Goal: Task Accomplishment & Management: Manage account settings

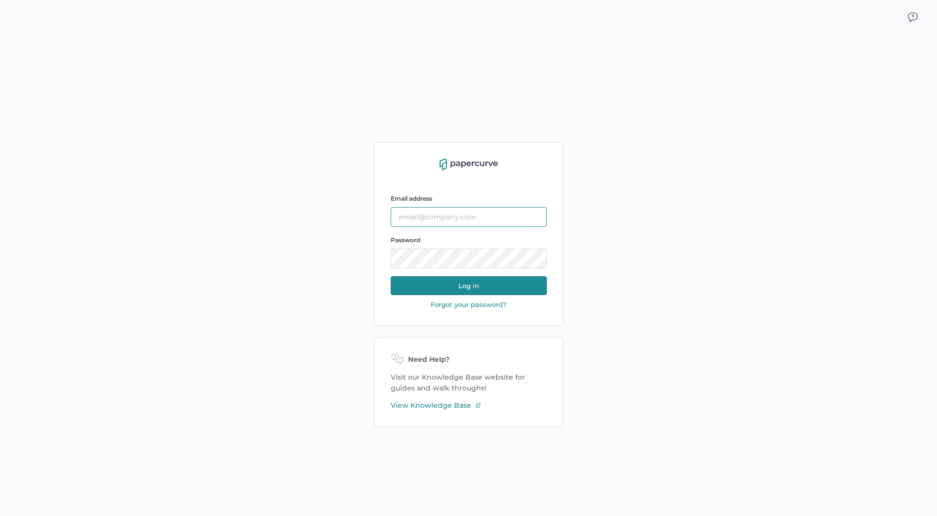
type input "Cristina.Nunez@fresenius-kabi.com"
click at [467, 282] on button "Log in" at bounding box center [469, 285] width 156 height 19
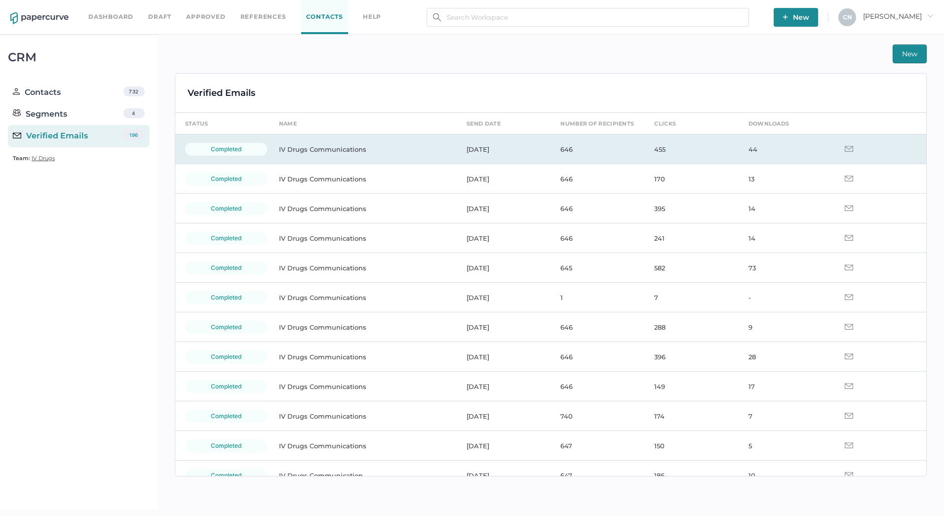
click at [289, 150] on td "IV Drugs Communications" at bounding box center [363, 149] width 188 height 30
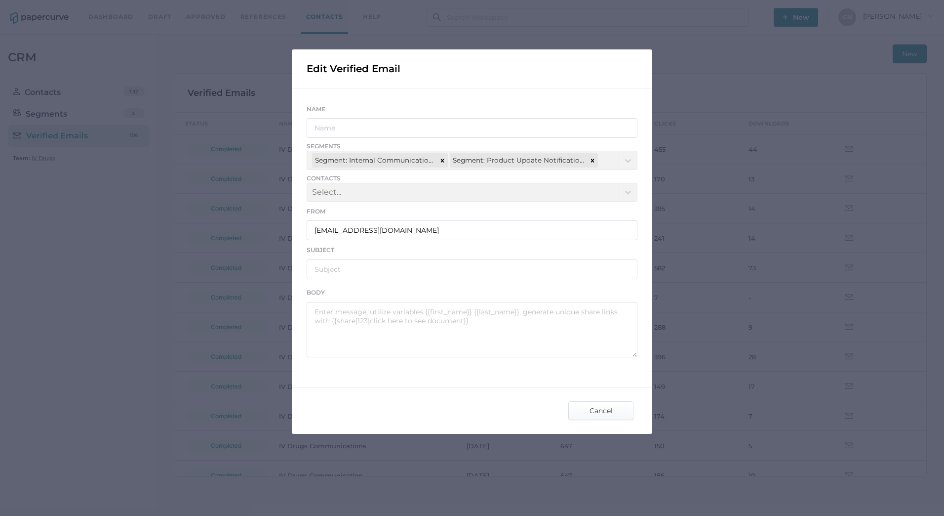
type input "IV Drugs Communications"
type input "[PERSON_NAME] Product Notifications - [DATE]"
type textarea "Good afternoon, Please see the links below for the most recent announcements fr…"
click at [392, 117] on div "Name IV Drugs Communications" at bounding box center [472, 120] width 331 height 35
click at [383, 294] on div "Body" at bounding box center [472, 291] width 331 height 11
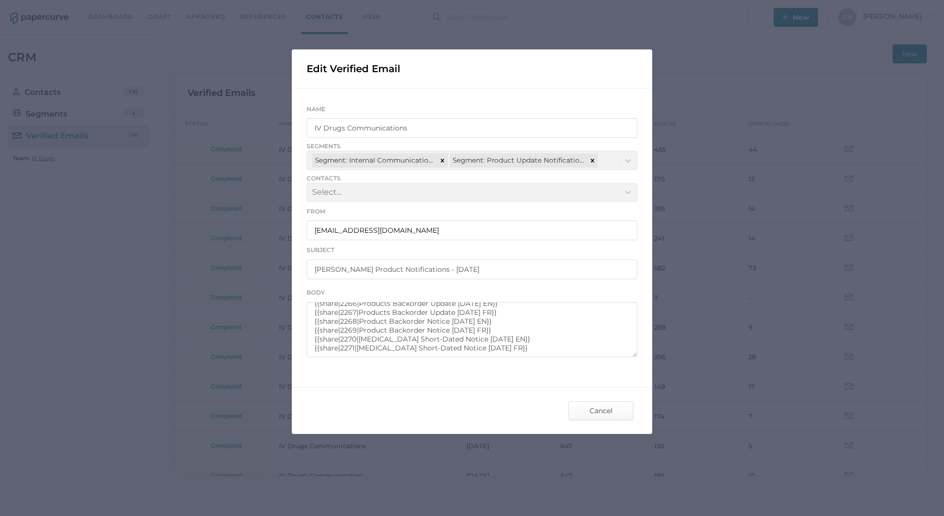
scroll to position [53, 0]
click at [608, 411] on span "Cancel" at bounding box center [601, 410] width 46 height 18
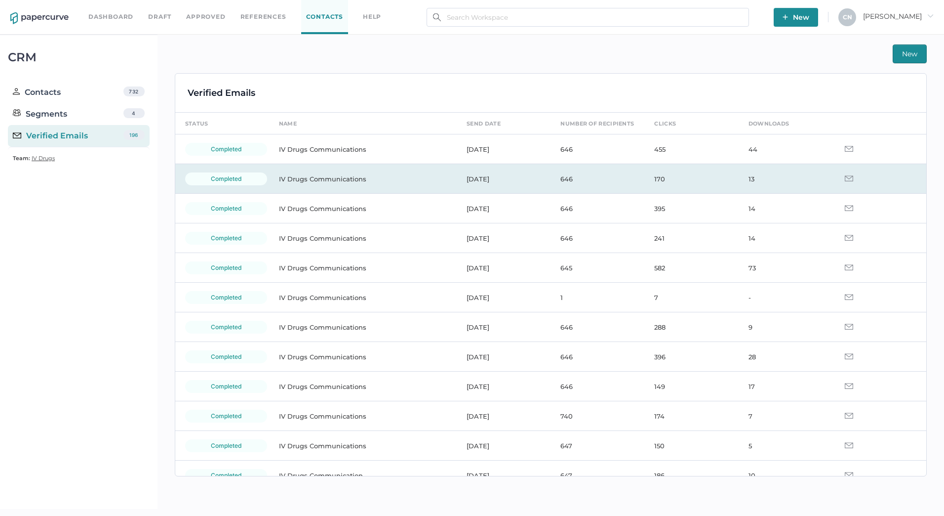
click at [845, 176] on img at bounding box center [849, 178] width 8 height 6
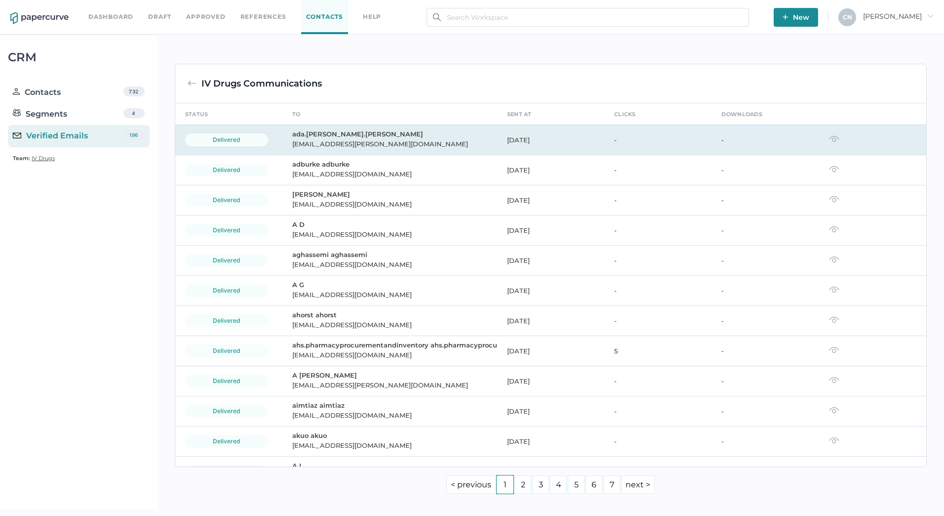
click at [836, 139] on td at bounding box center [872, 140] width 107 height 30
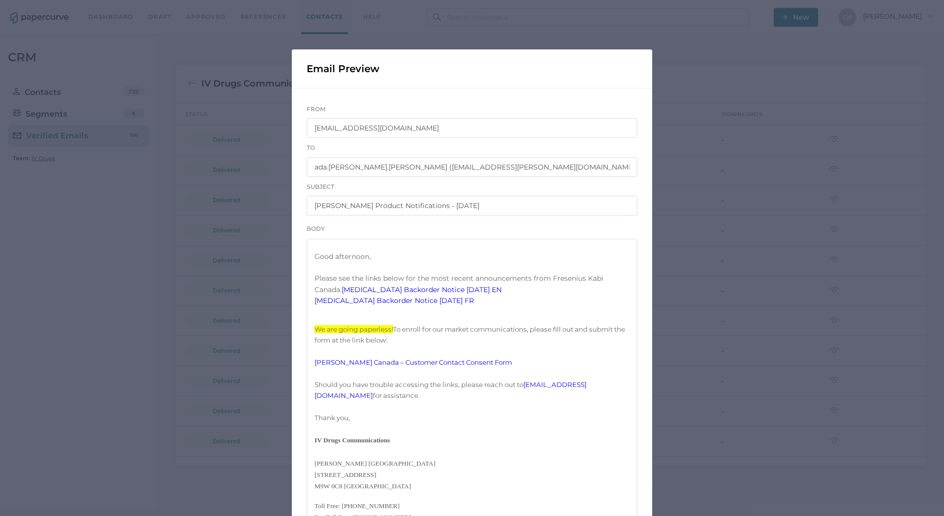
click at [346, 294] on link "Acyclovir Backorder Notice 09.18.2025 EN" at bounding box center [422, 289] width 160 height 9
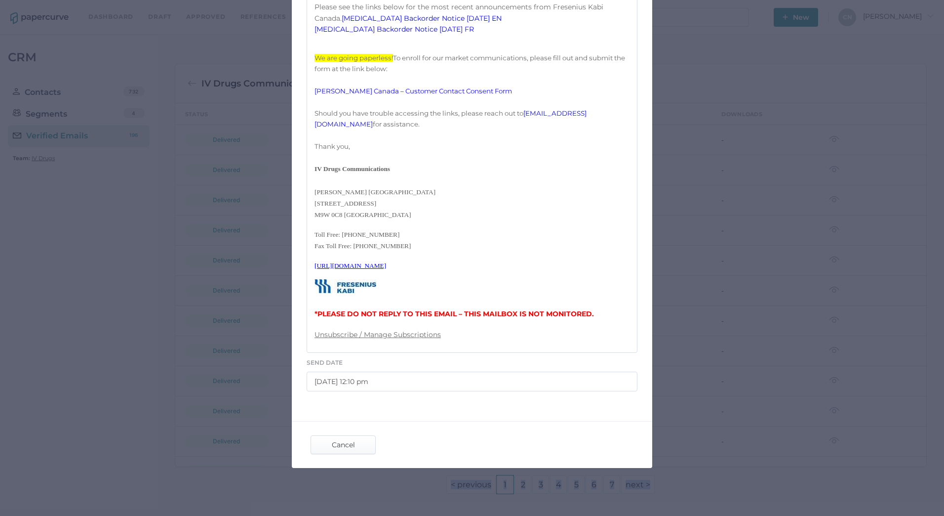
scroll to position [291, 0]
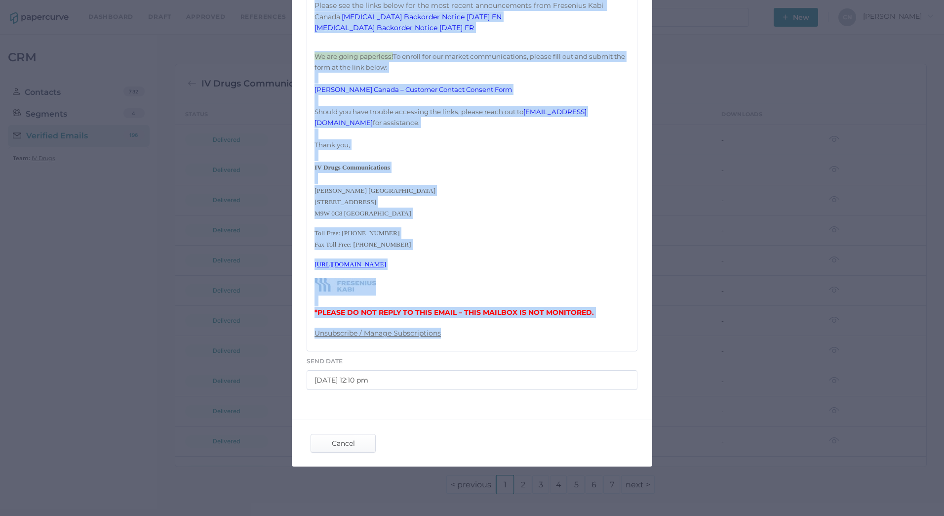
drag, startPoint x: 313, startPoint y: 257, endPoint x: 460, endPoint y: 342, distance: 170.6
click at [460, 342] on div "Good afternoon, Please see the links below for the most recent announcements fr…" at bounding box center [472, 158] width 331 height 385
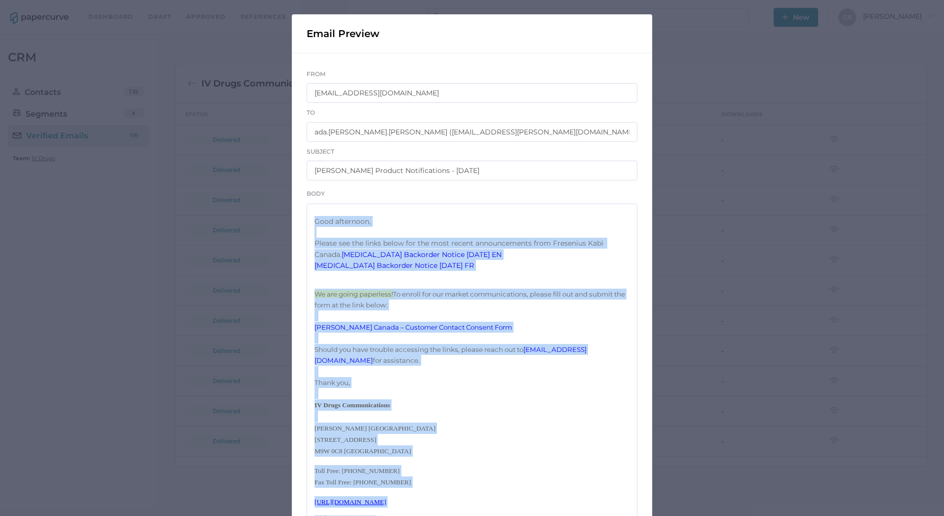
scroll to position [0, 0]
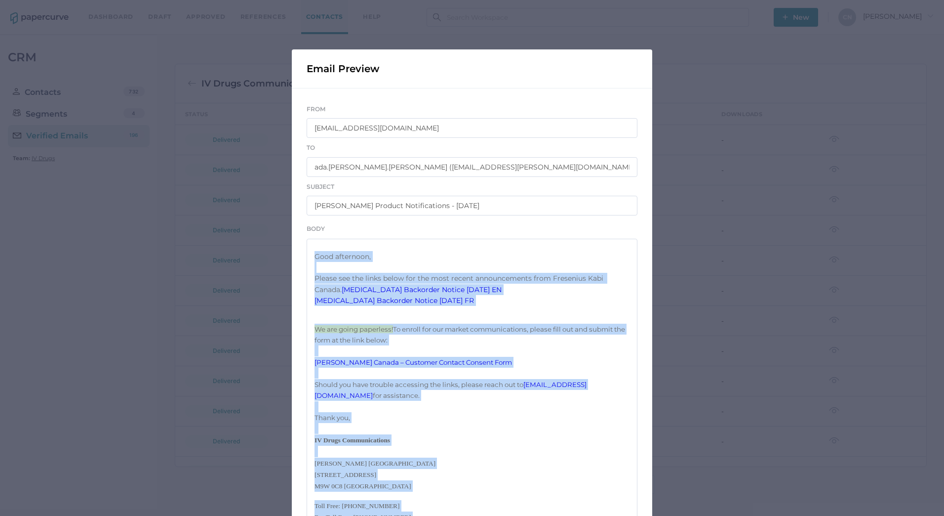
copy div "Good afternoon, Please see the links below for the most recent announcements fr…"
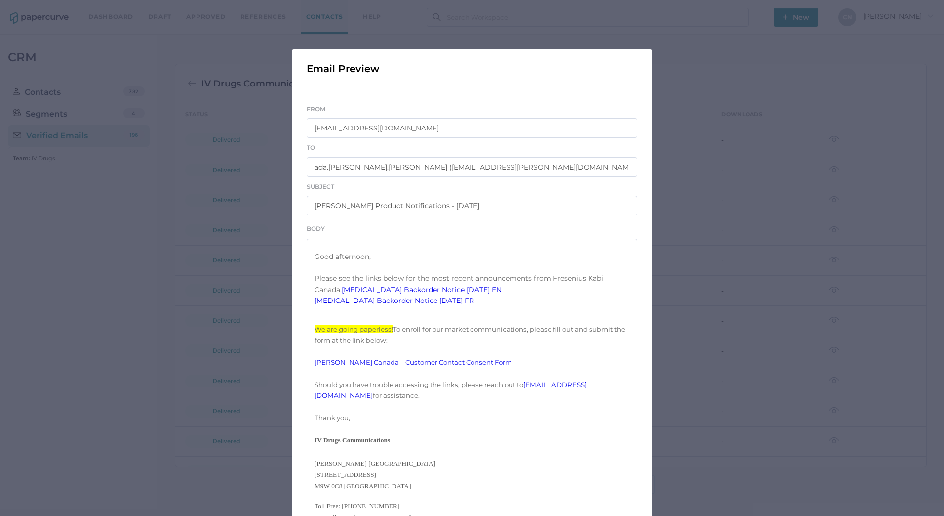
click at [662, 145] on div "Email Preview From IVDrugsCommunications@fresenius-kabi.com To ada.wong ada.won…" at bounding box center [472, 258] width 944 height 516
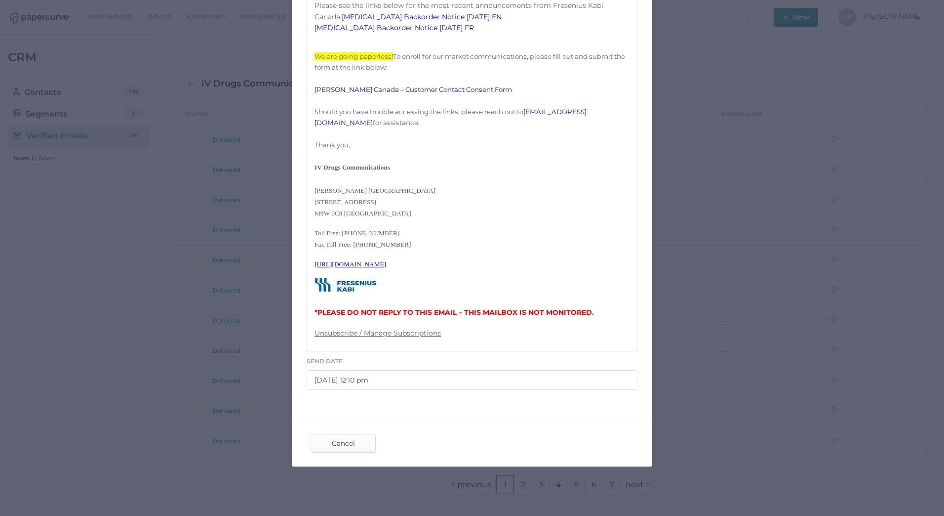
click at [351, 431] on div "Cancel" at bounding box center [343, 443] width 75 height 29
drag, startPoint x: 348, startPoint y: 436, endPoint x: 348, endPoint y: 442, distance: 5.9
click at [348, 436] on span "Cancel" at bounding box center [343, 443] width 46 height 18
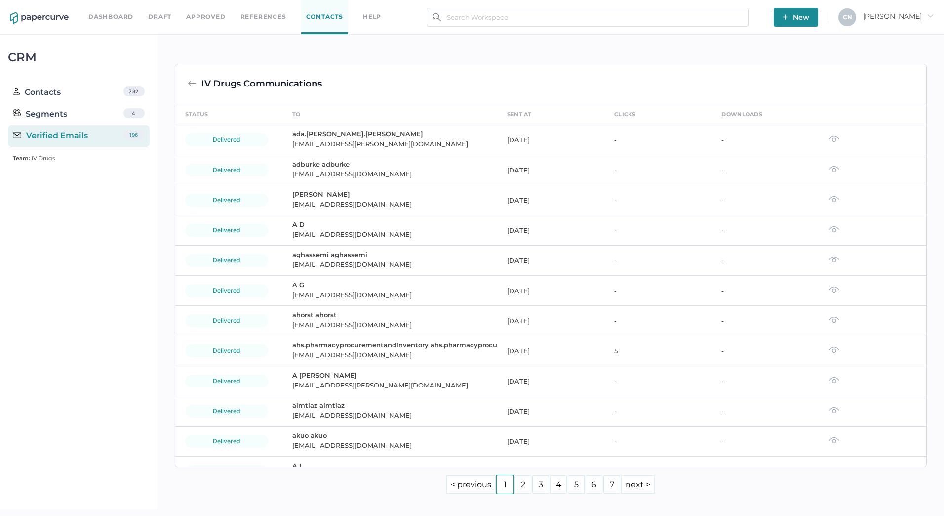
click at [69, 141] on div "Verified Emails" at bounding box center [50, 136] width 75 height 12
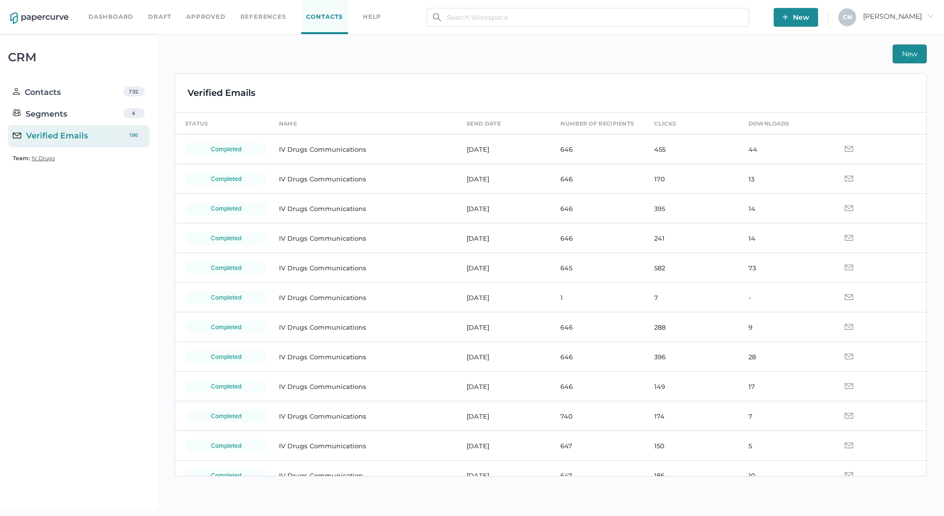
click at [905, 50] on span "New" at bounding box center [909, 54] width 15 height 18
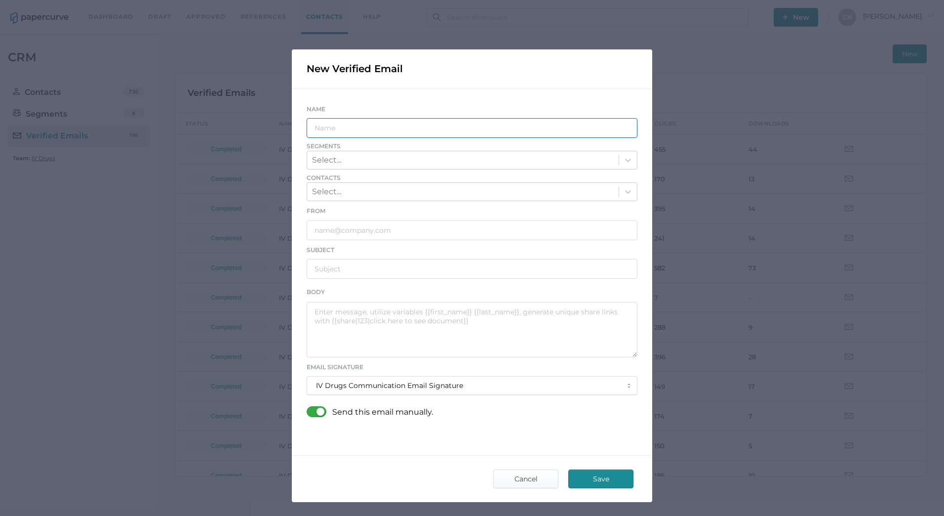
click at [350, 133] on input "text" at bounding box center [472, 128] width 331 height 20
click at [326, 119] on input "text" at bounding box center [472, 128] width 331 height 20
drag, startPoint x: 359, startPoint y: 64, endPoint x: 599, endPoint y: 58, distance: 240.0
click at [599, 58] on div "New Verified Email" at bounding box center [472, 68] width 360 height 39
click at [530, 476] on span "Cancel" at bounding box center [526, 479] width 46 height 18
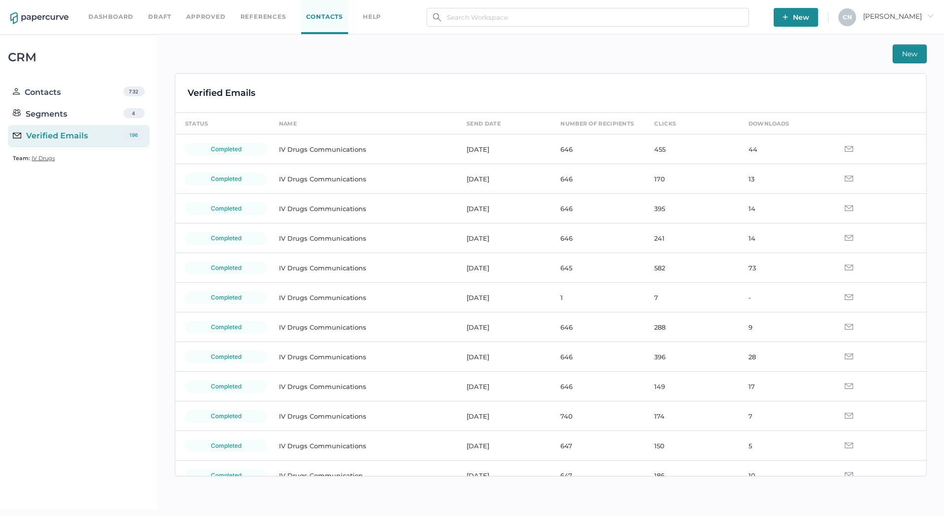
click at [919, 53] on button "New" at bounding box center [910, 53] width 34 height 19
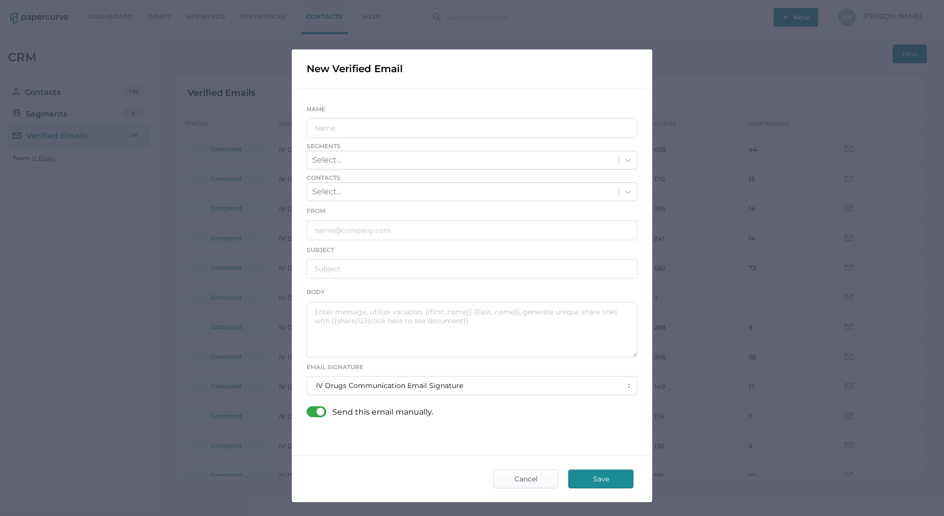
click at [346, 114] on div "Name" at bounding box center [472, 120] width 331 height 35
click at [348, 127] on input "text" at bounding box center [472, 128] width 331 height 20
type input "IV Drugs Communications"
click at [365, 153] on div "Select..." at bounding box center [463, 160] width 312 height 17
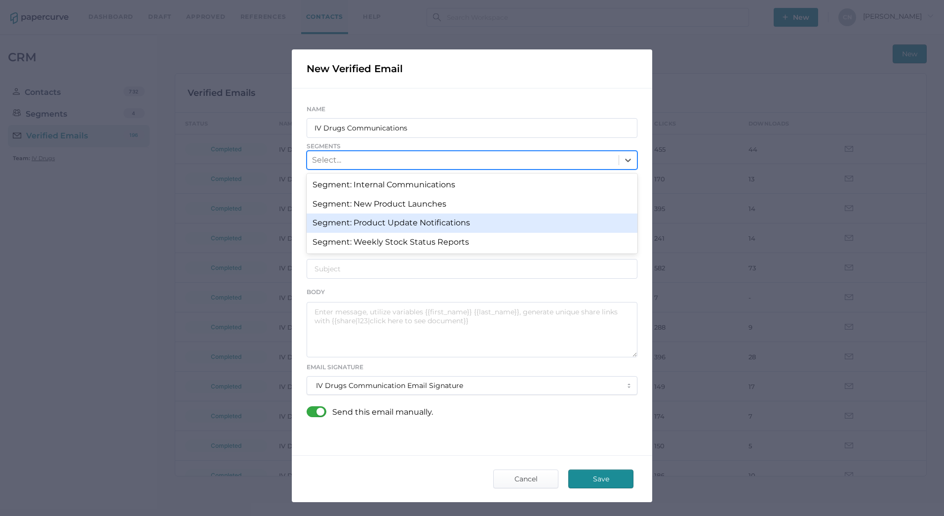
click at [400, 225] on div "Segment: Product Update Notifications" at bounding box center [472, 222] width 331 height 19
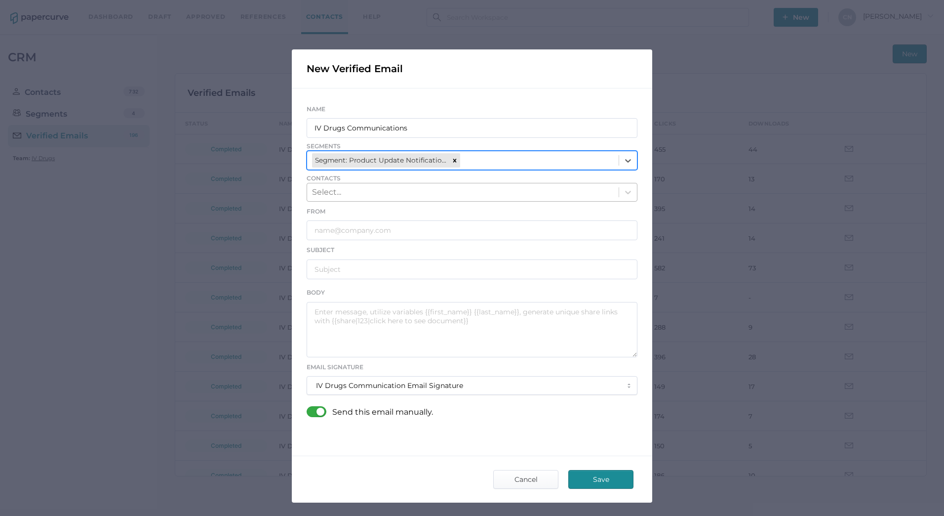
click at [385, 189] on div "Select..." at bounding box center [463, 192] width 312 height 17
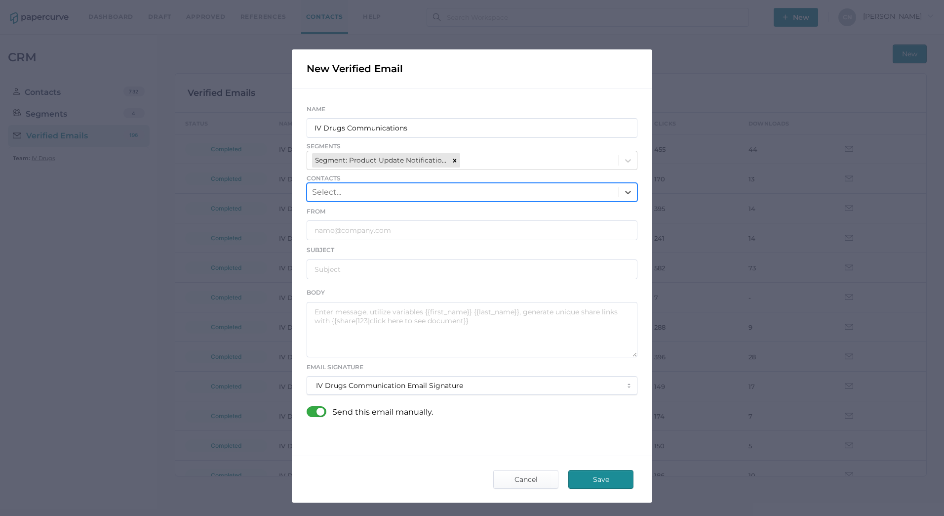
click at [386, 189] on div "Select..." at bounding box center [463, 192] width 312 height 17
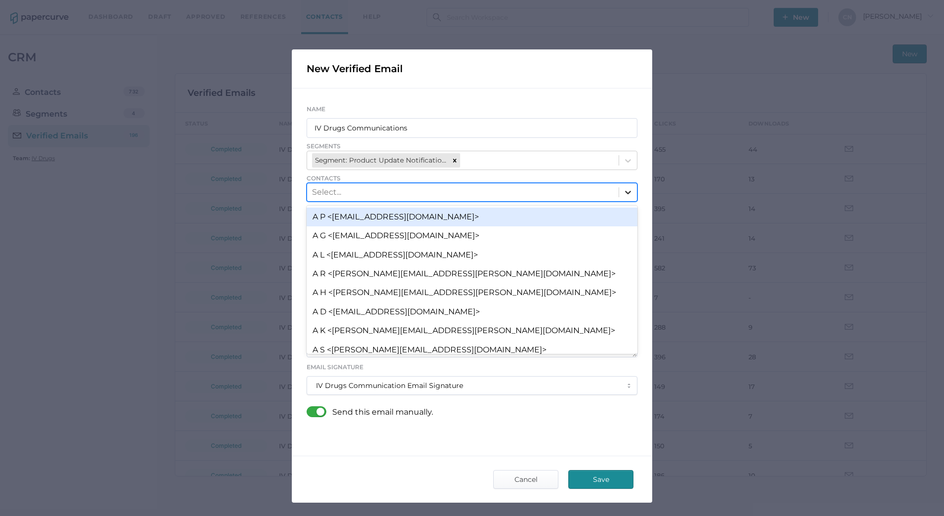
click at [629, 189] on icon at bounding box center [628, 192] width 10 height 10
click at [552, 191] on div "Select..." at bounding box center [463, 192] width 312 height 17
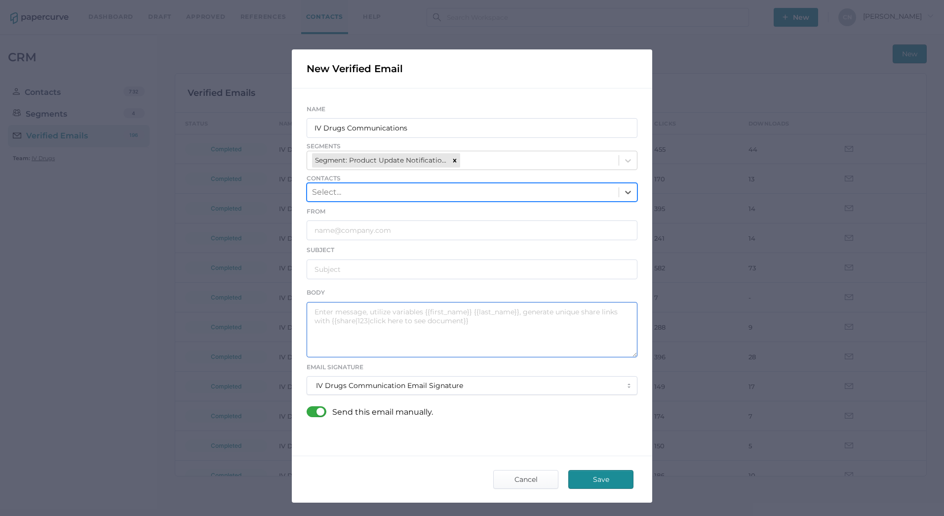
click at [356, 307] on textarea at bounding box center [472, 329] width 331 height 55
paste textarea "Good afternoon, Please see the links below for the most recent announcements fr…"
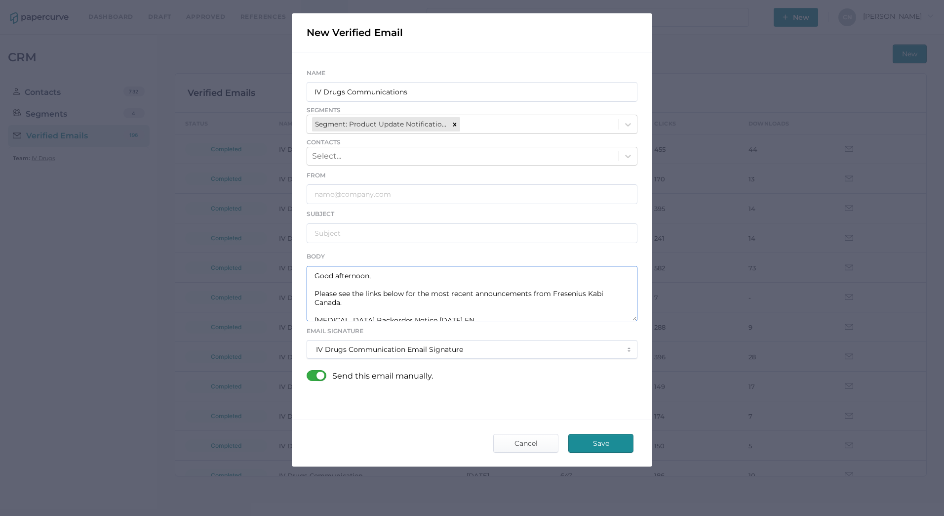
click at [397, 294] on textarea "Good afternoon, Please see the links below for the most recent announcements fr…" at bounding box center [472, 293] width 331 height 55
drag, startPoint x: 461, startPoint y: 278, endPoint x: 303, endPoint y: 309, distance: 160.6
click at [307, 309] on textarea "Good afternoon, Please see the links below for the most recent announcements fr…" at bounding box center [472, 293] width 331 height 55
click at [487, 288] on textarea "Good afternoon, Please see the links below for the most recent announcements fr…" at bounding box center [472, 293] width 331 height 55
click at [444, 292] on textarea "Good afternoon, Please see the links below for the most recent announcements fr…" at bounding box center [472, 293] width 331 height 55
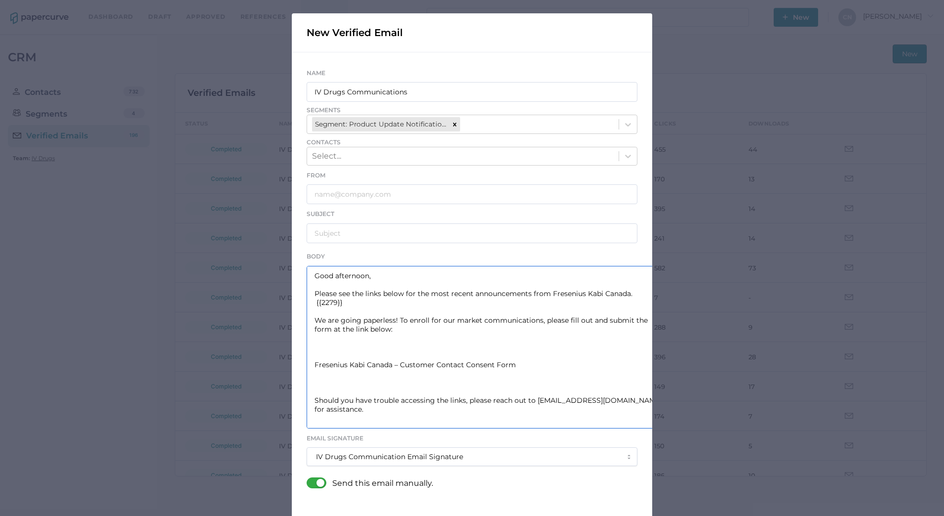
drag, startPoint x: 630, startPoint y: 320, endPoint x: 665, endPoint y: 427, distance: 112.7
click at [665, 427] on div "New Verified Email Name IV Drugs Communications Segments Segment: Product Updat…" at bounding box center [472, 258] width 944 height 516
type textarea "Good afternoon, Please see the links below for the most recent announcements fr…"
click at [392, 228] on input "text" at bounding box center [472, 233] width 331 height 20
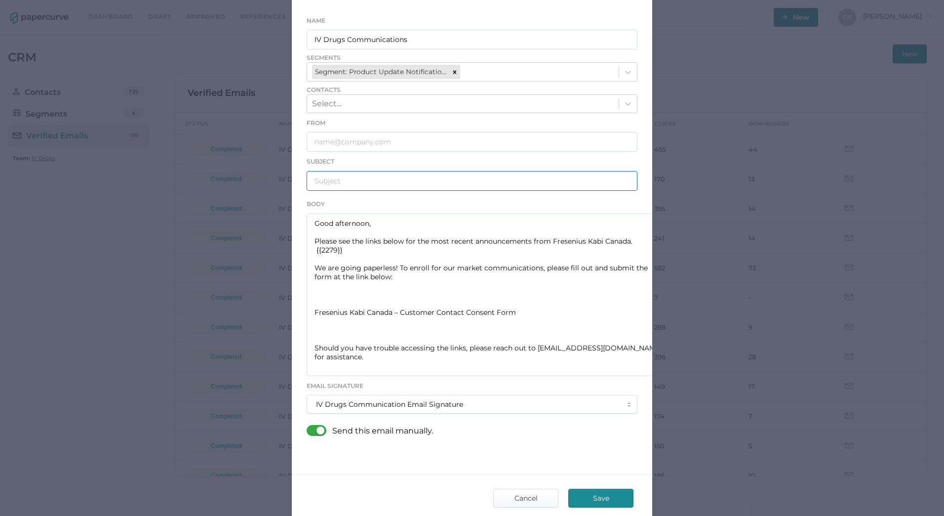
scroll to position [151, 0]
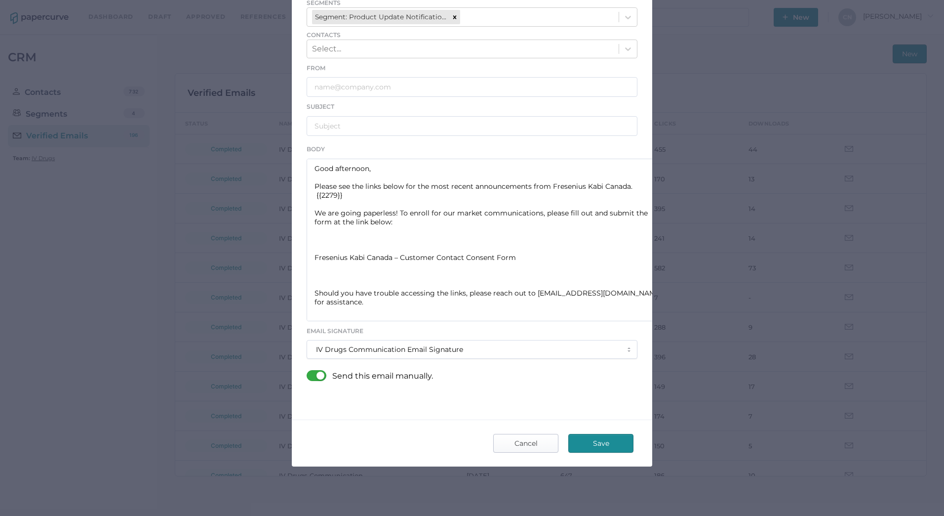
click at [536, 446] on span "Cancel" at bounding box center [526, 443] width 46 height 18
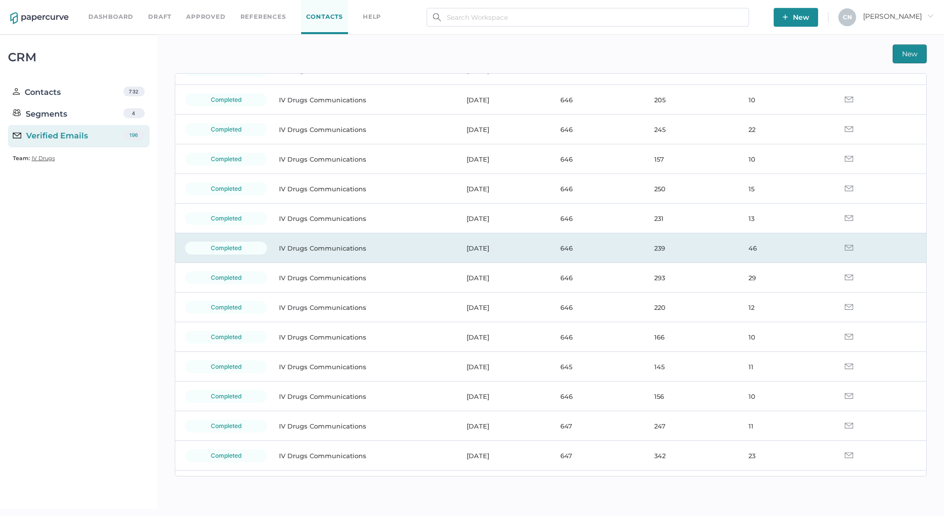
scroll to position [0, 0]
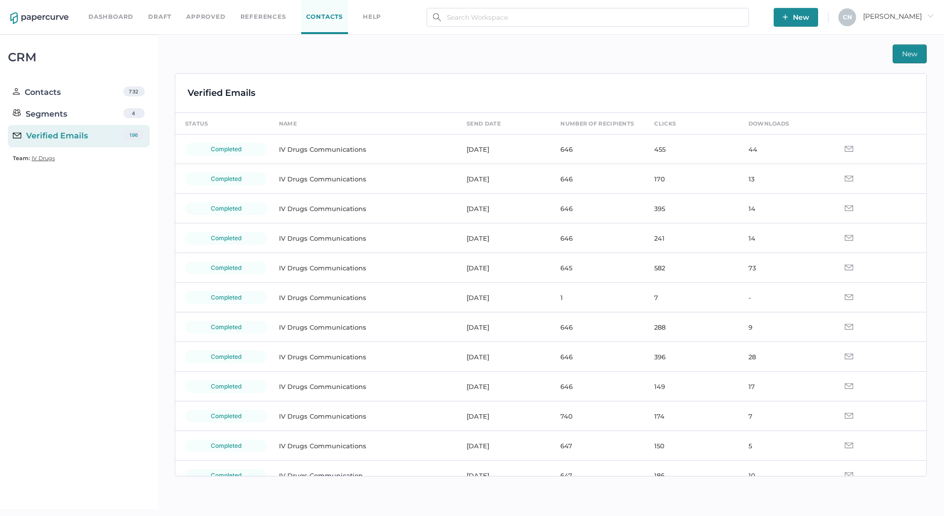
click at [52, 87] on div "Contacts" at bounding box center [37, 92] width 48 height 12
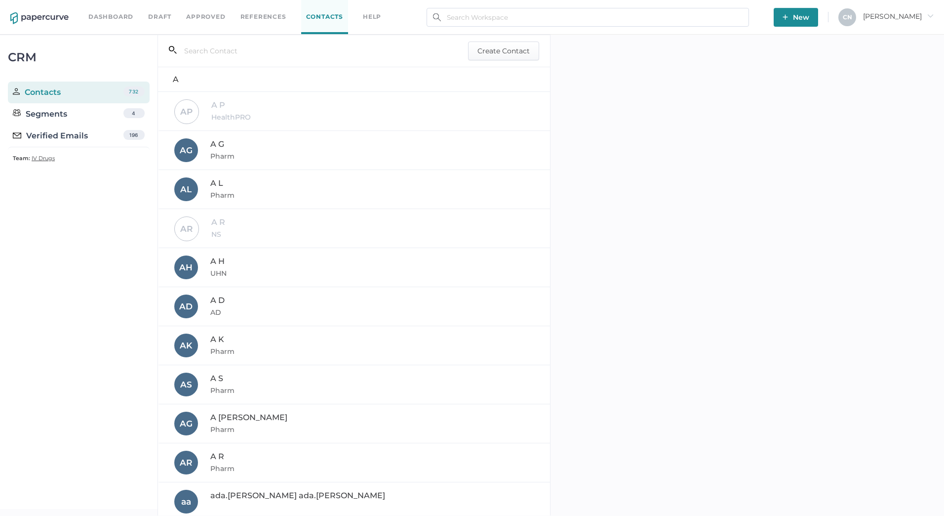
click at [52, 135] on div "Verified Emails" at bounding box center [50, 136] width 75 height 12
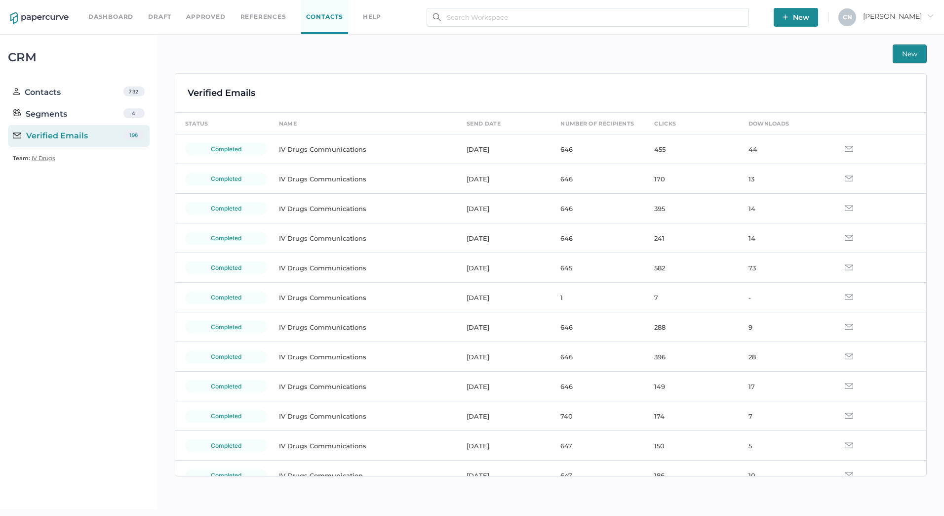
click at [907, 52] on span "New" at bounding box center [909, 54] width 15 height 18
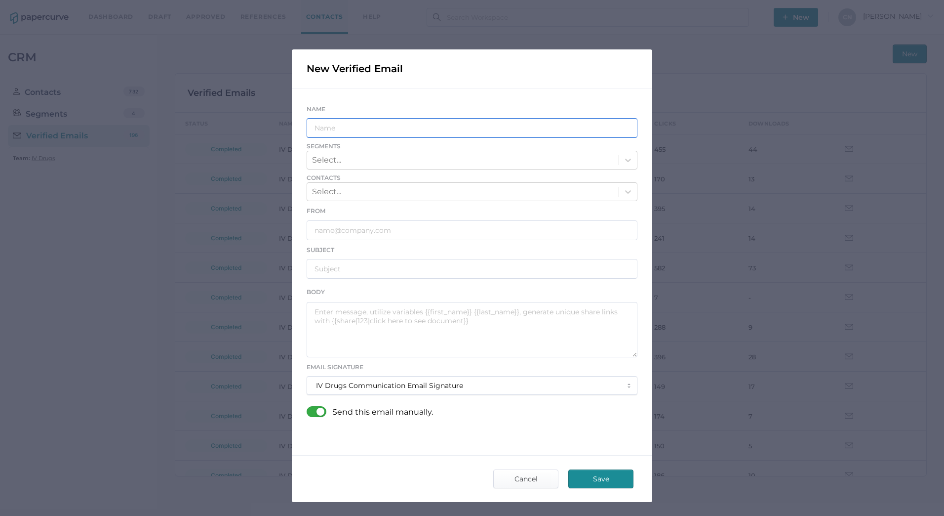
click at [508, 123] on input "text" at bounding box center [472, 128] width 331 height 20
type input "IV Drugs Communications"
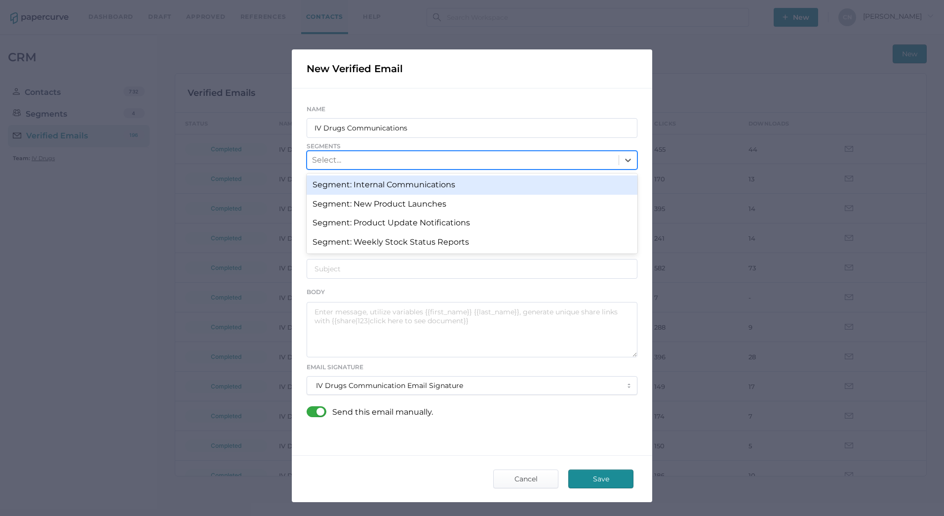
click at [400, 166] on div "Select..." at bounding box center [463, 160] width 312 height 17
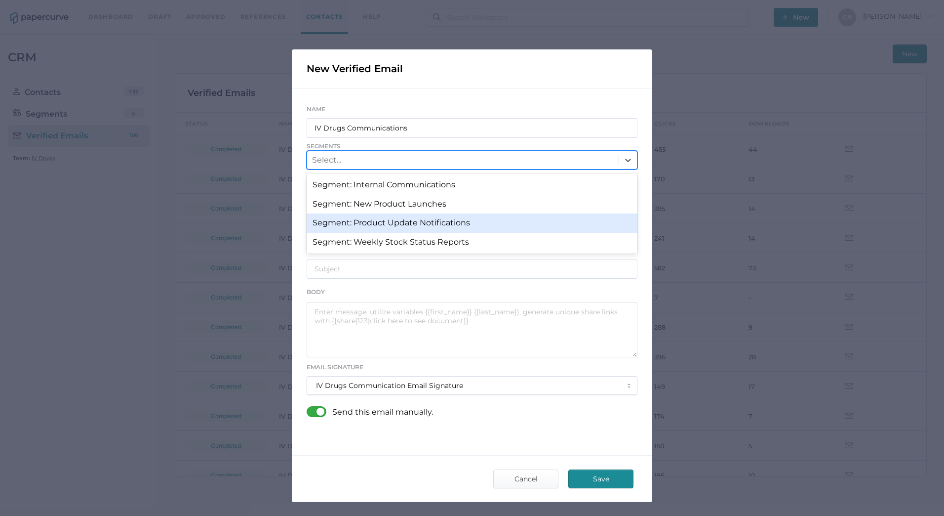
click at [386, 215] on div "Segment: Product Update Notifications" at bounding box center [472, 222] width 331 height 19
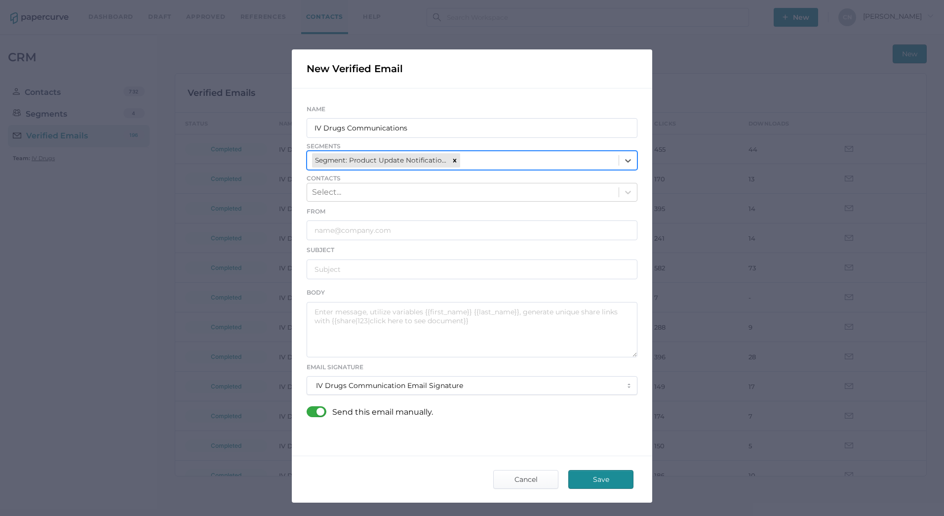
click at [451, 169] on div "Segment: Product Update Notifications" at bounding box center [463, 160] width 312 height 18
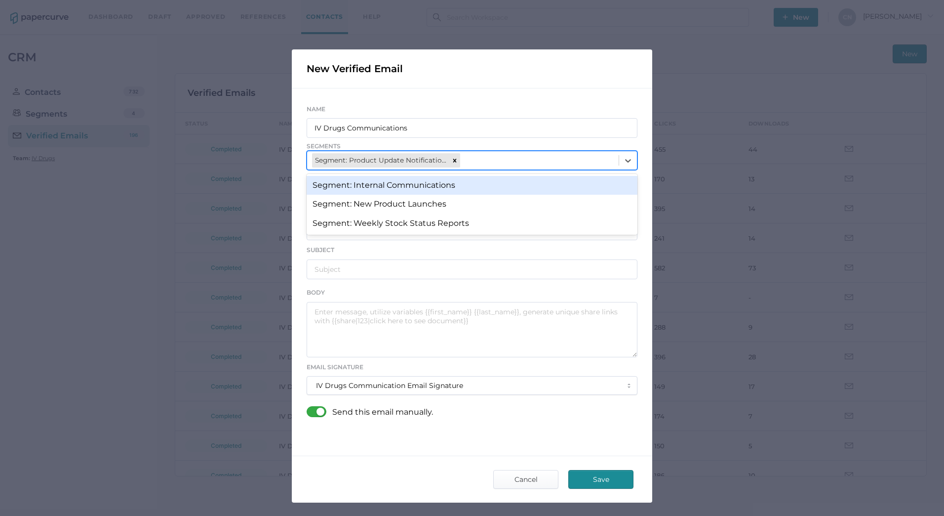
click at [540, 147] on span "Segments" at bounding box center [472, 146] width 331 height 9
click at [521, 163] on div "Segment: Product Update Notifications" at bounding box center [463, 160] width 312 height 18
click at [477, 194] on div "Segment: Internal Communications" at bounding box center [472, 185] width 331 height 19
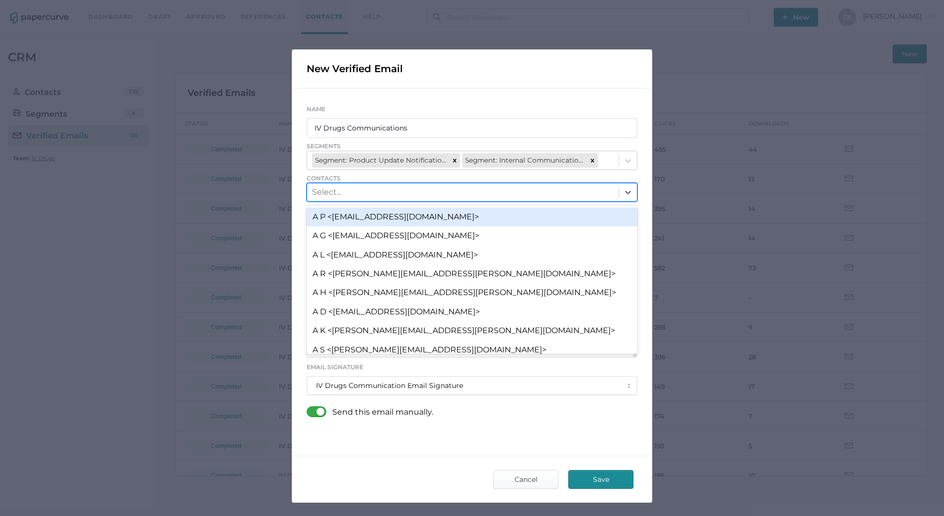
click at [459, 199] on div "Select..." at bounding box center [463, 192] width 312 height 17
click at [459, 198] on div "Select..." at bounding box center [463, 192] width 312 height 17
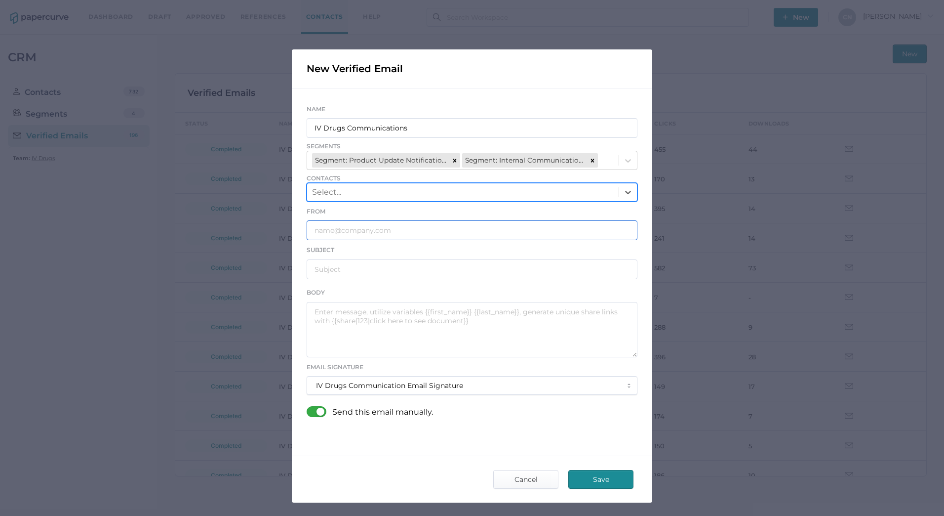
click at [404, 226] on input "text" at bounding box center [472, 230] width 331 height 20
type input "george.shamsoun@fresenius-kabi.com"
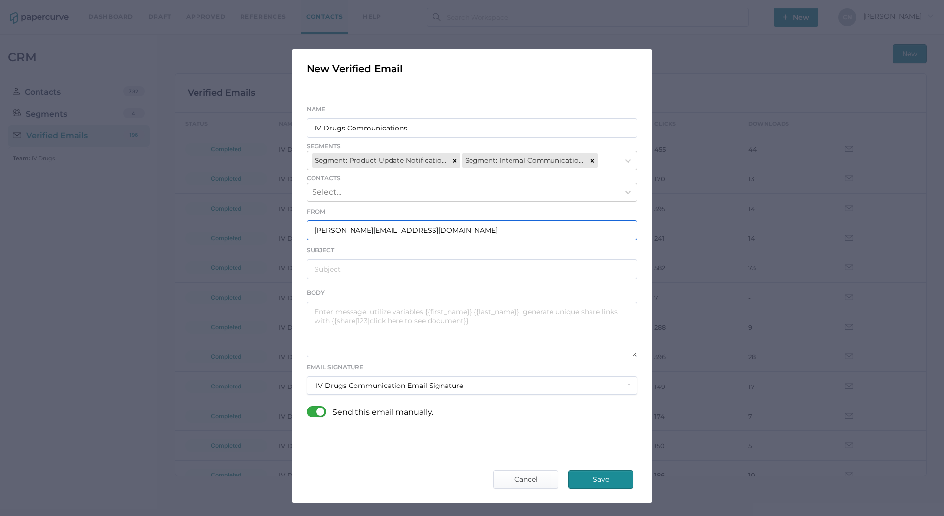
click at [495, 233] on input "george.shamsoun@fresenius-kabi.com" at bounding box center [472, 230] width 331 height 20
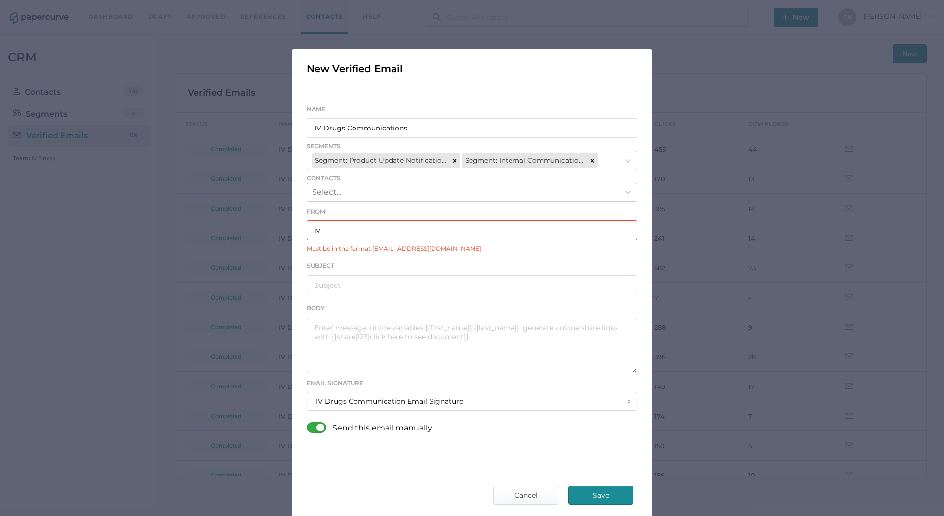
type input "i"
click at [345, 227] on input "text" at bounding box center [472, 230] width 331 height 20
paste input "[EMAIL_ADDRESS][DOMAIN_NAME]"
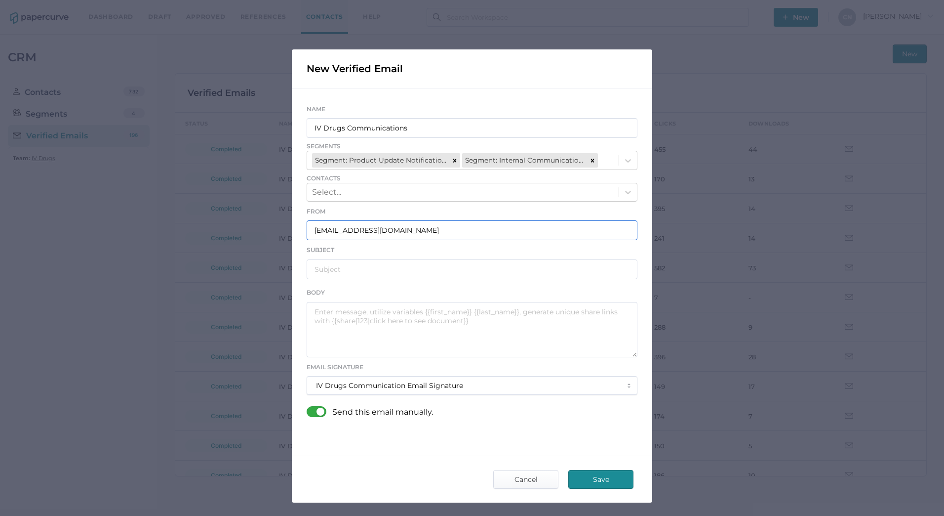
type input "[EMAIL_ADDRESS][DOMAIN_NAME]"
click at [422, 270] on input "text" at bounding box center [472, 269] width 331 height 20
paste input "Fresenius Kabi Product Notifications - 09.02.2025"
click at [462, 270] on input "Fresenius Kabi Product Notifications - 09.02.2025" at bounding box center [472, 269] width 331 height 20
type input "[PERSON_NAME] Product Notifications - [DATE]"
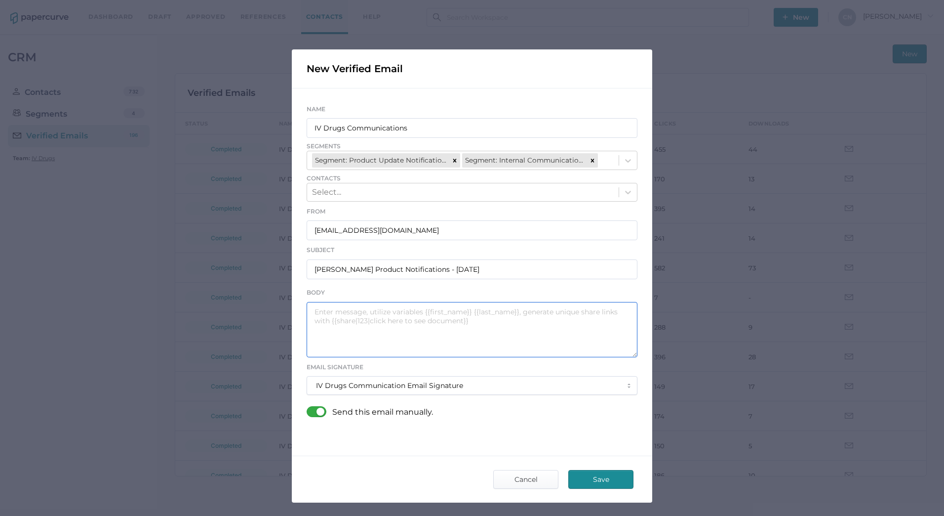
click at [459, 309] on textarea at bounding box center [472, 329] width 331 height 55
click at [341, 311] on textarea at bounding box center [472, 329] width 331 height 55
paste textarea "Good afternoon, Please see the links below for the most recent announcements fr…"
click at [357, 346] on textarea "Good afternoon, Please see the links below for the most recent announcements fr…" at bounding box center [472, 329] width 331 height 55
click at [343, 340] on textarea "Good afternoon, Please see the links below for the most recent announcements fr…" at bounding box center [472, 329] width 331 height 55
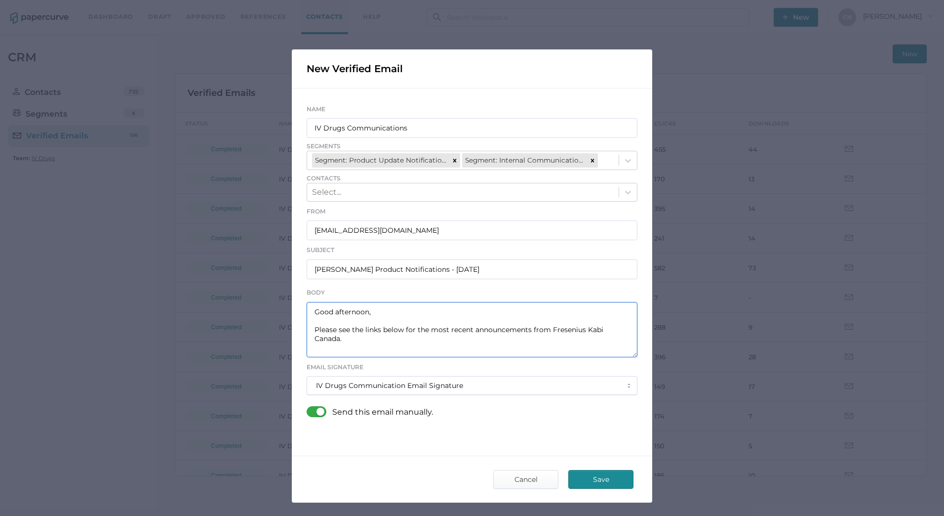
paste textarea "{{share|2194|Acyclovir Backorder Notice 08.29.2025 EN}} {{share|2195|Acyclovir …"
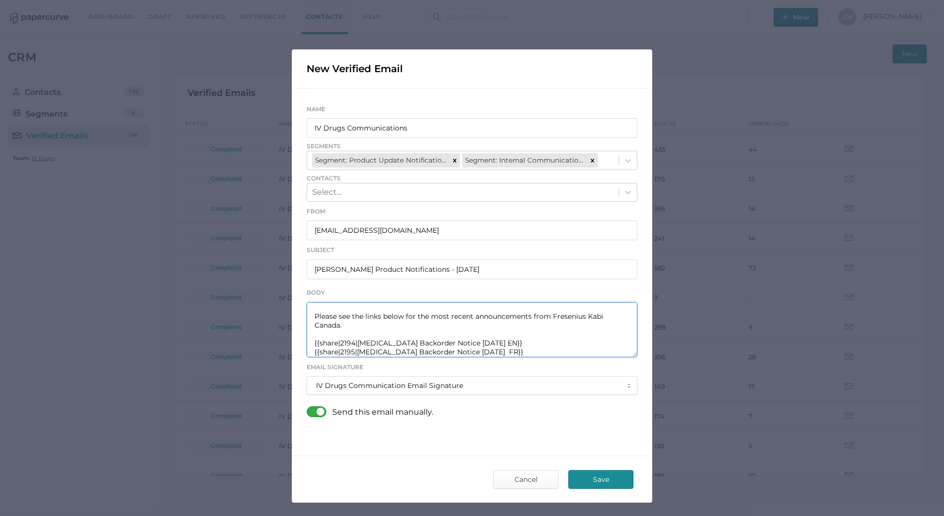
scroll to position [18, 0]
click at [492, 336] on textarea "Good afternoon, Please see the links below for the most recent announcements fr…" at bounding box center [472, 329] width 331 height 55
click at [352, 335] on textarea "Good afternoon, Please see the links below for the most recent announcements fr…" at bounding box center [472, 329] width 331 height 55
click at [350, 346] on textarea "Good afternoon, Please see the links below for the most recent announcements fr…" at bounding box center [472, 329] width 331 height 55
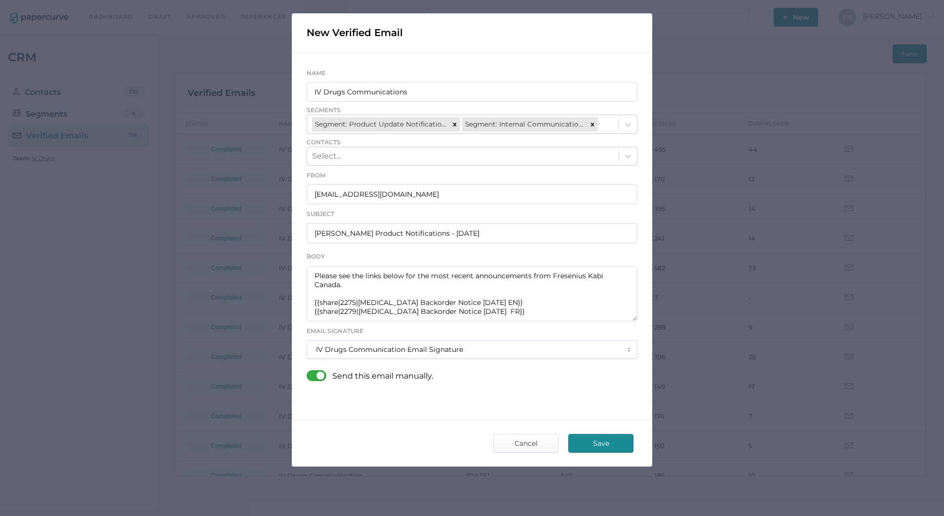
click at [492, 344] on div "IV Drugs Communication Email Signature" at bounding box center [472, 349] width 312 height 18
click at [426, 374] on div "IV Drugs Communication Email Signature" at bounding box center [389, 371] width 147 height 9
click at [472, 377] on div "Send this email manually." at bounding box center [472, 375] width 331 height 27
click at [308, 373] on div at bounding box center [320, 375] width 26 height 11
click at [309, 371] on input "checkbox" at bounding box center [309, 371] width 0 height 0
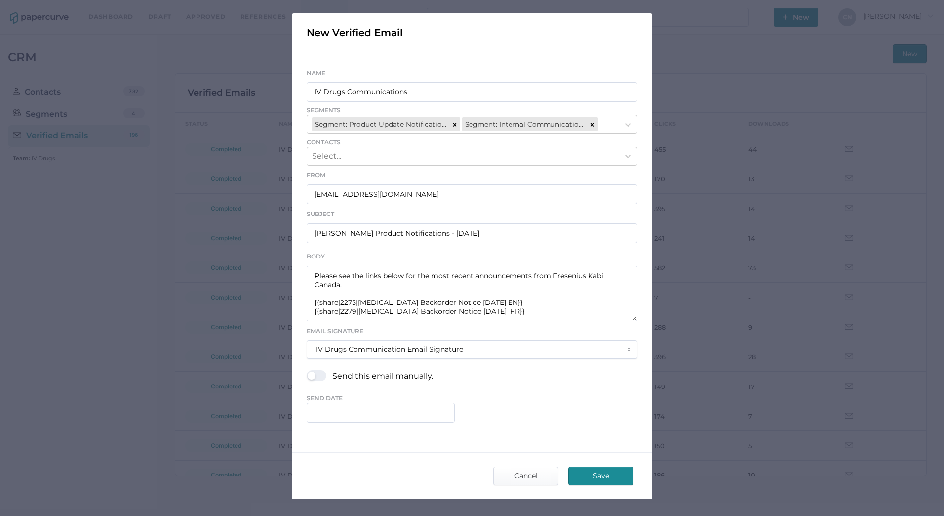
scroll to position [69, 0]
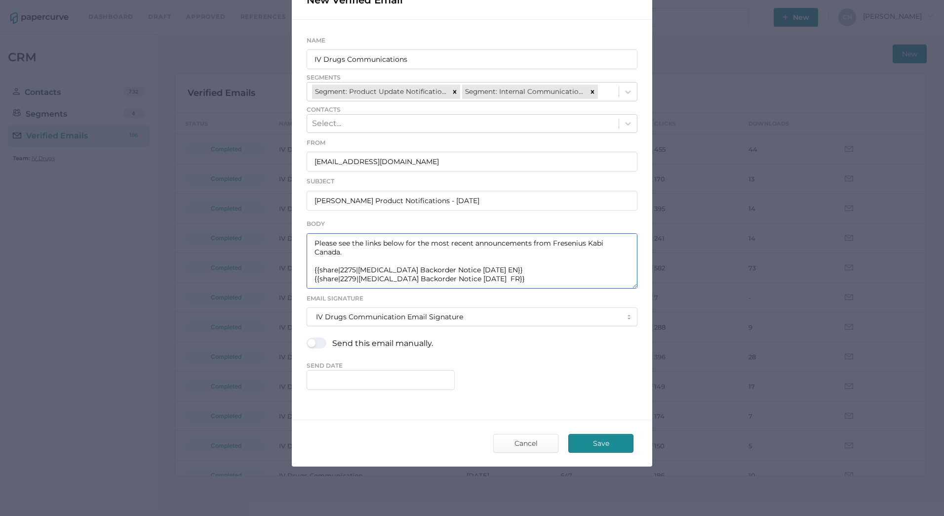
click at [511, 265] on textarea "Good afternoon, Please see the links below for the most recent announcements fr…" at bounding box center [472, 260] width 331 height 55
drag, startPoint x: 496, startPoint y: 278, endPoint x: 355, endPoint y: 279, distance: 141.2
click at [355, 279] on textarea "Good afternoon, Please see the links below for the most recent announcements fr…" at bounding box center [472, 260] width 331 height 55
paste textarea "Vancomycin Backorder Update 09.25.2025"
drag, startPoint x: 496, startPoint y: 269, endPoint x: 356, endPoint y: 269, distance: 140.7
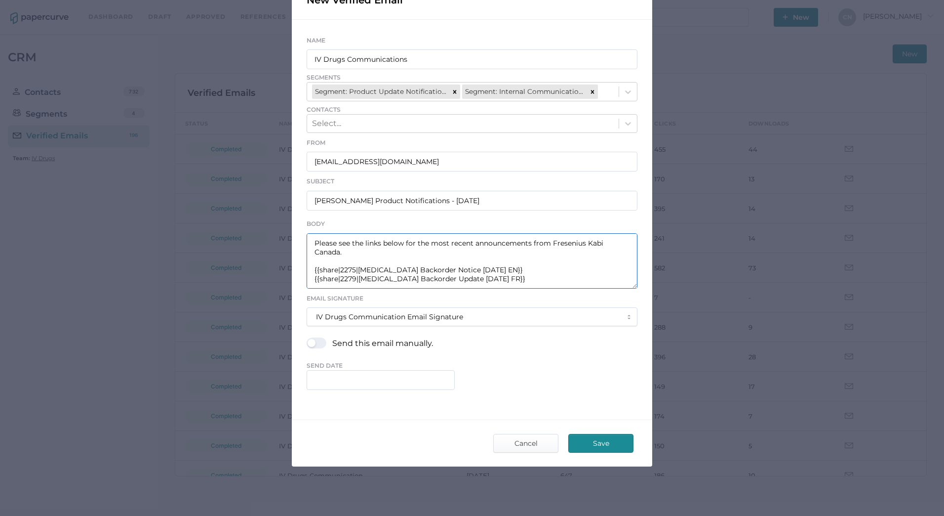
click at [356, 269] on textarea "Good afternoon, Please see the links below for the most recent announcements fr…" at bounding box center [472, 260] width 331 height 55
paste textarea "Vancomycin Backorder Update 09.25.2025 FR"
type textarea "Good afternoon, Please see the links below for the most recent announcements fr…"
click at [342, 392] on div "Name IV Drugs Communications Segments Segment: Product Update Notifications Seg…" at bounding box center [472, 212] width 360 height 385
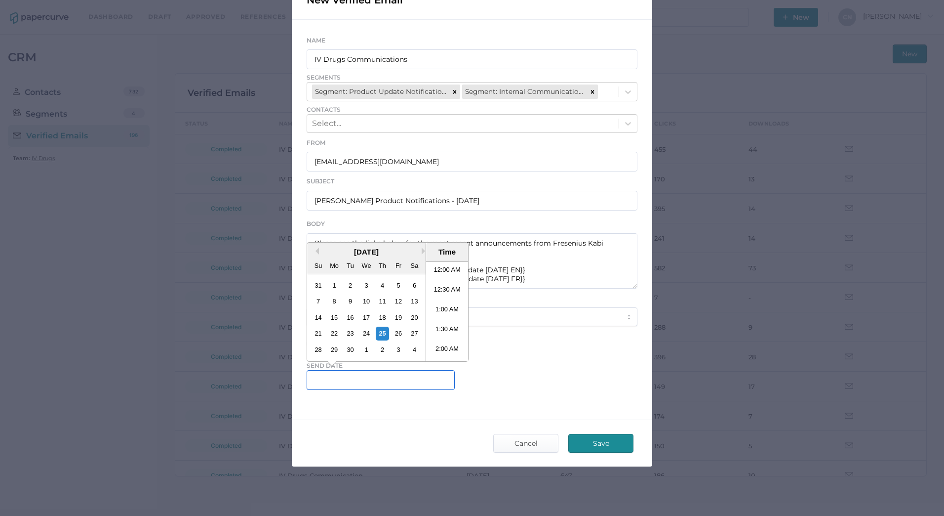
click at [354, 373] on input "text" at bounding box center [381, 380] width 148 height 20
click at [382, 336] on div "25" at bounding box center [382, 332] width 13 height 13
click at [430, 309] on li "6:30 PM" at bounding box center [447, 311] width 42 height 20
type input "September 25, 2025 6:30 PM"
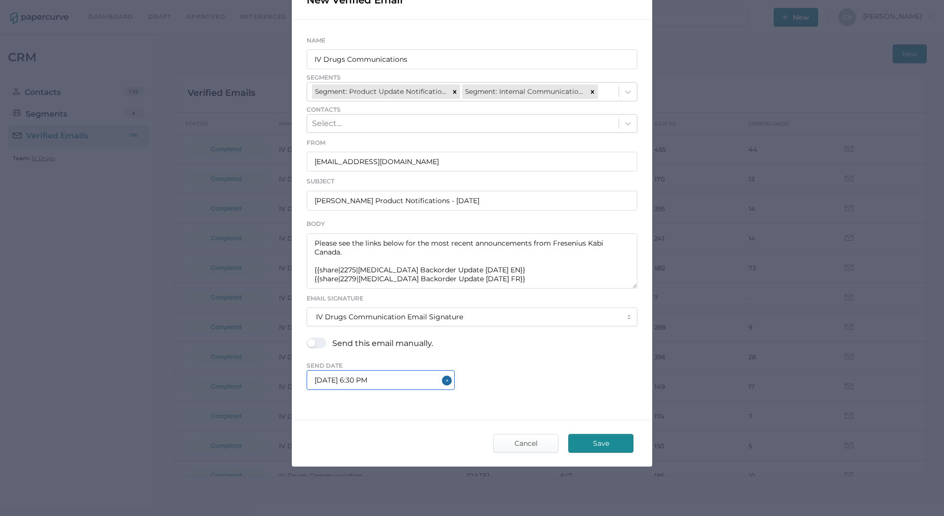
click at [371, 377] on input "September 25, 2025 6:30 PM" at bounding box center [381, 380] width 148 height 20
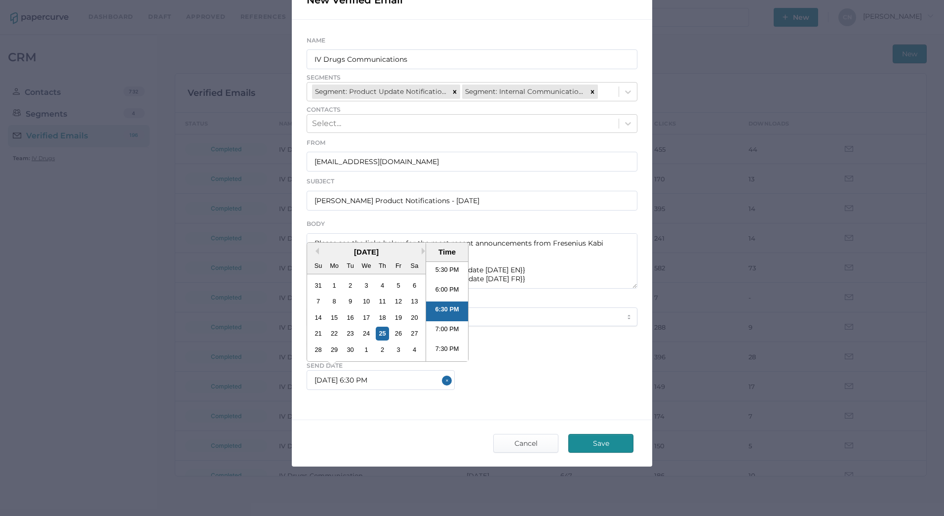
click at [489, 369] on span "Send Date" at bounding box center [472, 365] width 331 height 9
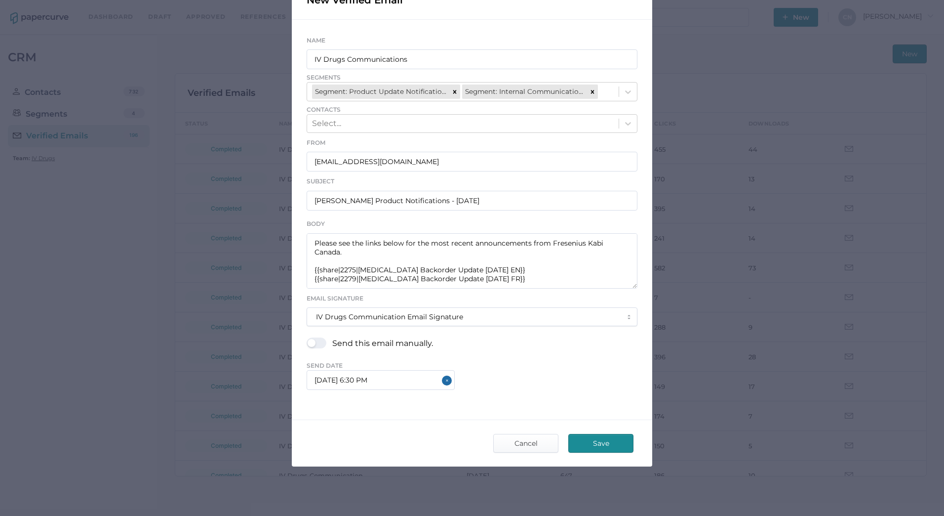
click at [612, 451] on span "Save" at bounding box center [601, 443] width 46 height 18
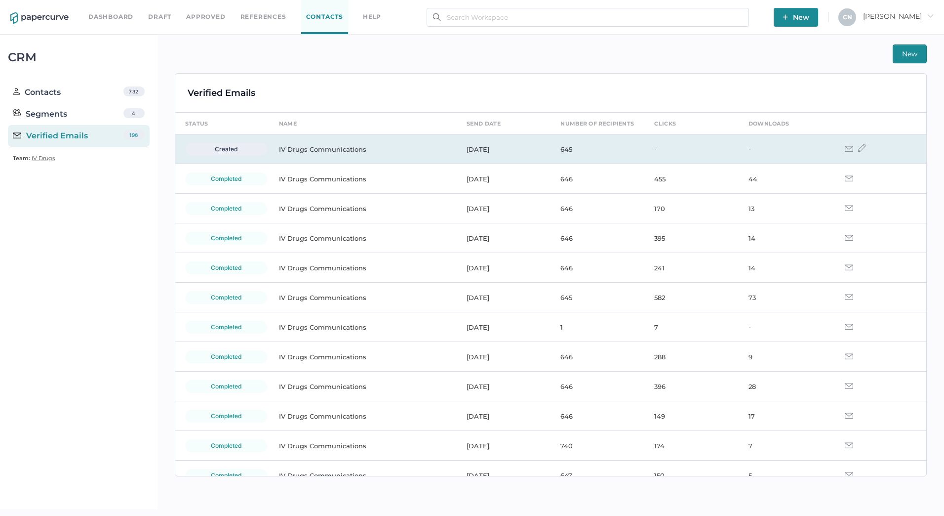
click at [845, 149] on img at bounding box center [849, 149] width 8 height 6
click at [858, 148] on img at bounding box center [862, 148] width 8 height 8
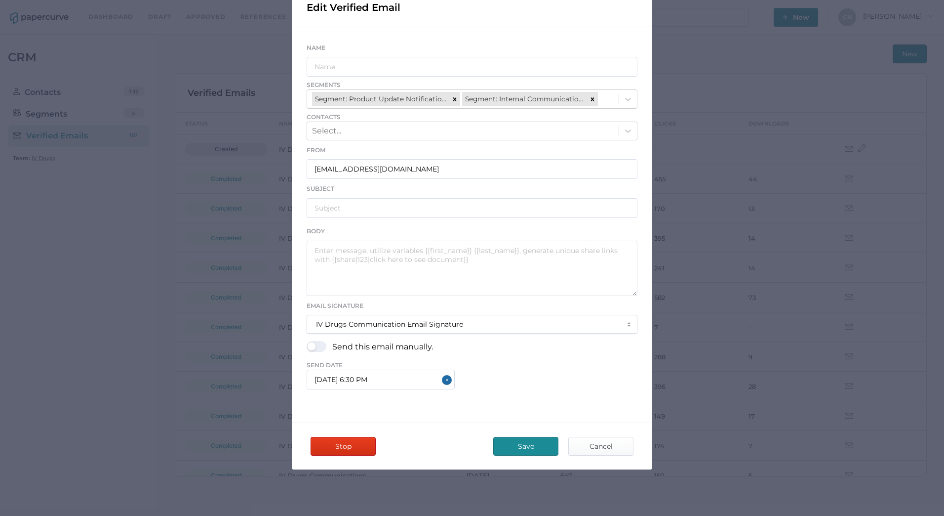
scroll to position [64, 0]
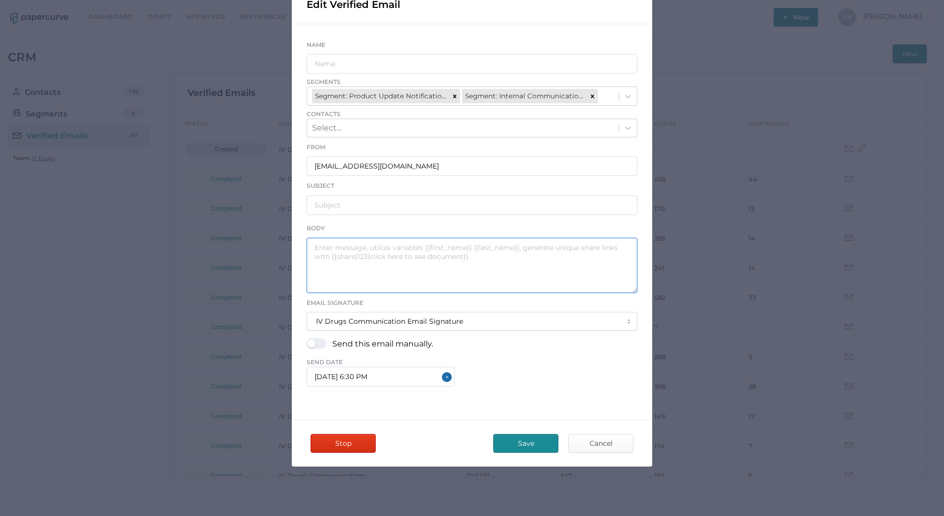
click at [502, 254] on textarea at bounding box center [472, 265] width 331 height 55
type input "IV Drugs Communications"
type input "Fresenius Kabi Product Notifications - 09.25.2025"
type textarea "Good afternoon, Please see the links below for the most recent announcements fr…"
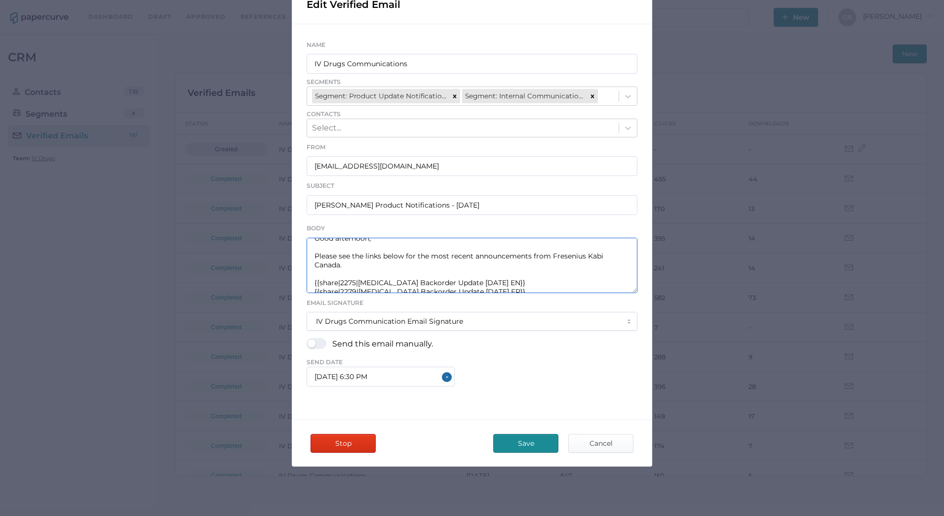
scroll to position [18, 0]
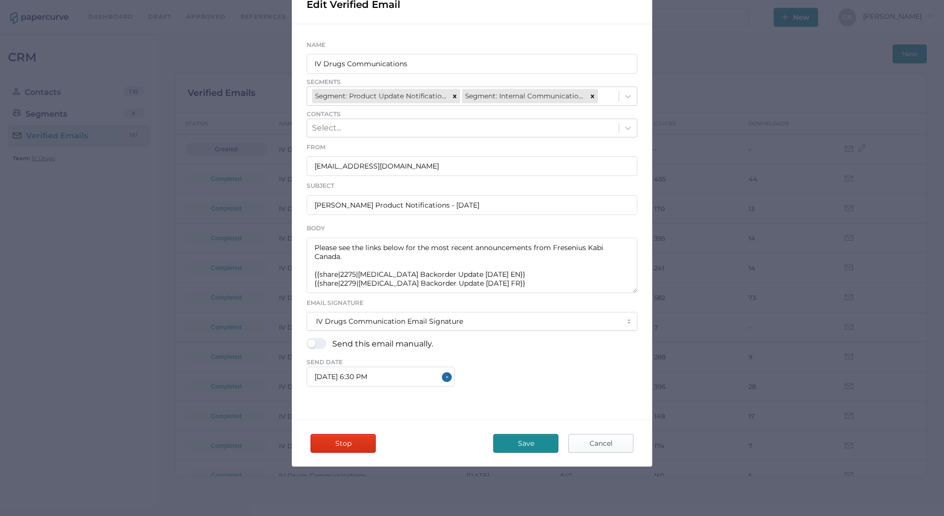
click at [588, 437] on span "Cancel" at bounding box center [601, 443] width 46 height 18
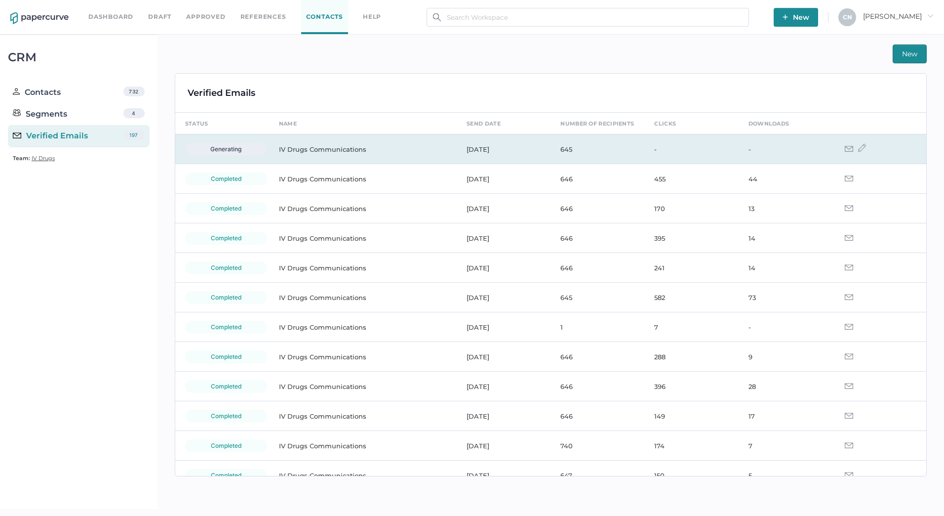
click at [312, 152] on td "IV Drugs Communications" at bounding box center [363, 149] width 188 height 30
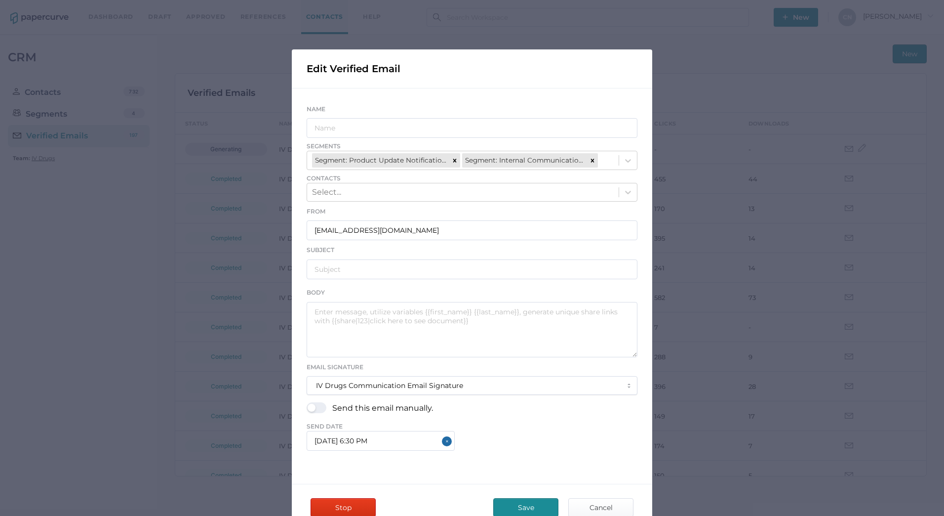
type input "IV Drugs Communications"
type input "Fresenius Kabi Product Notifications - 09.25.2025"
type textarea "Good afternoon, Please see the links below for the most recent announcements fr…"
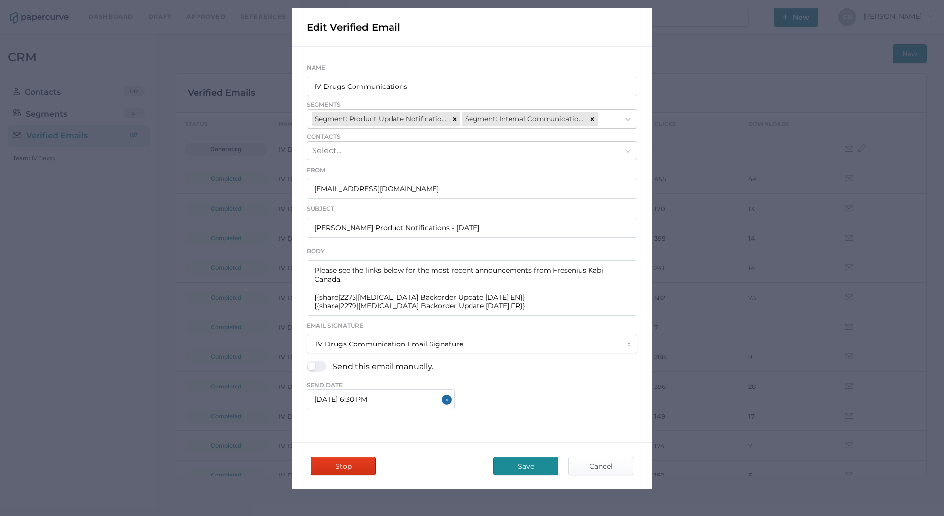
scroll to position [64, 0]
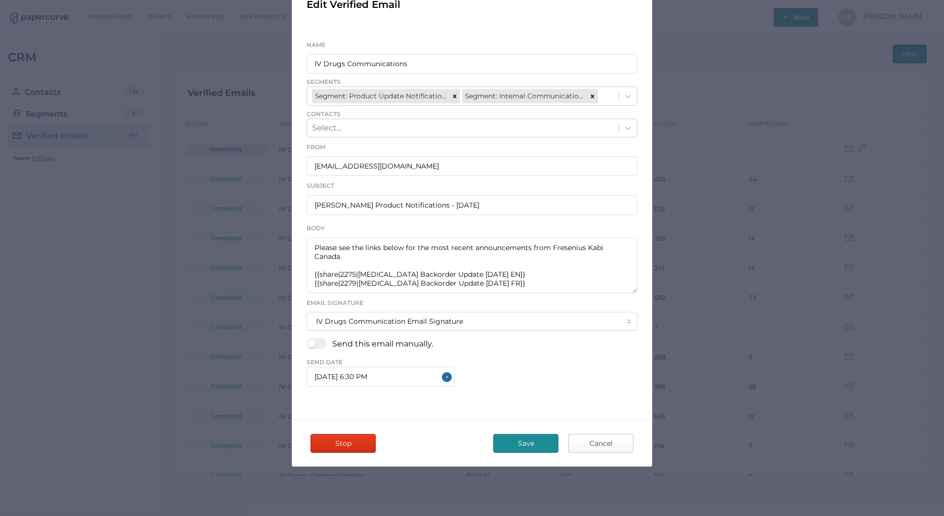
click at [598, 438] on span "Cancel" at bounding box center [601, 443] width 46 height 18
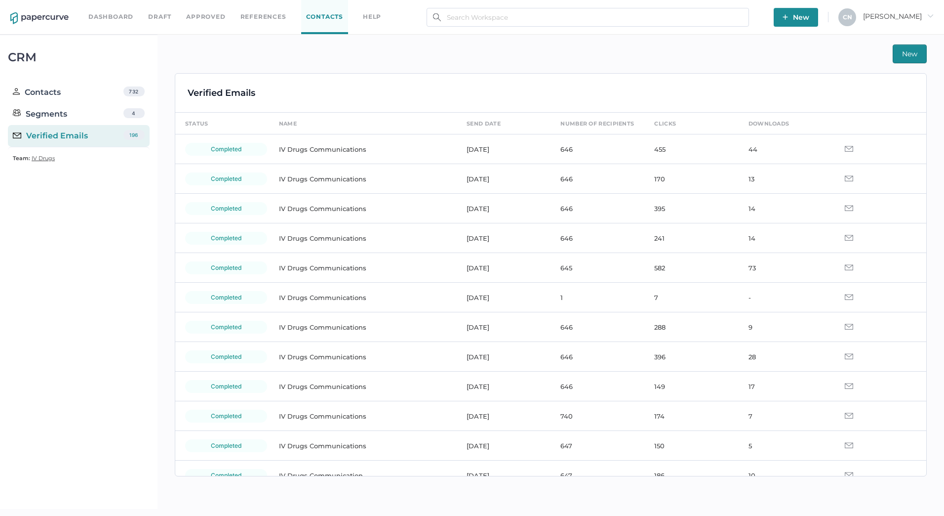
click at [94, 14] on link "Dashboard" at bounding box center [110, 16] width 45 height 11
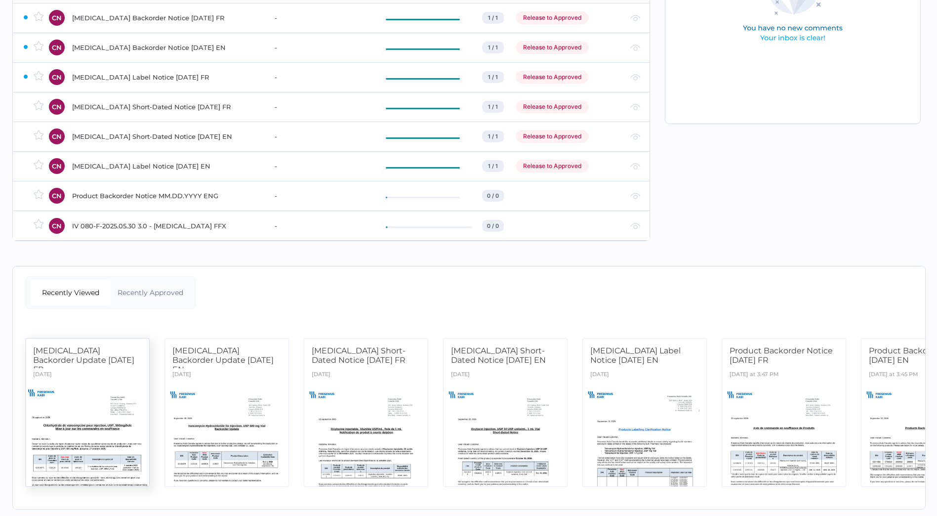
scroll to position [148, 0]
click at [148, 290] on div "Recently Approved" at bounding box center [151, 292] width 80 height 26
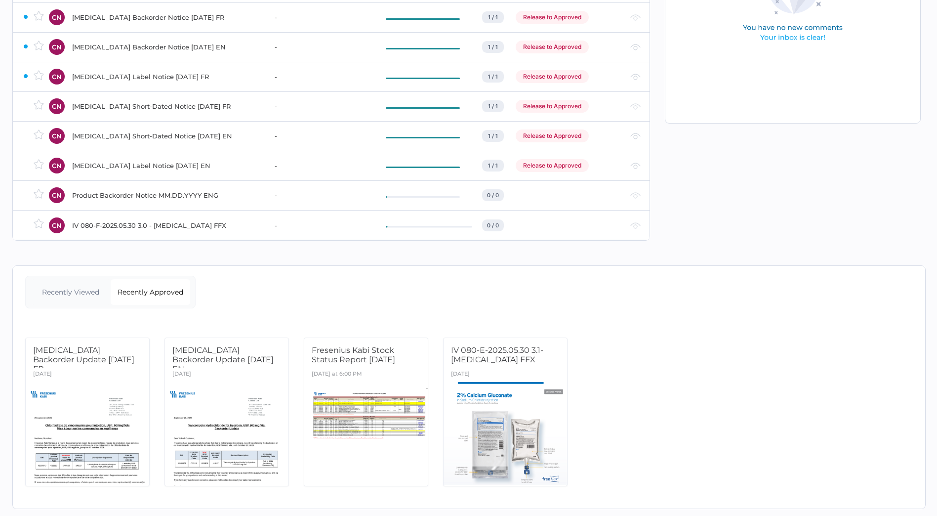
scroll to position [163, 0]
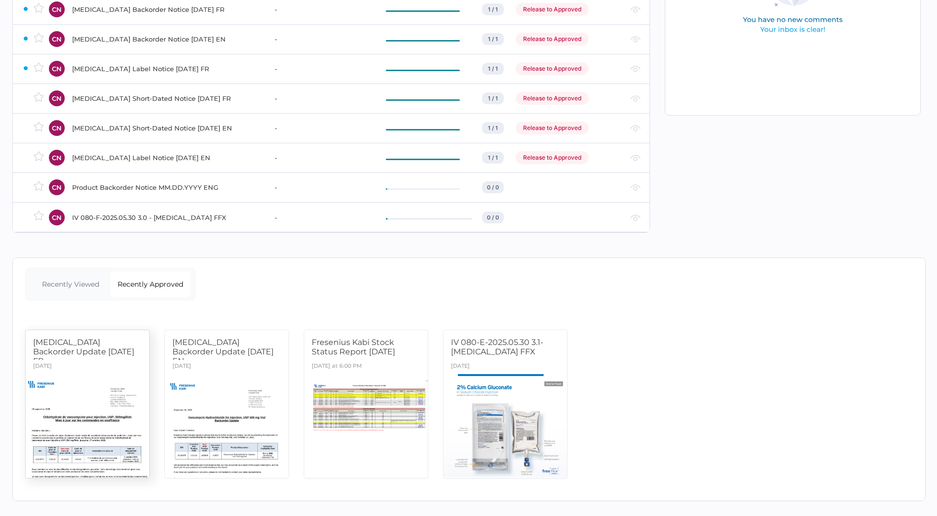
click at [140, 351] on div "Vancomycin Backorder Update 09.25.2025 FR" at bounding box center [87, 348] width 109 height 22
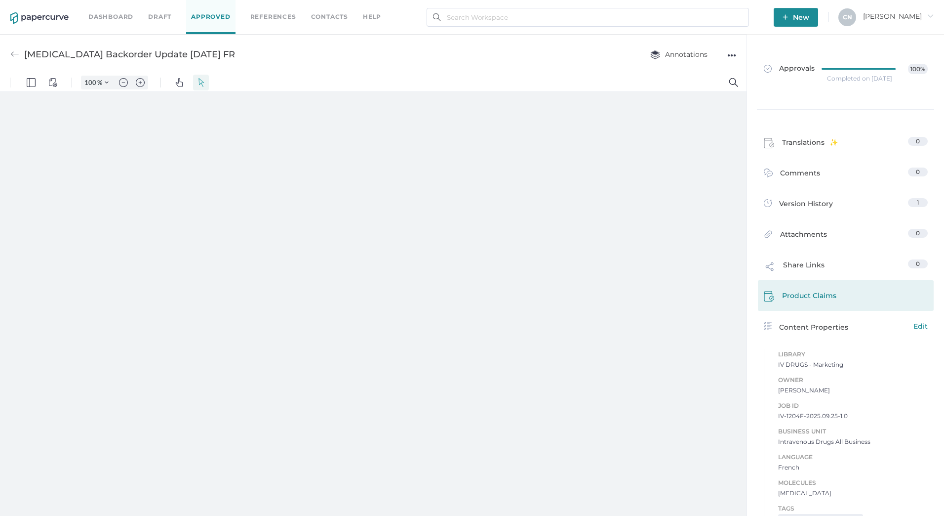
scroll to position [71, 0]
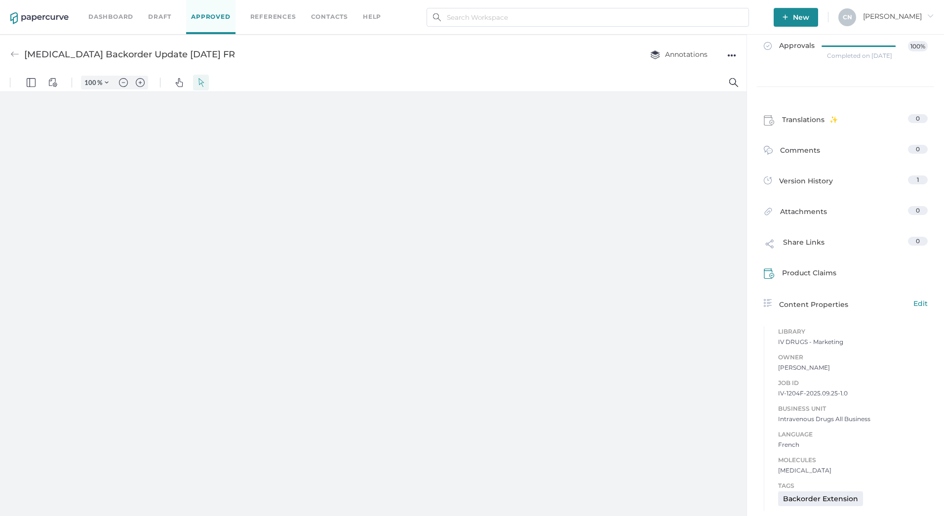
type input "133"
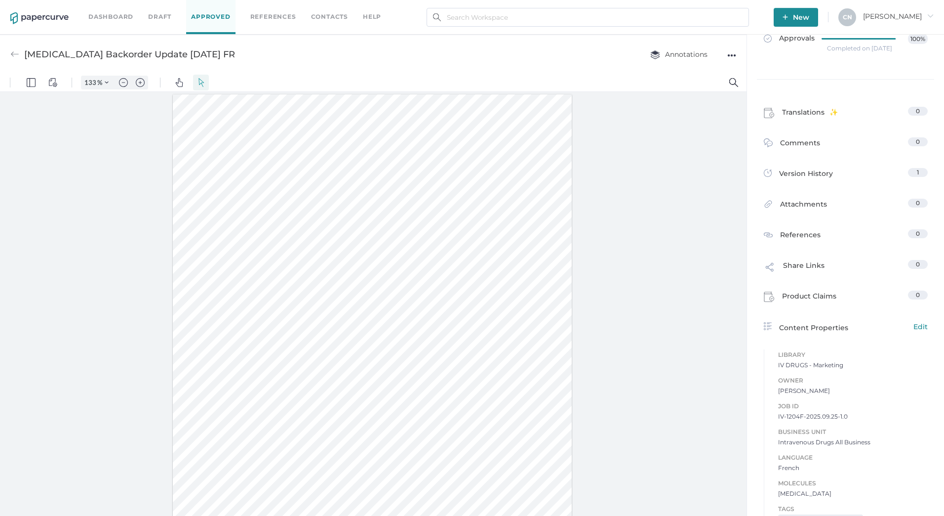
scroll to position [101, 0]
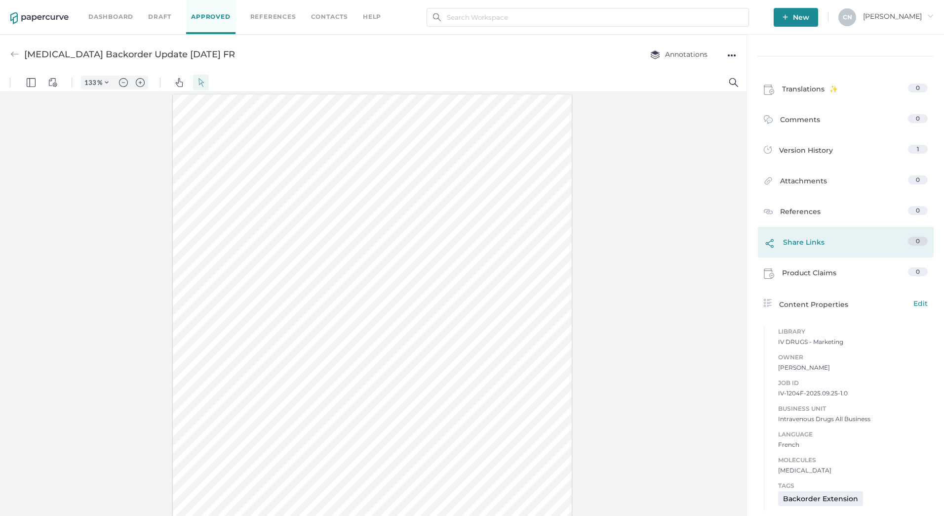
click at [803, 245] on span "Share Links" at bounding box center [803, 245] width 41 height 16
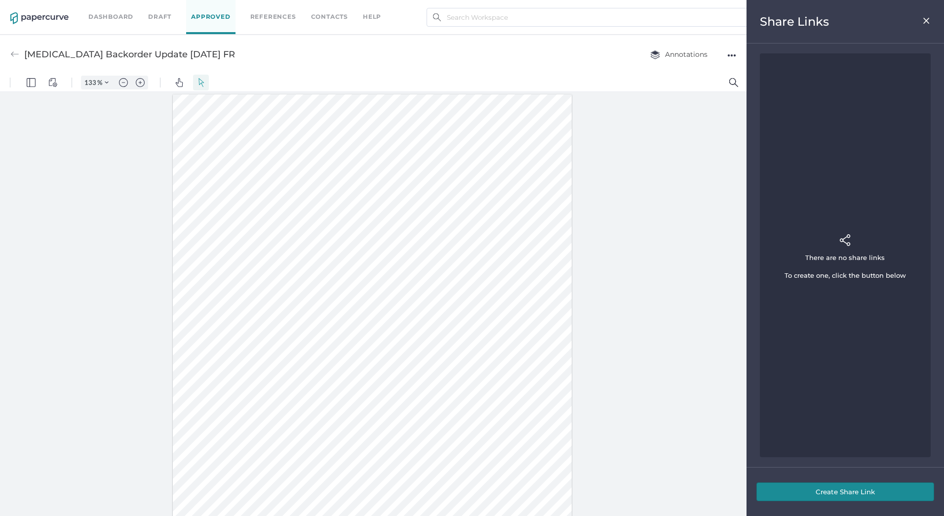
click at [923, 19] on img at bounding box center [926, 21] width 8 height 8
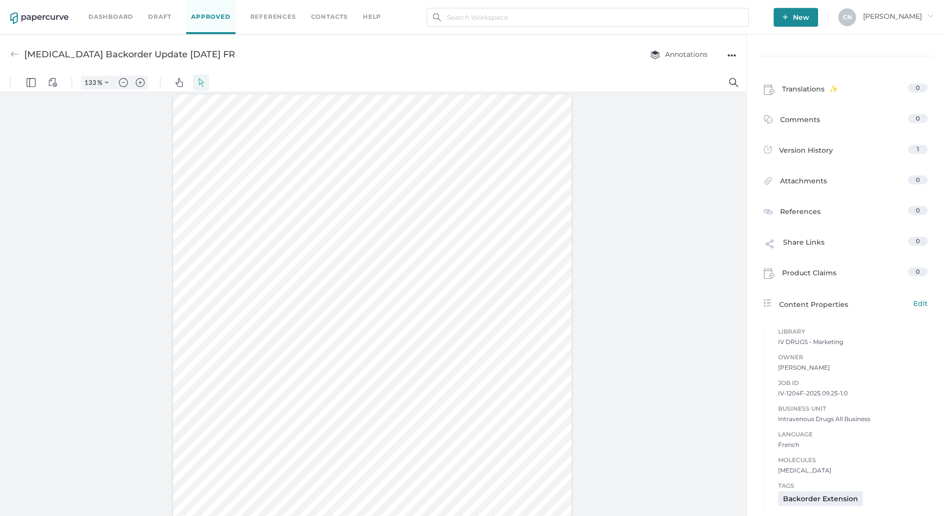
click at [263, 15] on link "References" at bounding box center [273, 16] width 46 height 11
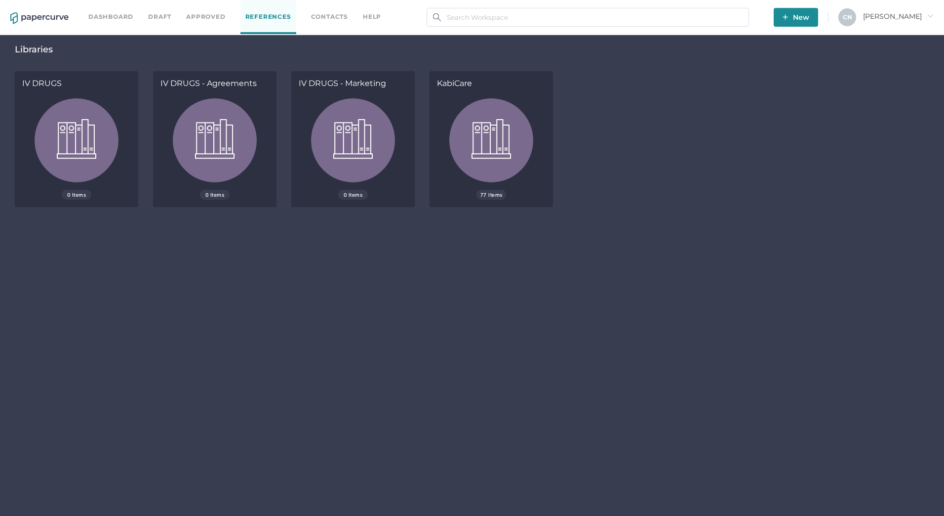
click at [330, 13] on link "Contacts" at bounding box center [329, 16] width 37 height 11
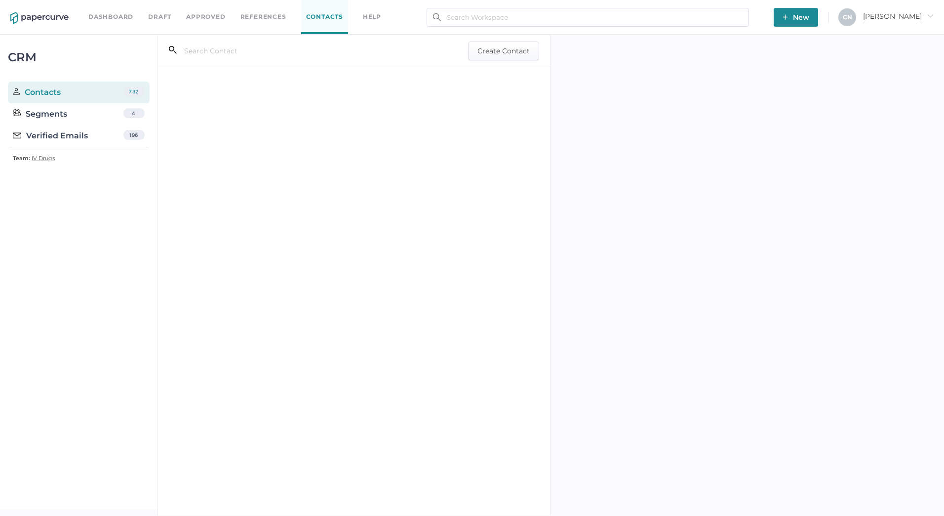
click at [53, 118] on div "Segments" at bounding box center [40, 114] width 54 height 12
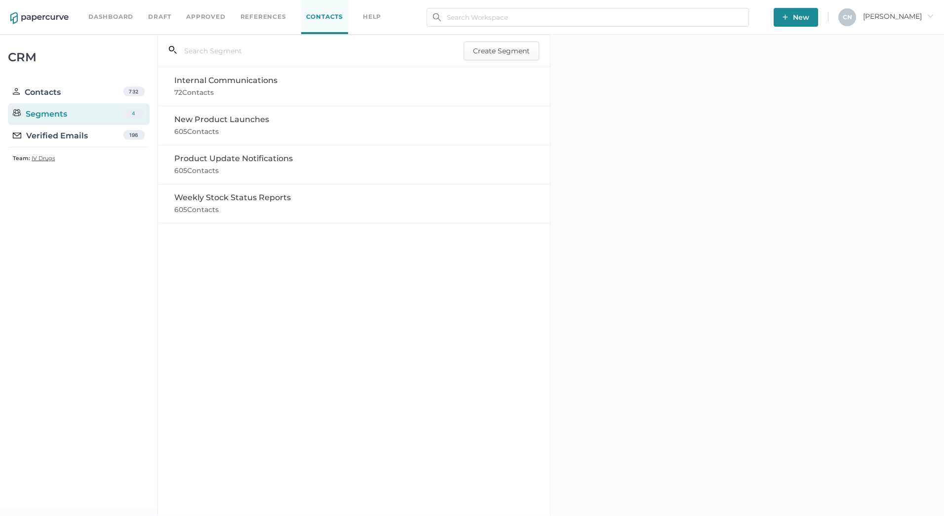
click at [82, 136] on div "Verified Emails" at bounding box center [50, 136] width 75 height 12
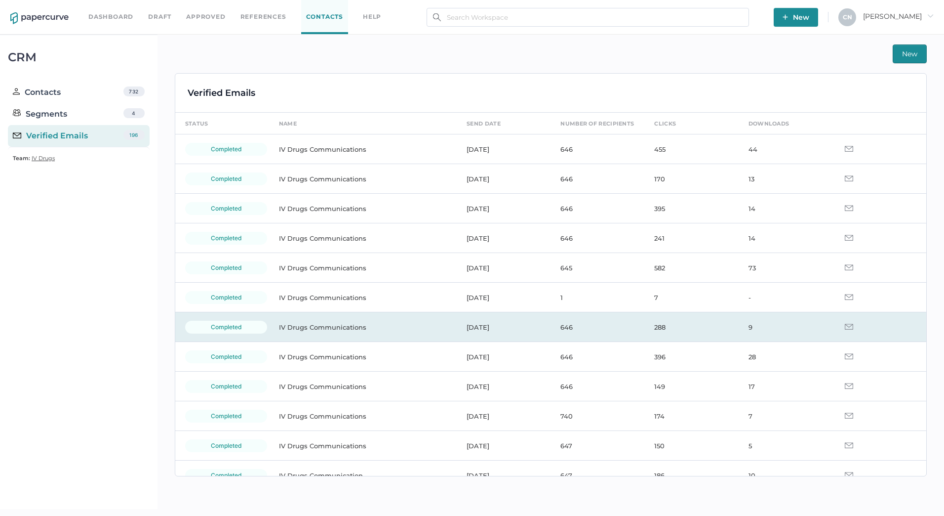
click at [302, 320] on td "IV Drugs Communications" at bounding box center [363, 327] width 188 height 30
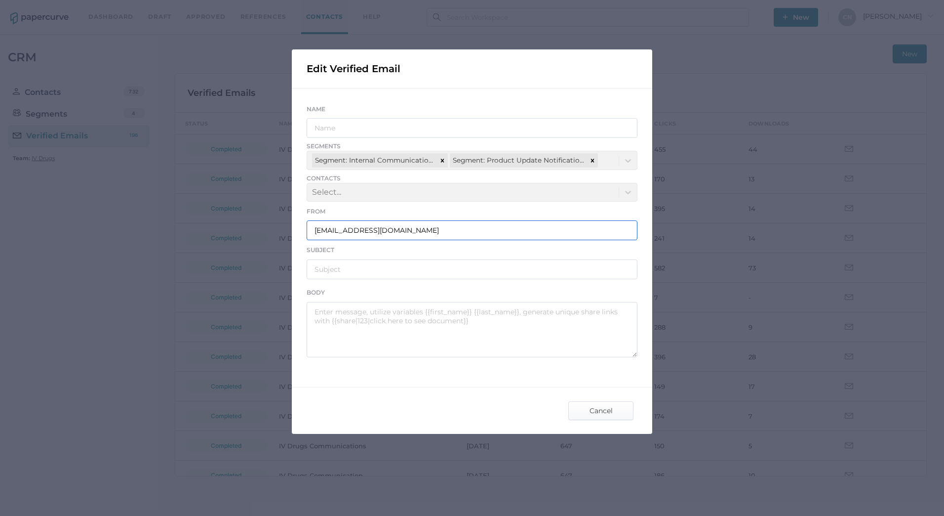
drag, startPoint x: 516, startPoint y: 226, endPoint x: 258, endPoint y: 230, distance: 257.8
click at [258, 230] on div "Edit Verified Email Name Segments Segment: Internal Communications Segment: Pro…" at bounding box center [472, 258] width 944 height 516
type input "IV Drugs Communications"
type input "[PERSON_NAME] Product Notifications - [DATE]"
type textarea "Good afternoon, Please see the links below for the most recent announcements fr…"
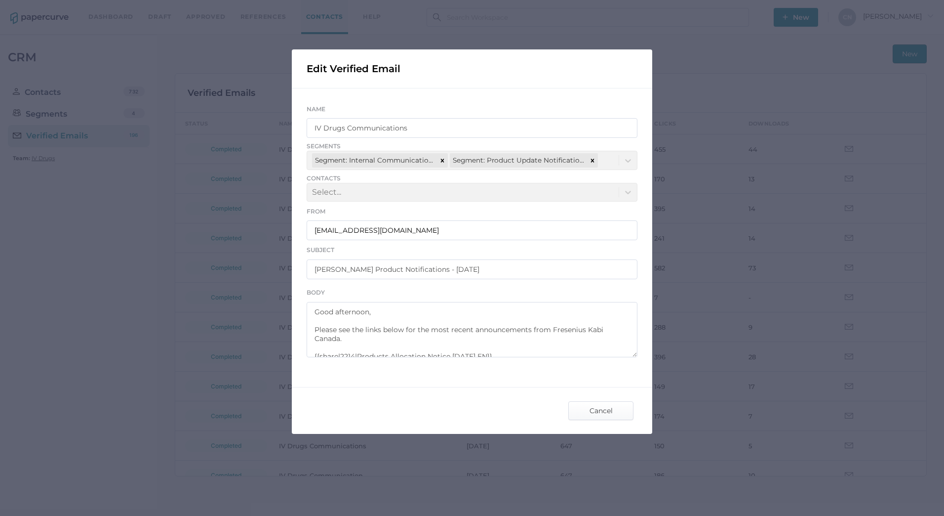
scroll to position [18, 0]
click at [603, 404] on span "Cancel" at bounding box center [601, 410] width 46 height 18
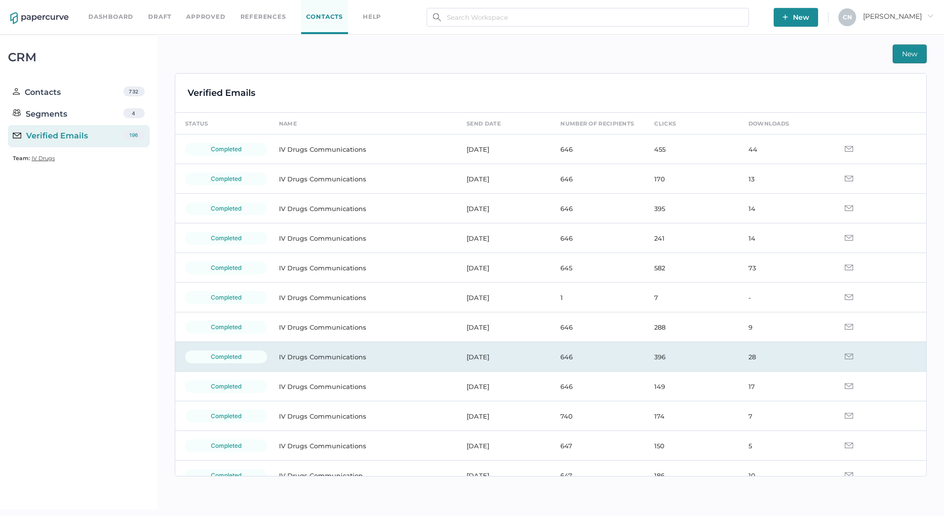
click at [318, 354] on td "IV Drugs Communications" at bounding box center [363, 357] width 188 height 30
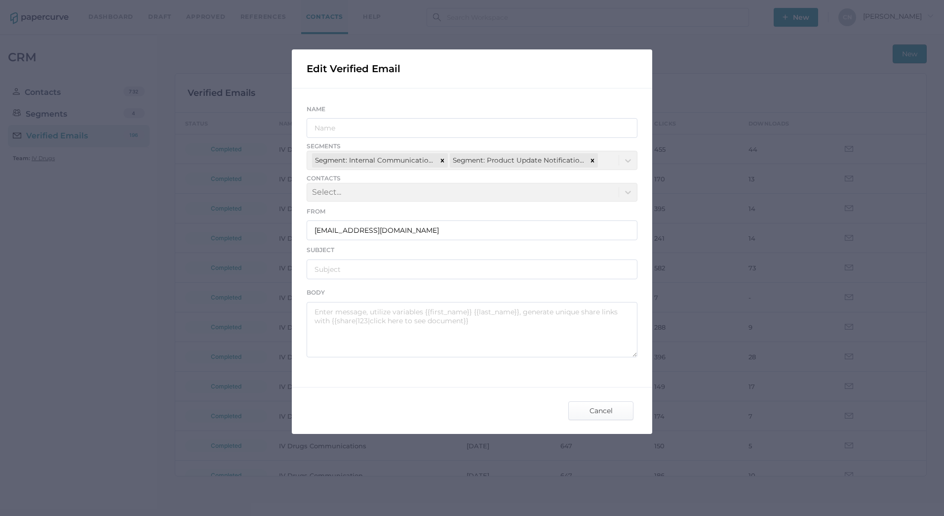
type input "IV Drugs Communications"
type input "[PERSON_NAME] Product Notifications - [DATE]"
type textarea "Good afternoon, Please see the links below for the most recent announcements fr…"
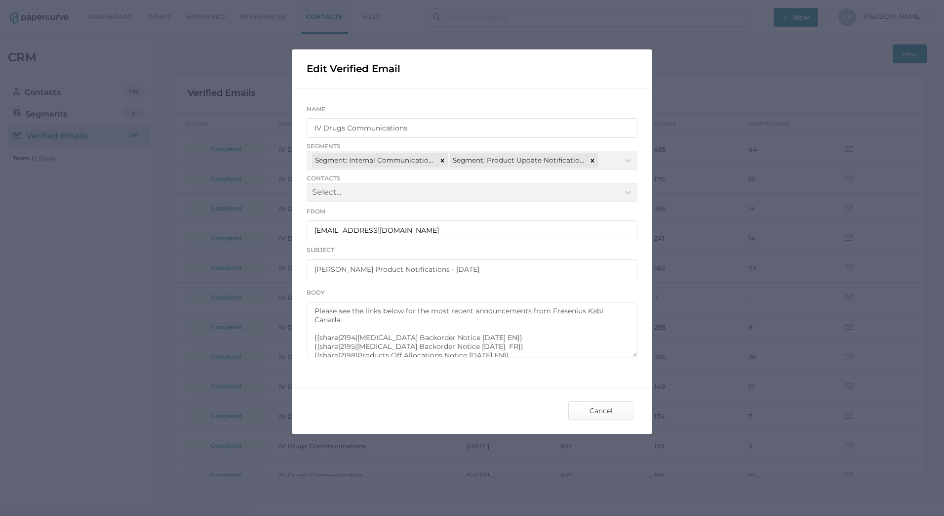
scroll to position [36, 0]
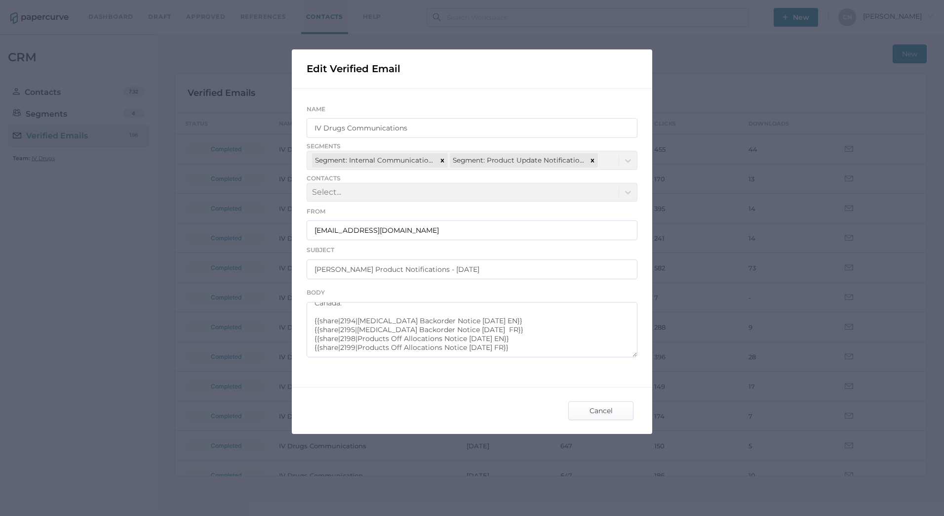
click at [649, 432] on div "Cancel" at bounding box center [472, 410] width 360 height 46
drag, startPoint x: 650, startPoint y: 432, endPoint x: 657, endPoint y: 460, distance: 29.0
click at [657, 460] on div "Edit Verified Email Name IV Drugs Communications Segments Segment: Internal Com…" at bounding box center [472, 258] width 944 height 516
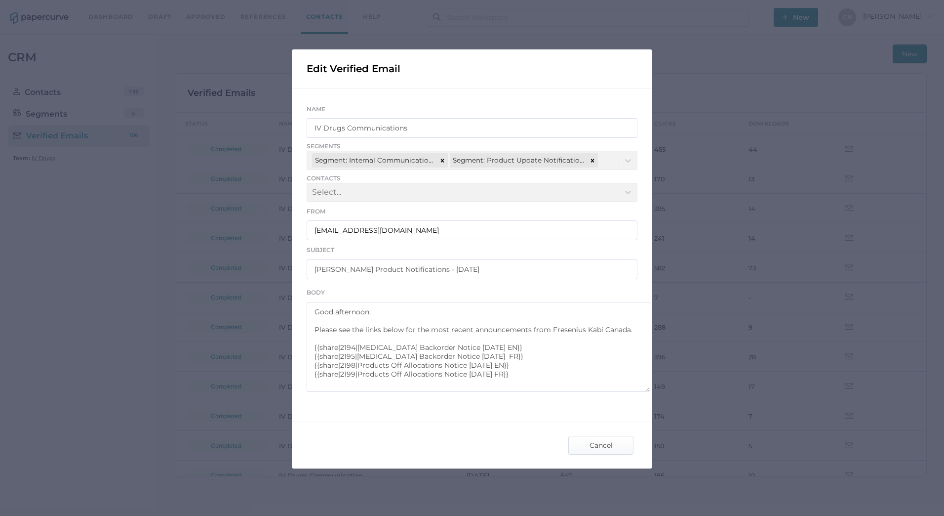
scroll to position [0, 0]
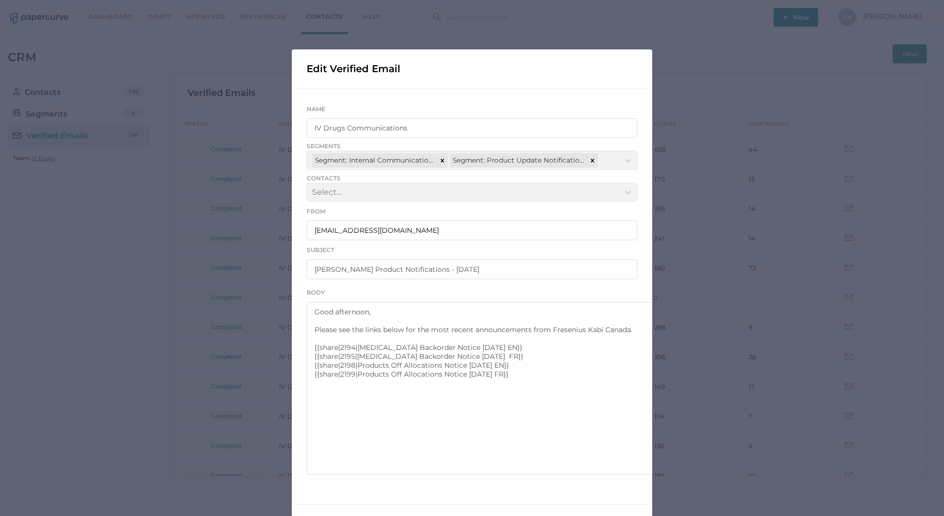
click at [711, 491] on div "Edit Verified Email Name IV Drugs Communications Segments Segment: Internal Com…" at bounding box center [472, 258] width 944 height 516
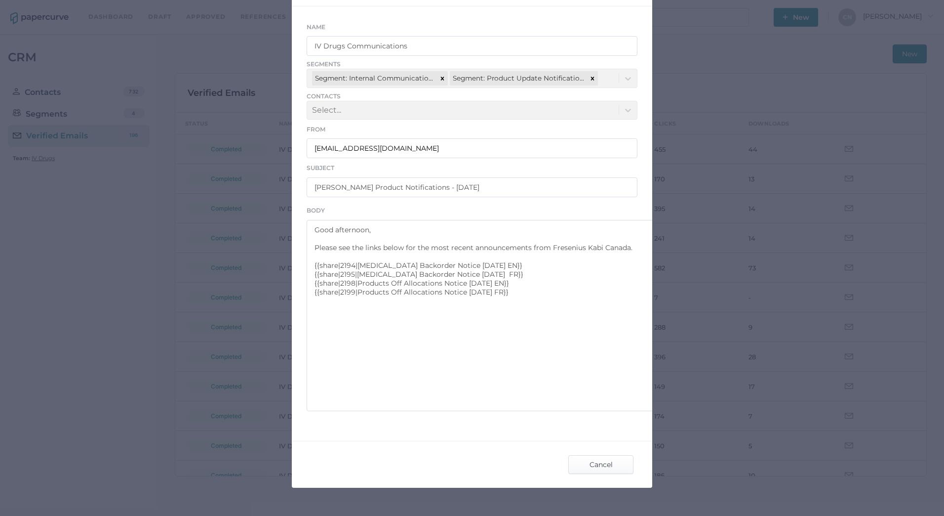
scroll to position [111, 0]
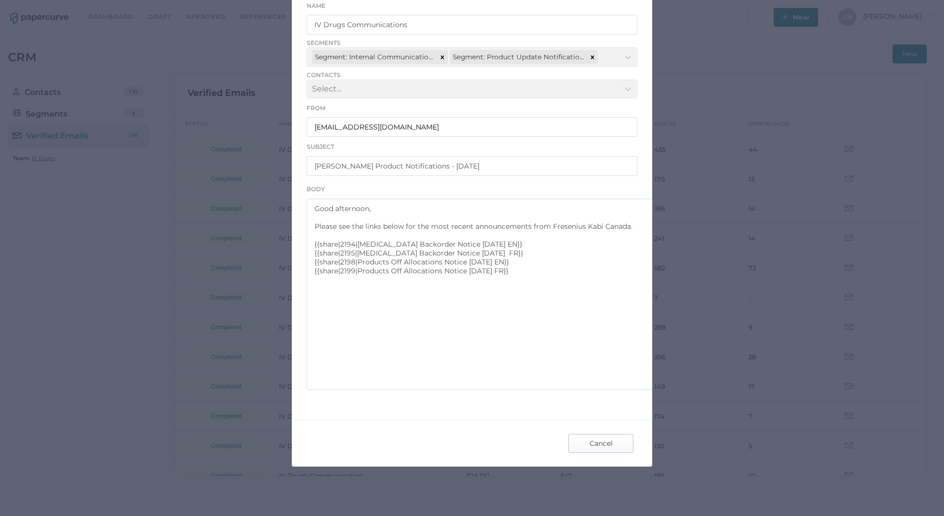
click at [614, 447] on span "Cancel" at bounding box center [601, 443] width 46 height 18
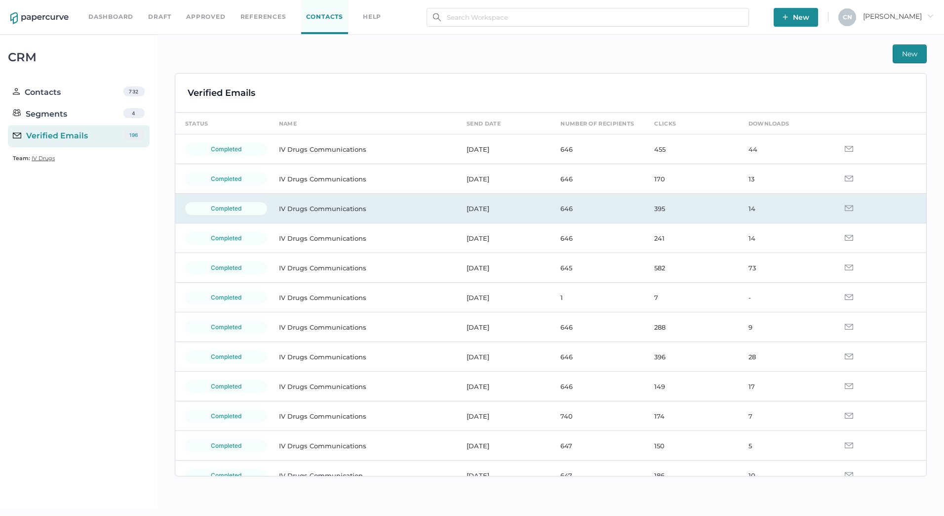
click at [235, 205] on div "completed" at bounding box center [226, 208] width 82 height 13
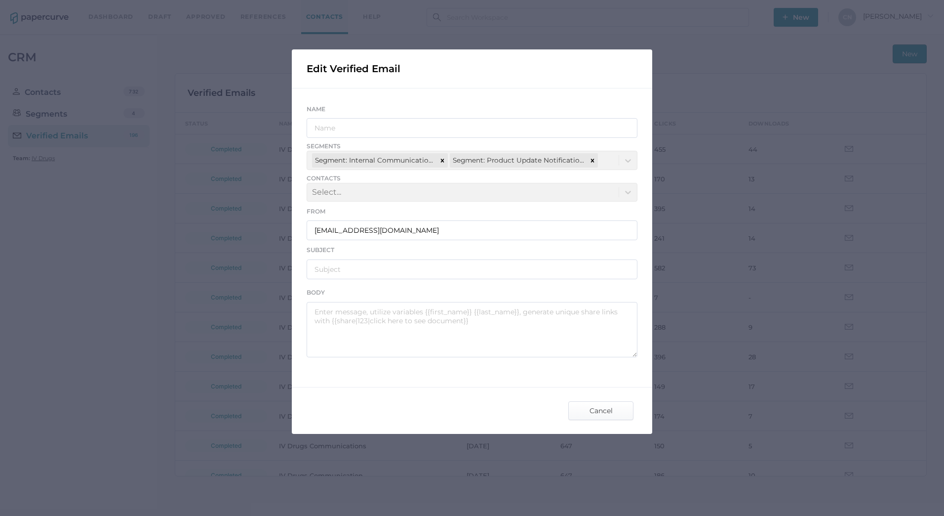
type input "IV Drugs Communications"
type input "[PERSON_NAME] Product Notifications - [DATE]"
type textarea "Good afternoon, Please see the links below for the most recent announcements fr…"
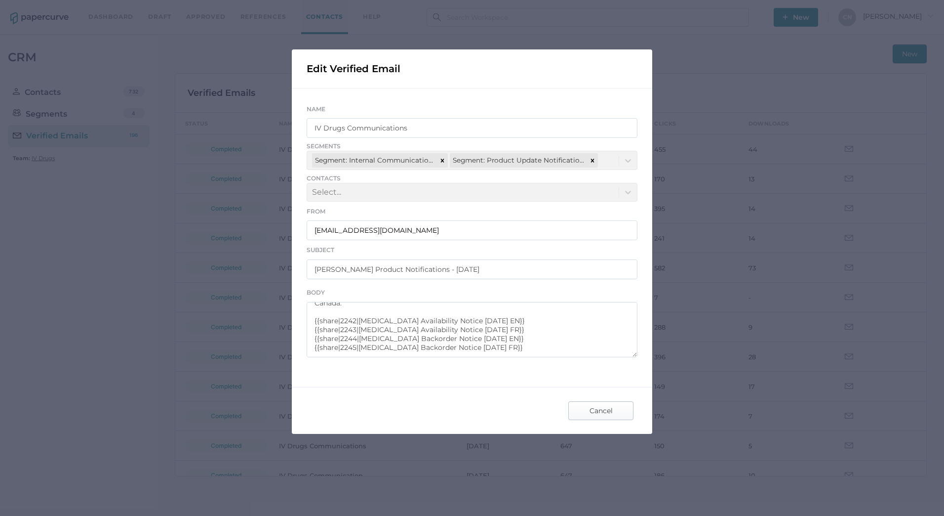
click at [602, 413] on span "Cancel" at bounding box center [601, 410] width 46 height 18
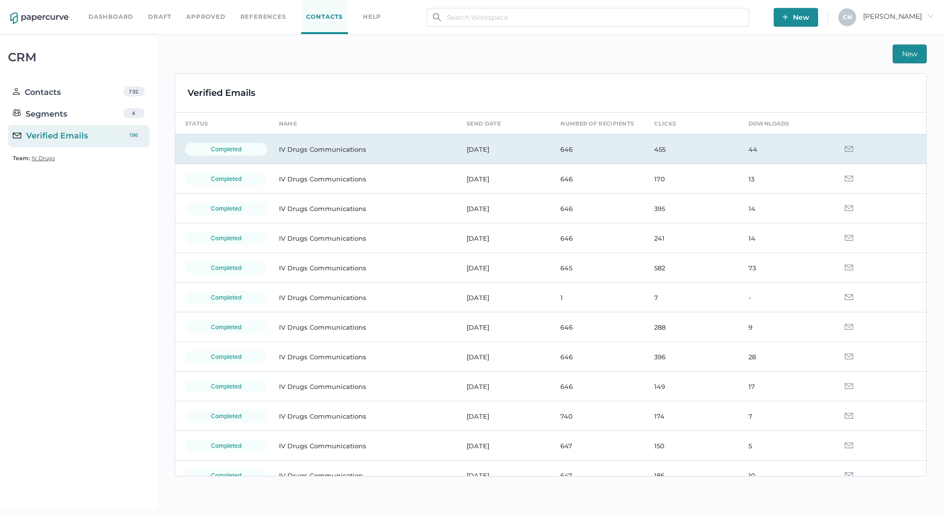
click at [228, 147] on div "completed" at bounding box center [226, 149] width 82 height 13
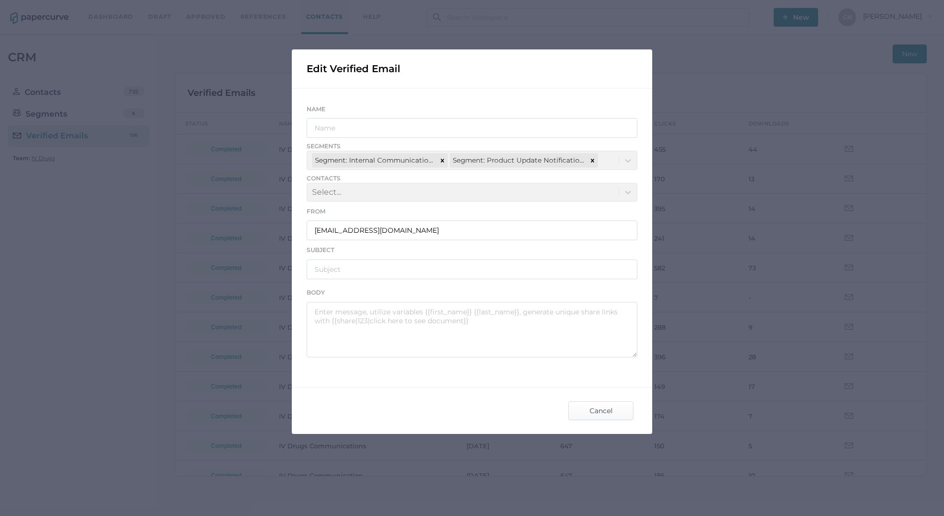
type input "IV Drugs Communications"
type input "Fresenius Kabi Product Notifications - 09.23.2025"
type textarea "Good afternoon, Please see the links below for the most recent announcements fr…"
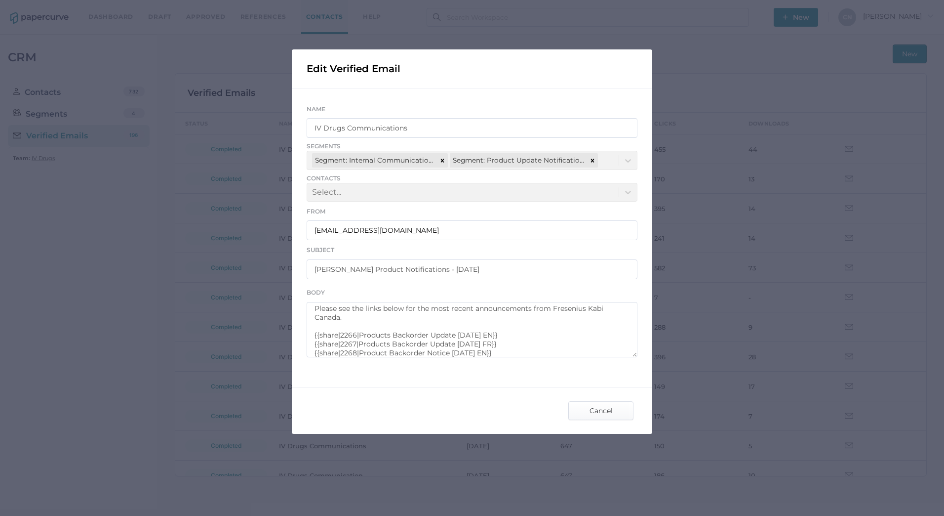
scroll to position [4, 0]
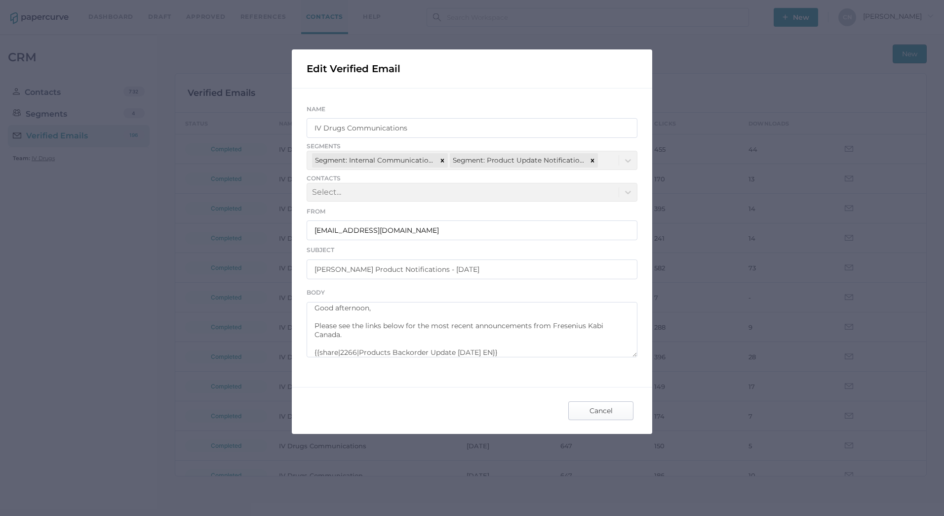
click at [623, 408] on span "Cancel" at bounding box center [601, 410] width 46 height 18
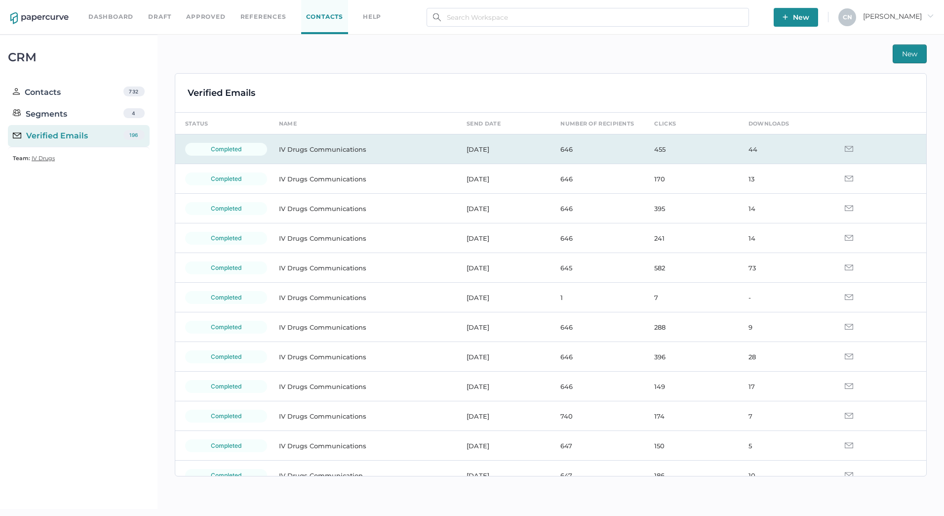
click at [845, 148] on img at bounding box center [849, 149] width 8 height 6
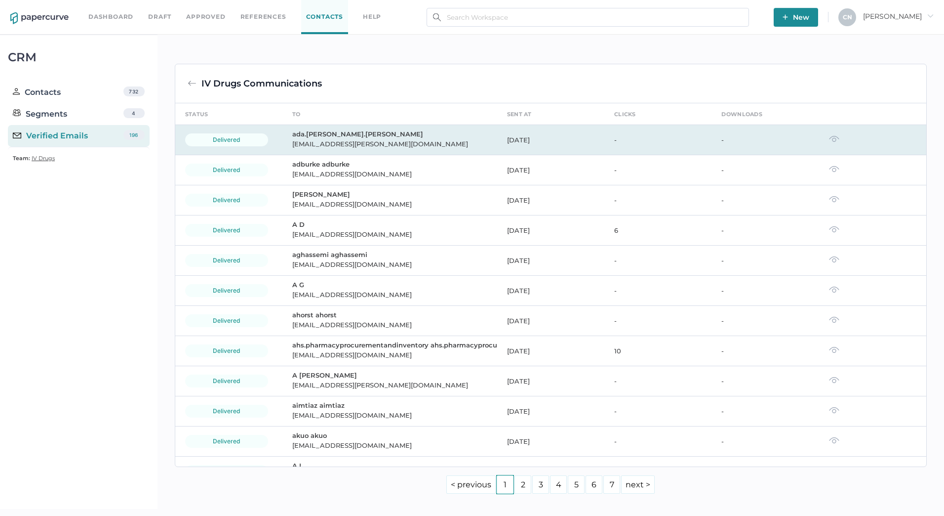
click at [316, 139] on div "ada.wong@vch.ca" at bounding box center [393, 144] width 203 height 12
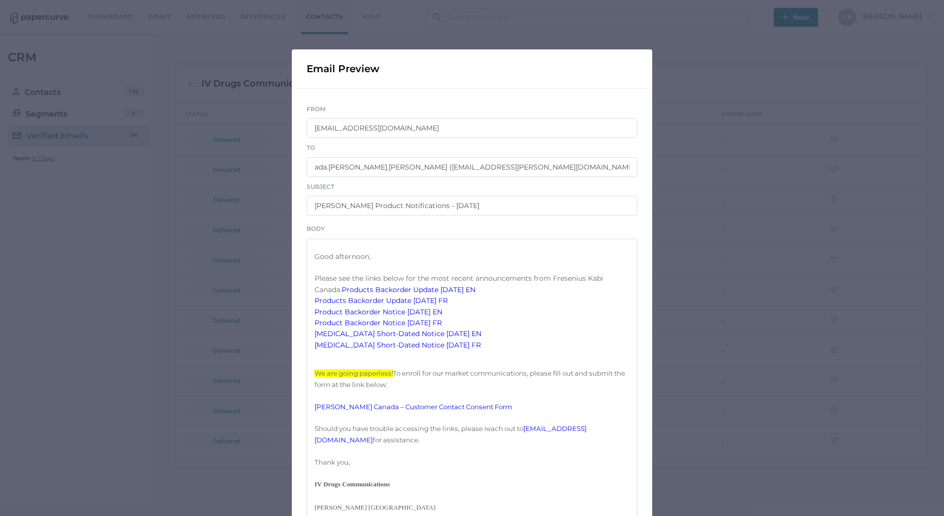
click at [374, 294] on link "Products Backorder Update [DATE] EN" at bounding box center [409, 289] width 134 height 9
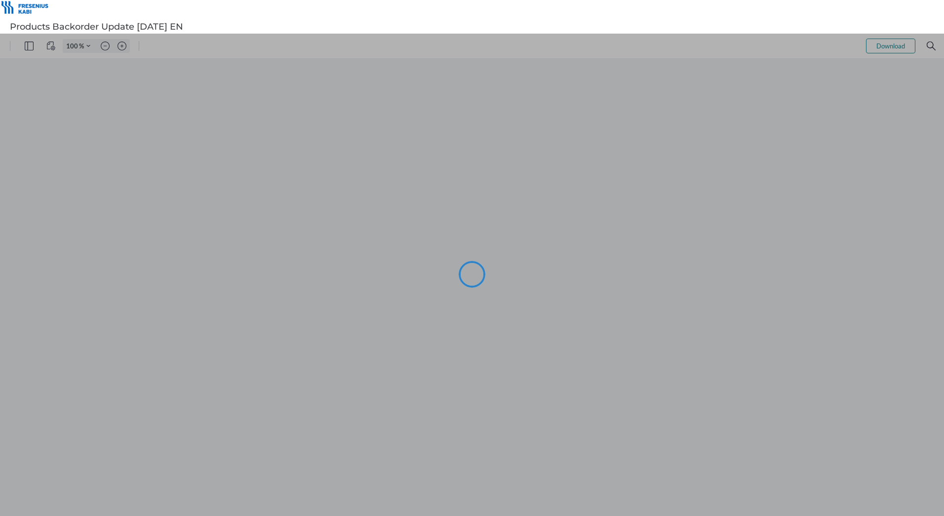
type input "116"
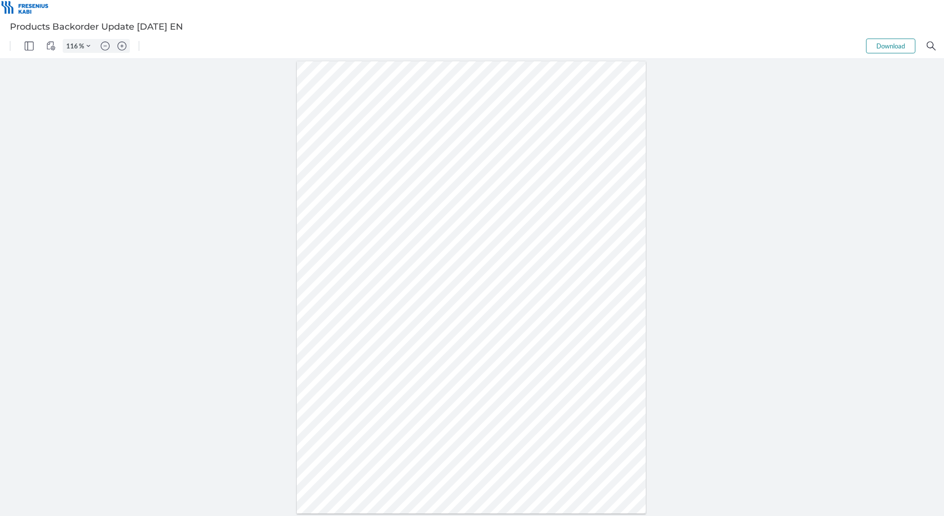
click at [386, 194] on div at bounding box center [472, 287] width 350 height 452
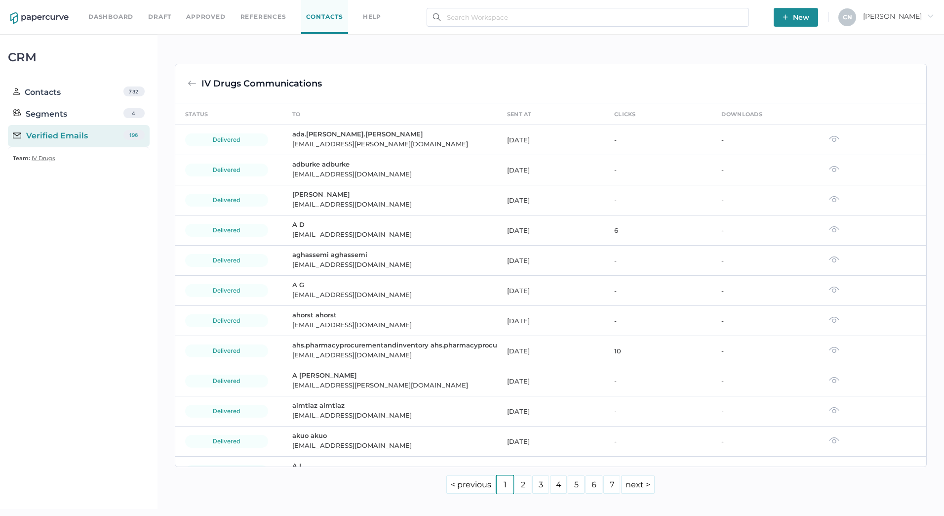
click at [106, 3] on div "Dashboard Draft Approved References Contacts help" at bounding box center [242, 17] width 308 height 34
click at [97, 13] on link "Dashboard" at bounding box center [110, 16] width 45 height 11
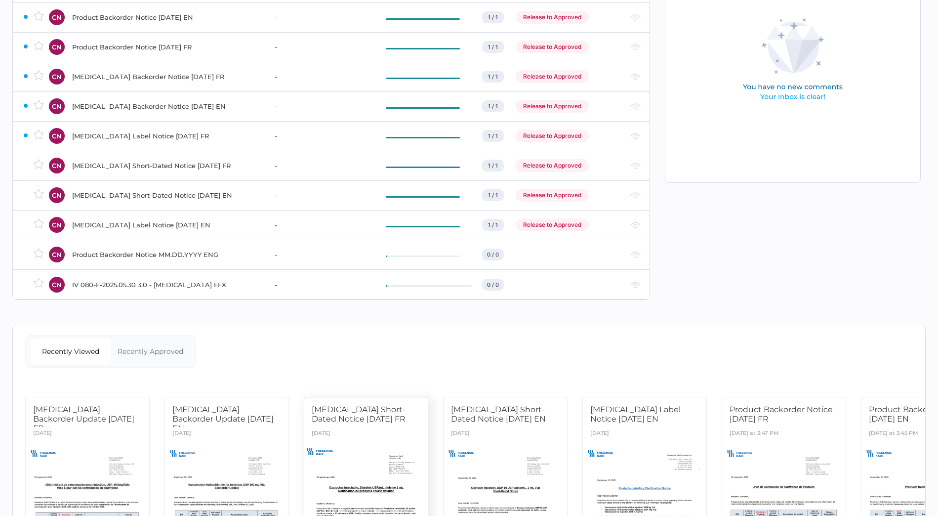
scroll to position [163, 0]
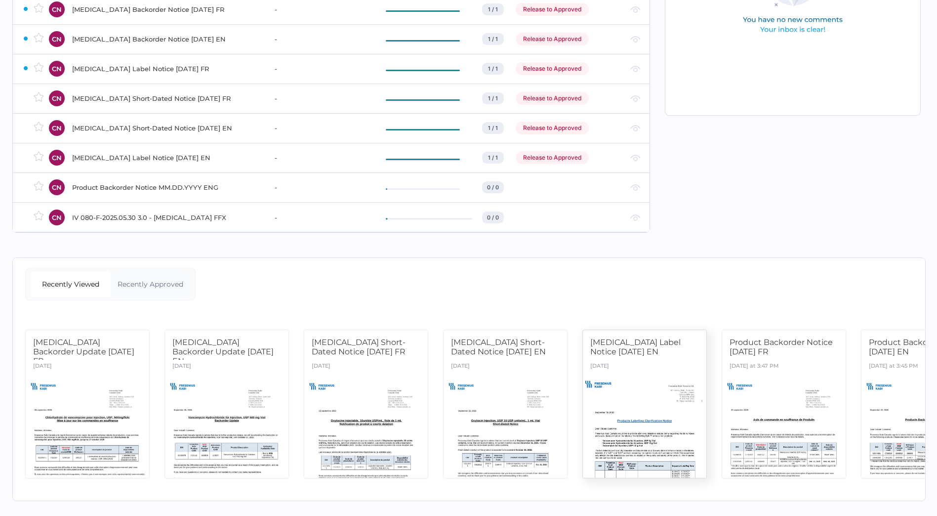
click at [677, 401] on div at bounding box center [645, 425] width 130 height 109
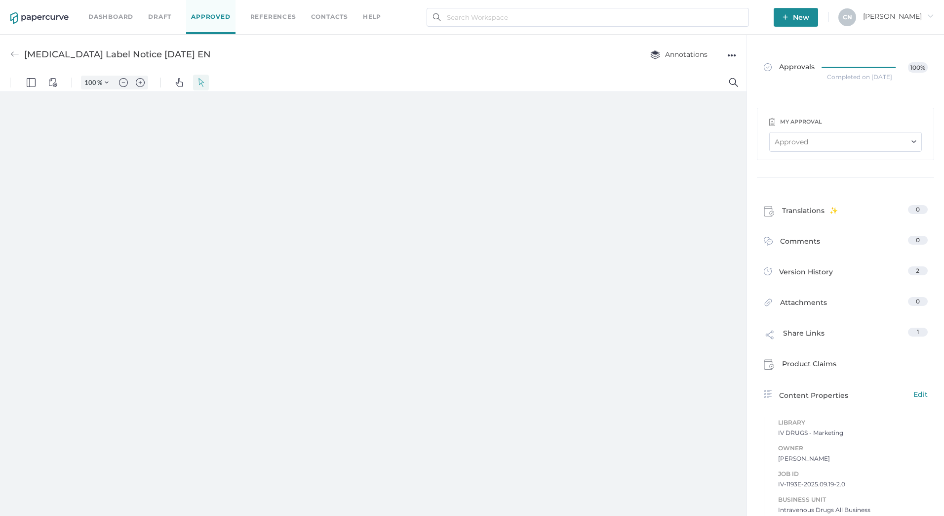
type input "133"
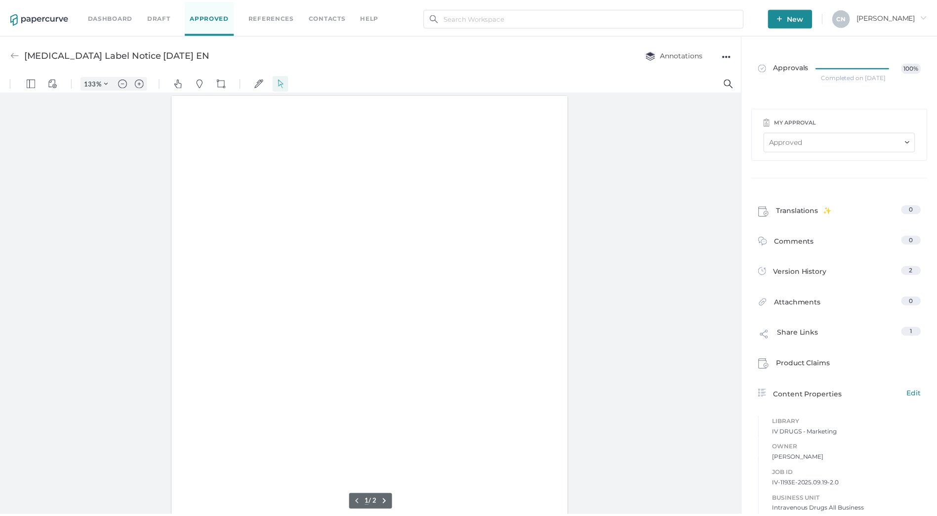
scroll to position [0, 0]
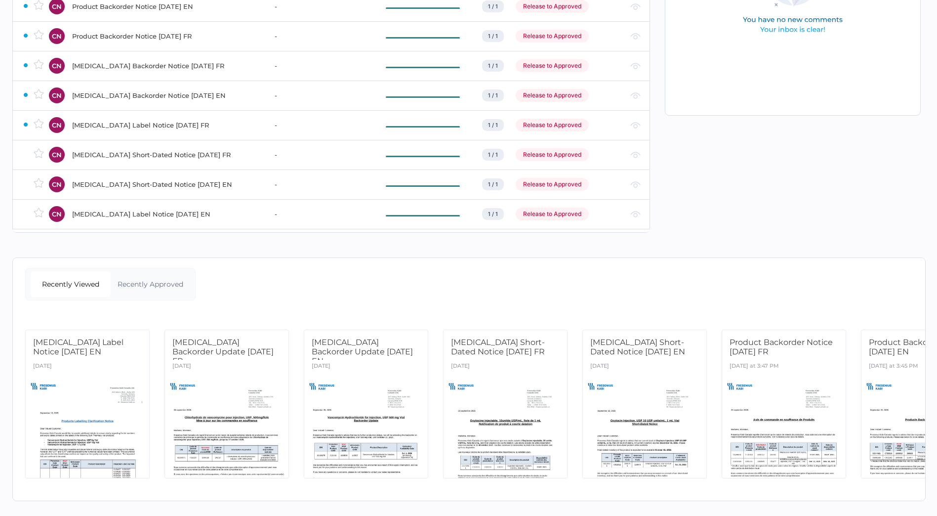
scroll to position [163, 0]
click at [60, 372] on div at bounding box center [88, 425] width 130 height 109
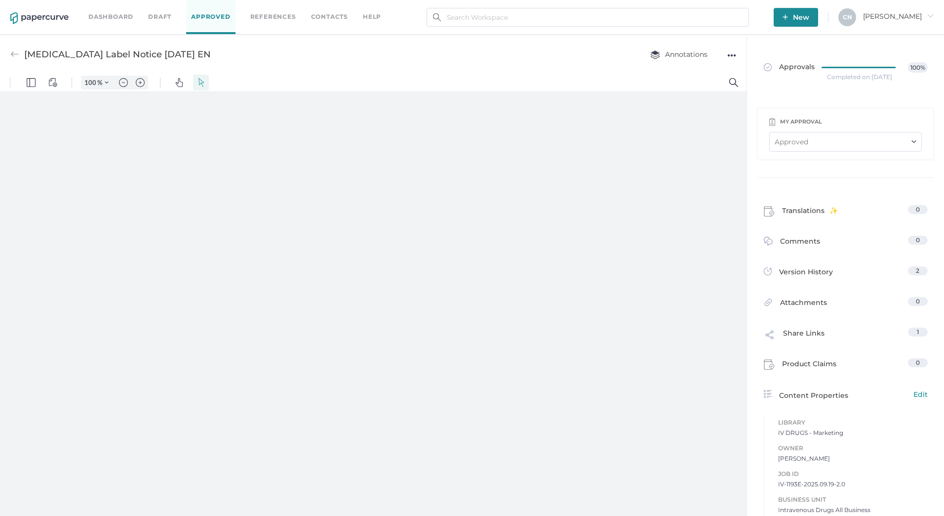
type input "133"
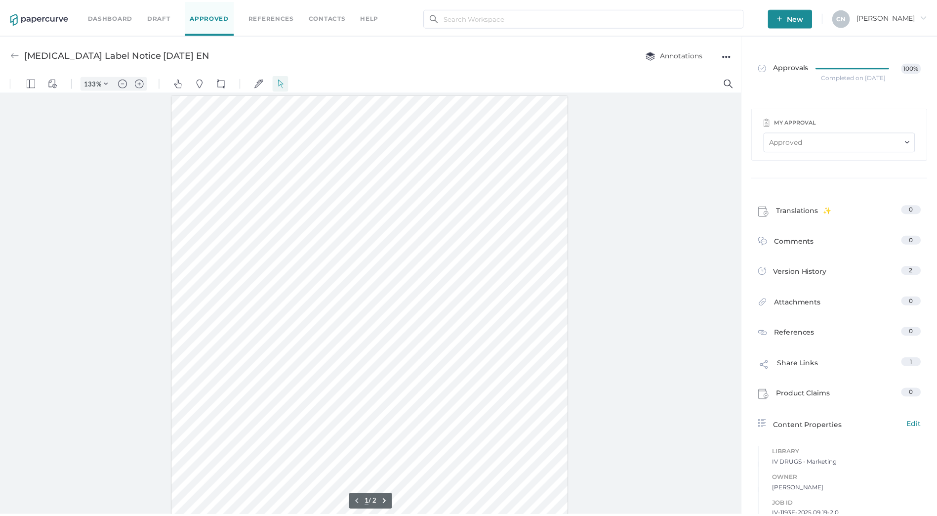
scroll to position [0, 0]
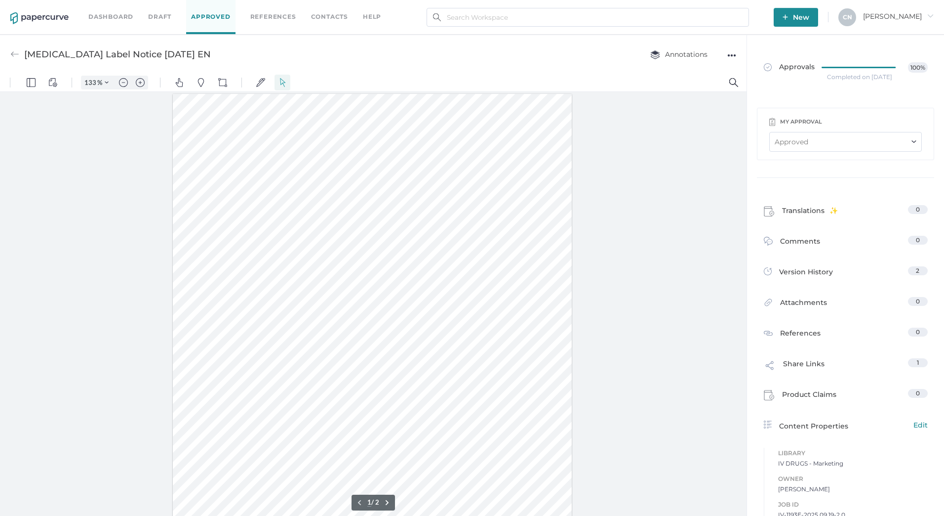
click at [13, 53] on img at bounding box center [14, 54] width 9 height 9
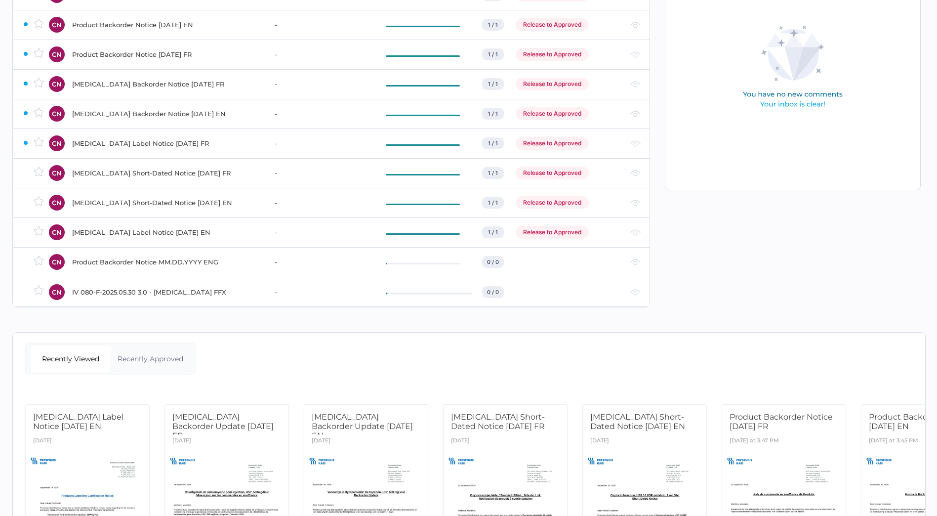
scroll to position [163, 0]
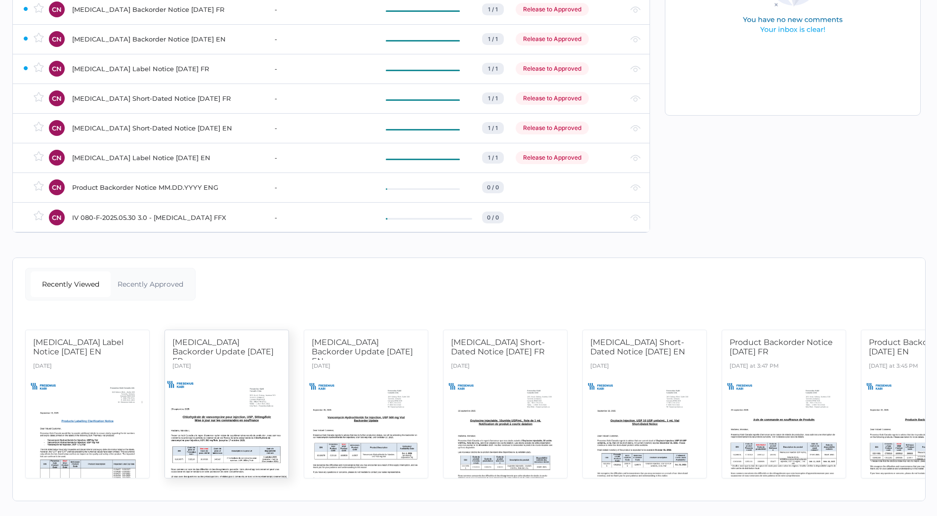
click at [229, 388] on div at bounding box center [227, 425] width 130 height 109
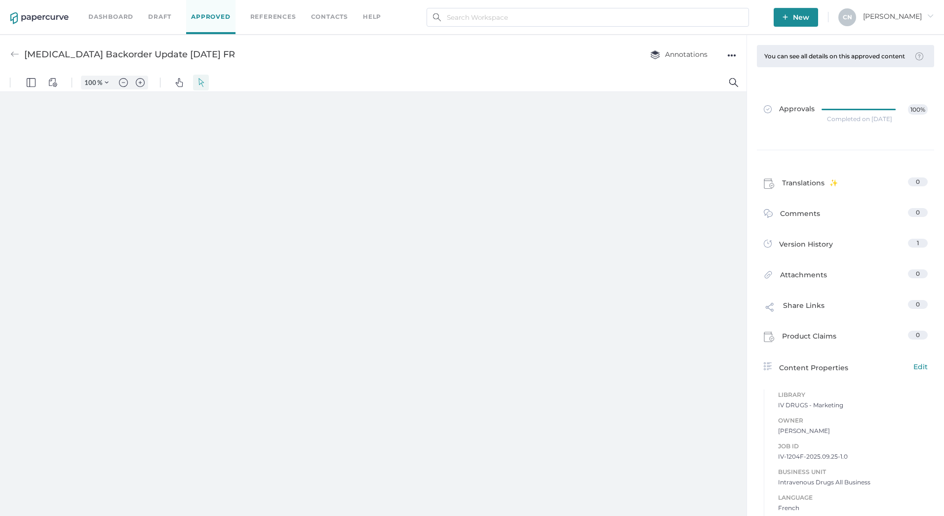
type input "133"
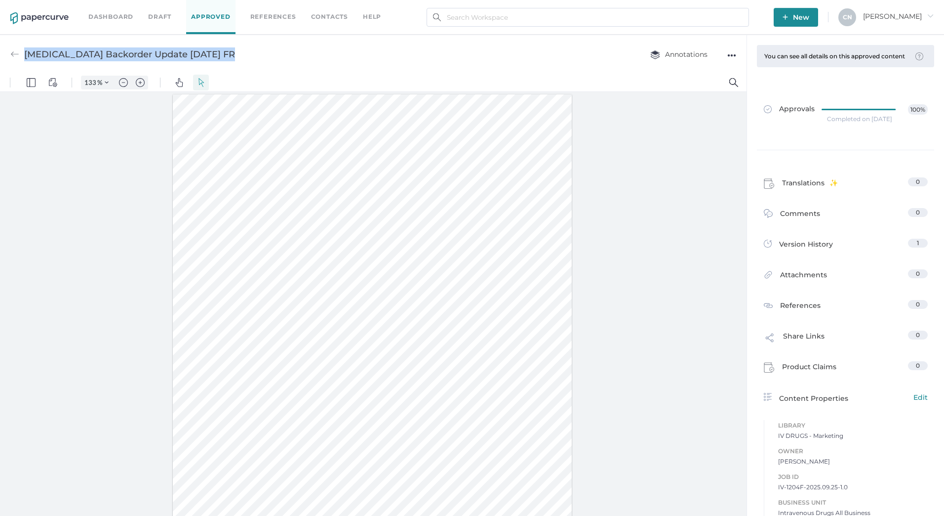
drag, startPoint x: 229, startPoint y: 52, endPoint x: 26, endPoint y: 62, distance: 203.2
click at [26, 62] on div "[MEDICAL_DATA] Backorder Update [DATE] FR Annotations ●●●" at bounding box center [373, 54] width 747 height 39
copy div "[MEDICAL_DATA] Backorder Update [DATE] FR"
click at [11, 52] on img at bounding box center [14, 54] width 9 height 9
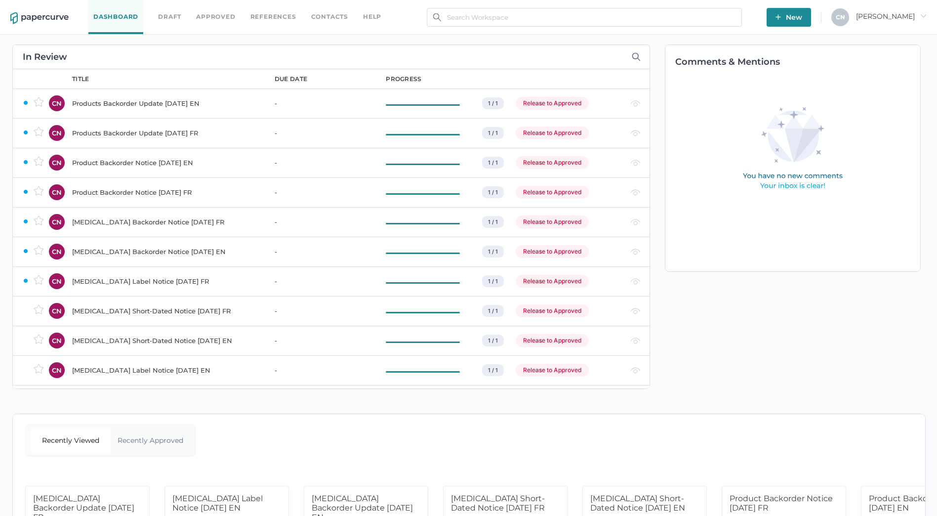
click at [266, 17] on link "References" at bounding box center [273, 16] width 46 height 11
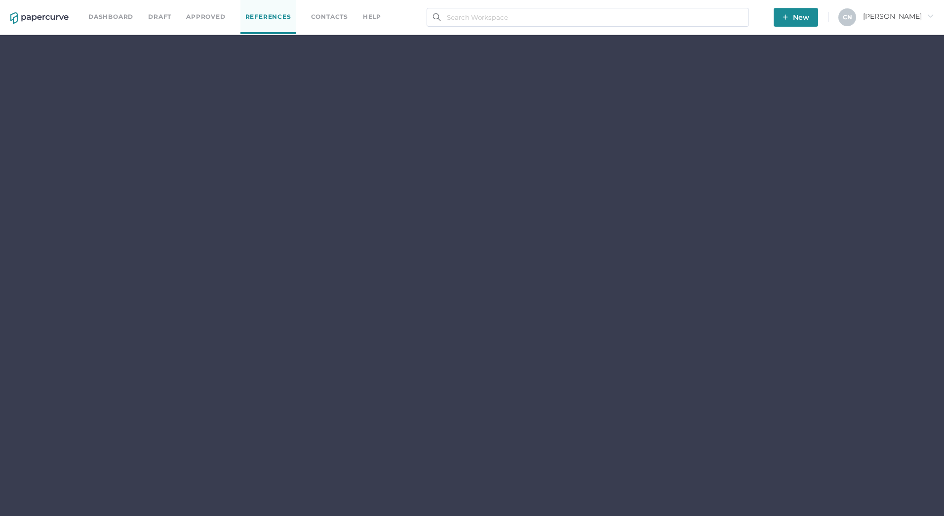
click at [320, 10] on div "Dashboard Draft Approved References Contacts help" at bounding box center [242, 17] width 308 height 34
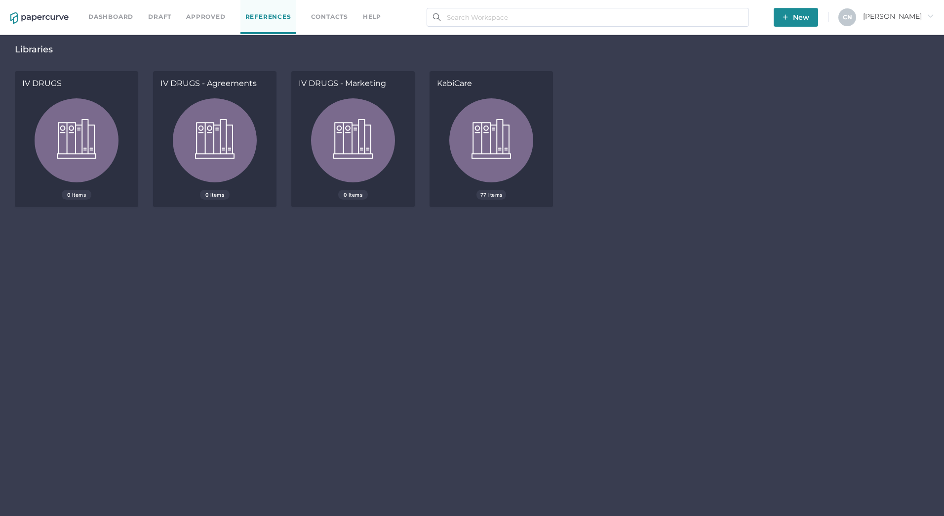
drag, startPoint x: 320, startPoint y: 10, endPoint x: 327, endPoint y: 22, distance: 14.1
click at [327, 22] on div "Dashboard Draft Approved References Contacts help" at bounding box center [242, 17] width 308 height 34
click at [331, 1] on div "Dashboard Draft Approved References Contacts help" at bounding box center [242, 17] width 308 height 34
drag, startPoint x: 333, startPoint y: 39, endPoint x: 334, endPoint y: 7, distance: 31.6
click at [333, 38] on div "Libraries IV DRUGS 0 Items IV DRUGS - Agreements 0 Items IV DRUGS - Marketing 0…" at bounding box center [472, 275] width 944 height 480
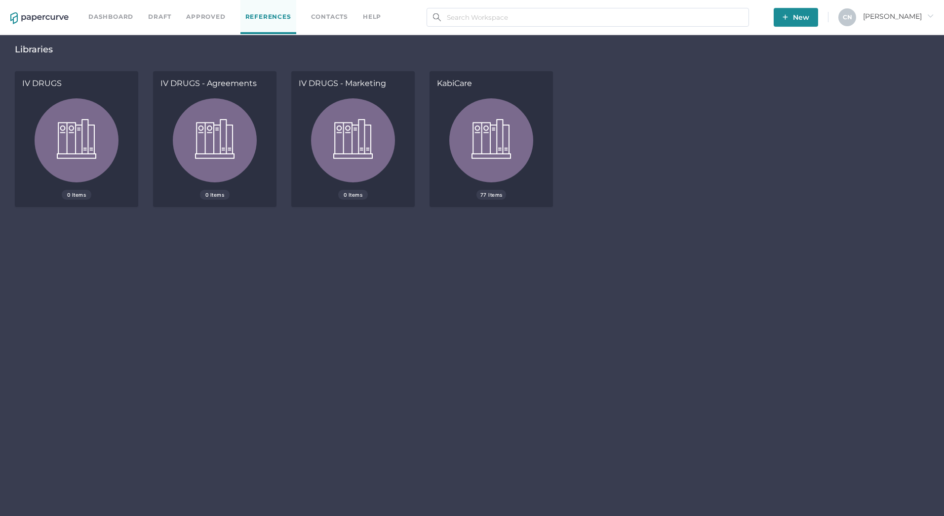
click at [334, 7] on div "Dashboard Draft Approved References Contacts help" at bounding box center [242, 17] width 308 height 34
click at [334, 8] on div "Dashboard Draft Approved References Contacts help" at bounding box center [242, 17] width 308 height 34
click at [334, 9] on div "Dashboard Draft Approved References Contacts help" at bounding box center [242, 17] width 308 height 34
click at [334, 19] on link "Contacts" at bounding box center [329, 16] width 37 height 11
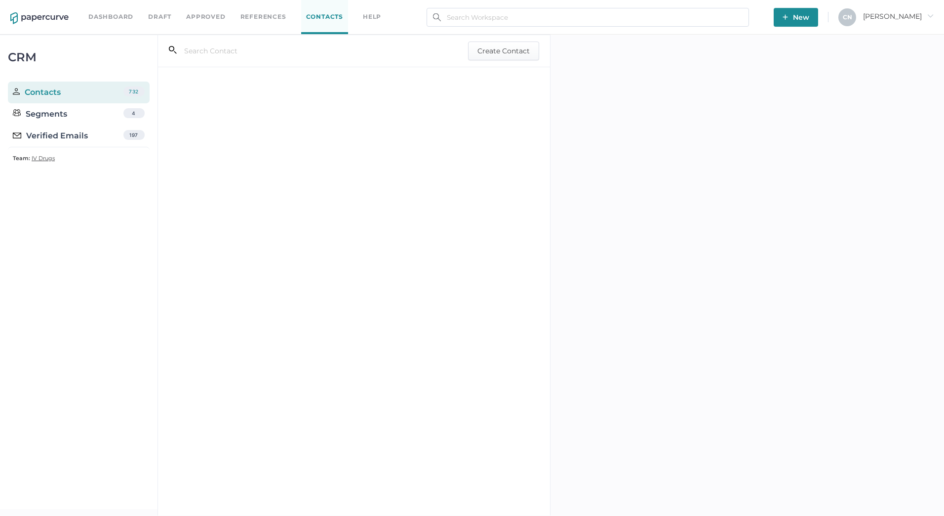
click at [64, 143] on div "Verified Emails 197" at bounding box center [79, 136] width 142 height 22
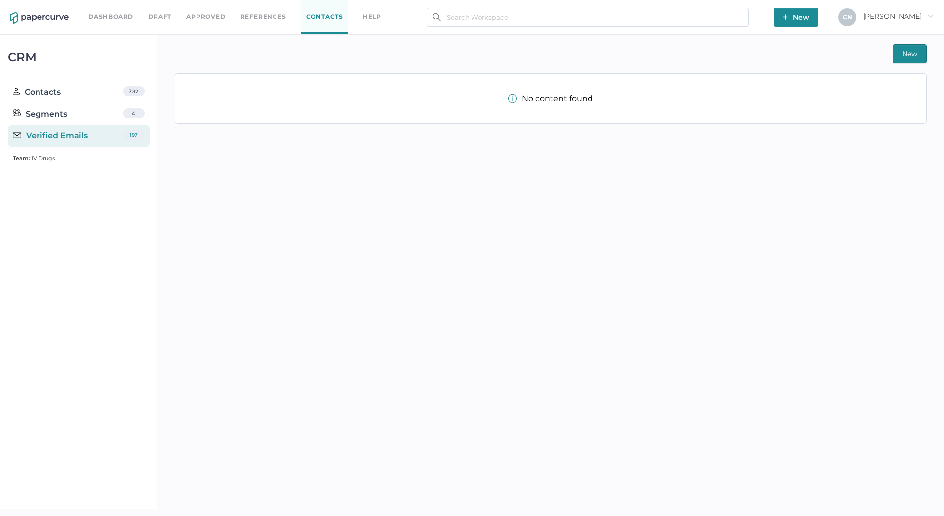
click at [63, 132] on div "Verified Emails" at bounding box center [50, 136] width 75 height 12
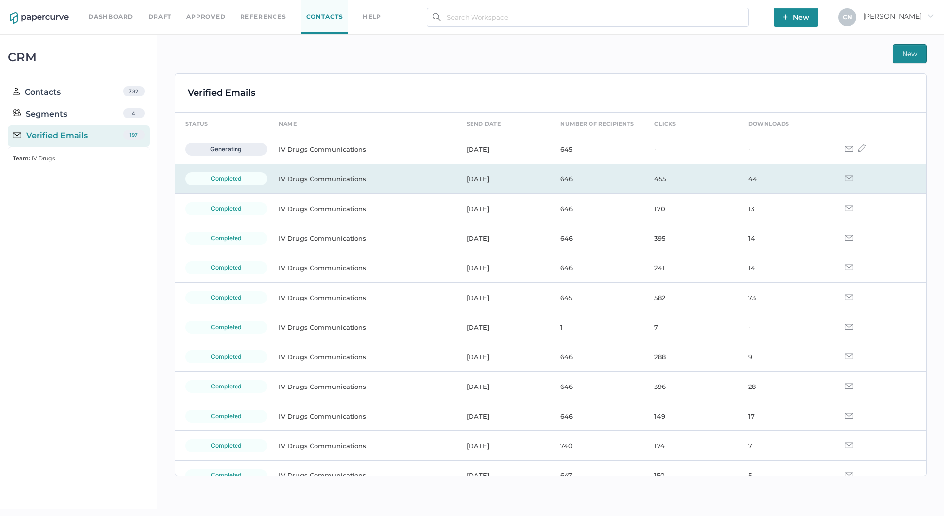
click at [332, 182] on td "IV Drugs Communications" at bounding box center [363, 179] width 188 height 30
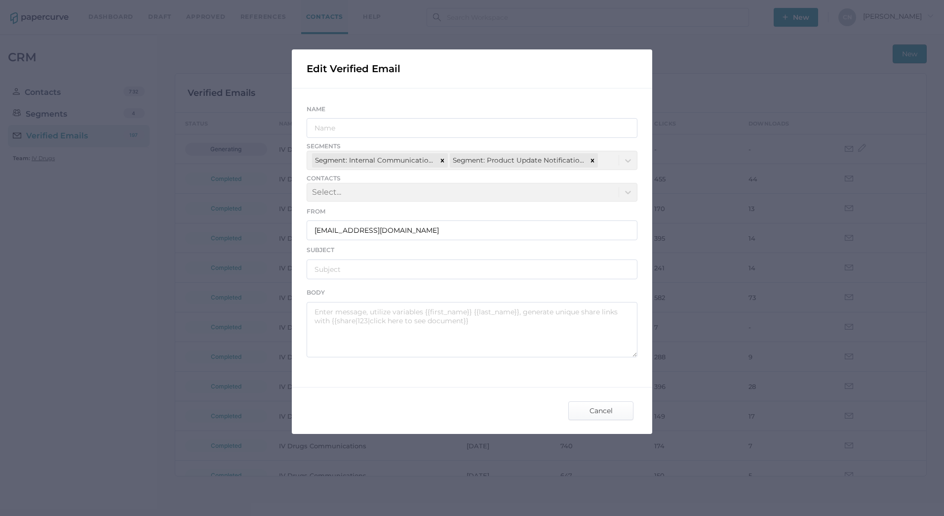
type input "IV Drugs Communications"
type input "[PERSON_NAME] Product Notifications - [DATE]"
type textarea "Good afternoon, Please see the links below for the most recent announcements fr…"
click at [592, 411] on span "Cancel" at bounding box center [601, 410] width 46 height 18
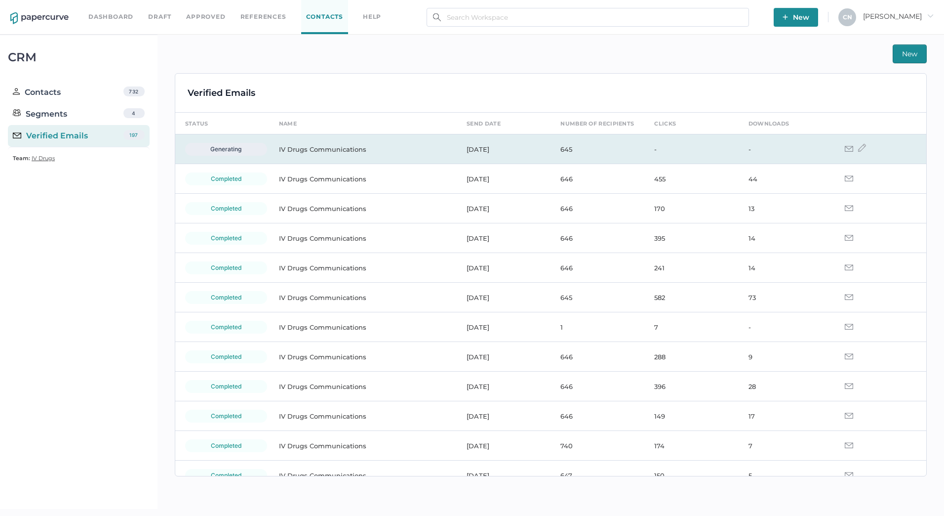
click at [297, 152] on td "IV Drugs Communications" at bounding box center [363, 149] width 188 height 30
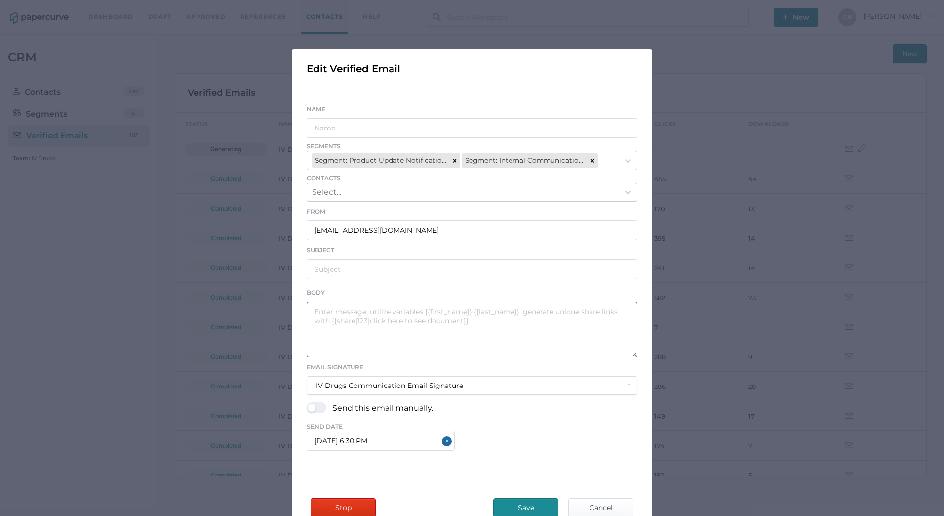
click at [410, 323] on textarea at bounding box center [472, 329] width 331 height 55
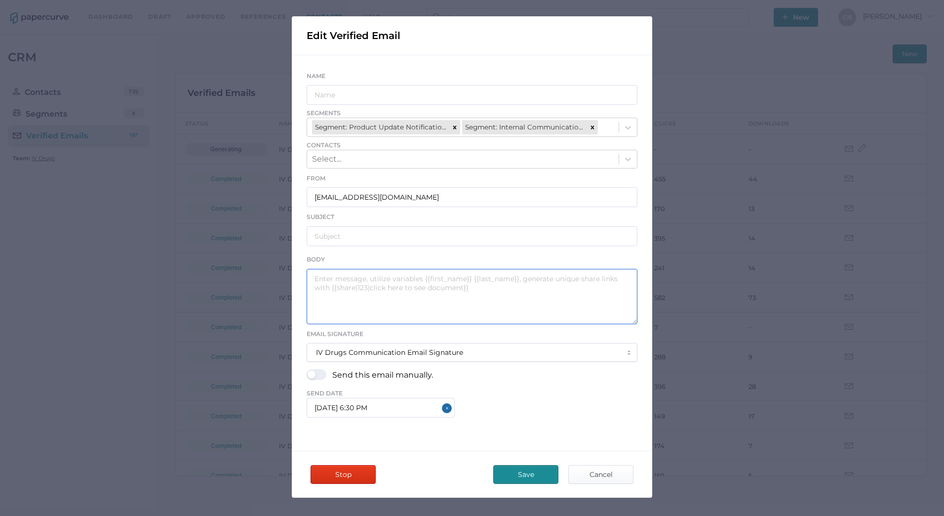
scroll to position [64, 0]
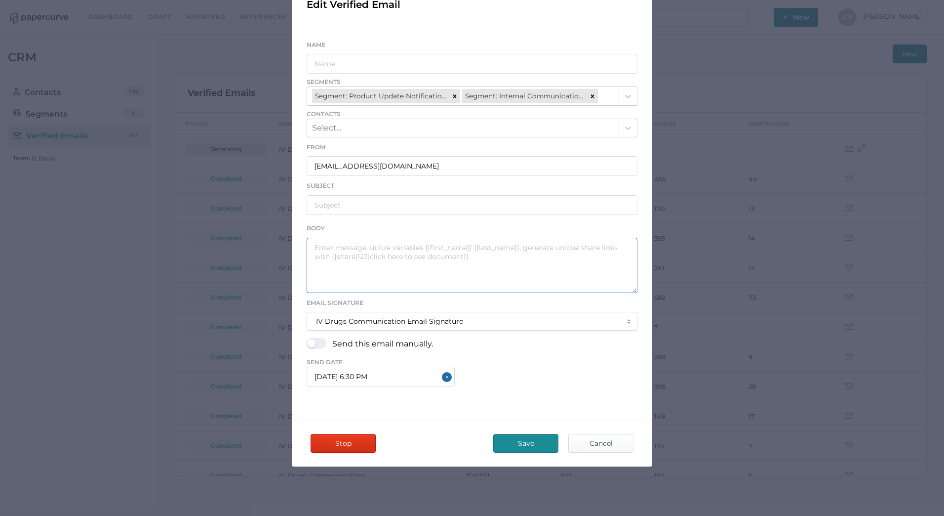
type input "IV Drugs Communications"
type input "[PERSON_NAME] Product Notifications - [DATE]"
type textarea "Good afternoon, Please see the links below for the most recent announcements fr…"
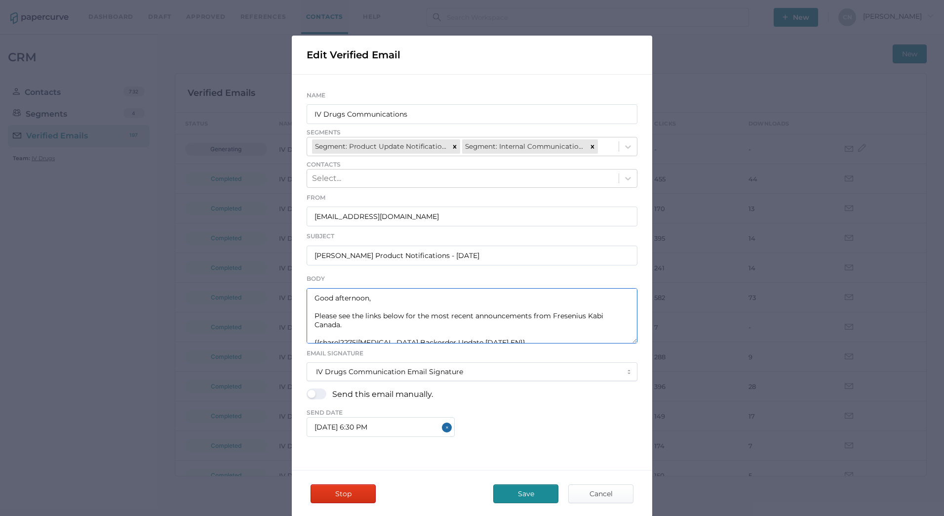
scroll to position [0, 0]
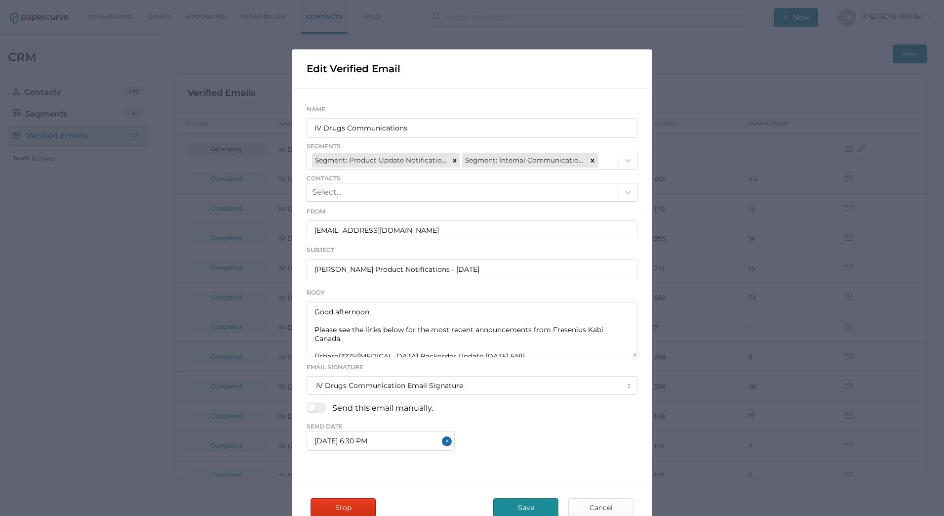
click at [689, 67] on div "Edit Verified Email Name IV Drugs Communications Segments Segment: Product Upda…" at bounding box center [472, 258] width 944 height 516
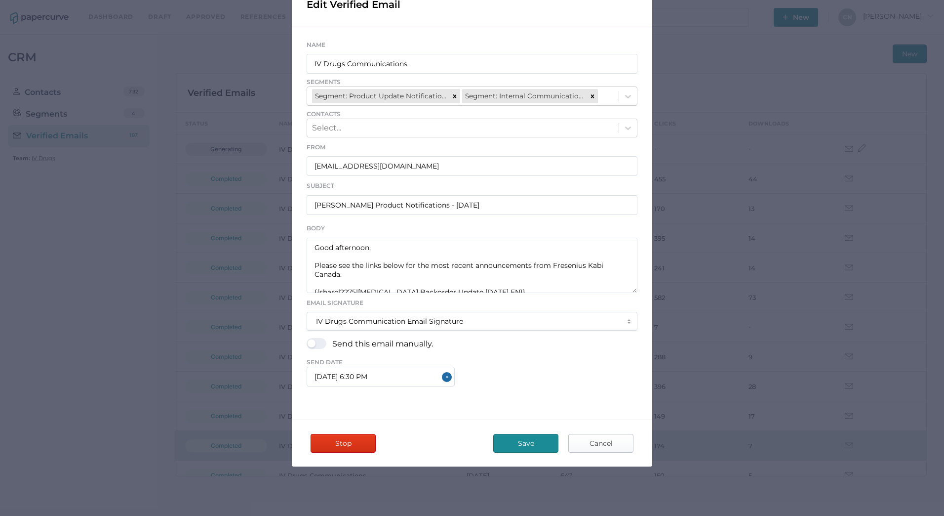
click at [601, 440] on span "Cancel" at bounding box center [601, 443] width 46 height 18
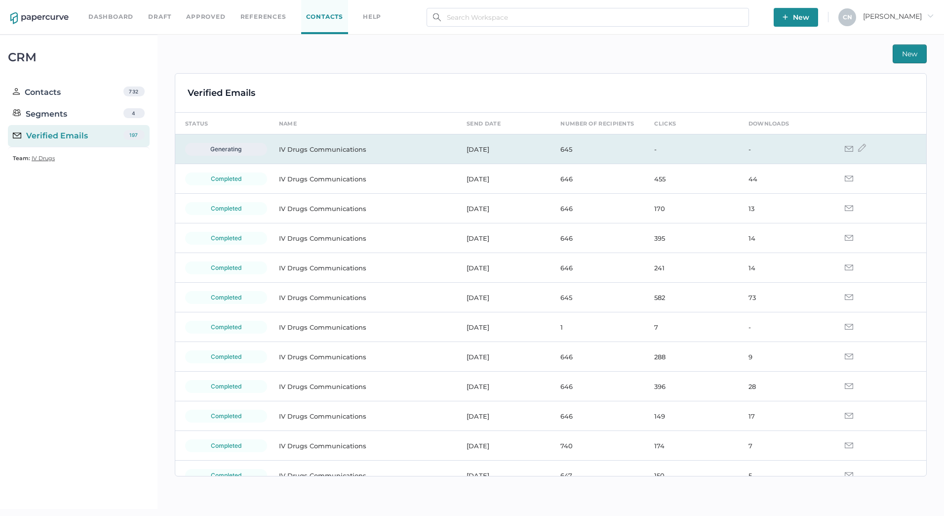
click at [845, 148] on img at bounding box center [849, 149] width 8 height 6
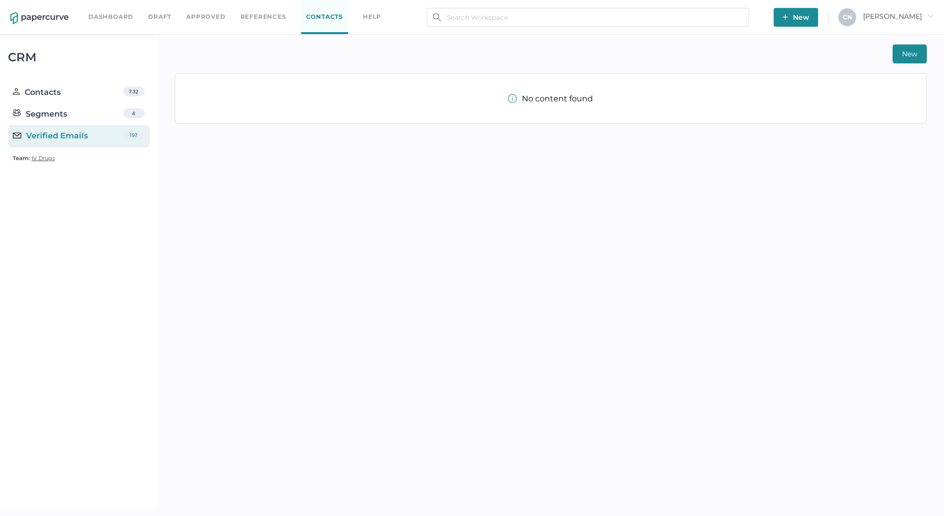
click at [55, 135] on div "Verified Emails" at bounding box center [50, 136] width 75 height 12
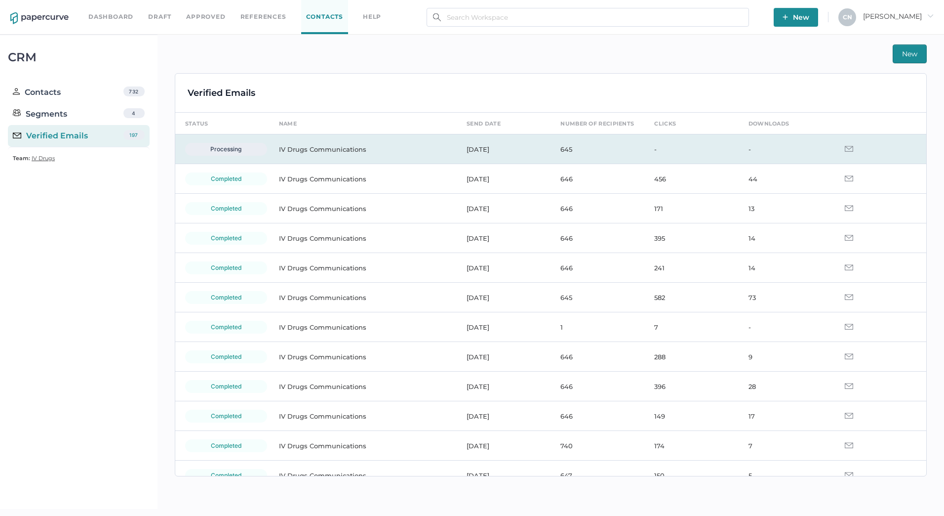
click at [349, 150] on td "IV Drugs Communications" at bounding box center [363, 149] width 188 height 30
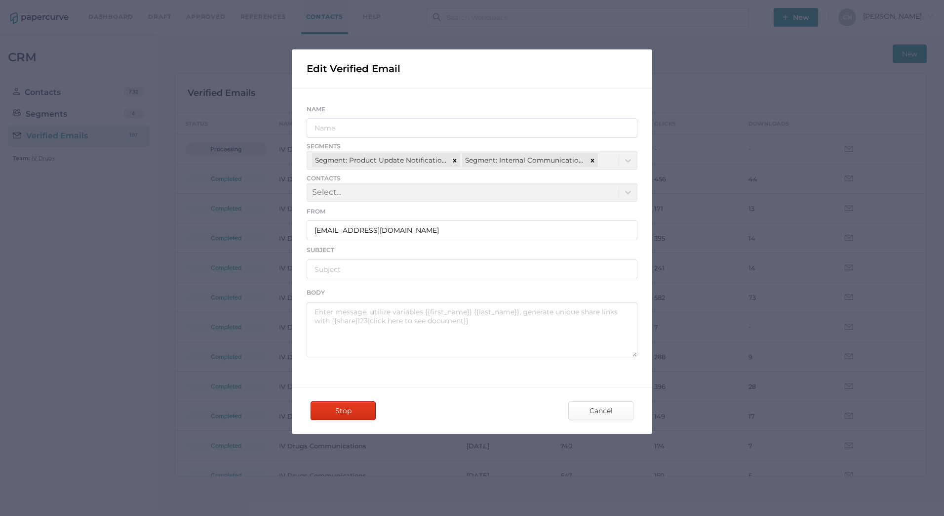
type input "IV Drugs Communications"
type input "[PERSON_NAME] Product Notifications - [DATE]"
type textarea "Good afternoon, Please see the links below for the most recent announcements fr…"
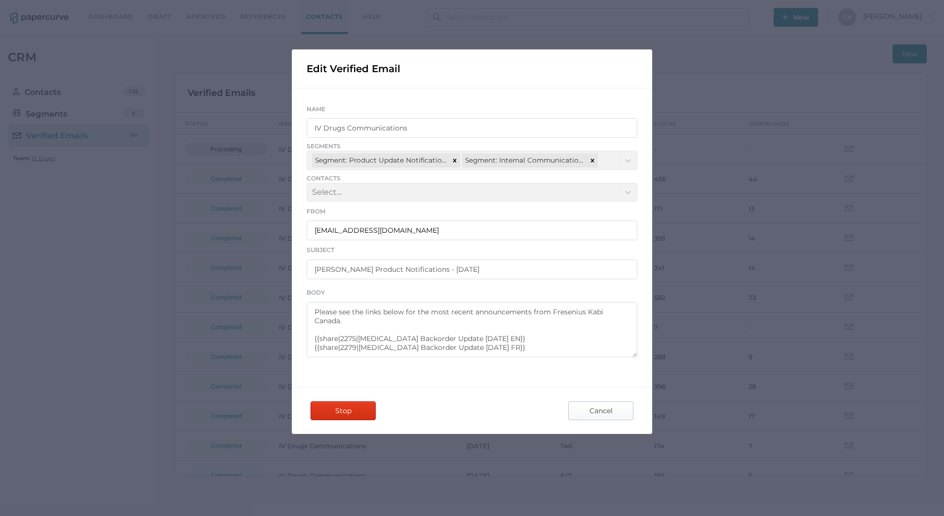
click at [588, 411] on span "Cancel" at bounding box center [601, 410] width 46 height 18
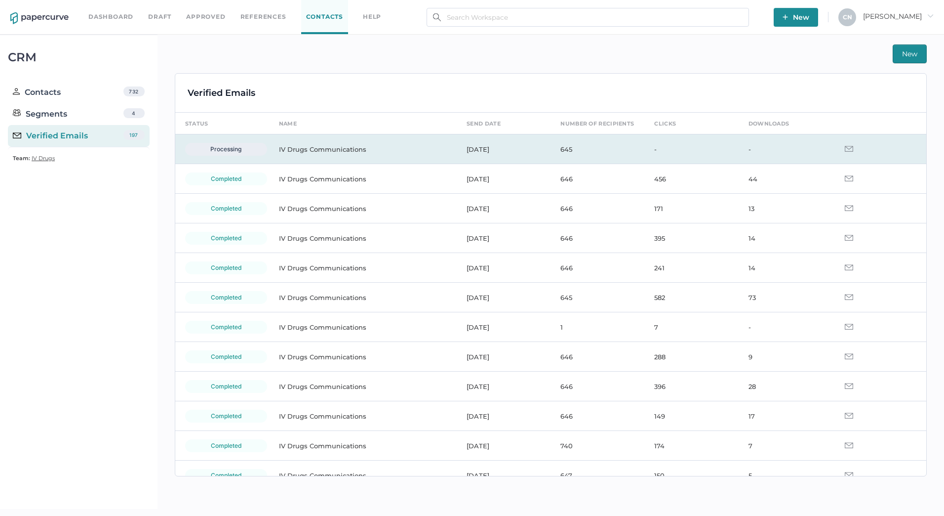
click at [353, 148] on td "IV Drugs Communications" at bounding box center [363, 149] width 188 height 30
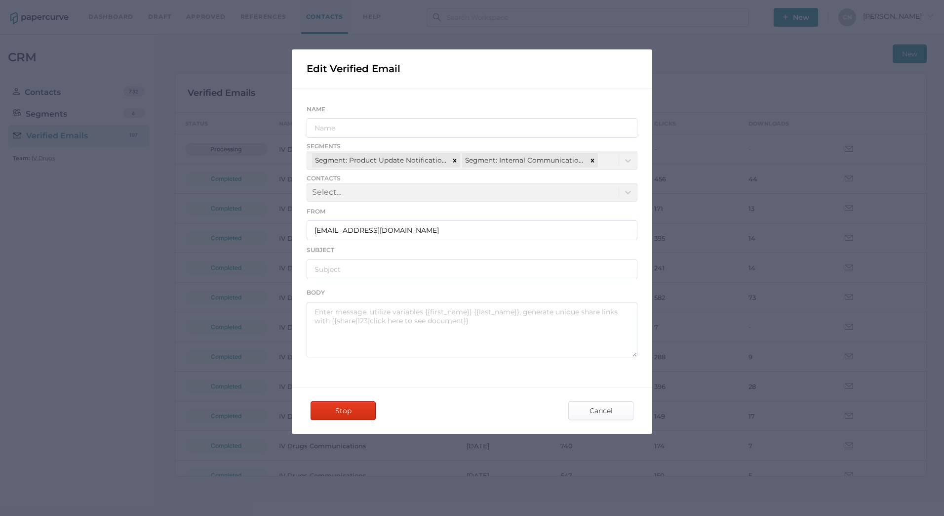
type input "IV Drugs Communications"
type input "[PERSON_NAME] Product Notifications - [DATE]"
type textarea "Good afternoon, Please see the links below for the most recent announcements fr…"
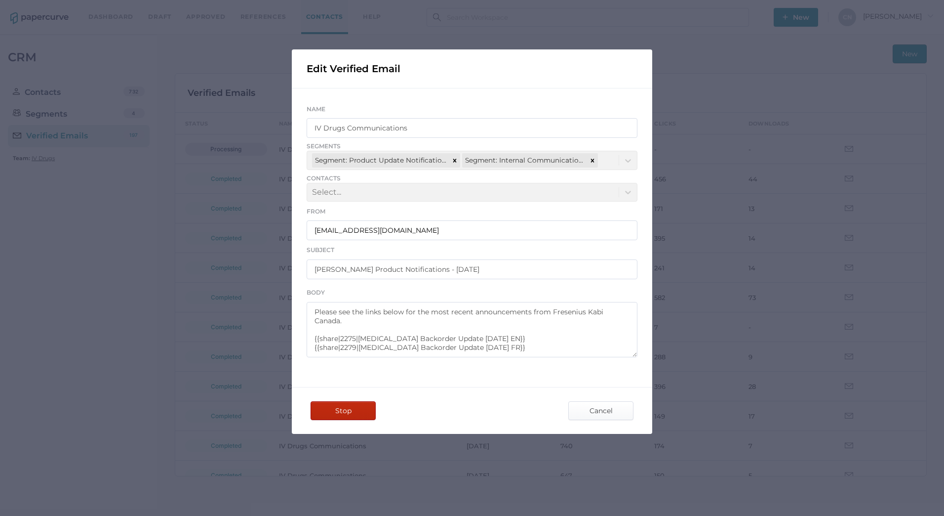
click at [362, 412] on span "Stop" at bounding box center [343, 410] width 46 height 18
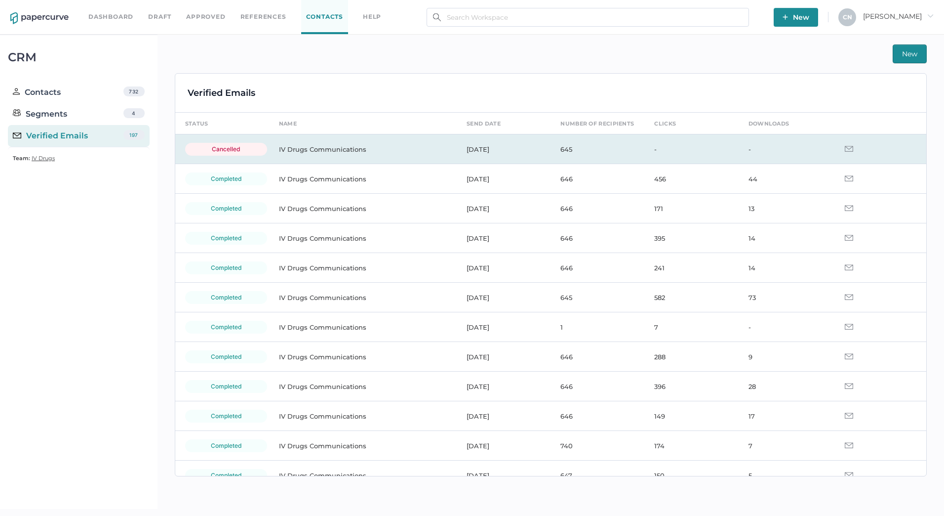
click at [845, 149] on img at bounding box center [849, 149] width 8 height 6
click at [298, 147] on td "IV Drugs Communications" at bounding box center [363, 149] width 188 height 30
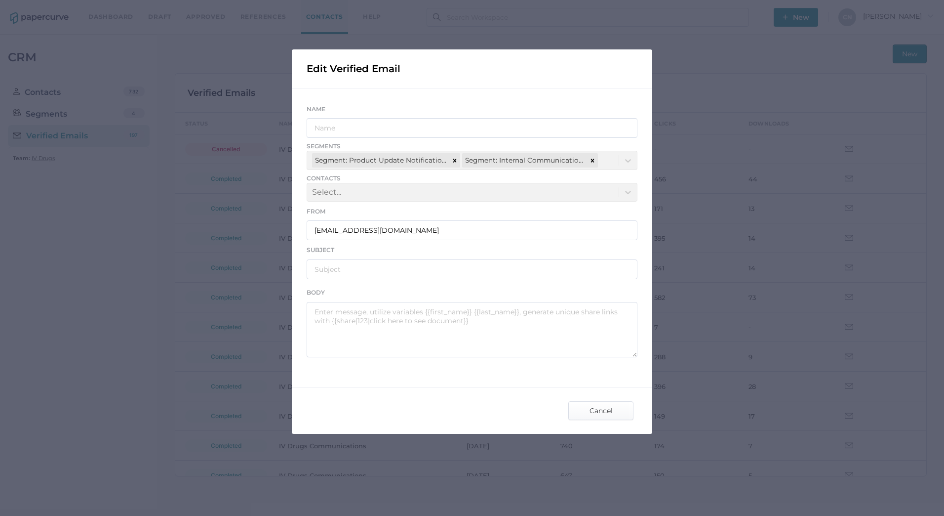
type input "IV Drugs Communications"
type input "[PERSON_NAME] Product Notifications - [DATE]"
type textarea "Good afternoon, Please see the links below for the most recent announcements fr…"
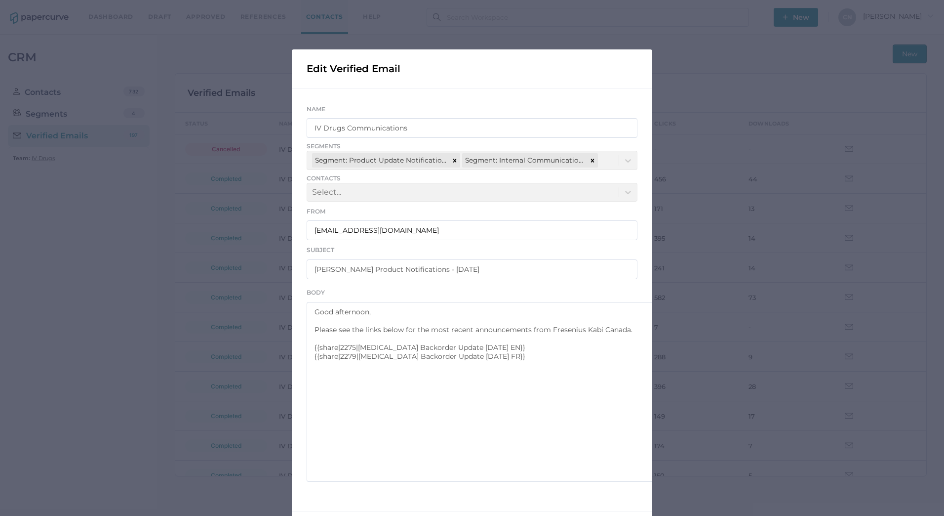
click at [673, 478] on div "Edit Verified Email Name IV Drugs Communications Segments Segment: Product Upda…" at bounding box center [472, 258] width 944 height 516
click at [689, 155] on div "Edit Verified Email Name IV Drugs Communications Segments Segment: Product Upda…" at bounding box center [472, 258] width 944 height 516
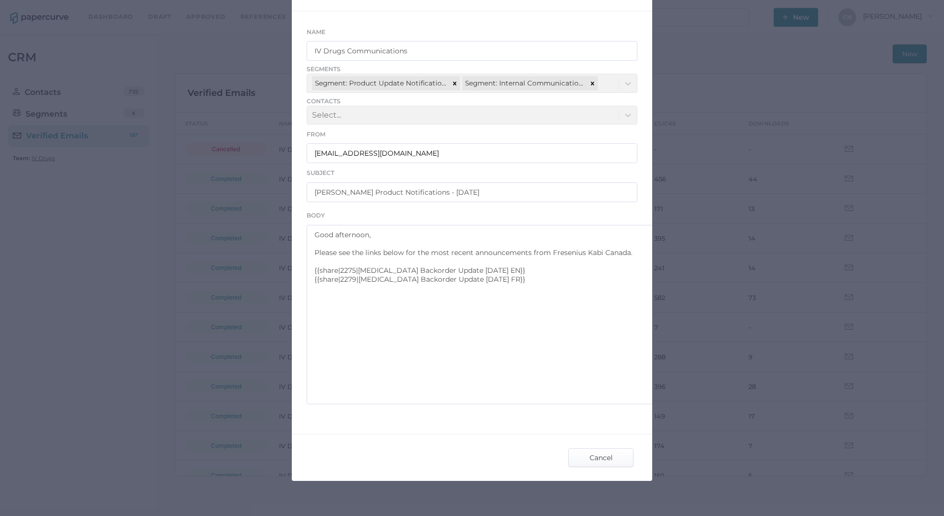
scroll to position [99, 0]
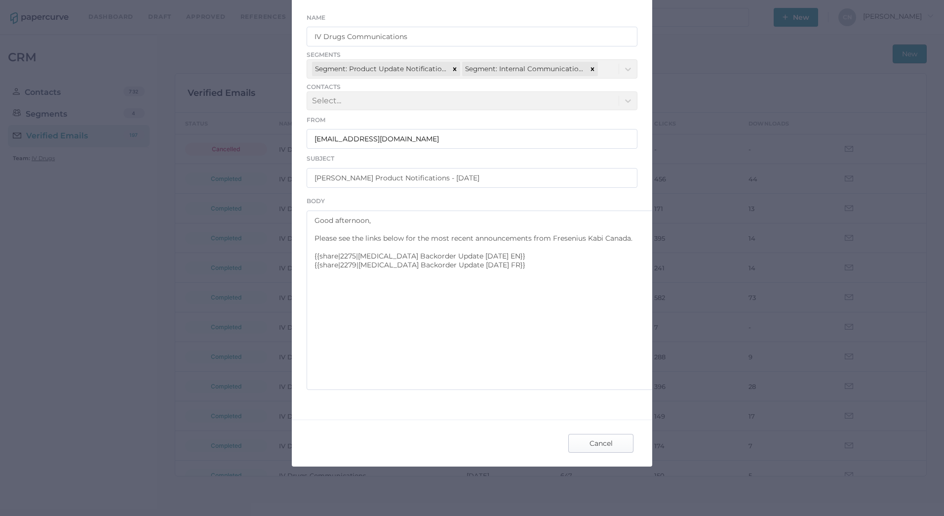
click at [597, 439] on span "Cancel" at bounding box center [601, 443] width 46 height 18
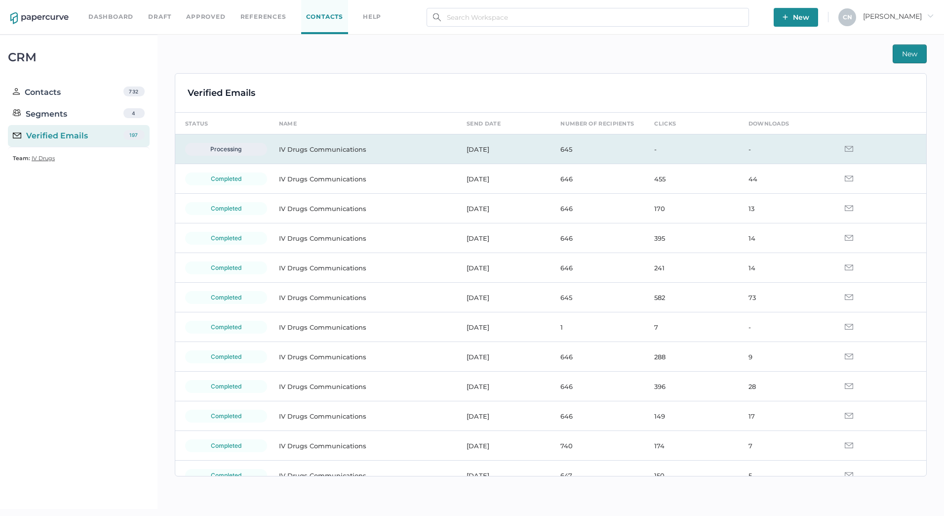
click at [845, 148] on img at bounding box center [849, 149] width 8 height 6
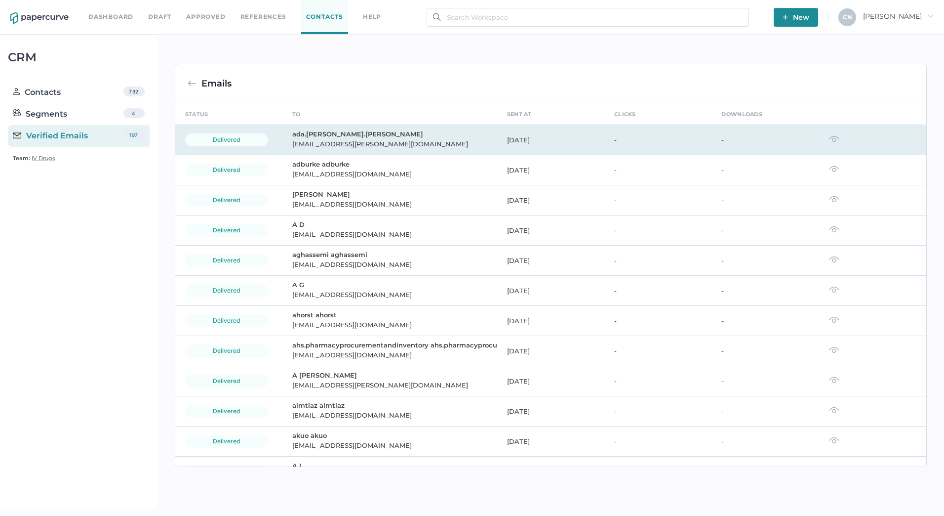
click at [236, 142] on div "delivered" at bounding box center [226, 139] width 83 height 13
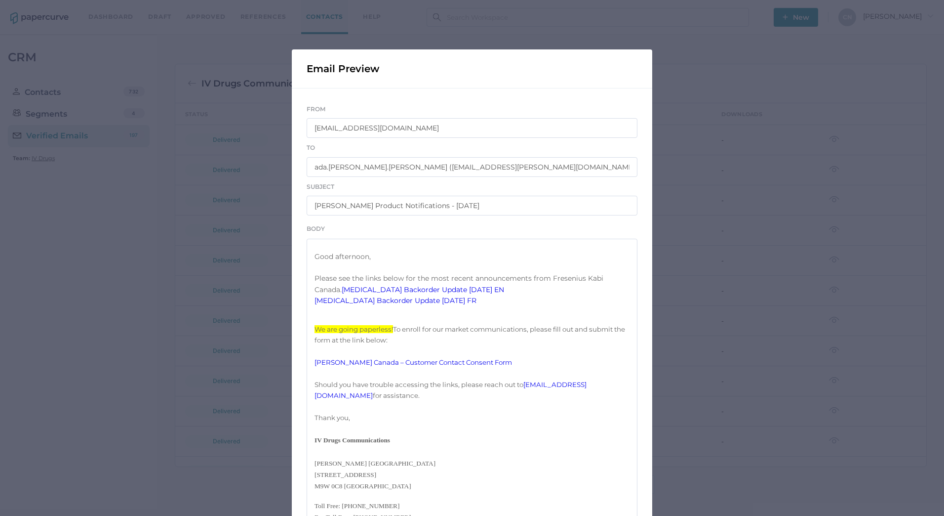
click at [433, 294] on link "[MEDICAL_DATA] Backorder Update [DATE] EN" at bounding box center [423, 289] width 162 height 9
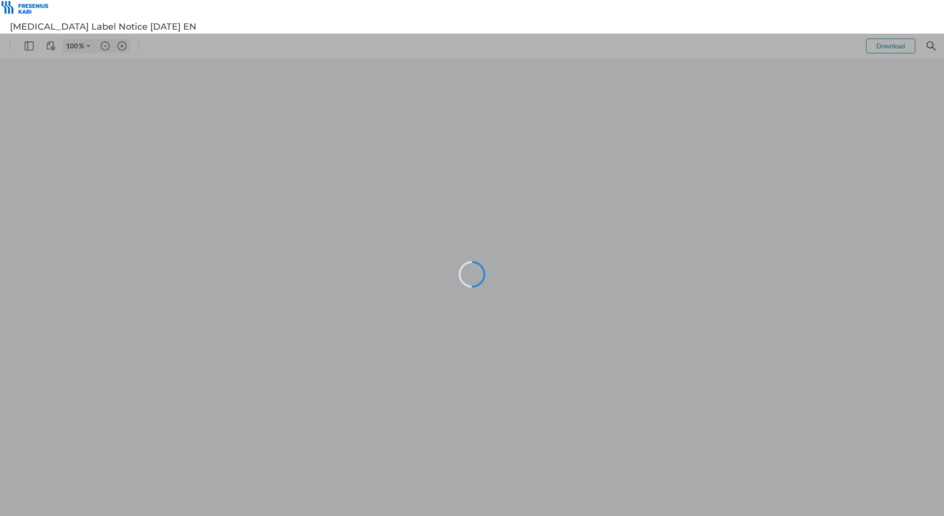
type input "116"
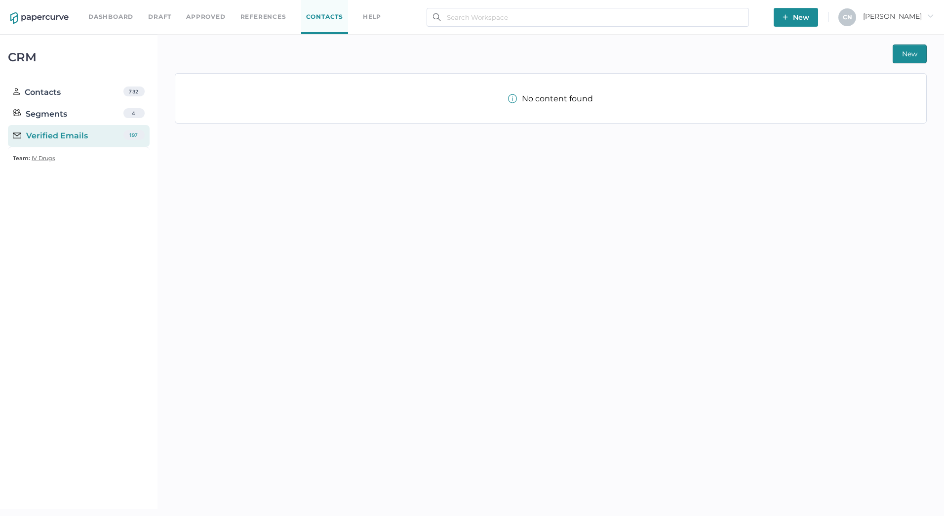
click at [201, 16] on link "Approved" at bounding box center [205, 16] width 39 height 11
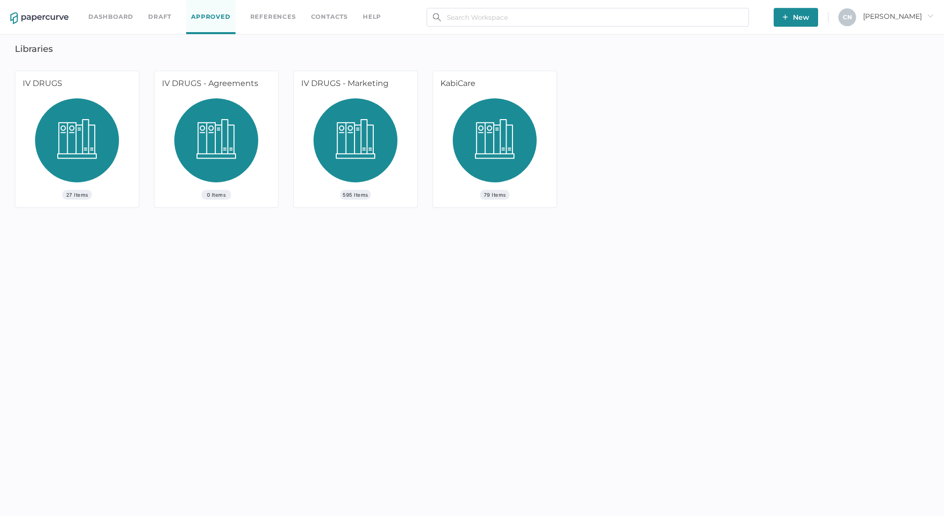
click at [114, 17] on link "Dashboard" at bounding box center [110, 16] width 45 height 11
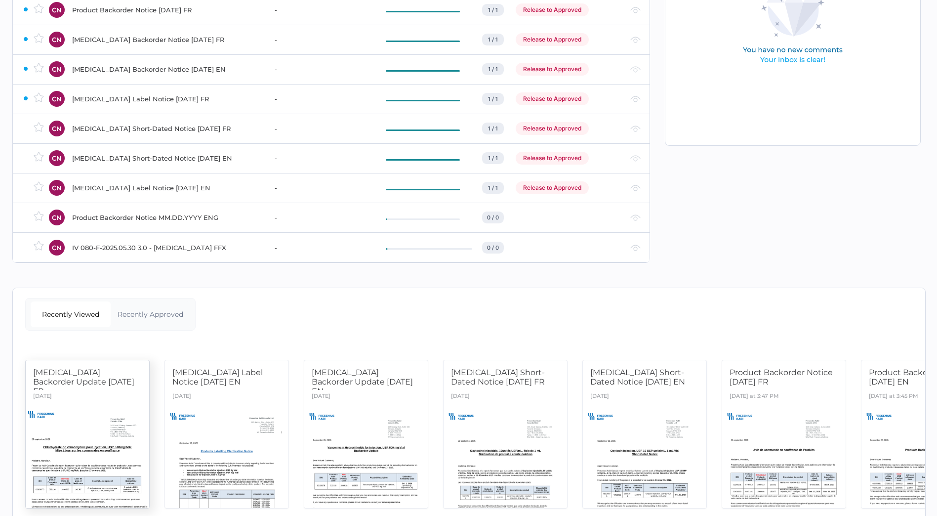
scroll to position [163, 0]
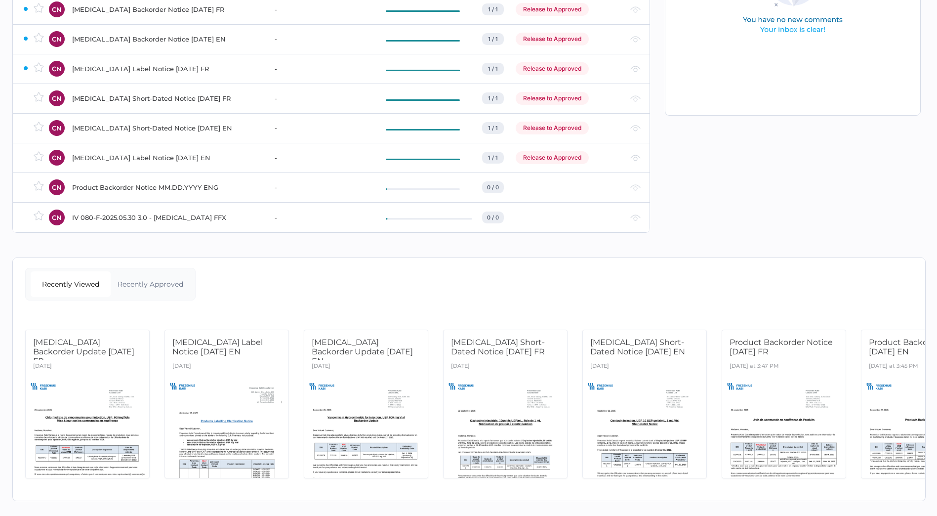
click at [147, 272] on div "Recently Approved" at bounding box center [151, 284] width 80 height 26
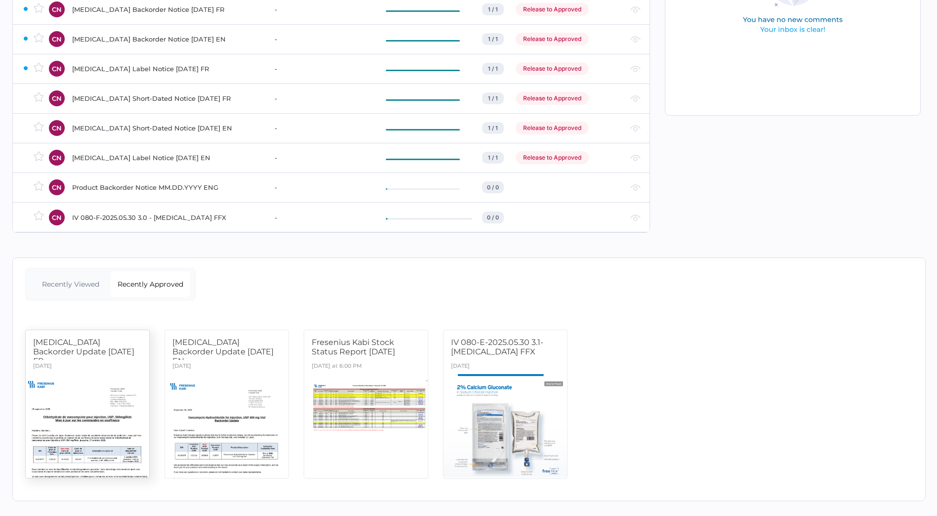
click at [118, 394] on div at bounding box center [88, 425] width 130 height 109
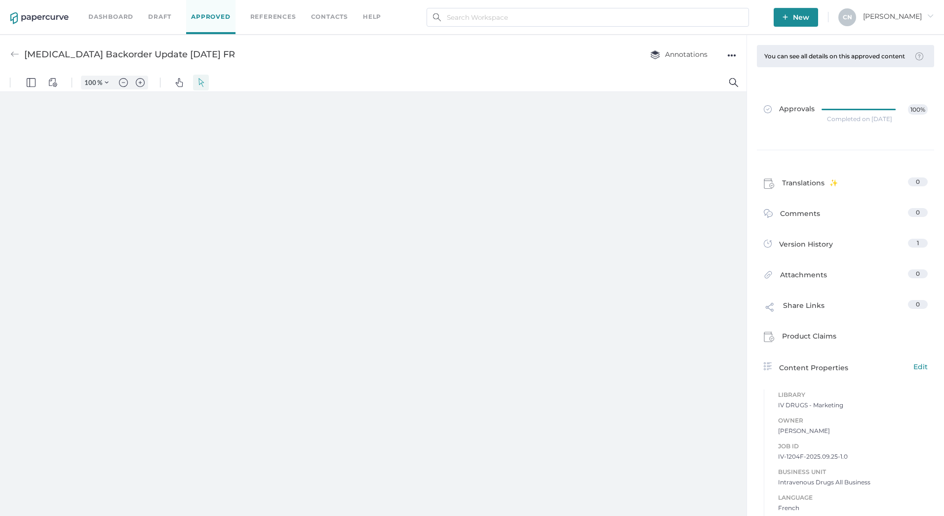
type input "133"
click at [13, 56] on img at bounding box center [14, 54] width 9 height 9
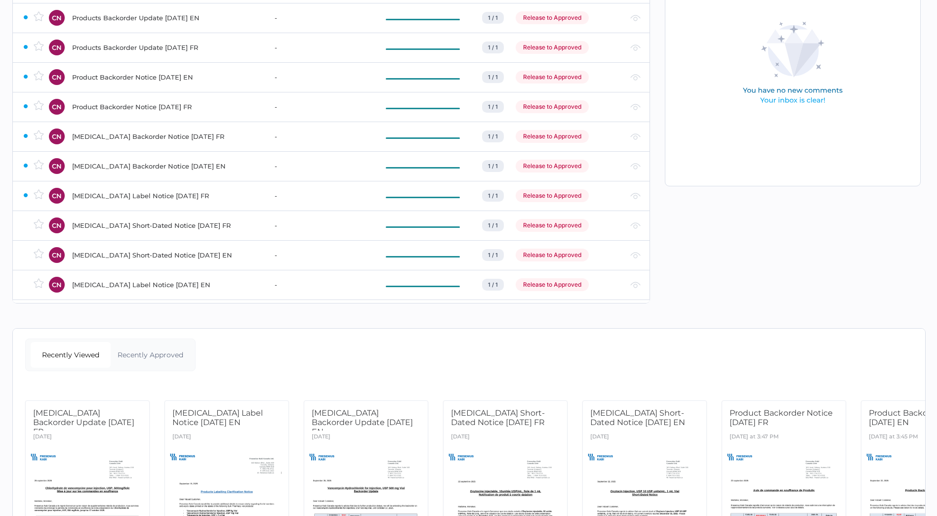
scroll to position [163, 0]
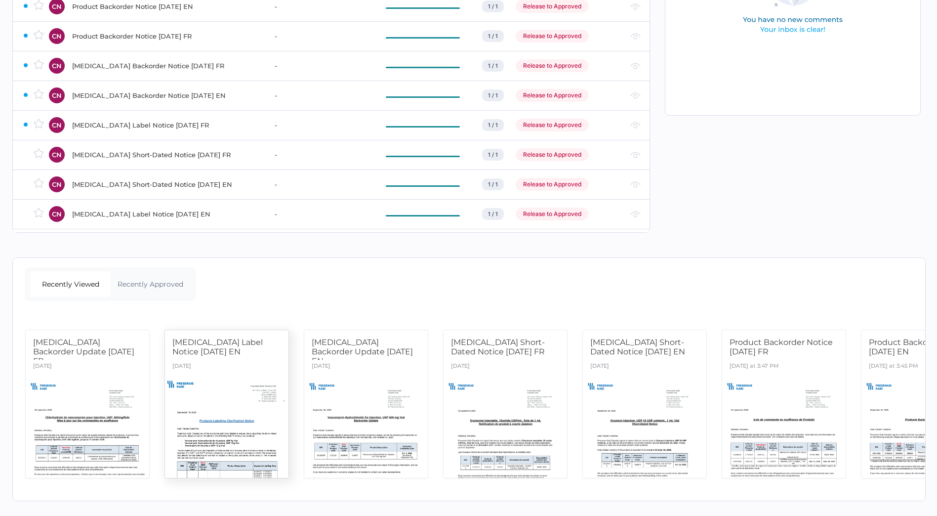
click at [236, 359] on div "[DATE]" at bounding box center [226, 366] width 123 height 14
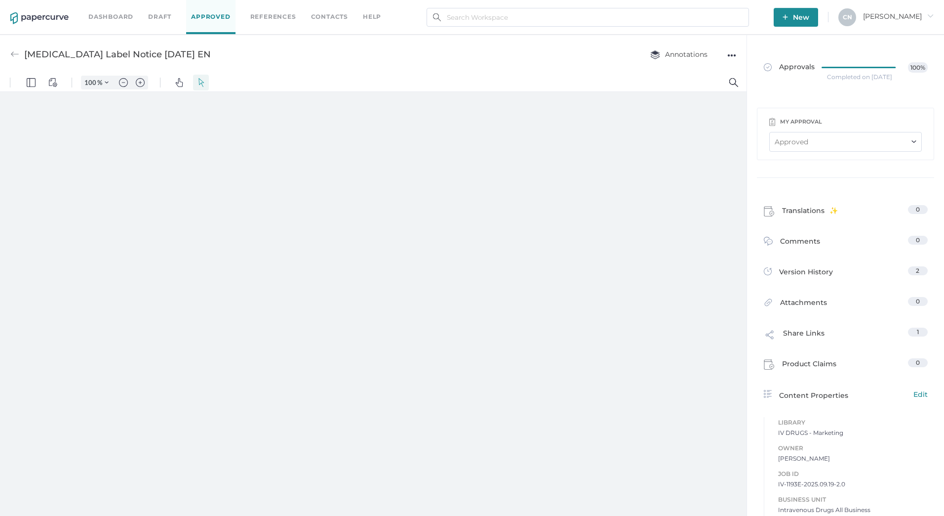
type input "133"
type input "1"
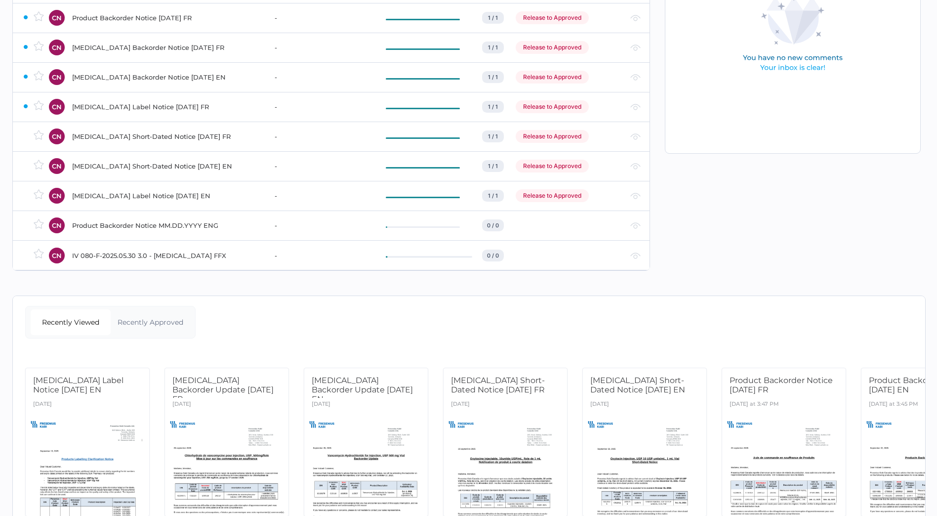
scroll to position [163, 0]
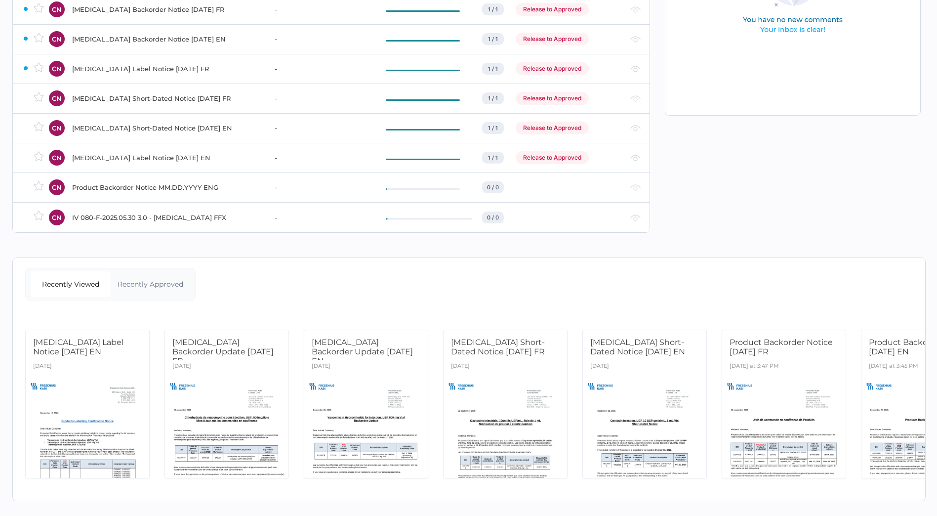
click at [139, 275] on div "Recently Approved" at bounding box center [151, 284] width 80 height 26
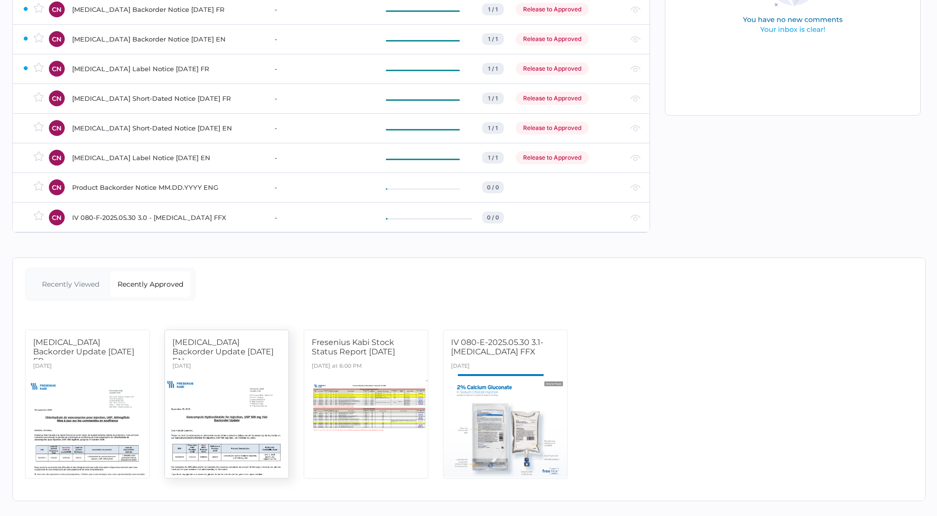
click at [215, 384] on div at bounding box center [227, 425] width 130 height 109
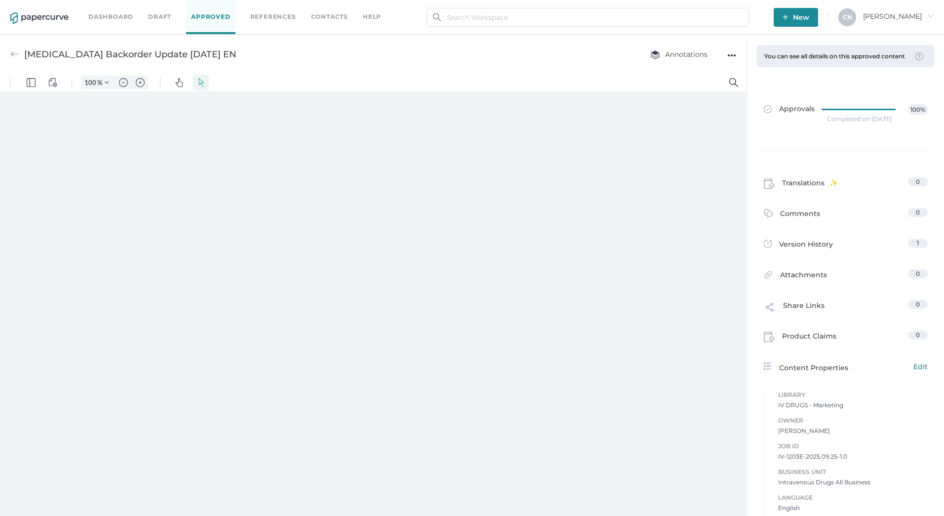
type input "133"
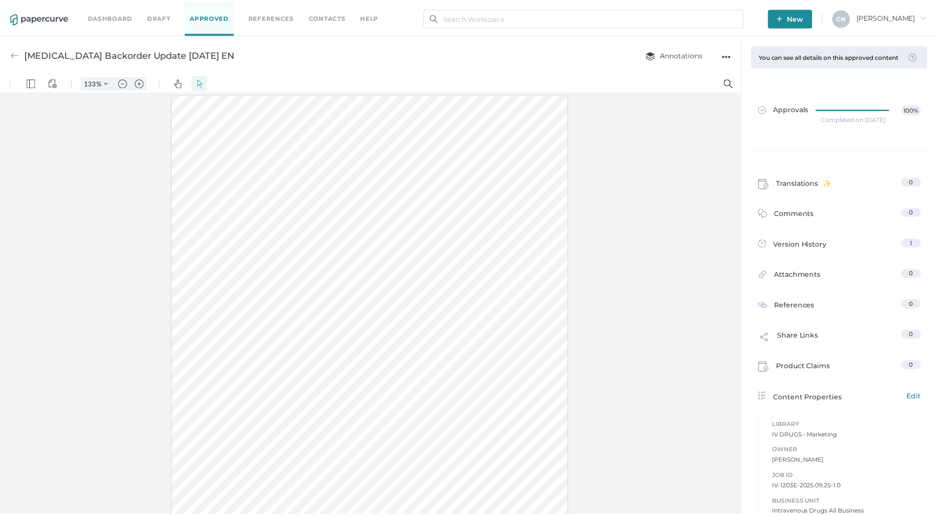
scroll to position [93, 0]
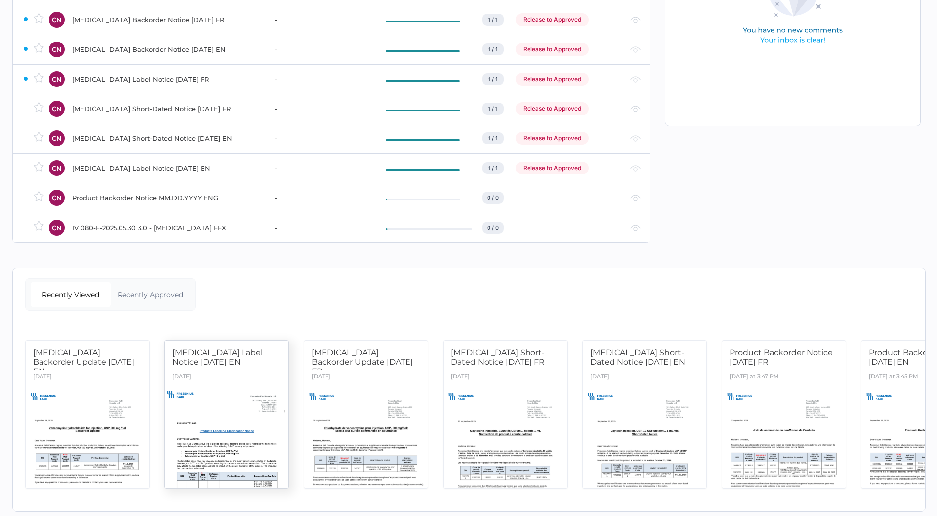
scroll to position [114, 0]
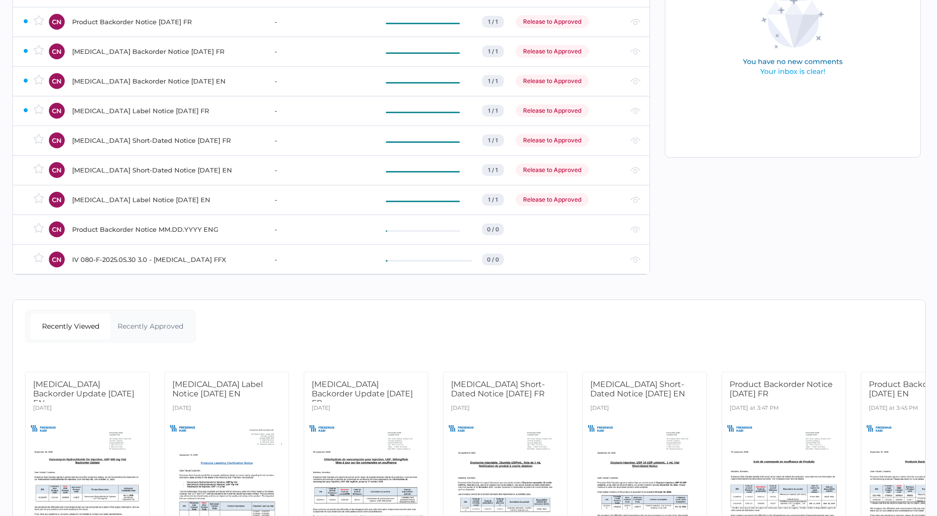
drag, startPoint x: 142, startPoint y: 313, endPoint x: 145, endPoint y: 319, distance: 7.3
click at [142, 313] on div "Recently Approved" at bounding box center [151, 326] width 80 height 26
click at [145, 319] on div "Recently Approved" at bounding box center [151, 326] width 80 height 26
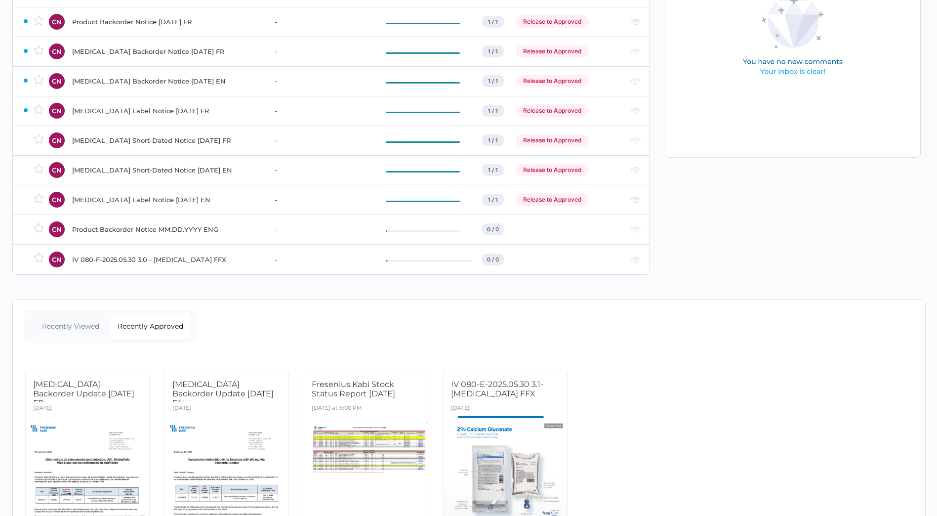
scroll to position [163, 0]
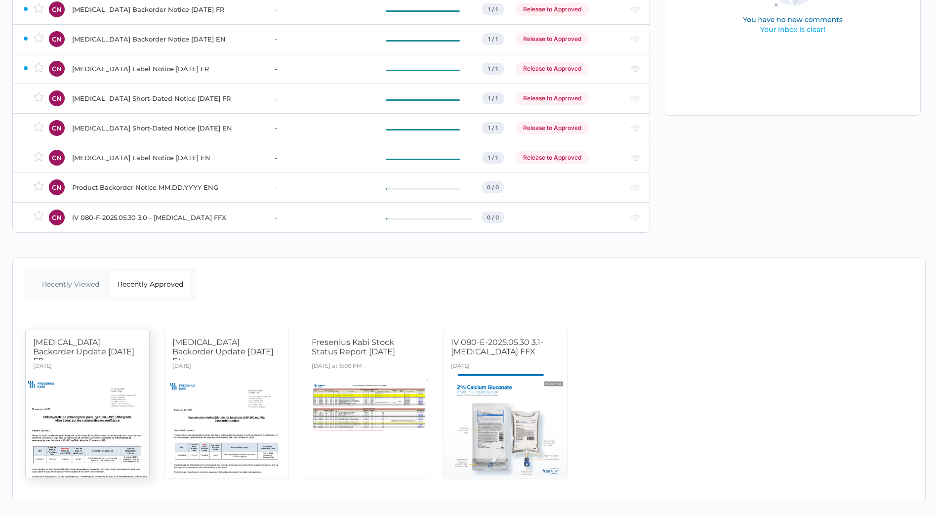
click at [114, 405] on div at bounding box center [88, 425] width 130 height 109
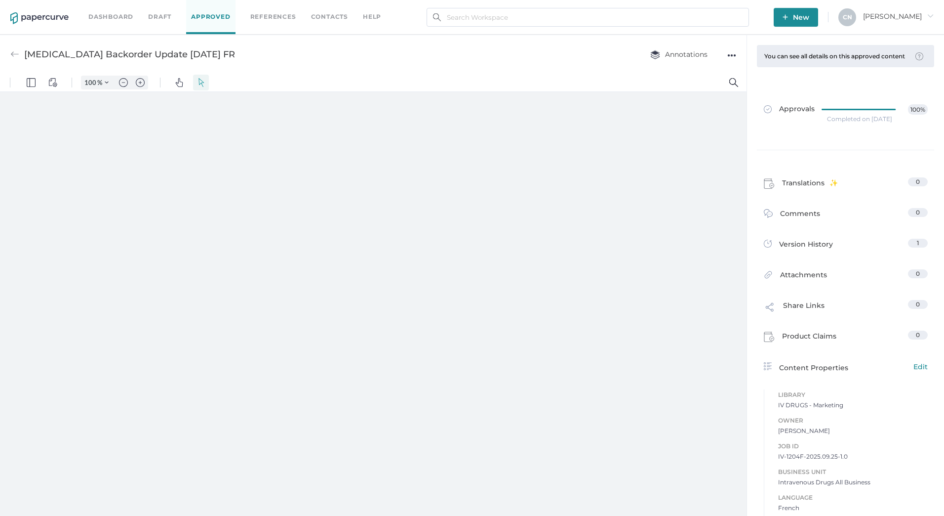
type input "133"
click at [370, 16] on div "help" at bounding box center [372, 16] width 18 height 11
click at [364, 28] on span "Knowledge Base" at bounding box center [341, 34] width 91 height 18
click at [327, 34] on link "Knowledge Base" at bounding box center [334, 34] width 76 height 11
click at [15, 53] on img at bounding box center [14, 54] width 9 height 9
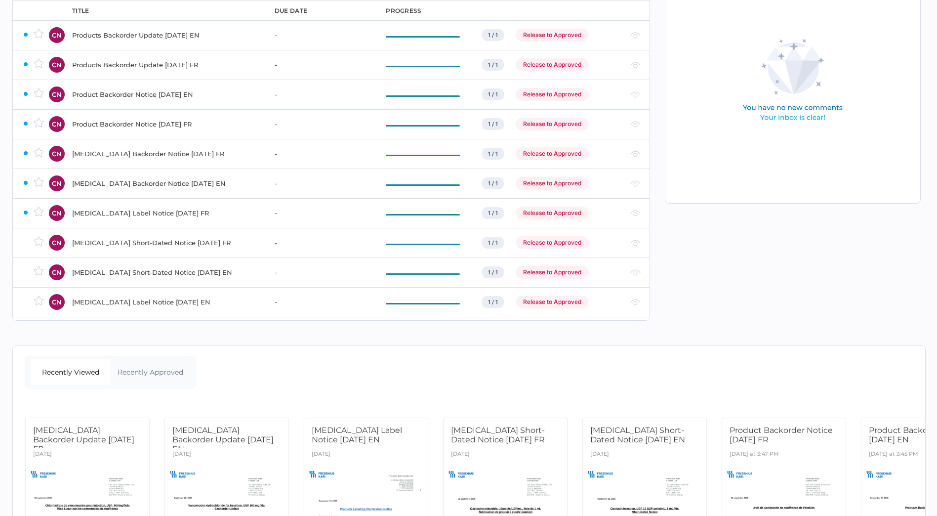
scroll to position [163, 0]
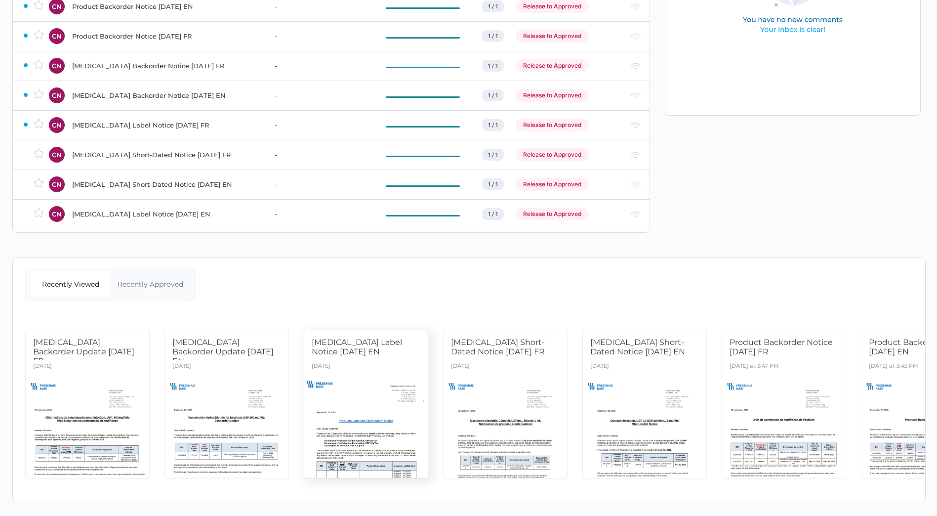
click at [366, 381] on div at bounding box center [366, 425] width 130 height 109
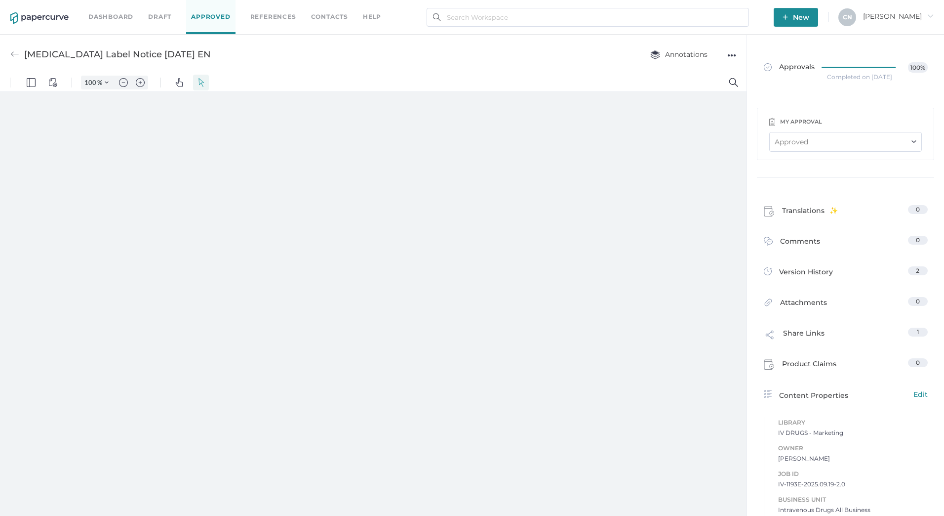
type input "133"
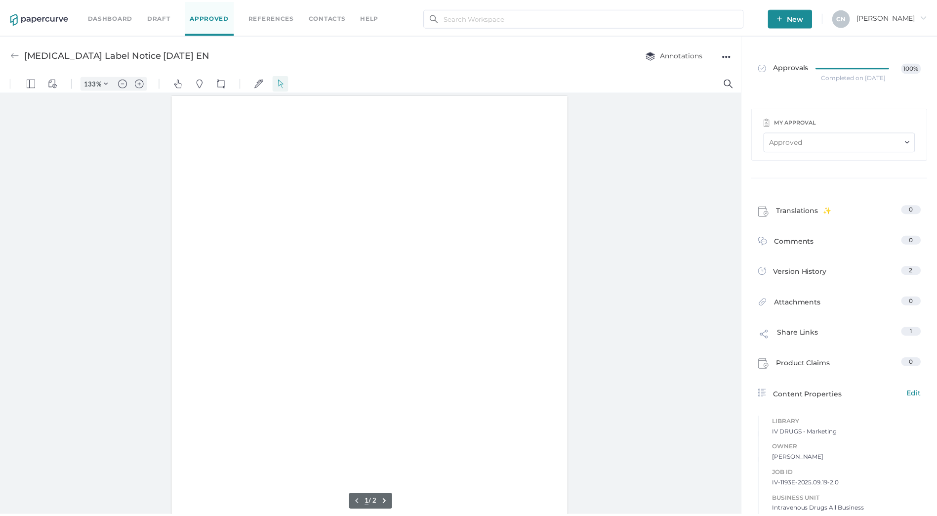
scroll to position [0, 0]
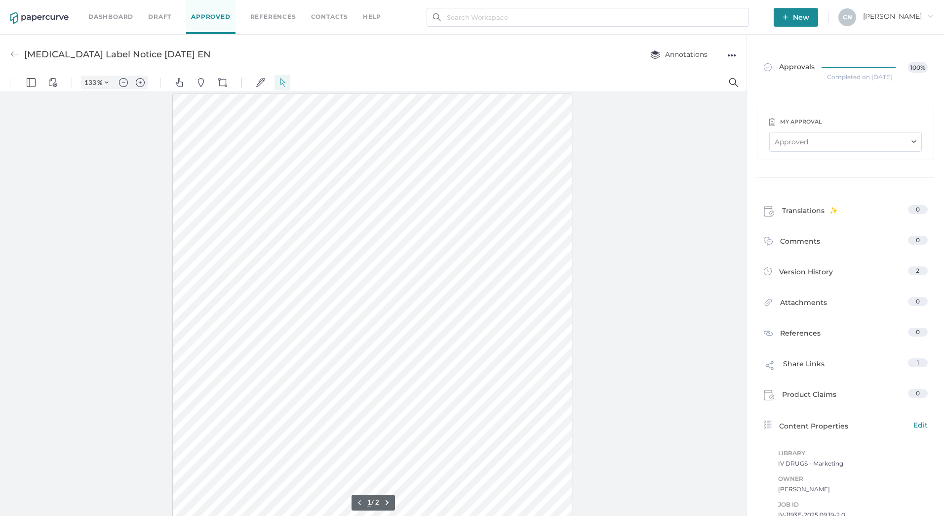
click at [739, 56] on div "Vancomycin Label Notice 09.19.2025 EN Annotations ●●●" at bounding box center [373, 54] width 747 height 39
click at [734, 55] on div "●●●" at bounding box center [731, 55] width 9 height 14
click at [690, 130] on span "Upload new version" at bounding box center [693, 130] width 68 height 19
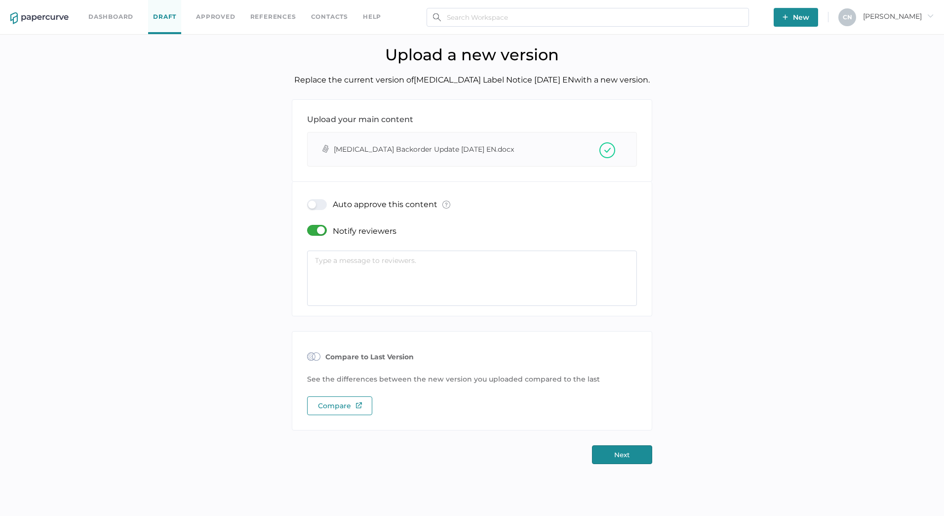
click at [321, 206] on div at bounding box center [320, 204] width 26 height 11
click at [309, 200] on input "checkbox" at bounding box center [309, 200] width 0 height 0
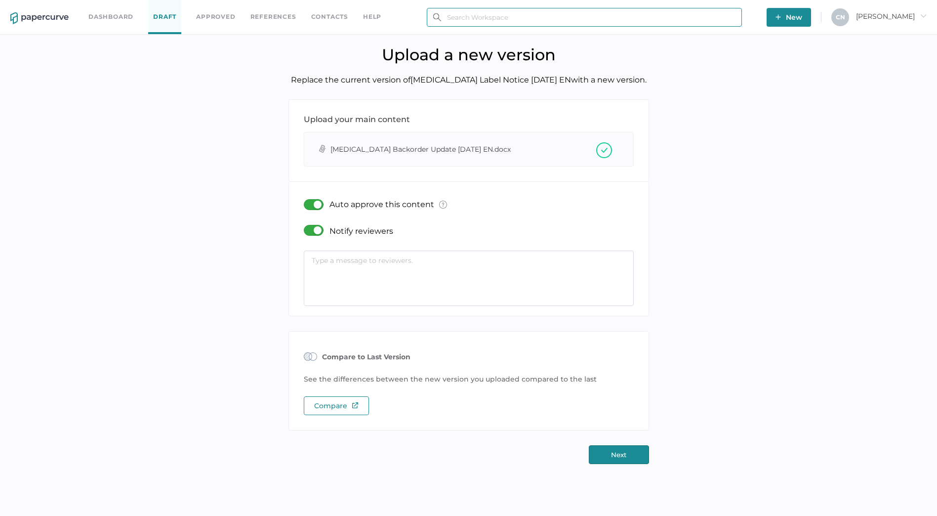
type input "Cristina.Nunez@fresenius-kabi.com"
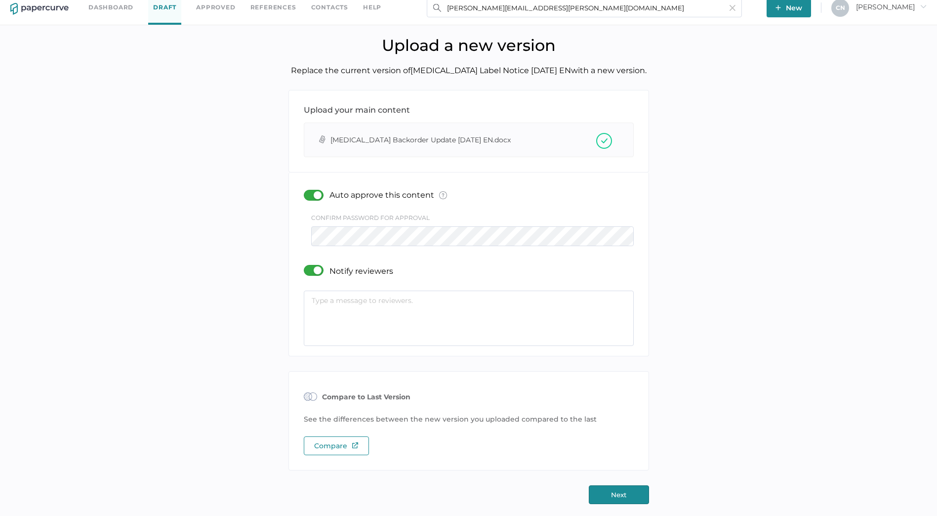
scroll to position [12, 0]
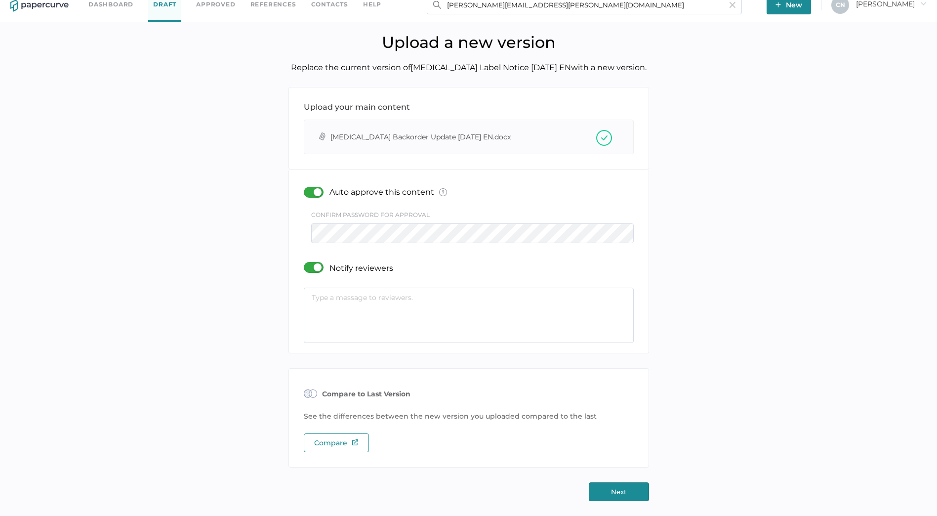
click at [622, 487] on button "Next" at bounding box center [619, 491] width 60 height 19
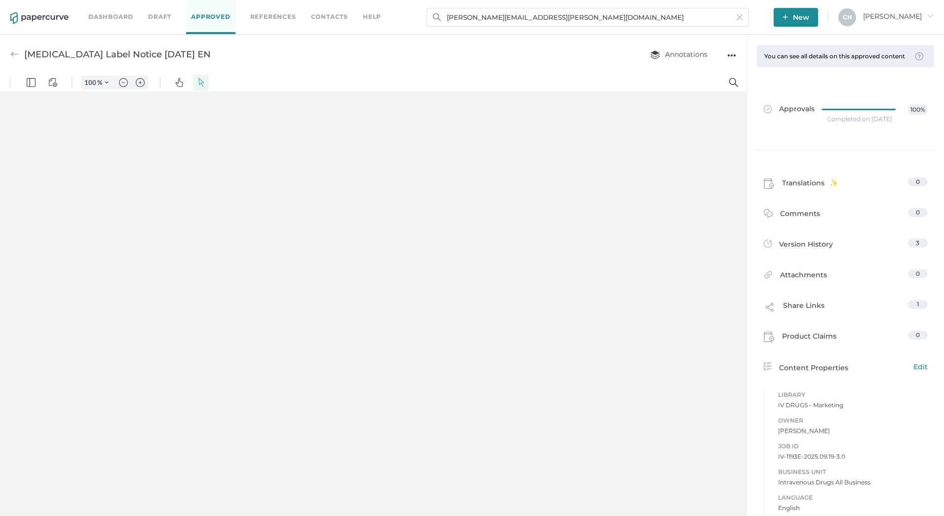
type input "133"
click at [730, 58] on div "●●●" at bounding box center [731, 55] width 9 height 14
click at [678, 208] on div at bounding box center [373, 306] width 747 height 428
click at [137, 53] on div "Vancomycin Label Notice 09.19.2025 EN" at bounding box center [117, 54] width 187 height 19
click at [56, 83] on img "View Controls" at bounding box center [52, 82] width 9 height 9
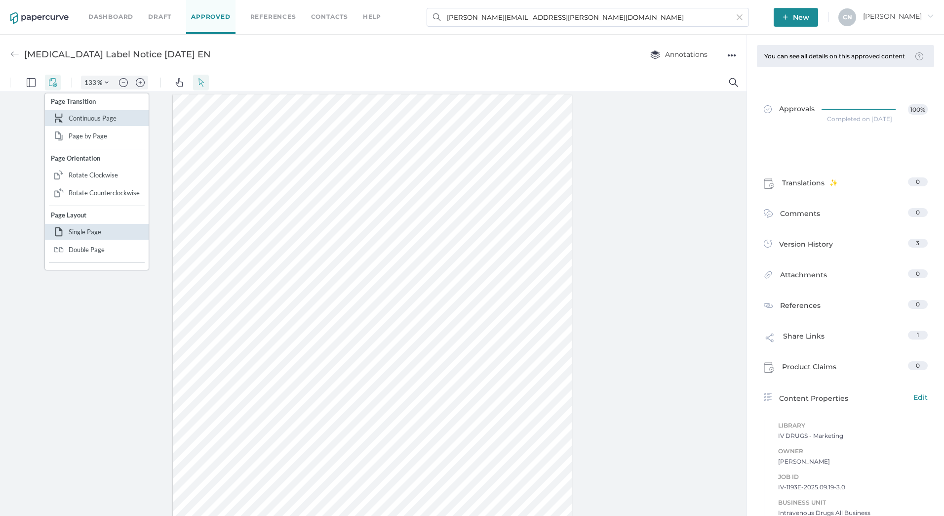
click at [716, 169] on div at bounding box center [373, 306] width 747 height 428
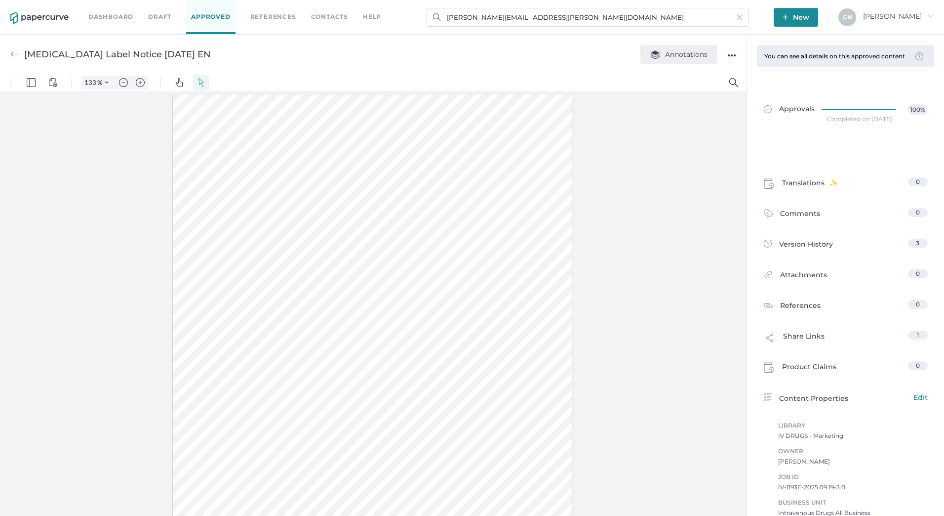
click at [662, 47] on button "Annotations" at bounding box center [678, 54] width 77 height 19
click at [666, 54] on span "Annotations" at bounding box center [678, 54] width 57 height 9
click at [736, 52] on div "●●●" at bounding box center [731, 55] width 9 height 14
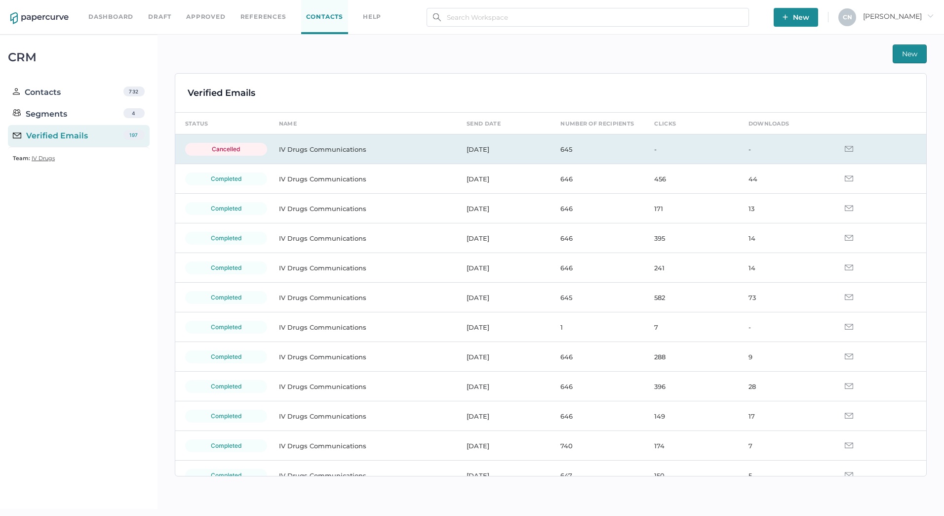
click at [296, 146] on td "IV Drugs Communications" at bounding box center [363, 149] width 188 height 30
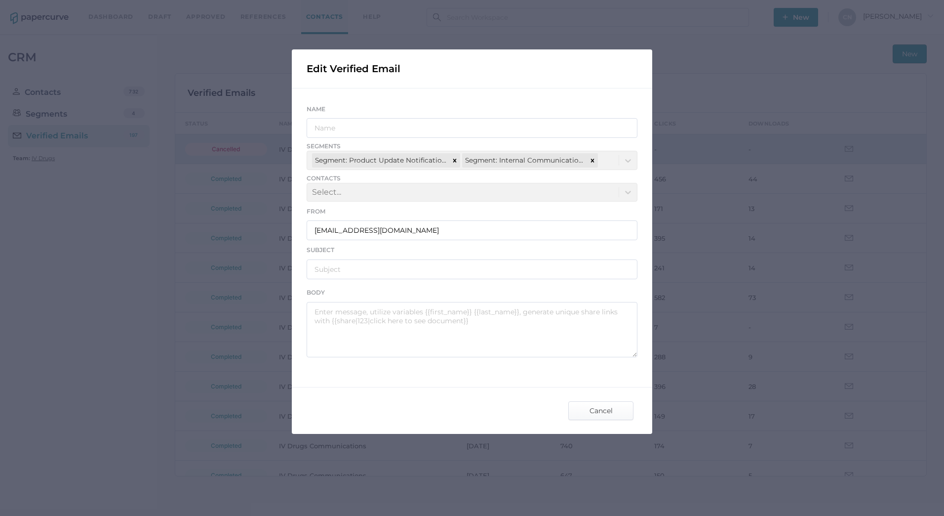
type input "IV Drugs Communications"
type input "[PERSON_NAME] Product Notifications - [DATE]"
type textarea "Good afternoon, Please see the links below for the most recent announcements fr…"
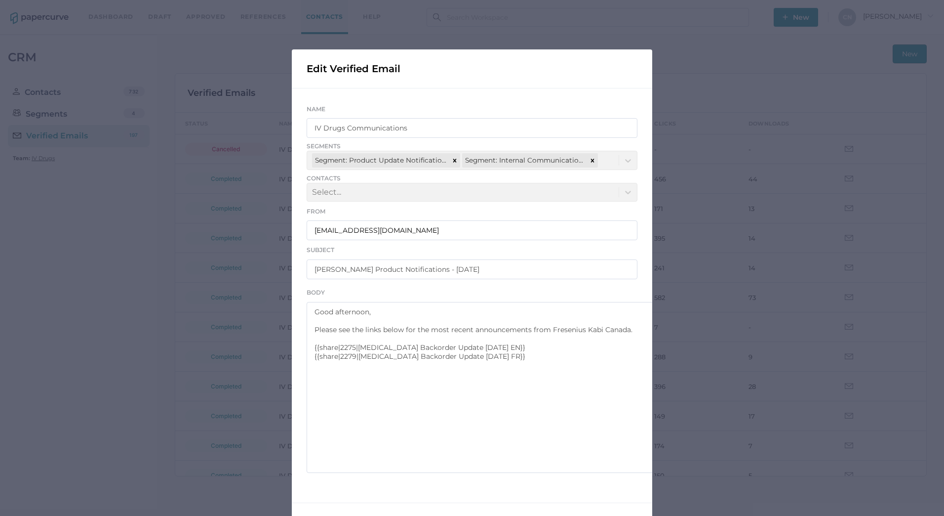
click at [662, 466] on div "Edit Verified Email Name IV Drugs Communications Segments Segment: Product Upda…" at bounding box center [472, 258] width 944 height 516
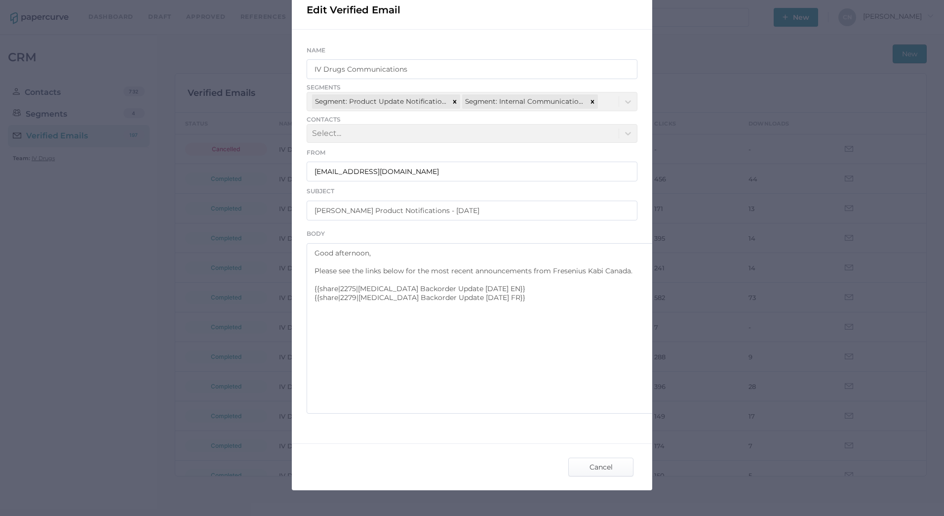
scroll to position [90, 0]
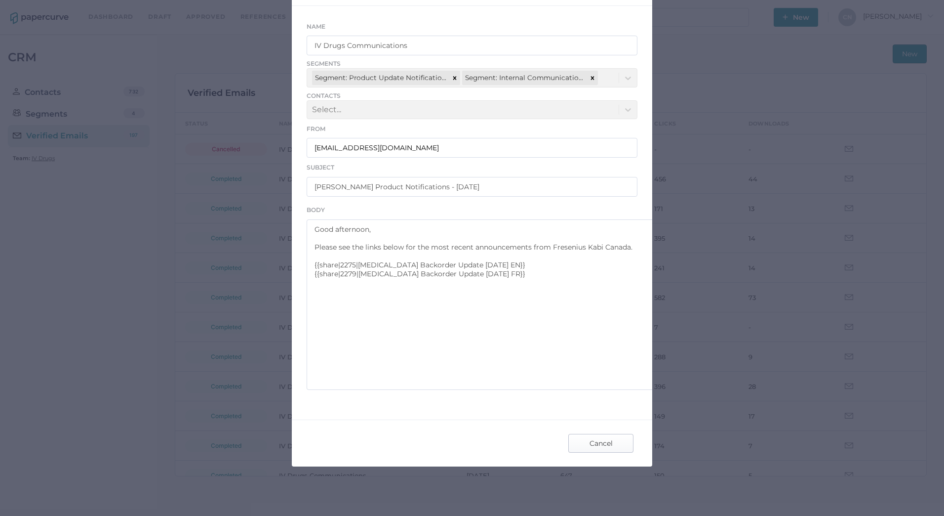
click at [580, 439] on span "Cancel" at bounding box center [601, 443] width 46 height 18
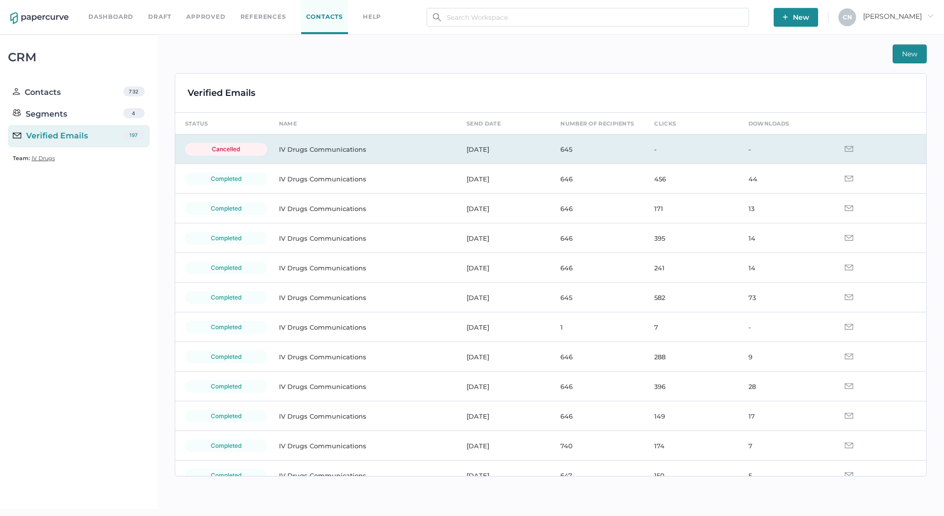
drag, startPoint x: 710, startPoint y: 149, endPoint x: 377, endPoint y: 153, distance: 333.3
click at [377, 153] on td "IV Drugs Communications" at bounding box center [363, 149] width 188 height 30
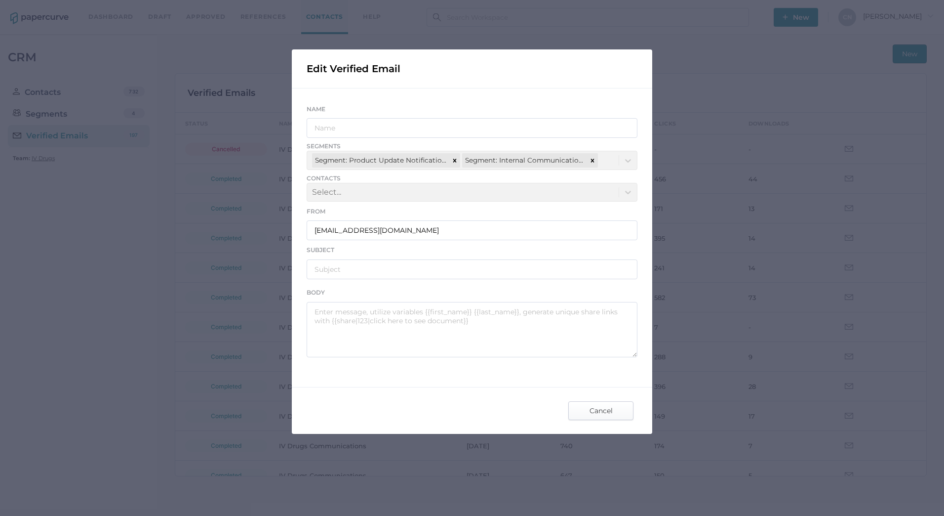
type input "IV Drugs Communications"
type input "[PERSON_NAME] Product Notifications - [DATE]"
type textarea "Good afternoon, Please see the links below for the most recent announcements fr…"
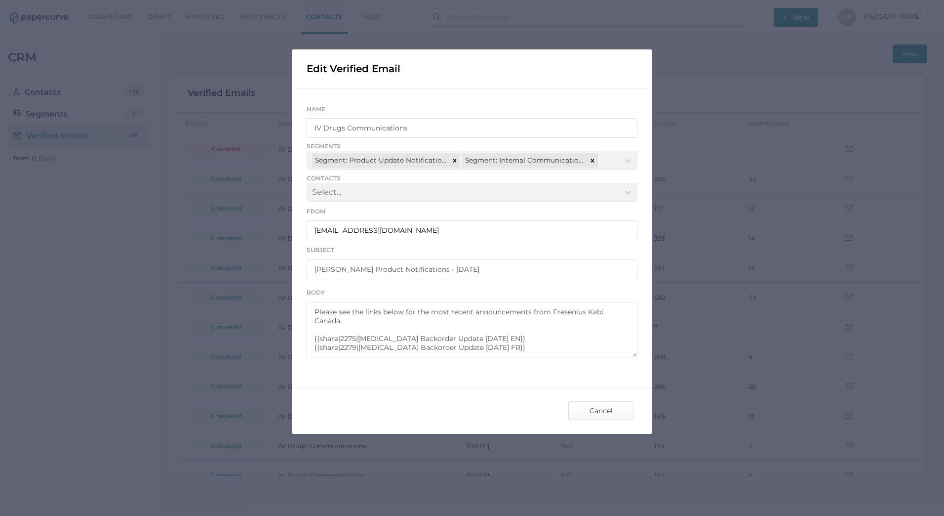
click at [594, 159] on div "Segments Segment: Product Update Notifications Segment: Internal Communications" at bounding box center [472, 156] width 331 height 28
click at [608, 159] on div "Segments Segment: Product Update Notifications Segment: Internal Communications" at bounding box center [472, 156] width 331 height 28
click at [590, 403] on span "Cancel" at bounding box center [601, 410] width 46 height 18
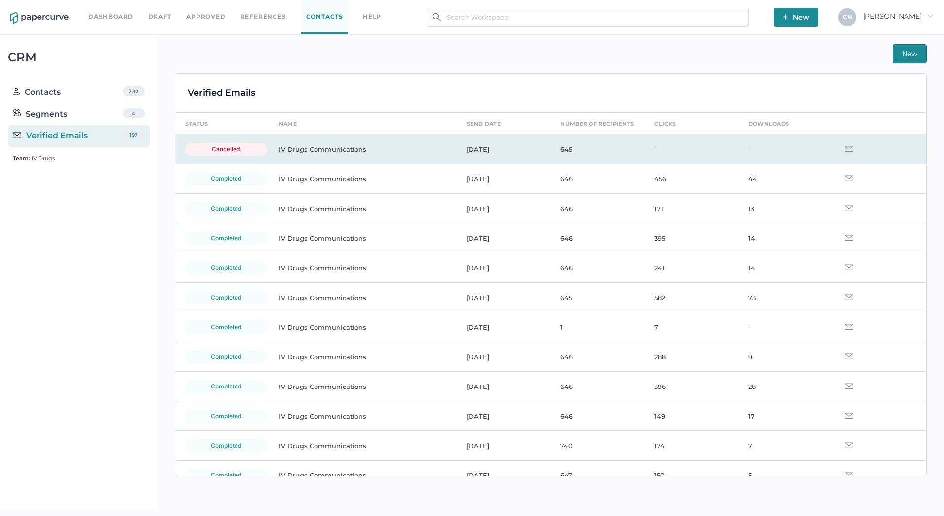
click at [212, 152] on div "cancelled" at bounding box center [226, 149] width 82 height 13
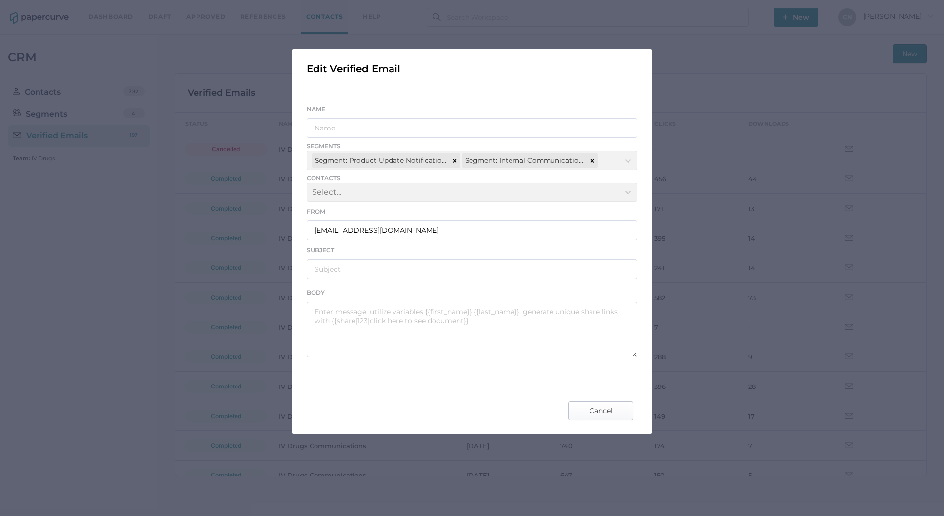
click at [623, 402] on span "Cancel" at bounding box center [601, 410] width 46 height 18
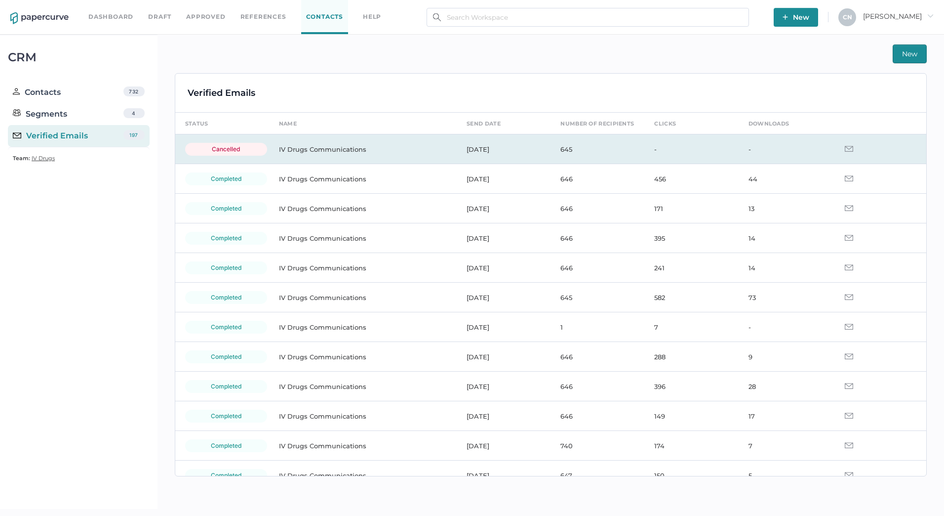
click at [567, 148] on td "645" at bounding box center [598, 149] width 94 height 30
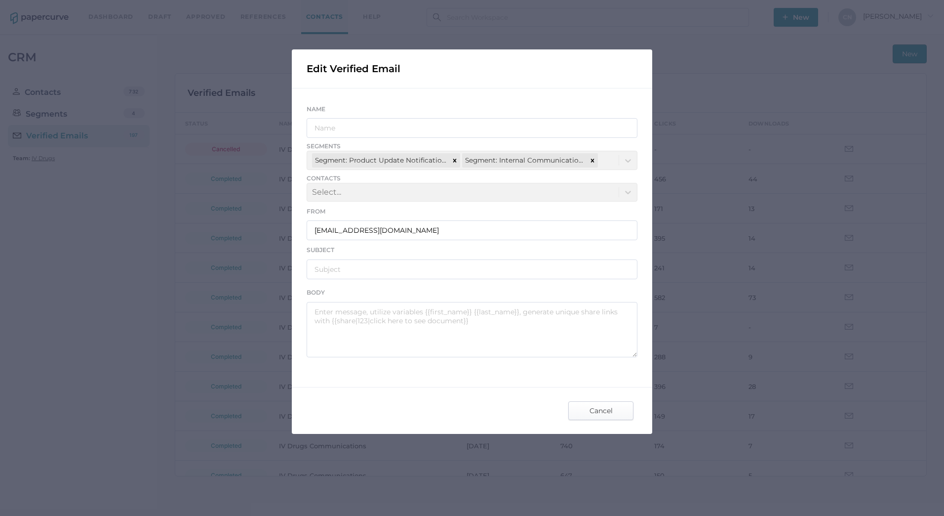
drag, startPoint x: 602, startPoint y: 422, endPoint x: 601, endPoint y: 416, distance: 6.5
click at [602, 422] on div "Cancel" at bounding box center [600, 410] width 75 height 29
click at [602, 402] on span "Cancel" at bounding box center [601, 410] width 46 height 18
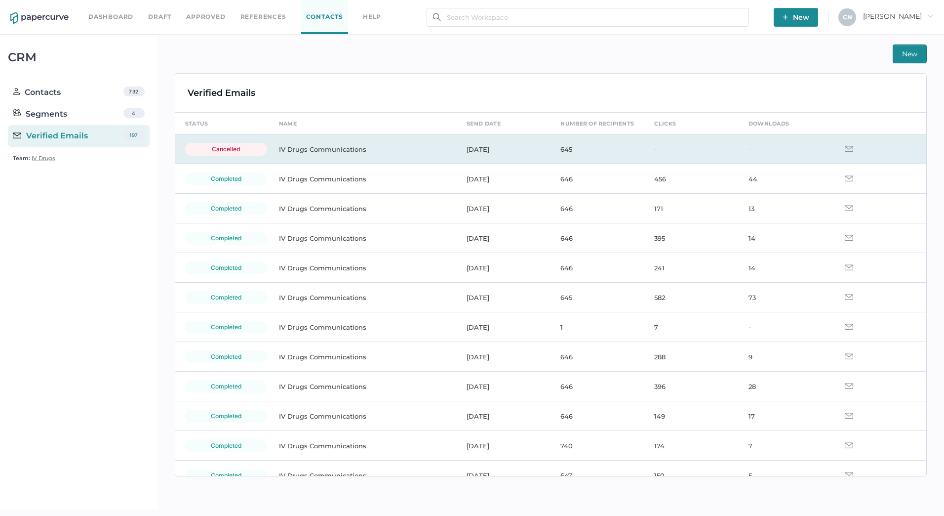
click at [648, 147] on td "-" at bounding box center [691, 149] width 94 height 30
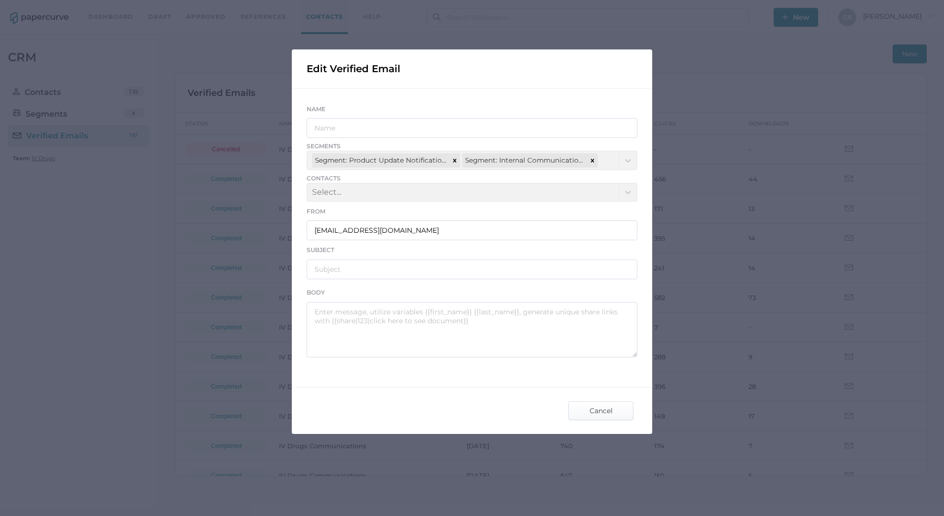
click at [740, 156] on div "Edit Verified Email Name Segments Segment: Product Update Notifications Segment…" at bounding box center [472, 258] width 944 height 516
drag, startPoint x: 606, startPoint y: 394, endPoint x: 609, endPoint y: 404, distance: 11.1
click at [607, 394] on div "Cancel" at bounding box center [472, 410] width 360 height 46
click at [609, 405] on span "Cancel" at bounding box center [601, 410] width 46 height 18
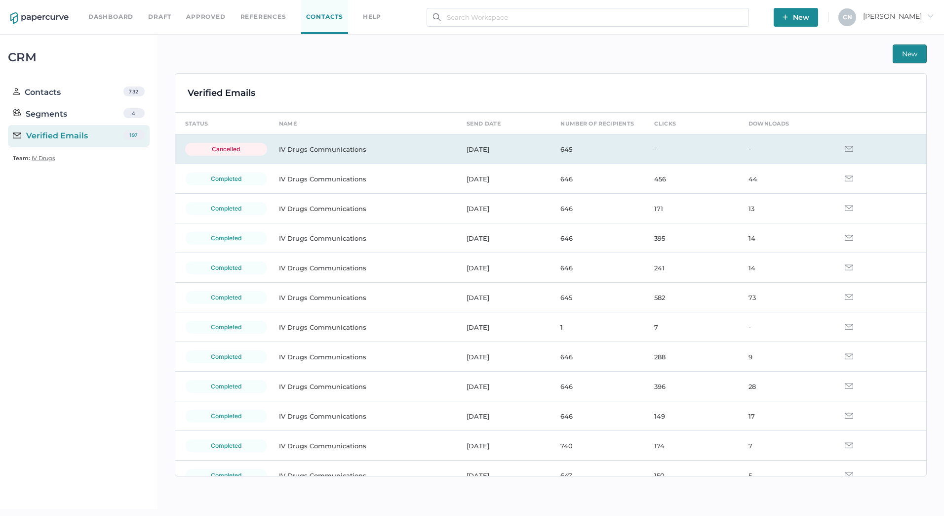
click at [837, 149] on td at bounding box center [880, 149] width 94 height 30
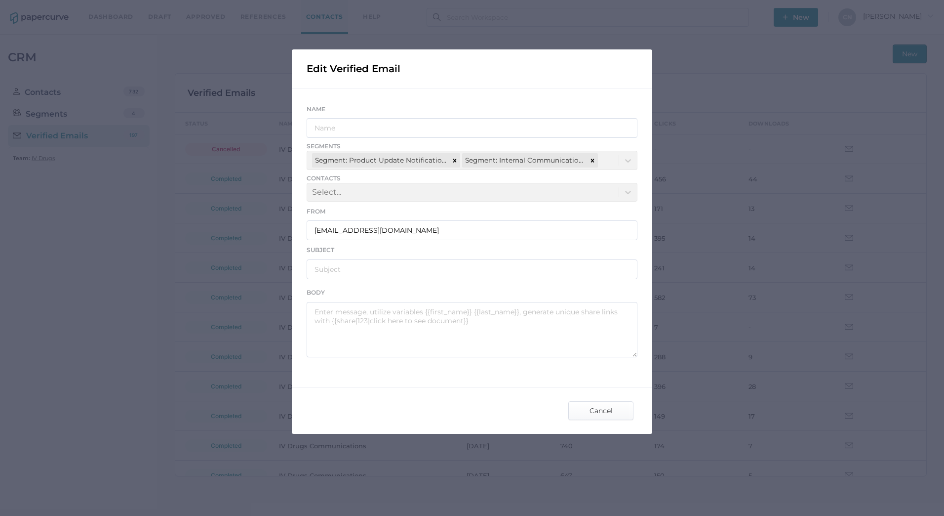
type input "IV Drugs Communications"
type input "Fresenius Kabi Product Notifications - 09.25.2025"
type textarea "Good afternoon, Please see the links below for the most recent announcements fr…"
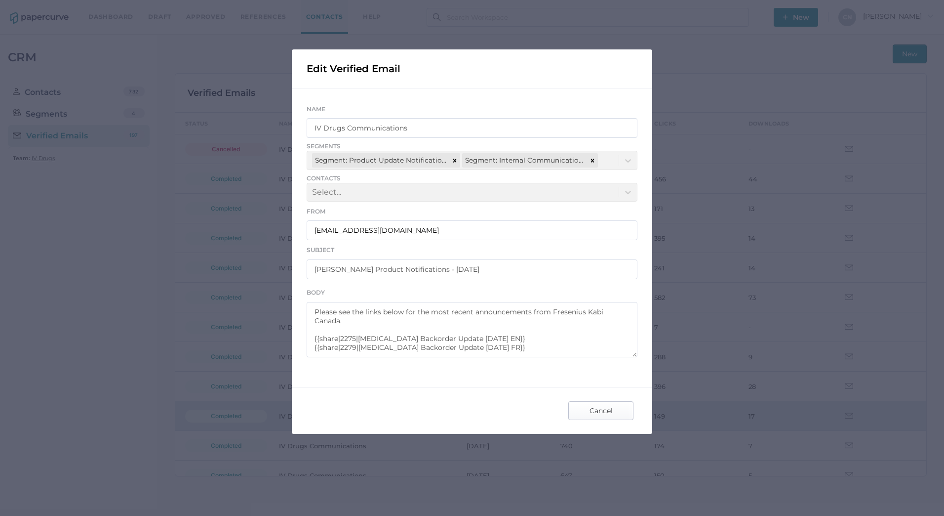
click at [610, 413] on span "Cancel" at bounding box center [601, 410] width 46 height 18
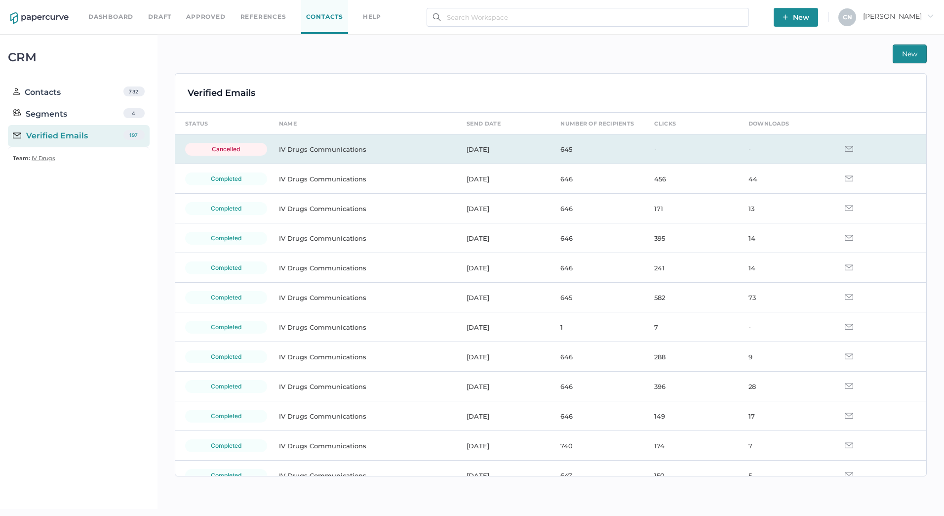
click at [845, 147] on img at bounding box center [849, 149] width 8 height 6
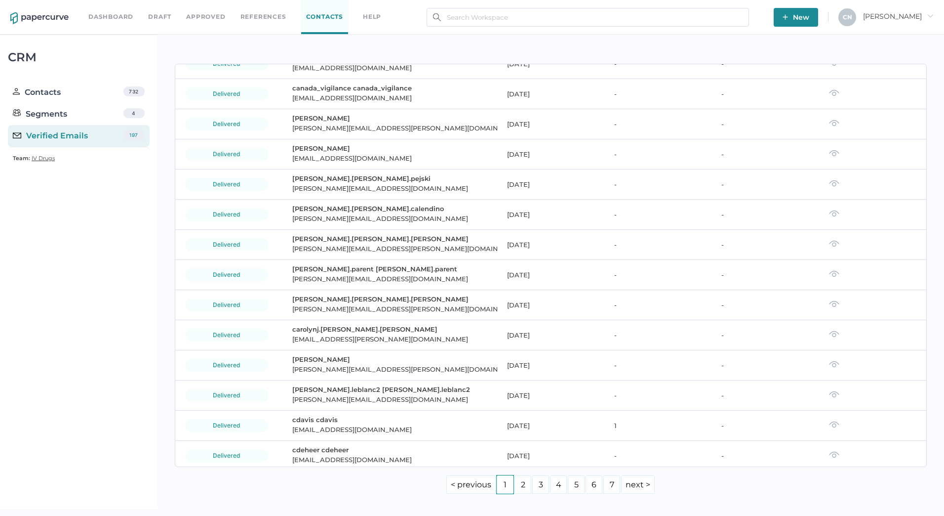
scroll to position [2670, 0]
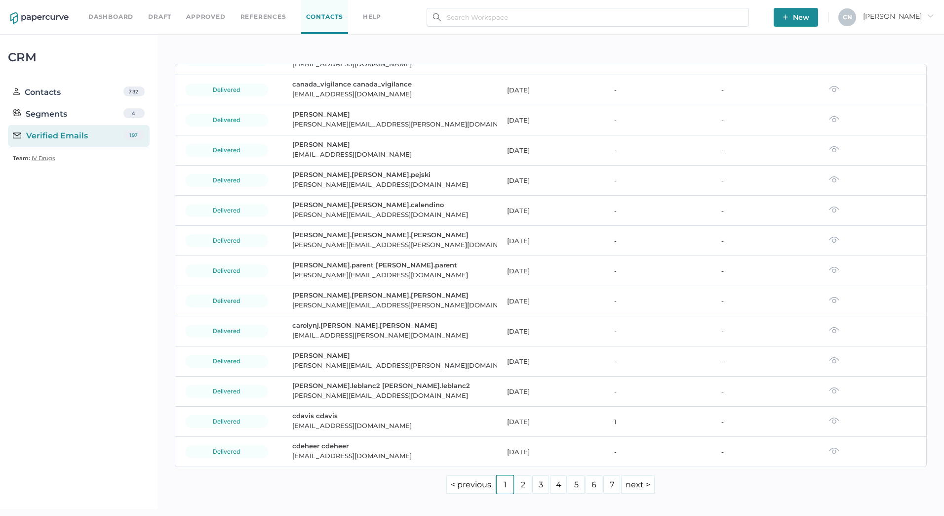
click at [524, 490] on link "2" at bounding box center [523, 484] width 17 height 18
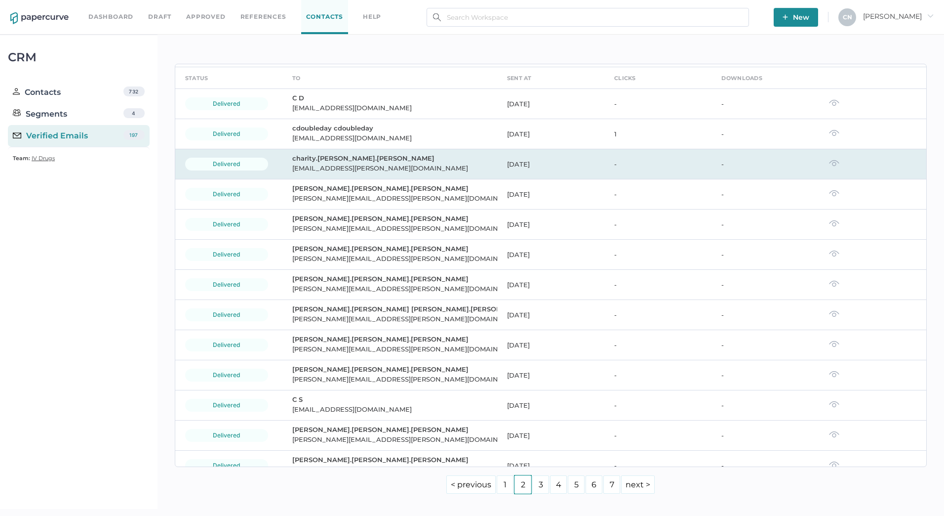
scroll to position [0, 0]
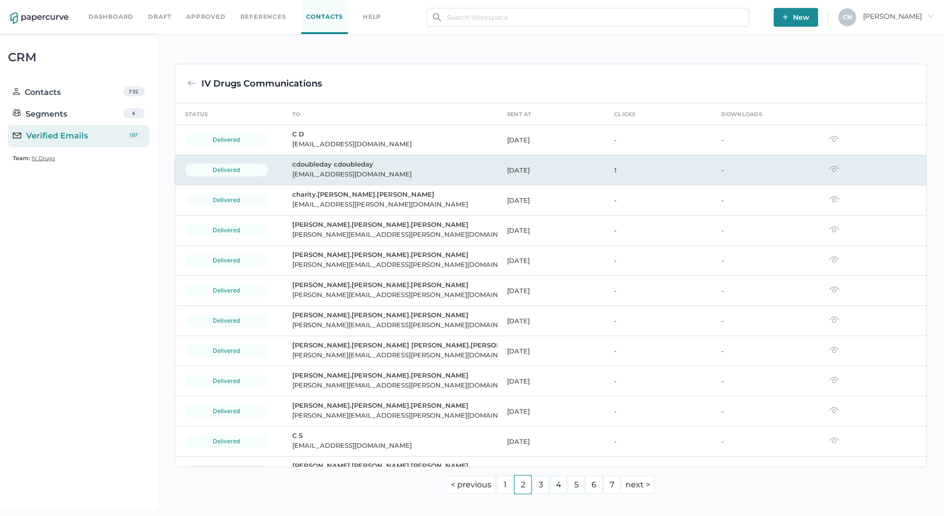
click at [256, 166] on div "delivered" at bounding box center [226, 169] width 83 height 13
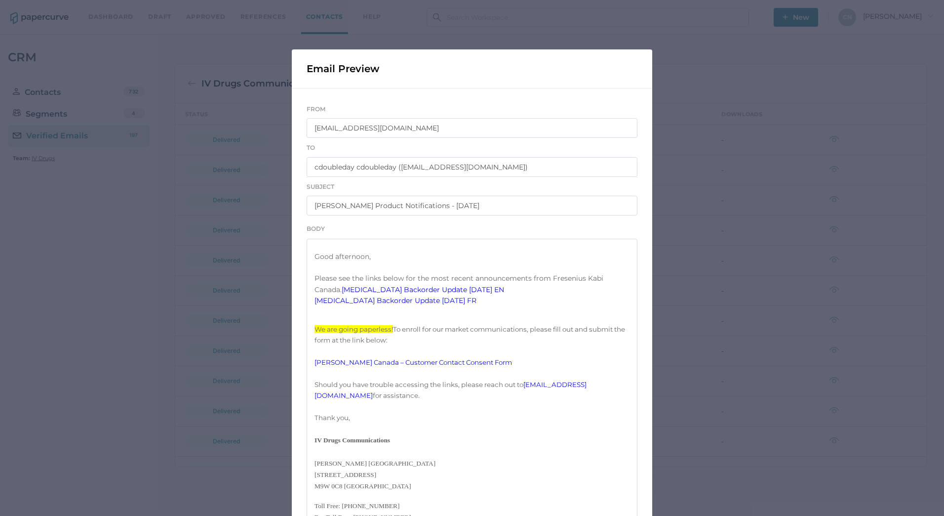
click at [421, 294] on link "Vancomycin Backorder Update 09.25.2025 EN" at bounding box center [423, 289] width 162 height 9
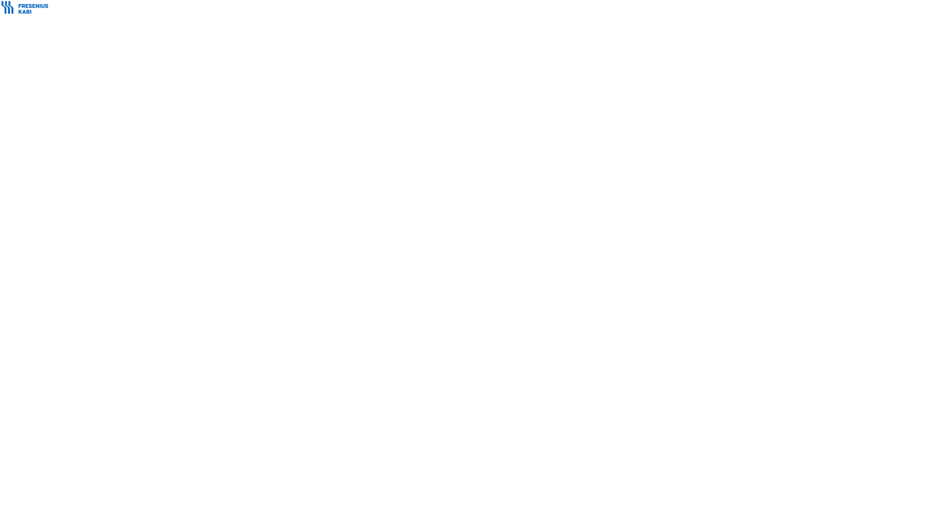
click at [421, 310] on div at bounding box center [472, 269] width 944 height 493
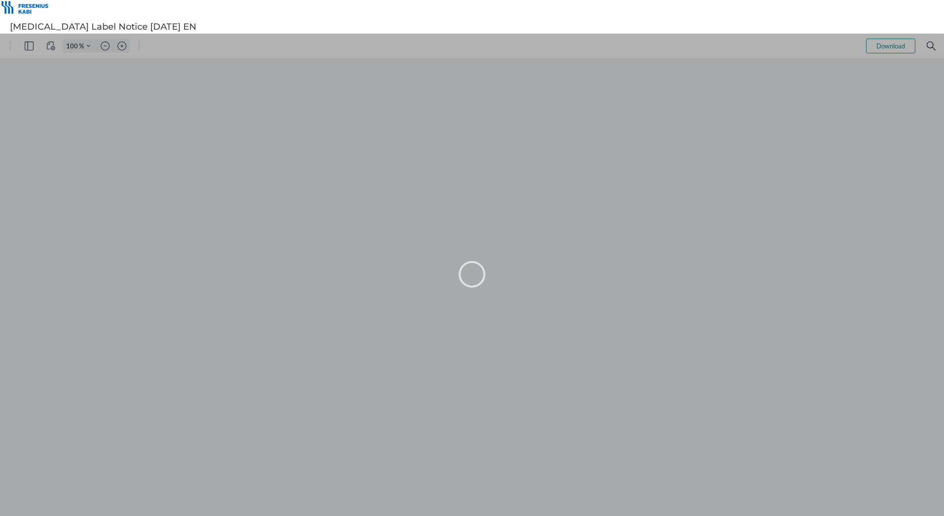
type input "116"
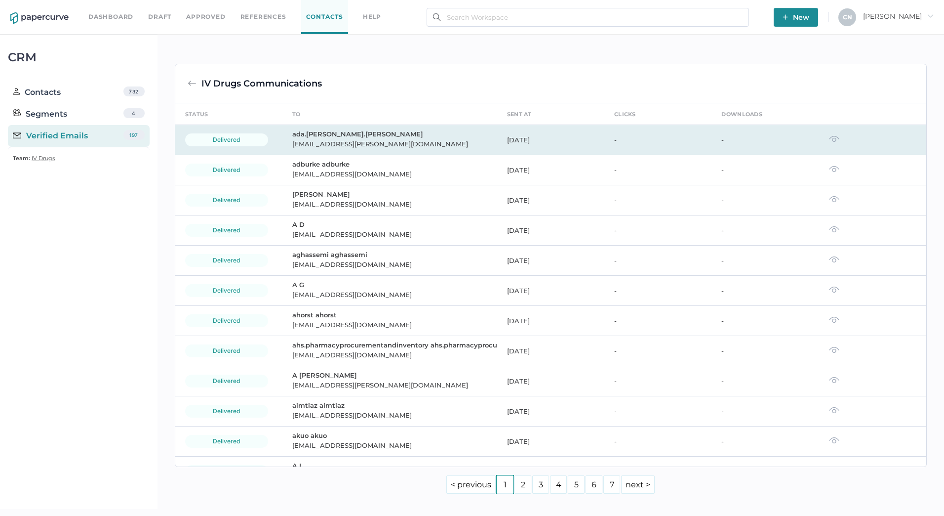
click at [829, 137] on img at bounding box center [834, 138] width 10 height 7
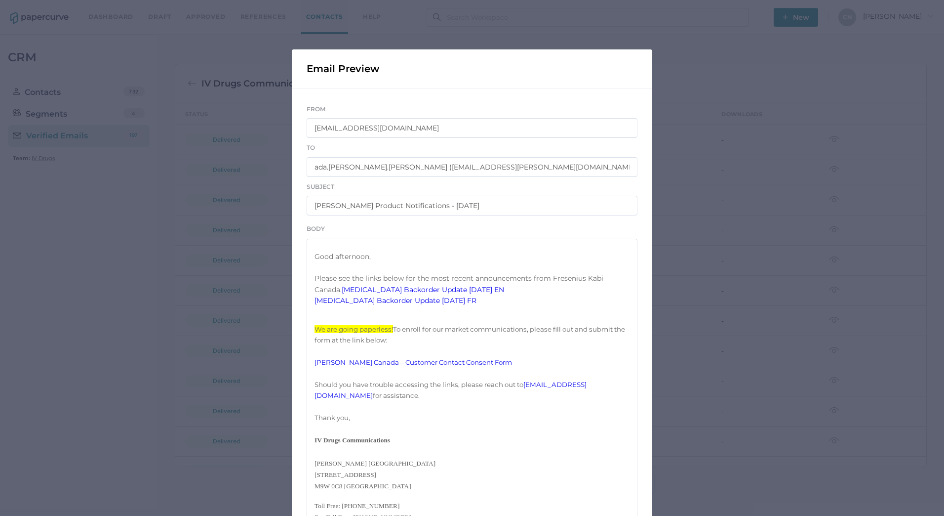
click at [455, 305] on link "[MEDICAL_DATA] Backorder Update [DATE] FR" at bounding box center [396, 300] width 162 height 9
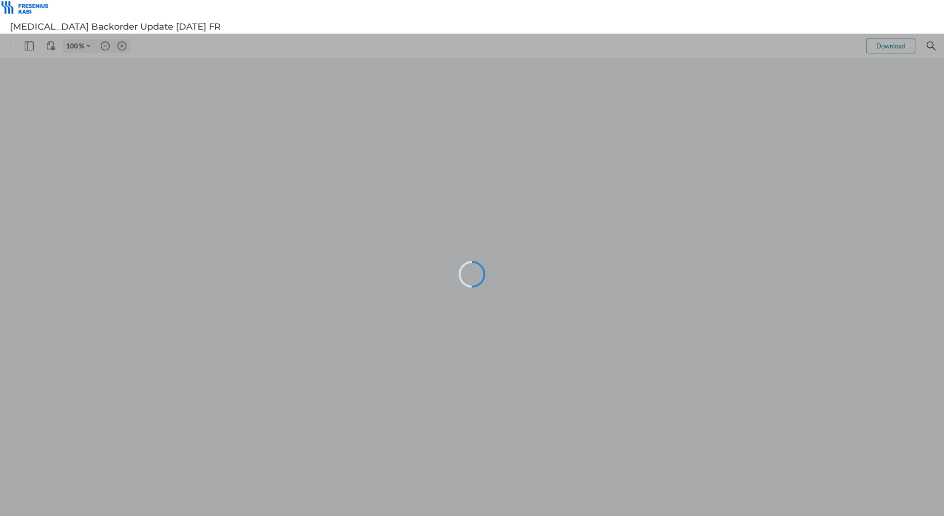
type input "116"
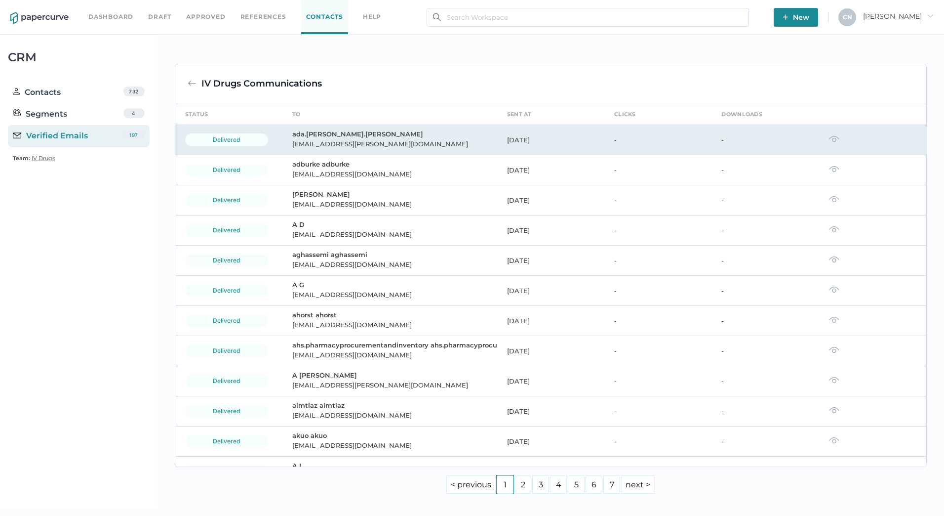
click at [320, 140] on div "[EMAIL_ADDRESS][PERSON_NAME][DOMAIN_NAME]" at bounding box center [393, 144] width 203 height 12
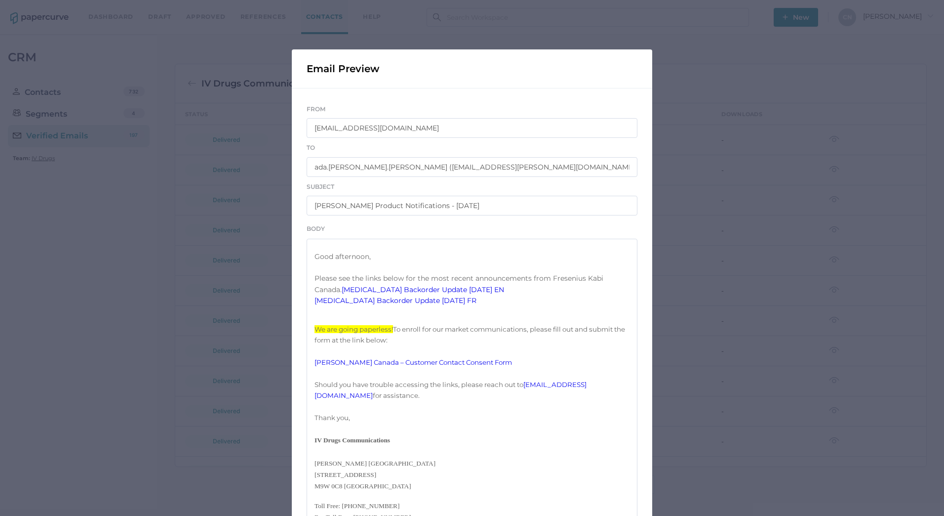
click at [453, 294] on link "[MEDICAL_DATA] Backorder Update [DATE] EN" at bounding box center [423, 289] width 162 height 9
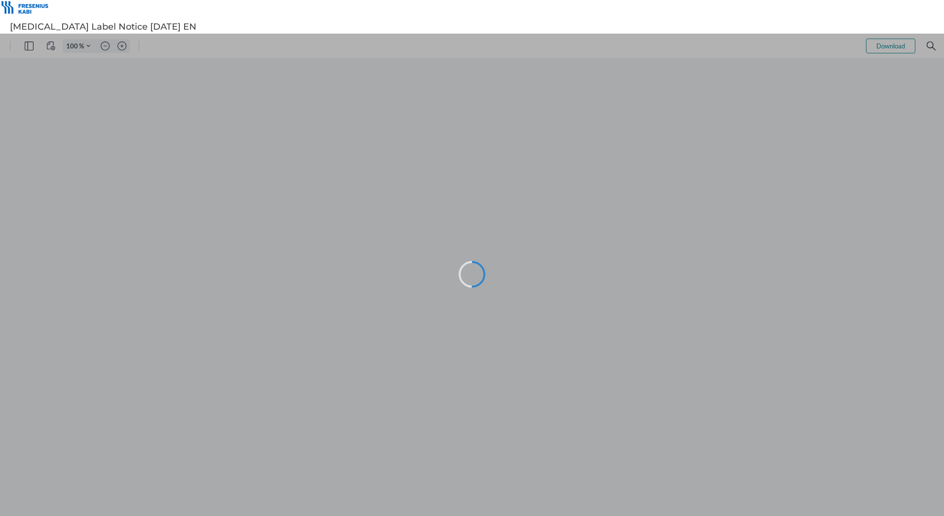
type input "116"
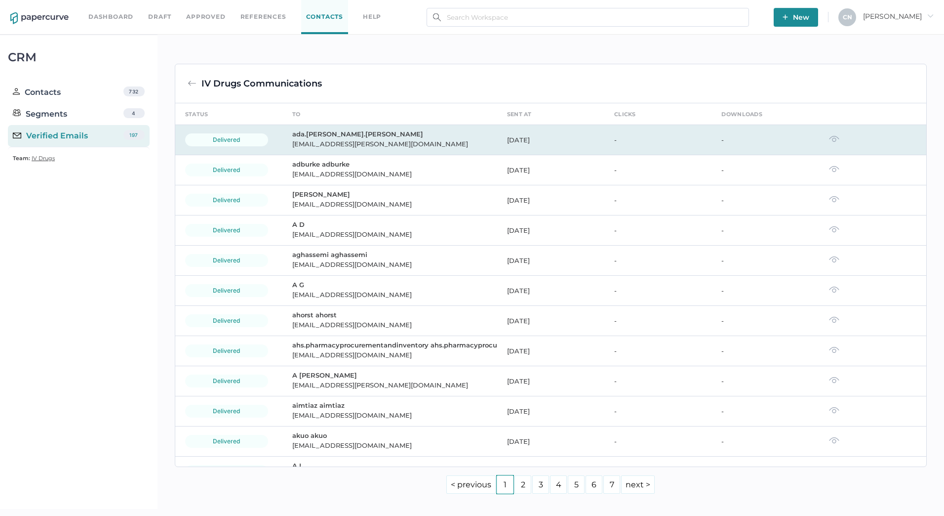
click at [334, 148] on div "ada.wong@vch.ca" at bounding box center [393, 144] width 203 height 12
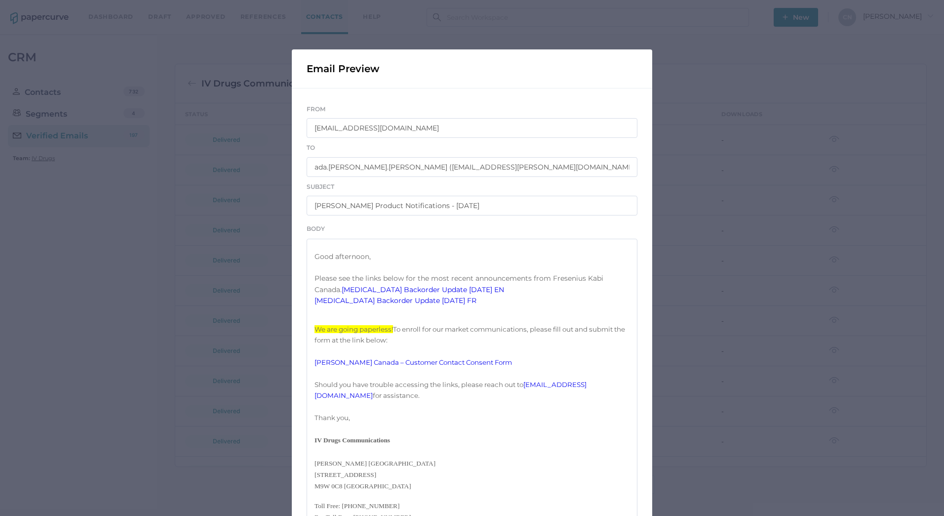
click at [427, 294] on link "Vancomycin Backorder Update 09.25.2025 EN" at bounding box center [423, 289] width 162 height 9
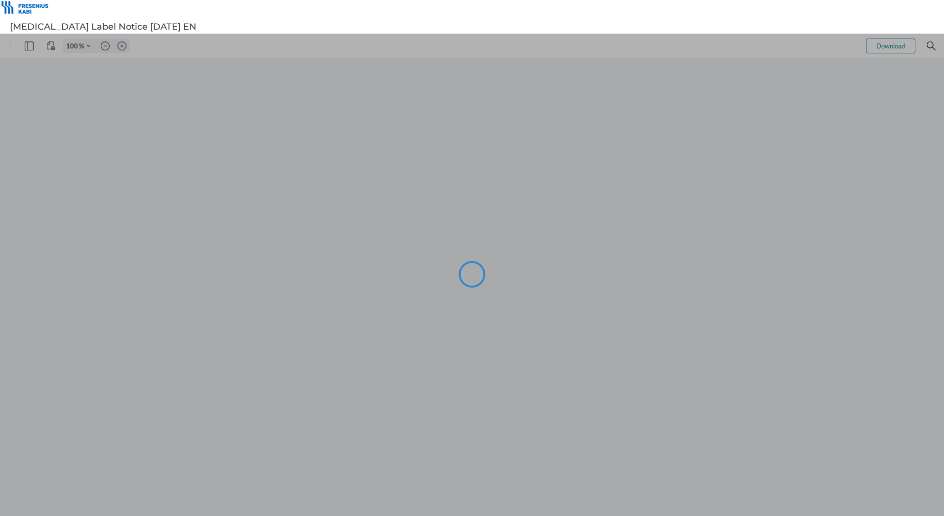
type input "116"
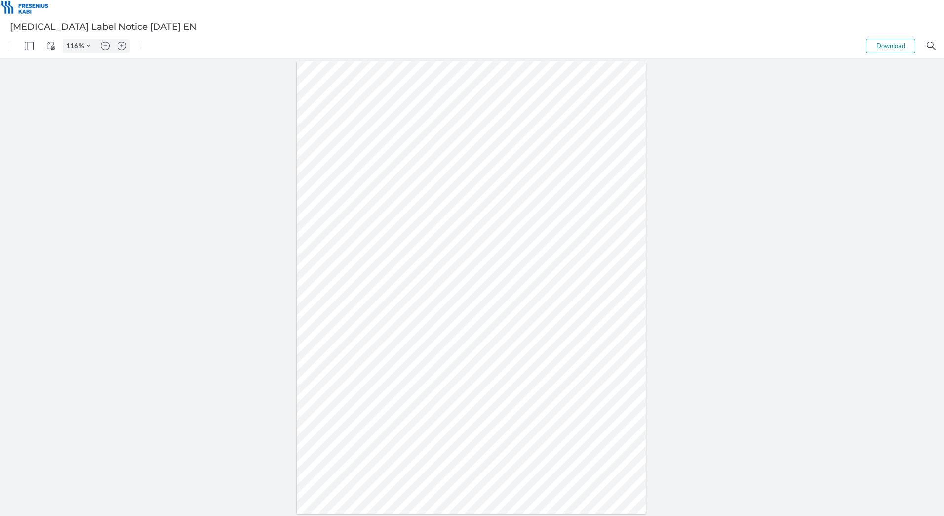
click at [53, 32] on div "[MEDICAL_DATA] Label Notice [DATE] EN" at bounding box center [472, 27] width 944 height 14
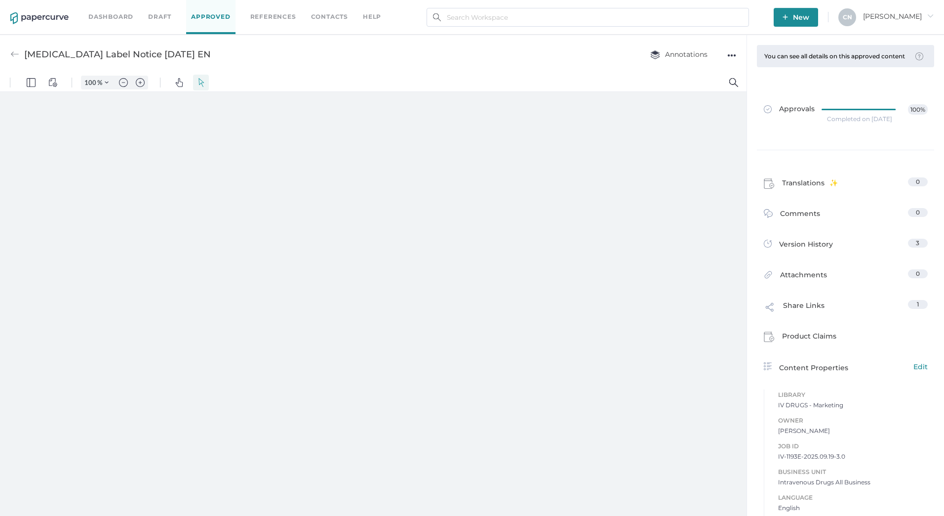
type input "133"
click at [167, 61] on div "[MEDICAL_DATA] Label Notice [DATE] EN" at bounding box center [117, 54] width 187 height 19
click at [166, 53] on div "[MEDICAL_DATA] Label Notice [DATE] EN" at bounding box center [117, 54] width 187 height 19
click at [223, 11] on link "Approved" at bounding box center [210, 17] width 49 height 34
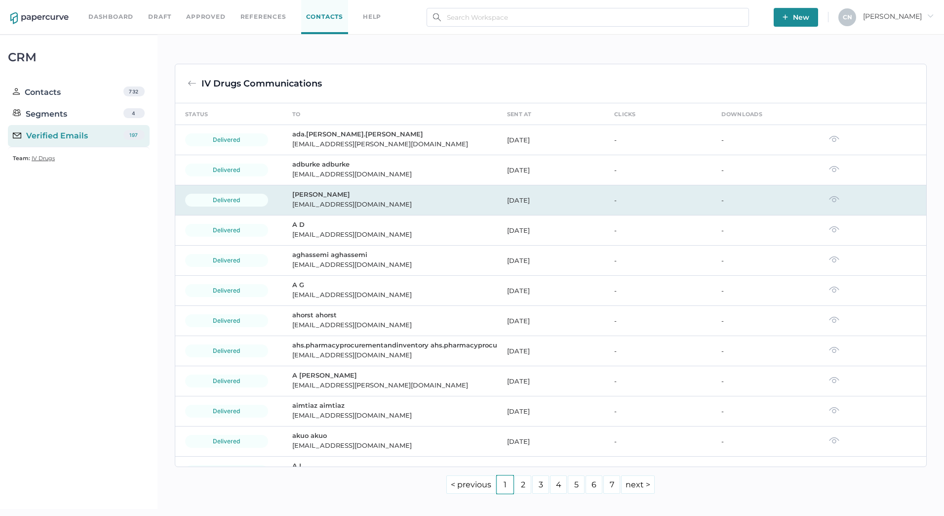
click at [321, 198] on div "adelapaz@sbgh.mb.ca" at bounding box center [393, 204] width 203 height 12
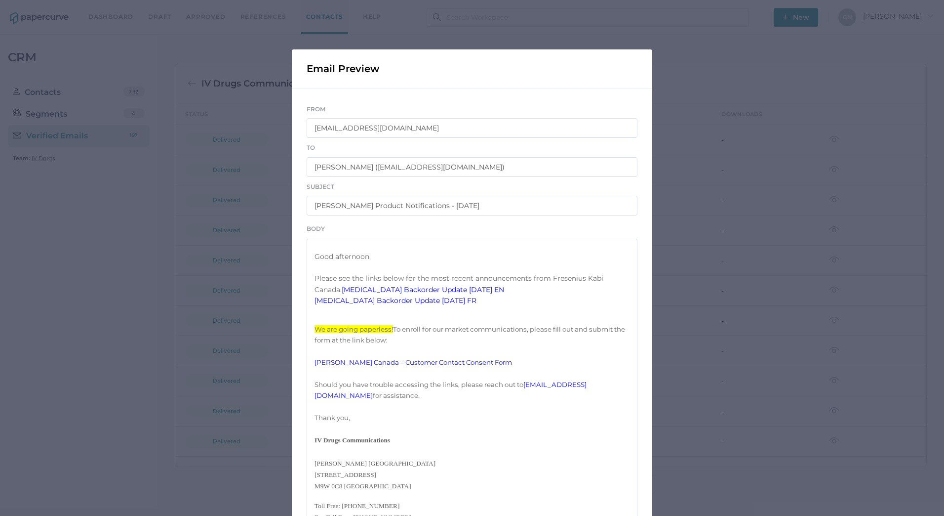
click at [408, 305] on link "[MEDICAL_DATA] Backorder Update [DATE] FR" at bounding box center [396, 300] width 162 height 9
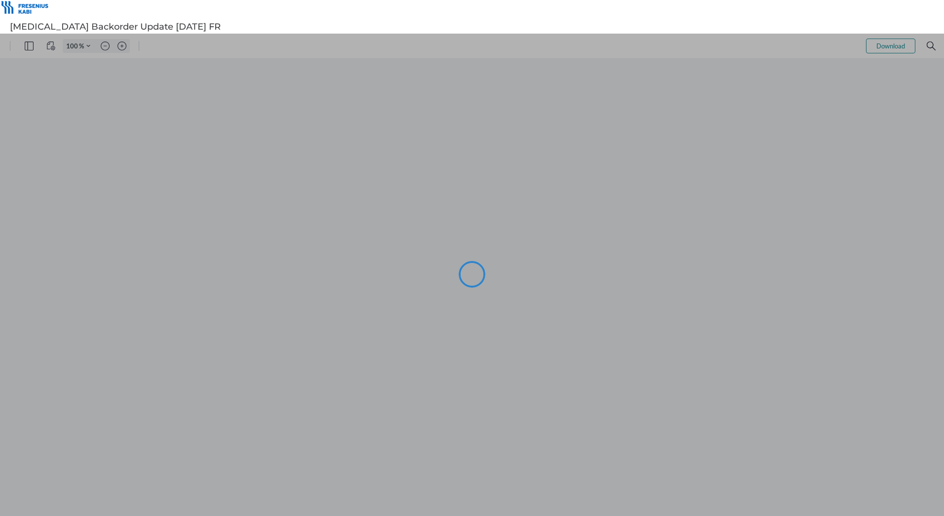
type input "116"
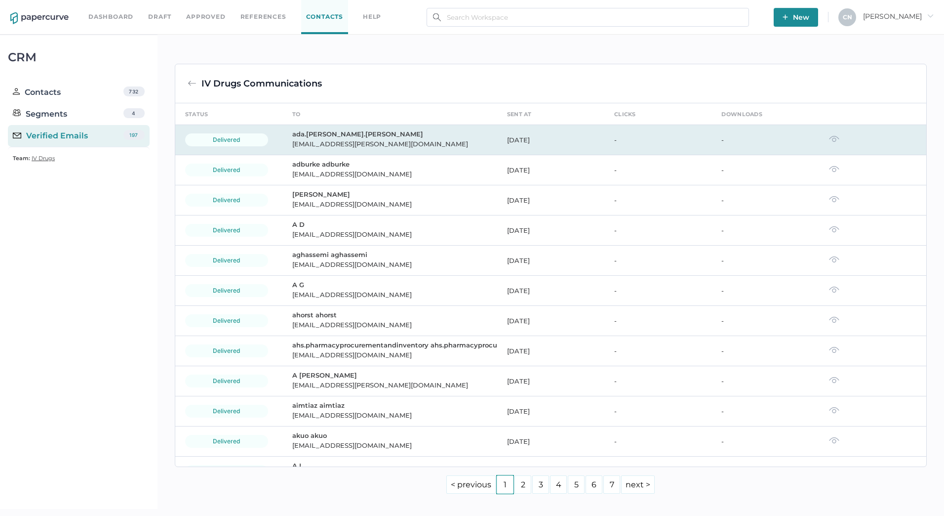
click at [325, 139] on div "ada.wong@vch.ca" at bounding box center [393, 144] width 203 height 12
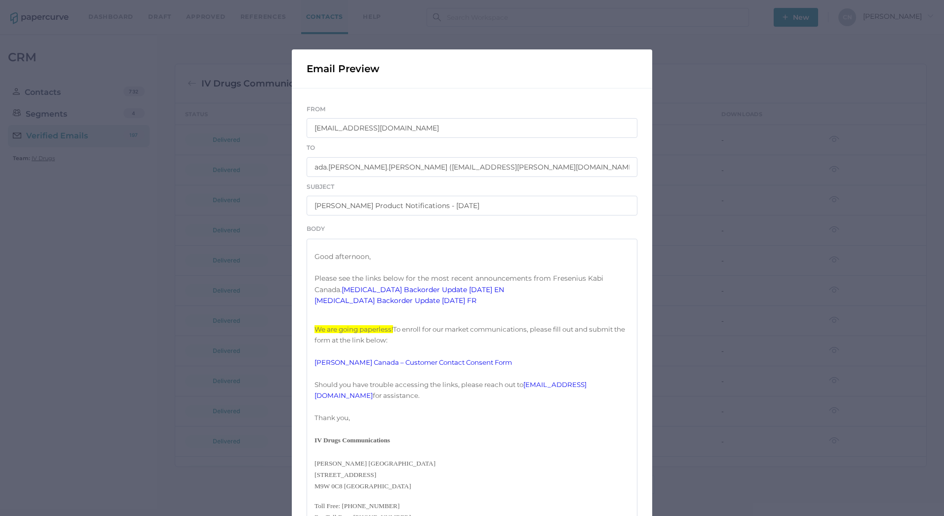
click at [410, 346] on p "We are going paperless! To enroll for our market communications, please fill ou…" at bounding box center [472, 334] width 315 height 22
click at [514, 183] on div "Subject Fresenius Kabi Product Notifications - 09.25.2025" at bounding box center [472, 198] width 331 height 35
click at [679, 194] on div "Email Preview From IVDrugsCommunications@fresenius-kabi.com To ada.wong ada.won…" at bounding box center [472, 258] width 944 height 516
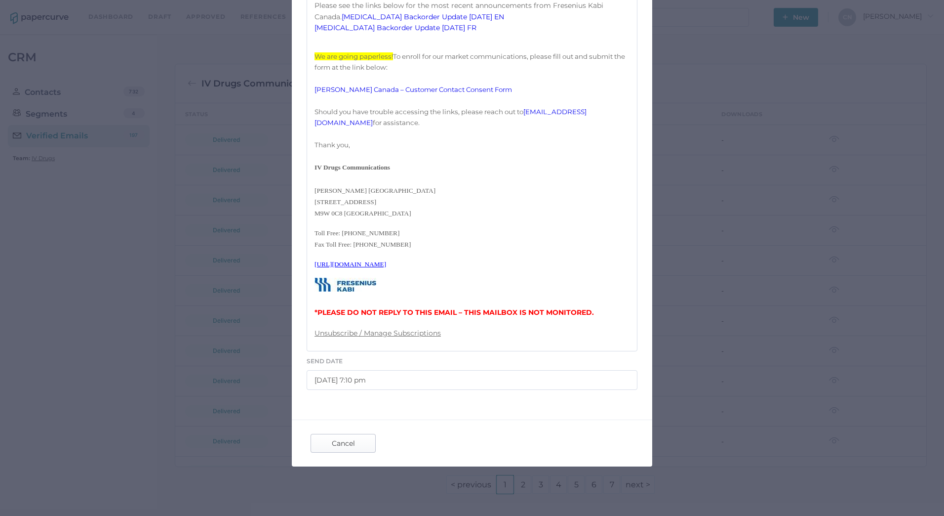
click at [336, 436] on span "Cancel" at bounding box center [343, 443] width 46 height 18
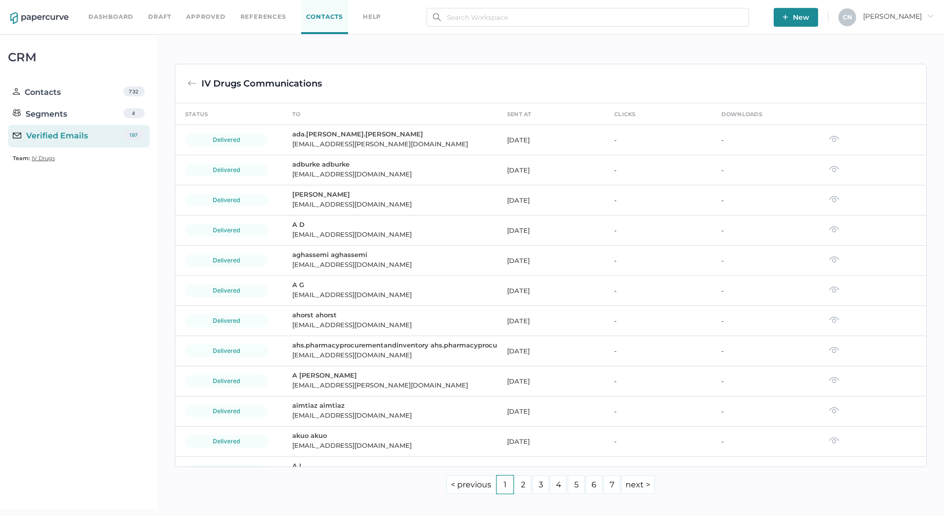
click at [98, 90] on div "Contacts 732" at bounding box center [79, 92] width 142 height 22
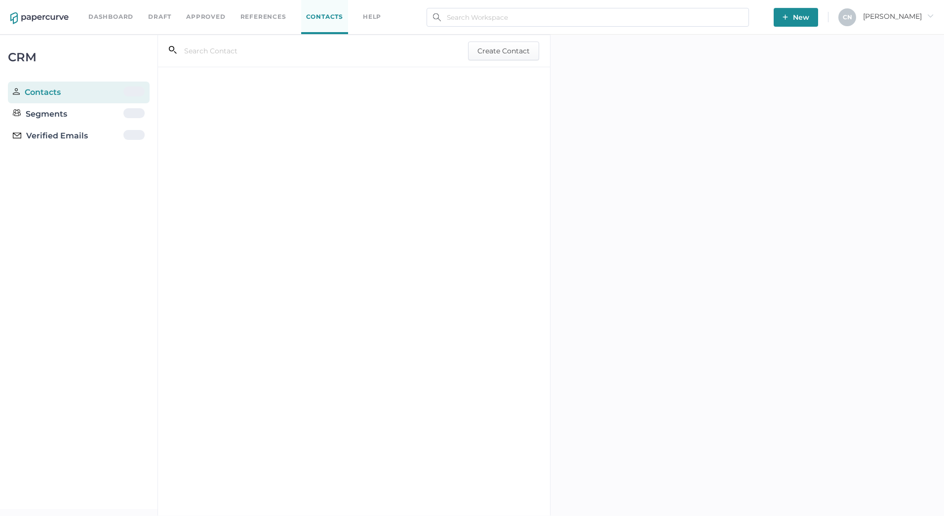
click at [89, 126] on div "Verified Emails" at bounding box center [79, 136] width 142 height 22
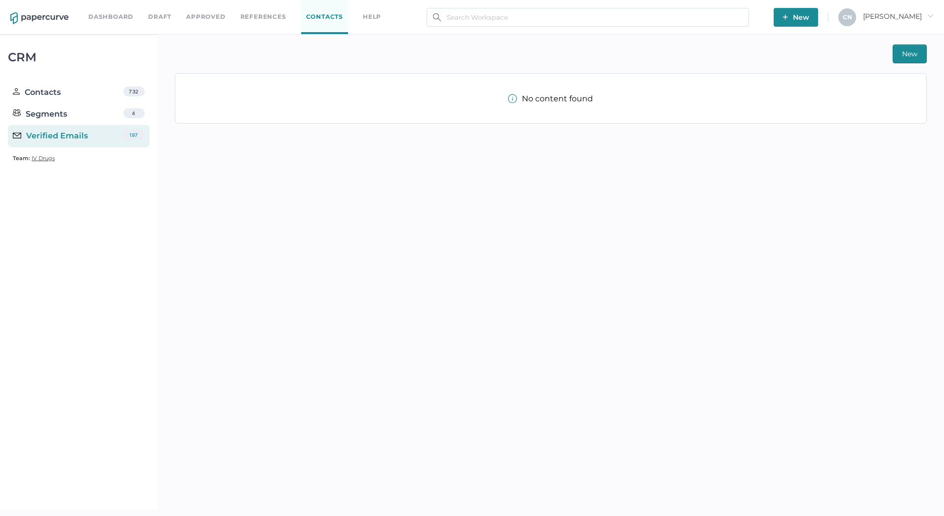
click at [76, 134] on div "Verified Emails" at bounding box center [50, 136] width 75 height 12
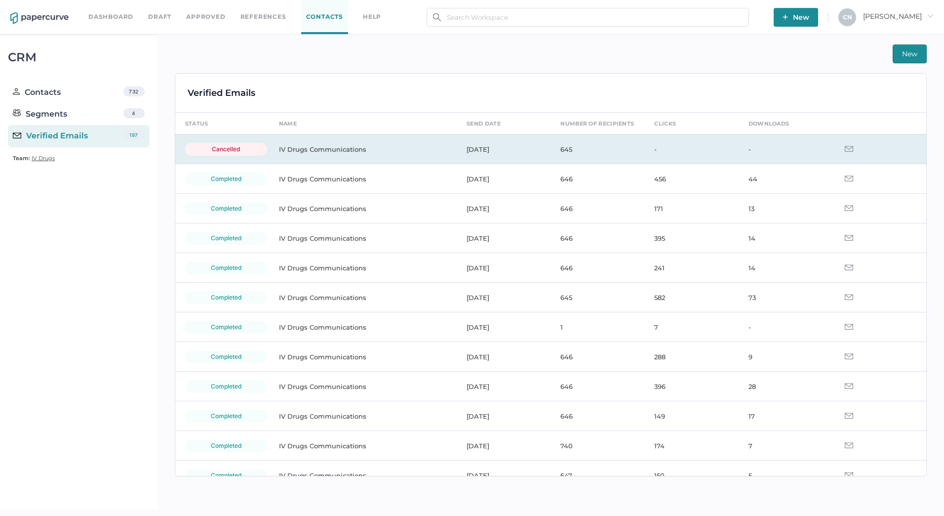
click at [845, 149] on img at bounding box center [849, 149] width 8 height 6
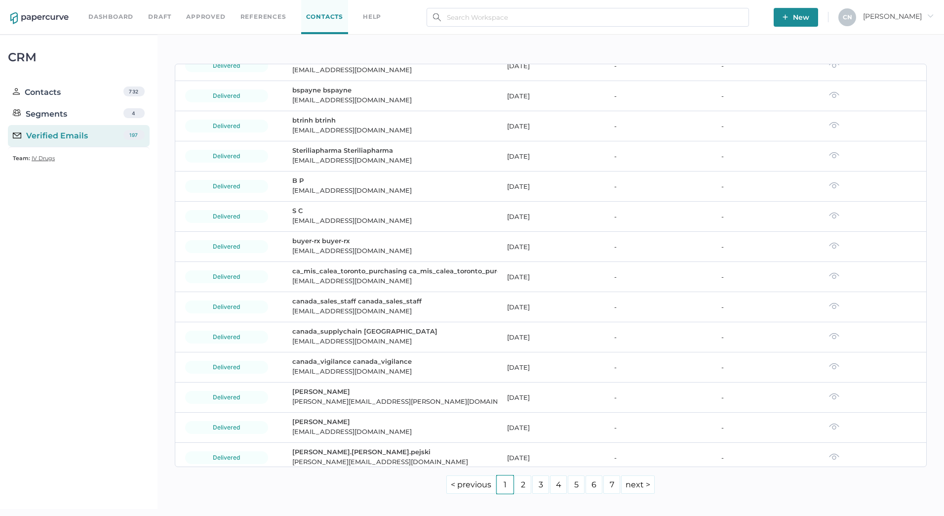
scroll to position [2670, 0]
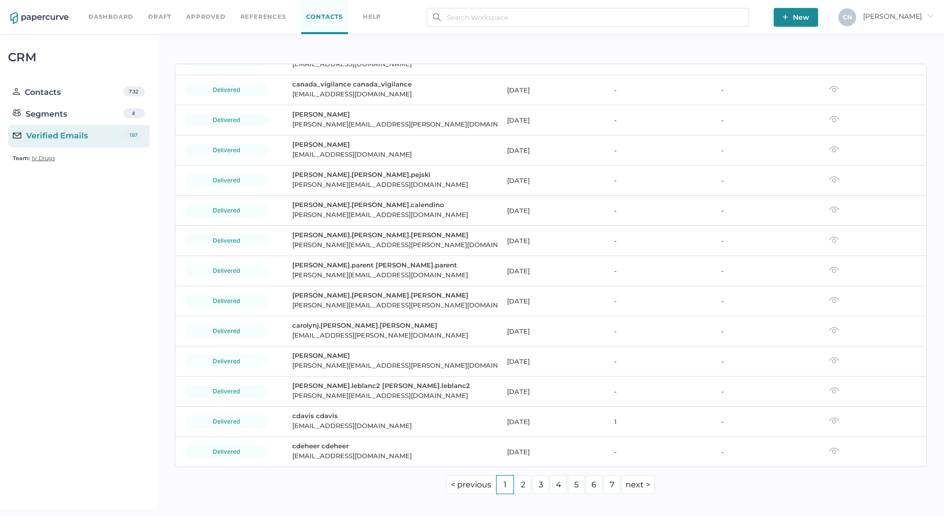
click at [526, 486] on link "2" at bounding box center [523, 484] width 17 height 18
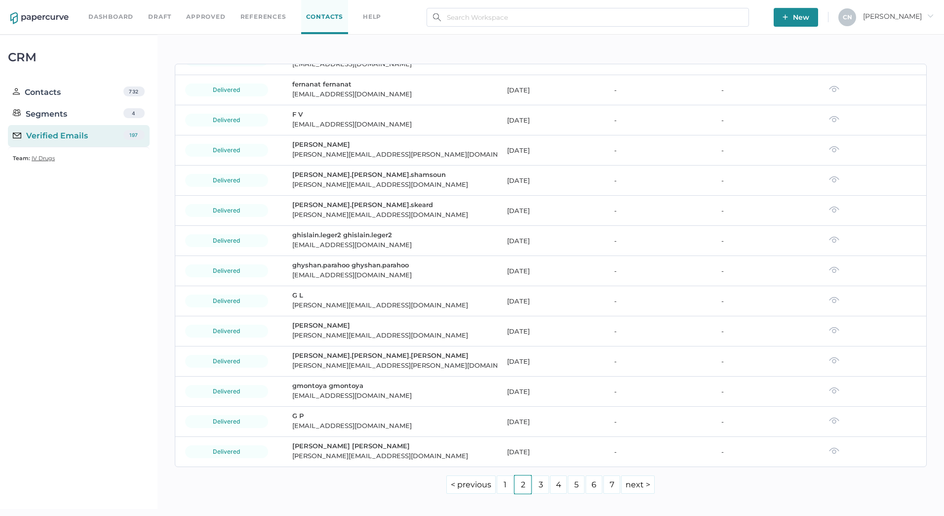
click at [535, 483] on link "3" at bounding box center [540, 484] width 17 height 18
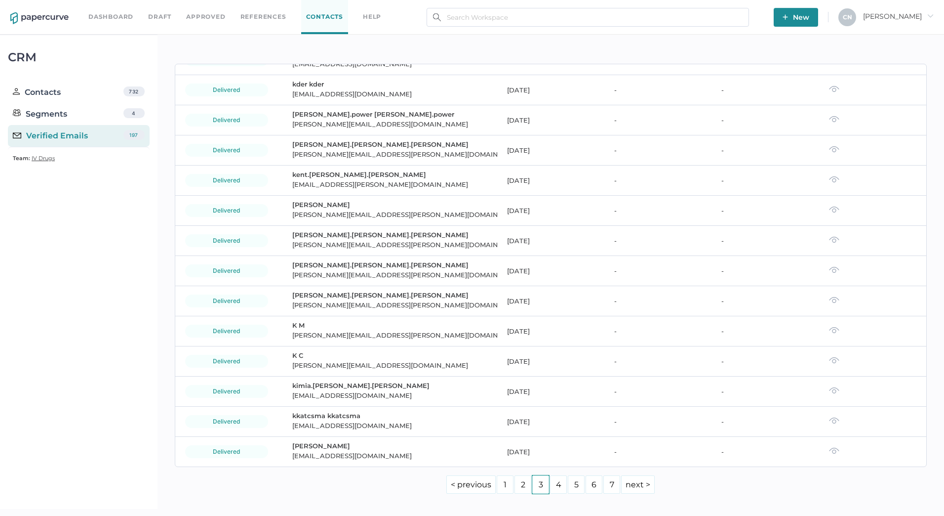
click at [553, 478] on link "4" at bounding box center [558, 484] width 17 height 18
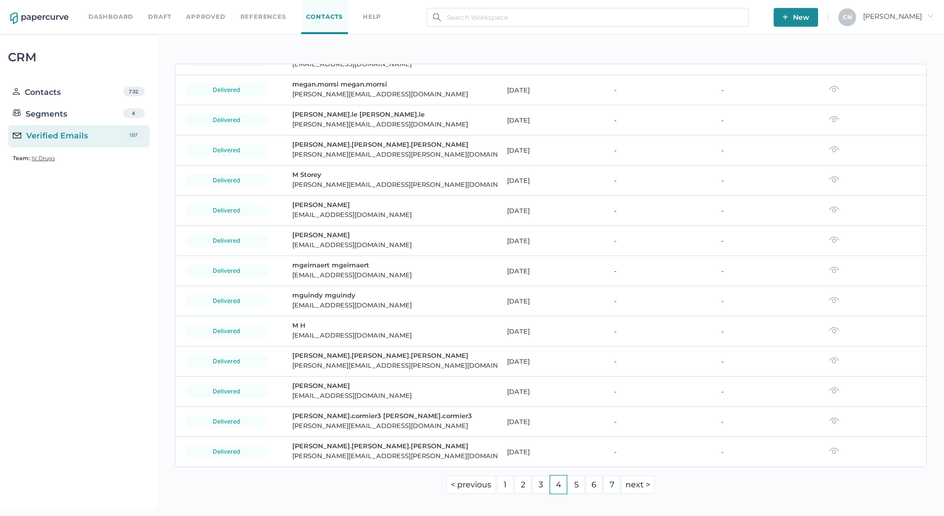
click at [575, 485] on link "5" at bounding box center [576, 484] width 17 height 18
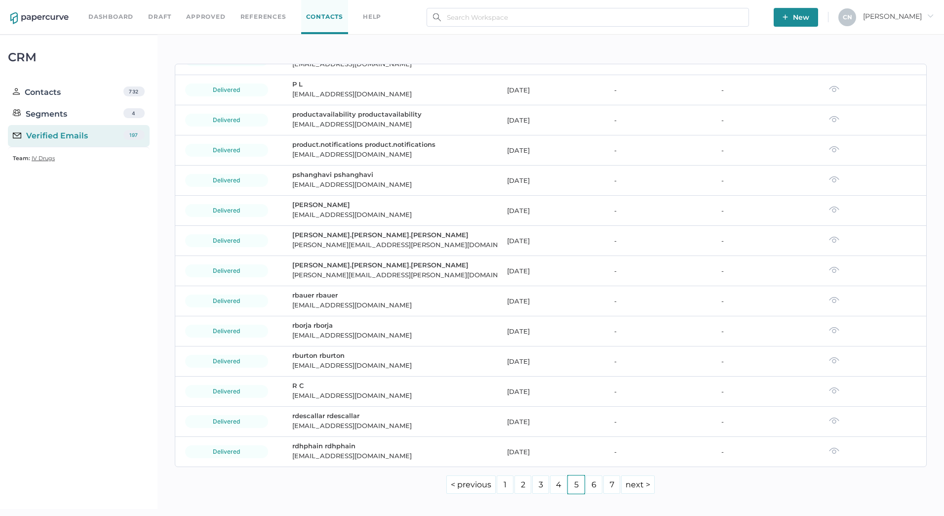
click at [593, 491] on link "6" at bounding box center [594, 484] width 17 height 18
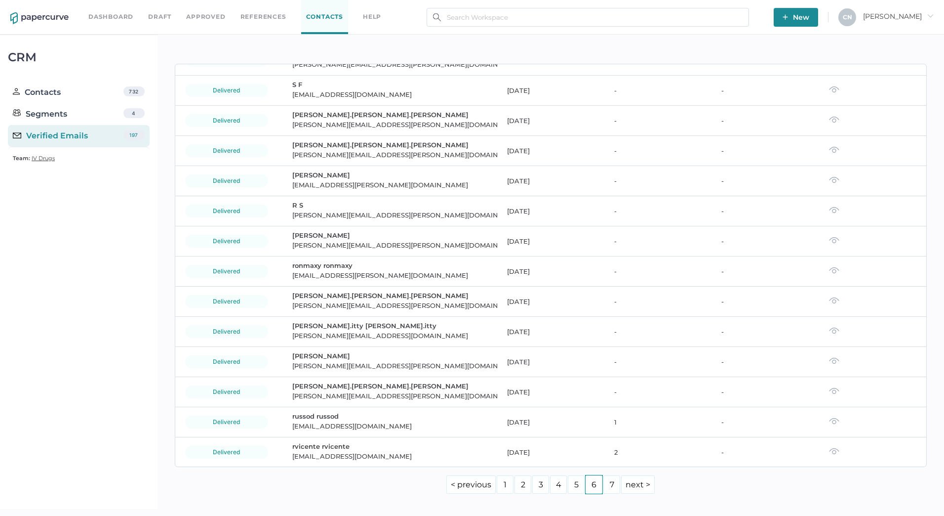
scroll to position [0, 0]
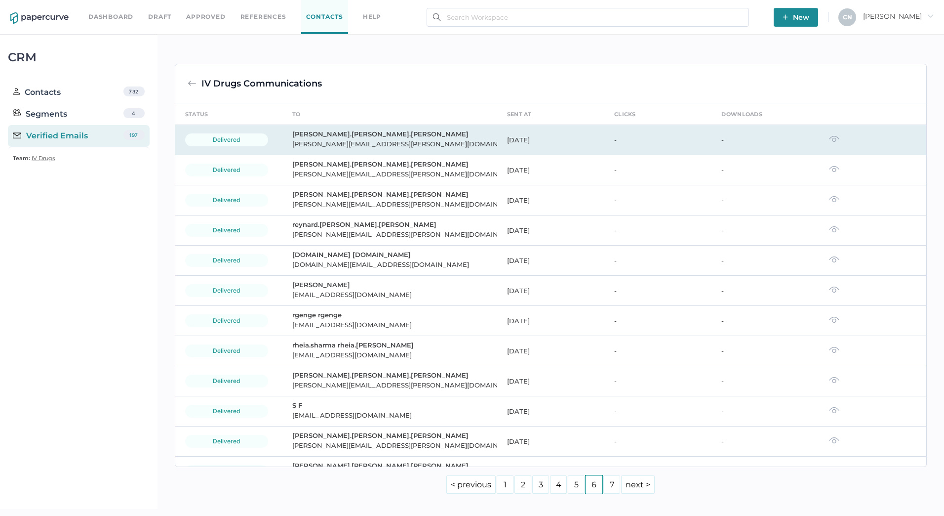
click at [377, 135] on div "rebeca.torres rebeca.torres" at bounding box center [393, 134] width 203 height 8
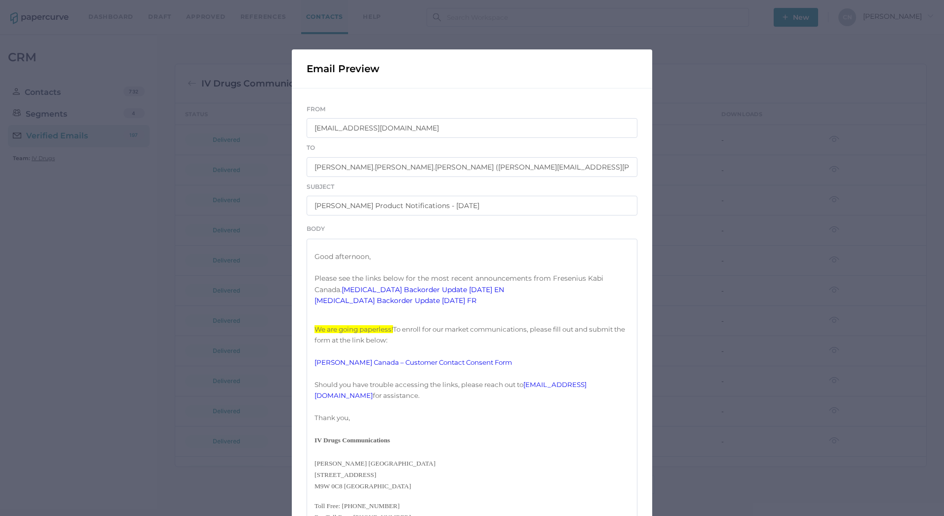
click at [225, 184] on div "Email Preview From IVDrugsCommunications@fresenius-kabi.com To rebeca.torres re…" at bounding box center [472, 258] width 944 height 516
click at [122, 162] on div "Email Preview From IVDrugsCommunications@fresenius-kabi.com To rebeca.torres re…" at bounding box center [472, 258] width 944 height 516
click at [57, 126] on div "Email Preview From IVDrugsCommunications@fresenius-kabi.com To rebeca.torres re…" at bounding box center [472, 258] width 944 height 516
click at [673, 193] on div "Email Preview From IVDrugsCommunications@fresenius-kabi.com To rebeca.torres re…" at bounding box center [472, 258] width 944 height 516
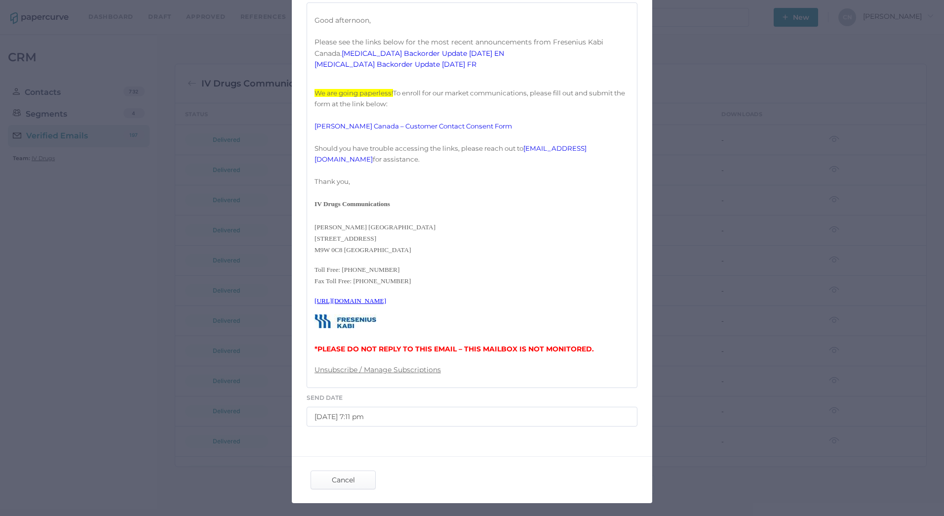
scroll to position [291, 0]
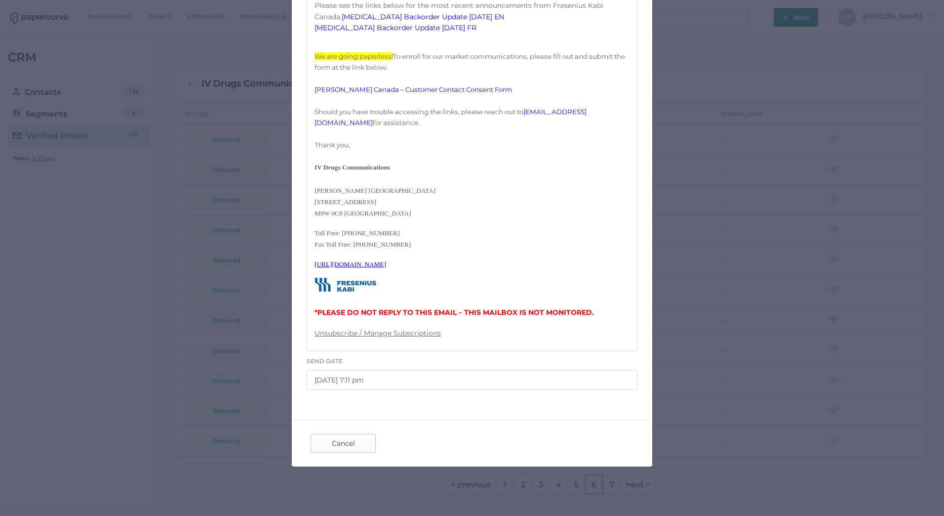
click at [337, 435] on span "Cancel" at bounding box center [343, 443] width 46 height 18
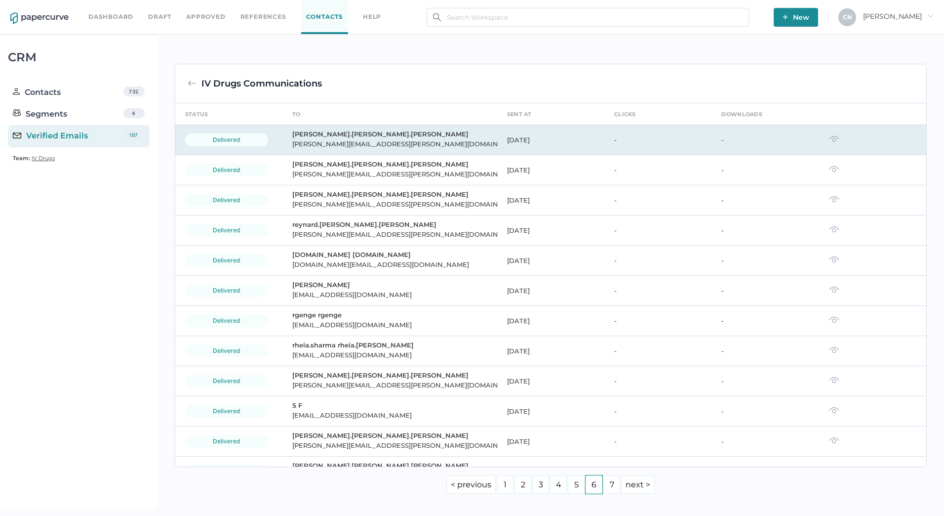
click at [372, 142] on div "rebeca.torres@fresenius-kabi.com" at bounding box center [393, 144] width 203 height 12
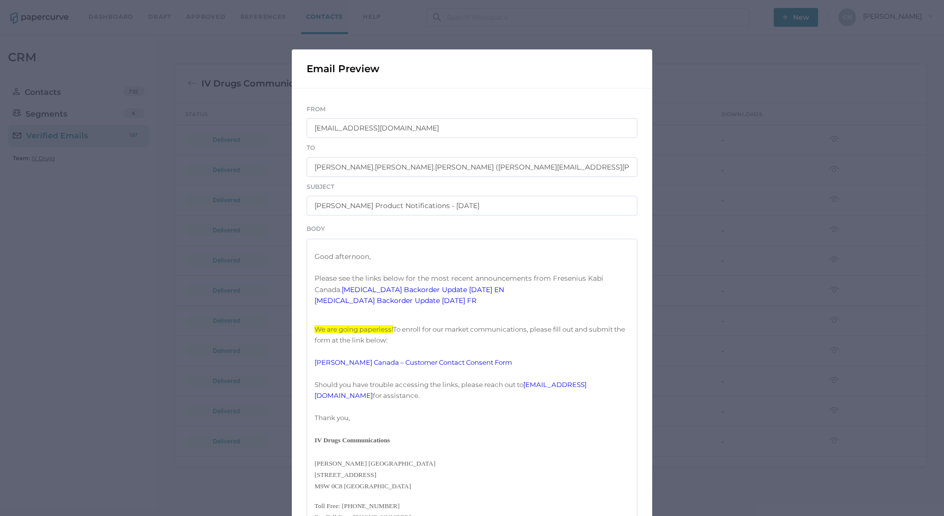
click at [429, 294] on link "[MEDICAL_DATA] Backorder Update [DATE] EN" at bounding box center [423, 289] width 162 height 9
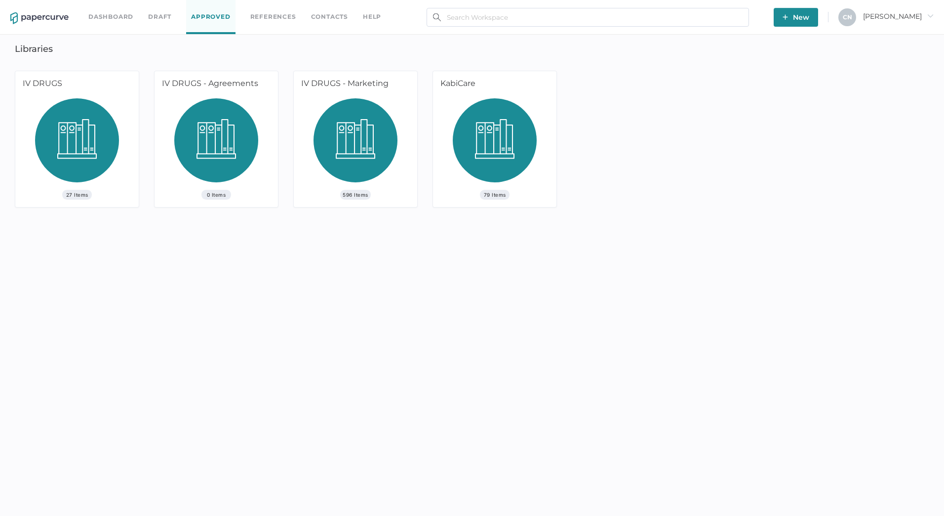
click at [120, 17] on link "Dashboard" at bounding box center [110, 16] width 45 height 11
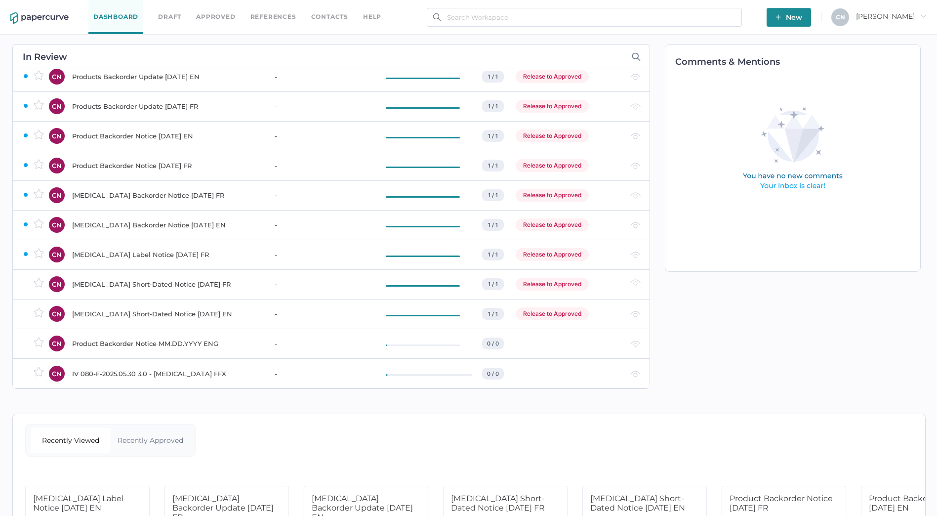
click at [225, 9] on div "Dashboard Draft Approved References Contacts help" at bounding box center [242, 17] width 308 height 34
click at [217, 16] on link "Approved" at bounding box center [215, 16] width 39 height 11
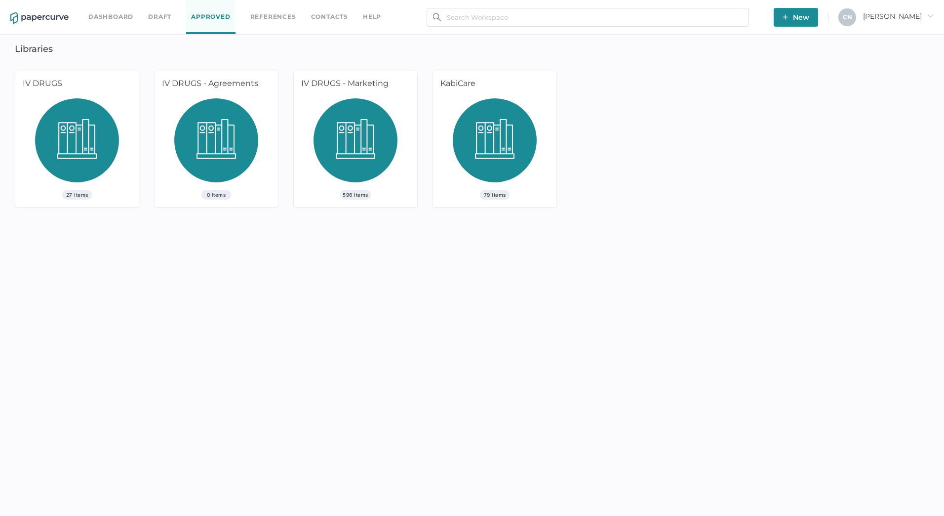
click at [158, 16] on link "Draft" at bounding box center [159, 16] width 23 height 11
click at [162, 11] on link "Draft" at bounding box center [159, 16] width 23 height 11
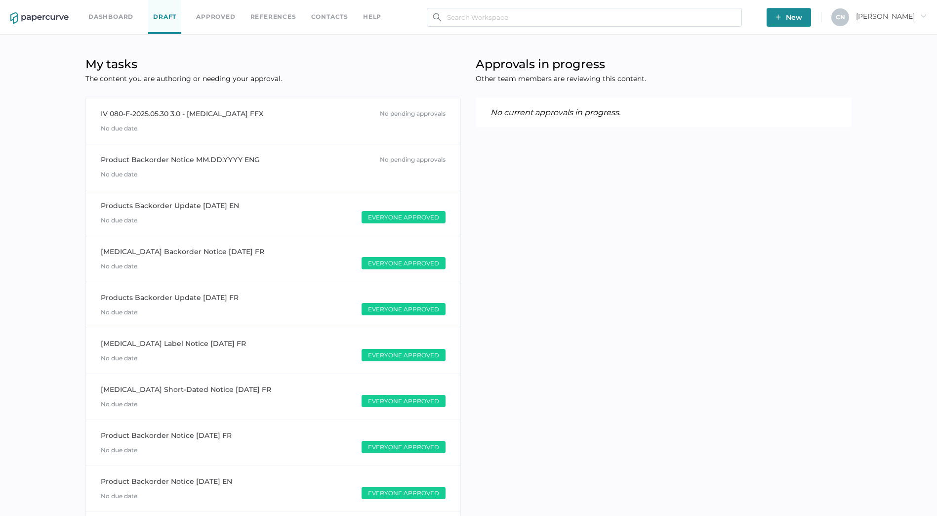
click at [208, 12] on link "Approved" at bounding box center [215, 16] width 39 height 11
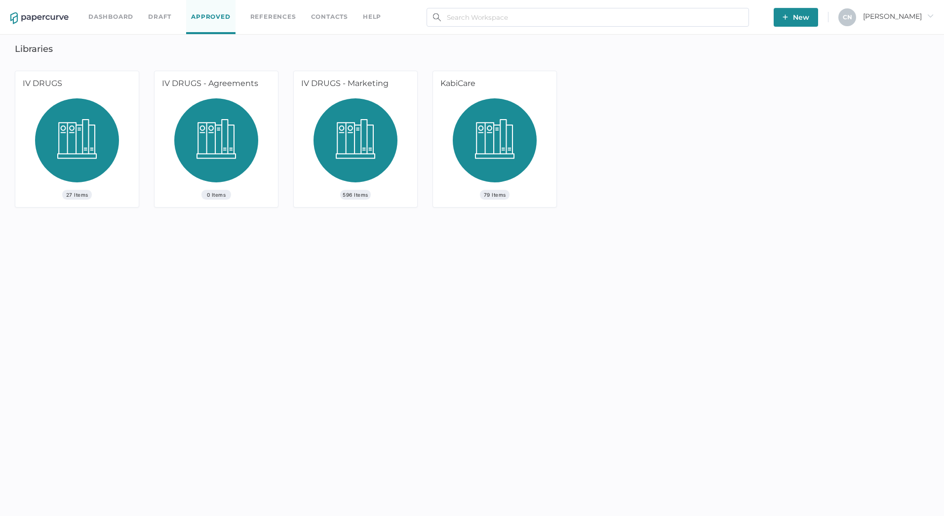
click at [110, 11] on link "Dashboard" at bounding box center [110, 16] width 45 height 11
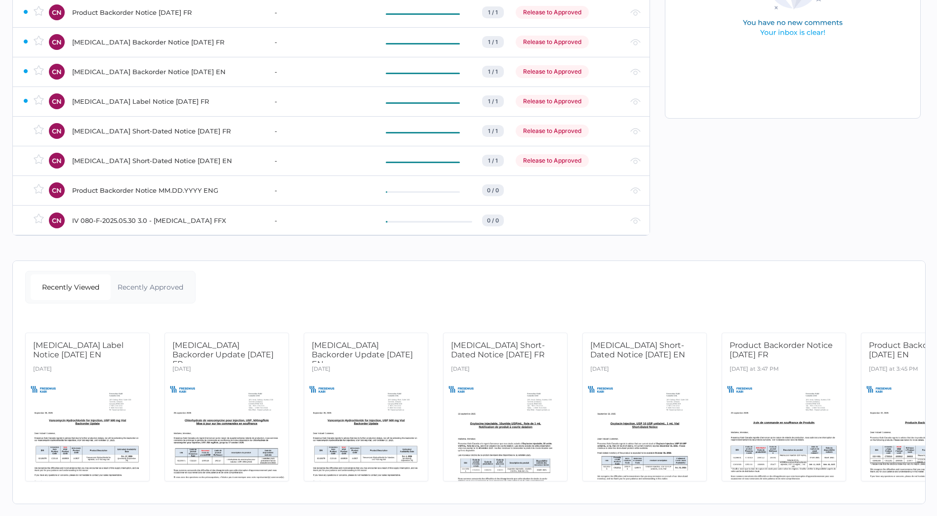
scroll to position [163, 0]
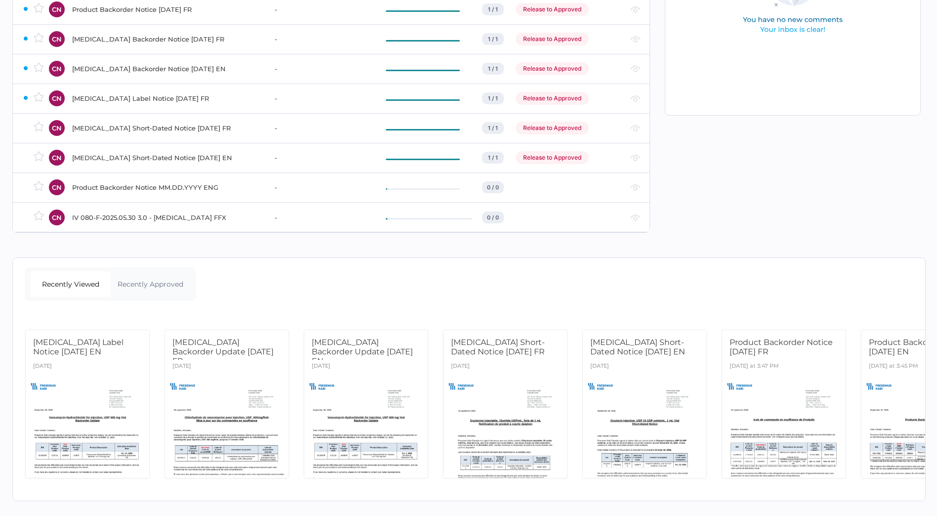
click at [156, 277] on div "Recently Approved" at bounding box center [151, 284] width 80 height 26
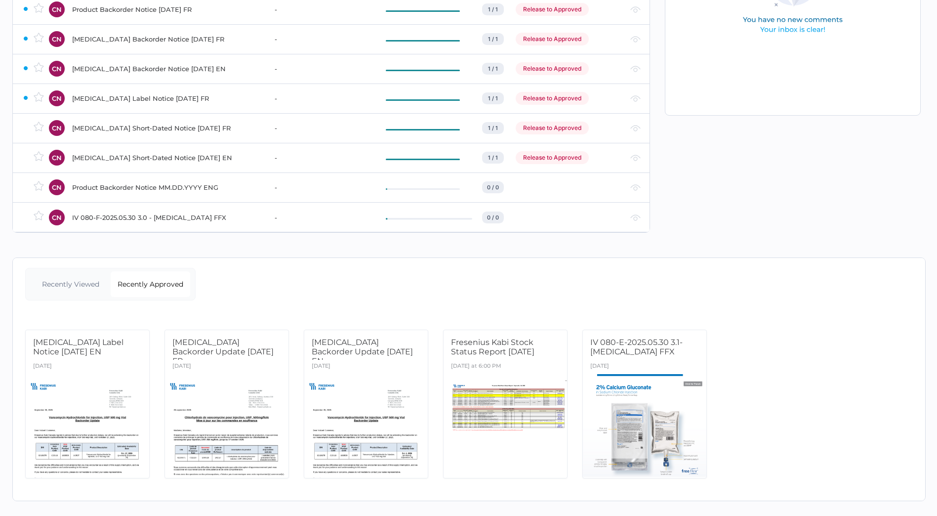
click at [103, 276] on div "Recently Viewed" at bounding box center [71, 284] width 80 height 26
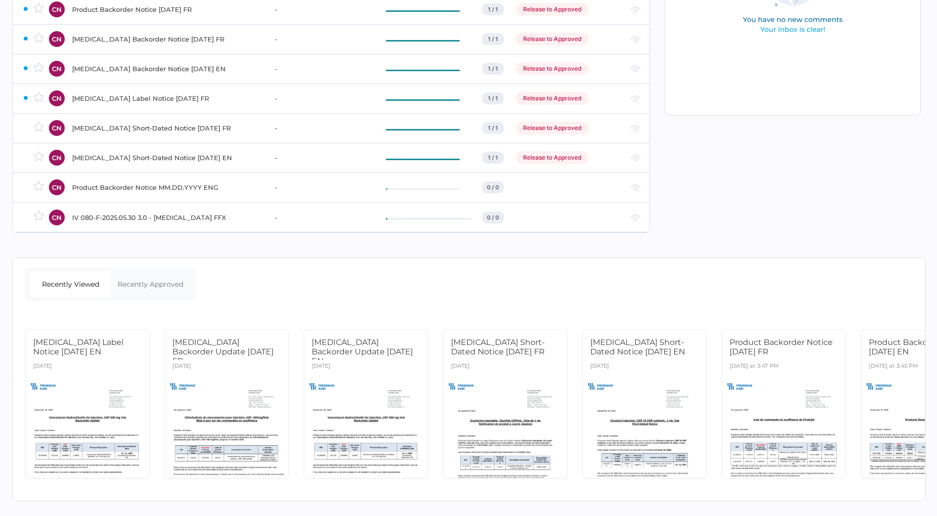
click at [148, 272] on div "Recently Approved" at bounding box center [151, 284] width 80 height 26
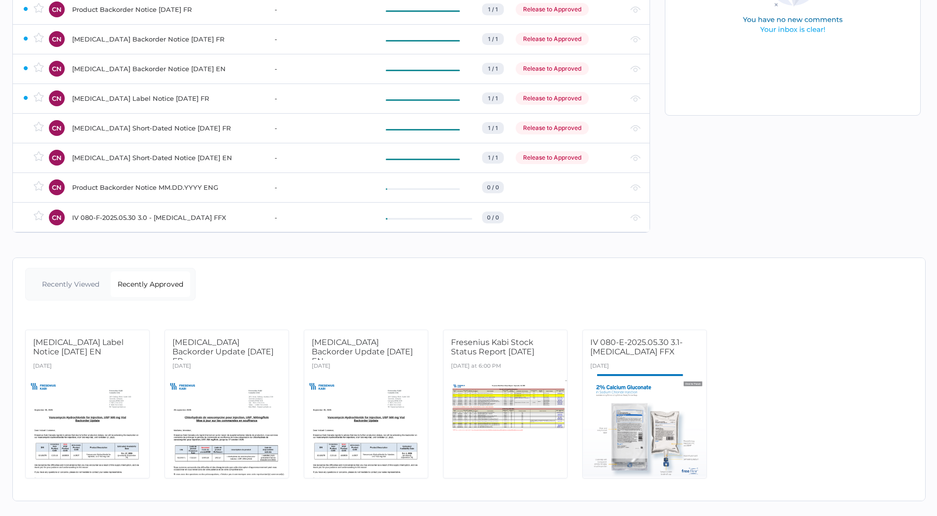
click at [145, 276] on div "Recently Approved" at bounding box center [151, 284] width 80 height 26
click at [81, 276] on div "Recently Viewed" at bounding box center [71, 284] width 80 height 26
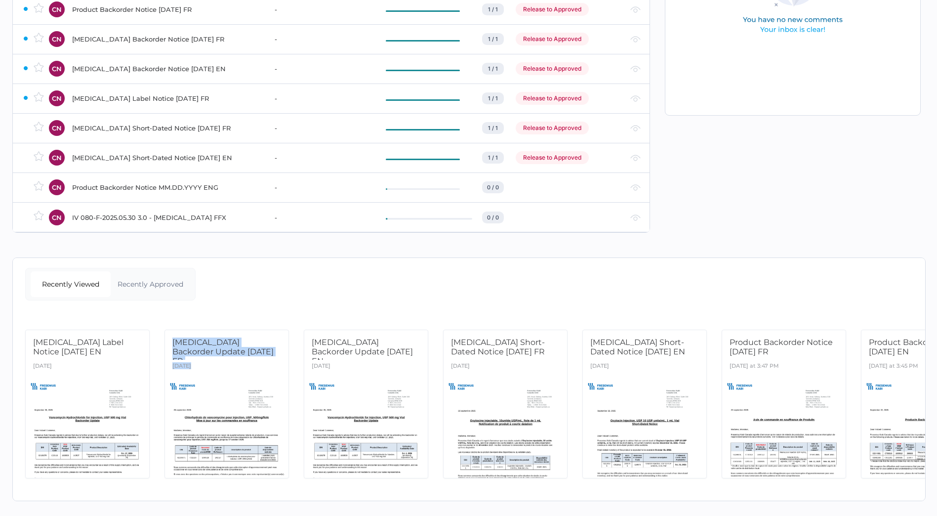
drag, startPoint x: 293, startPoint y: 492, endPoint x: 311, endPoint y: 493, distance: 17.3
click at [311, 493] on div "Recently Viewed Recently Approved [MEDICAL_DATA] Label Notice [DATE] EN [DATE] …" at bounding box center [468, 378] width 913 height 243
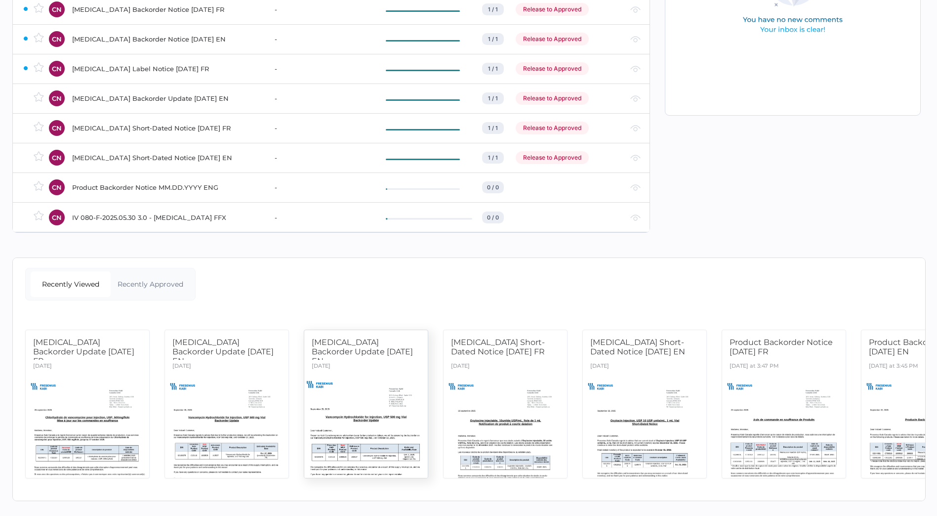
click at [382, 393] on div at bounding box center [366, 425] width 130 height 109
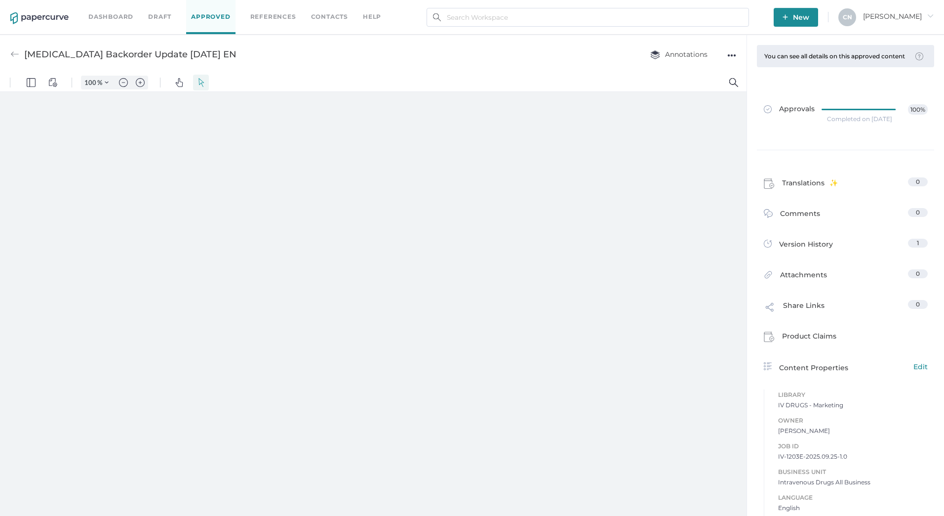
type input "133"
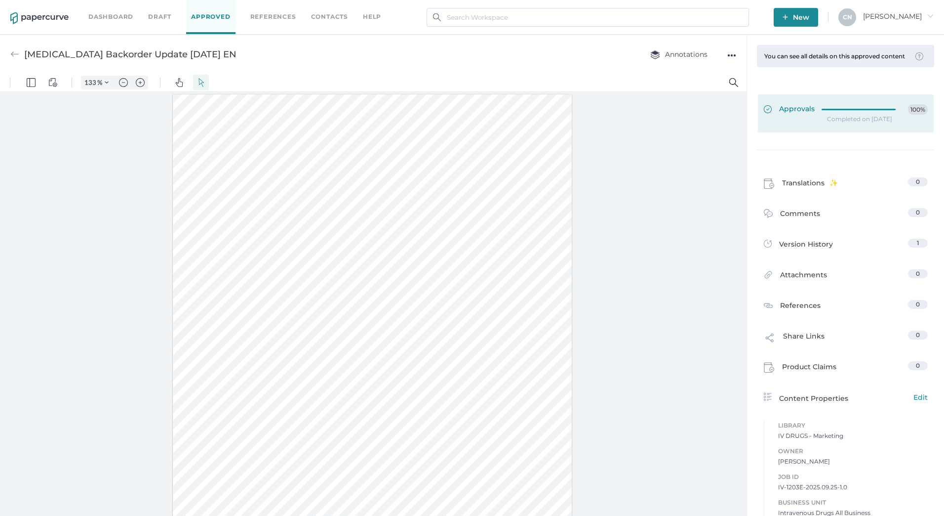
click at [823, 132] on link "Approvals 100%" at bounding box center [846, 113] width 176 height 38
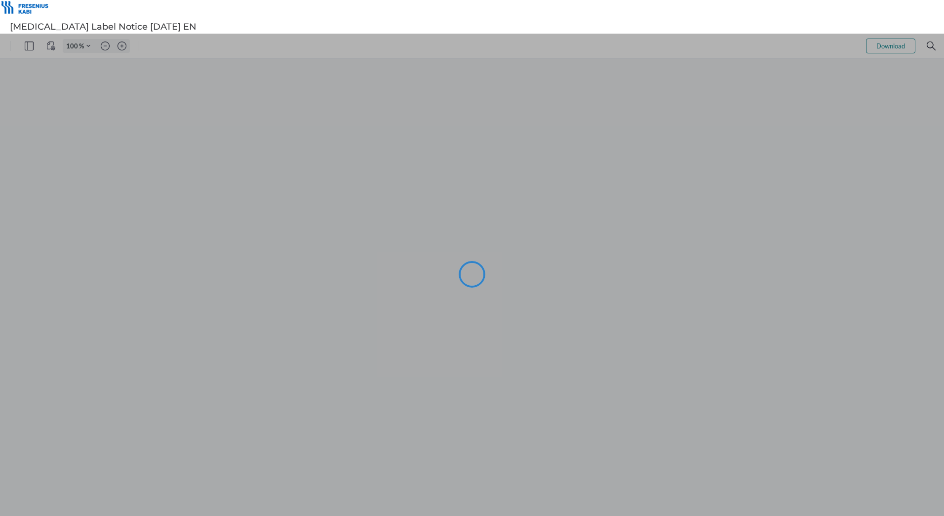
type input "116"
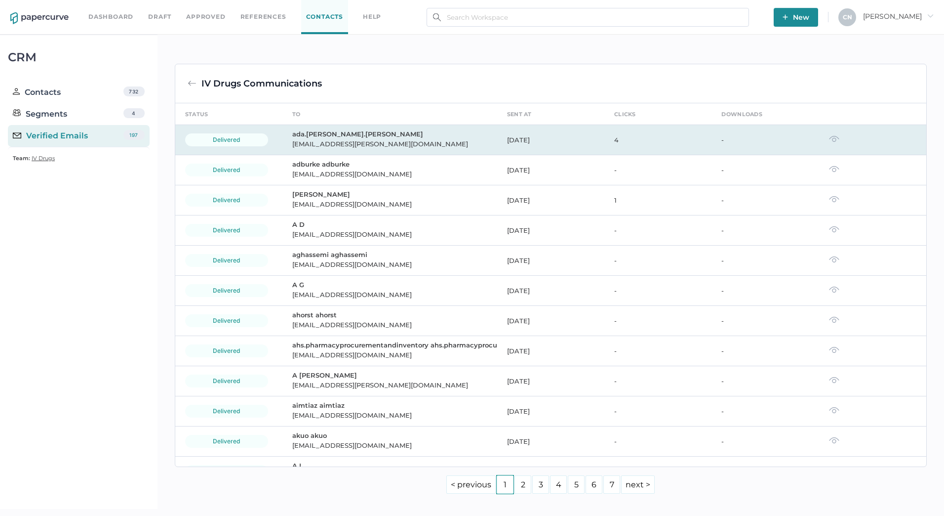
click at [331, 142] on div "[EMAIL_ADDRESS][PERSON_NAME][DOMAIN_NAME]" at bounding box center [393, 144] width 203 height 12
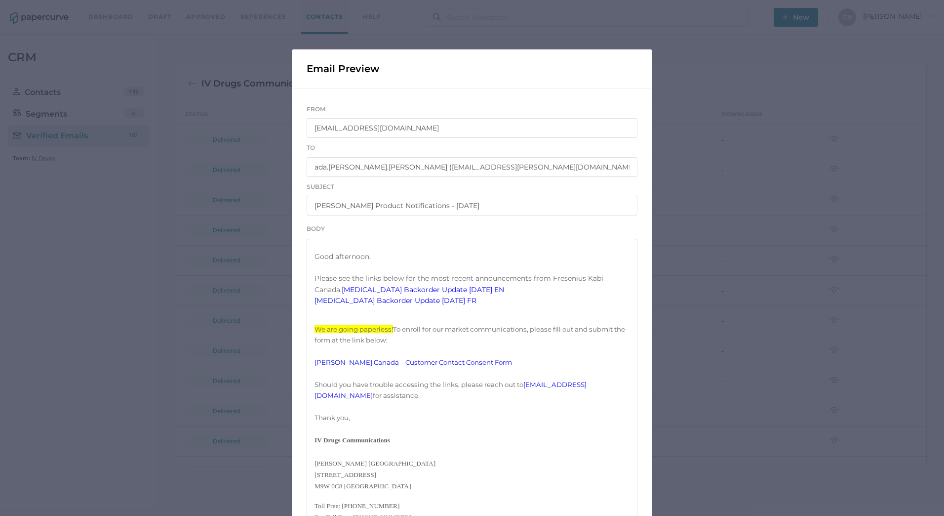
click at [748, 254] on div "Email Preview From IVDrugsCommunications@fresenius-kabi.com To ada.wong ada.won…" at bounding box center [472, 258] width 944 height 516
click at [431, 294] on link "Vancomycin Backorder Update 09.25.2025 EN" at bounding box center [423, 289] width 162 height 9
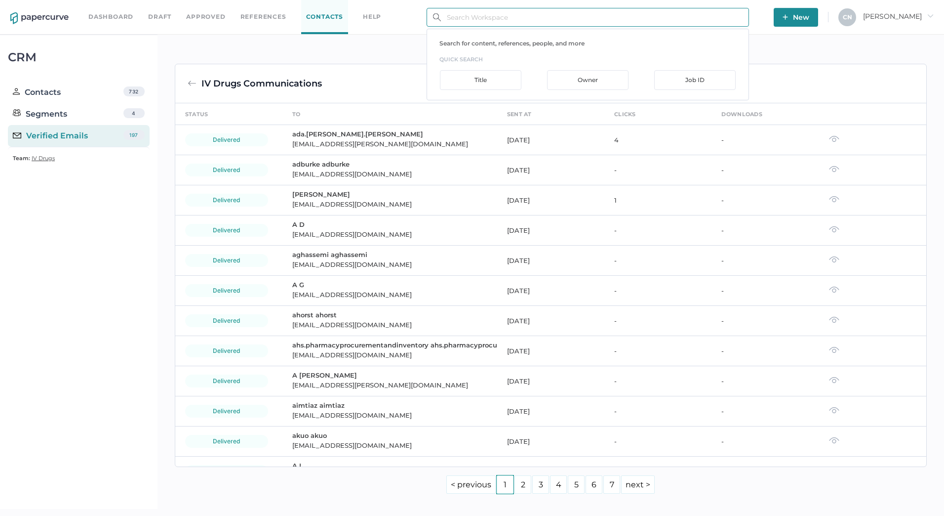
click at [463, 23] on input "text" at bounding box center [588, 17] width 322 height 19
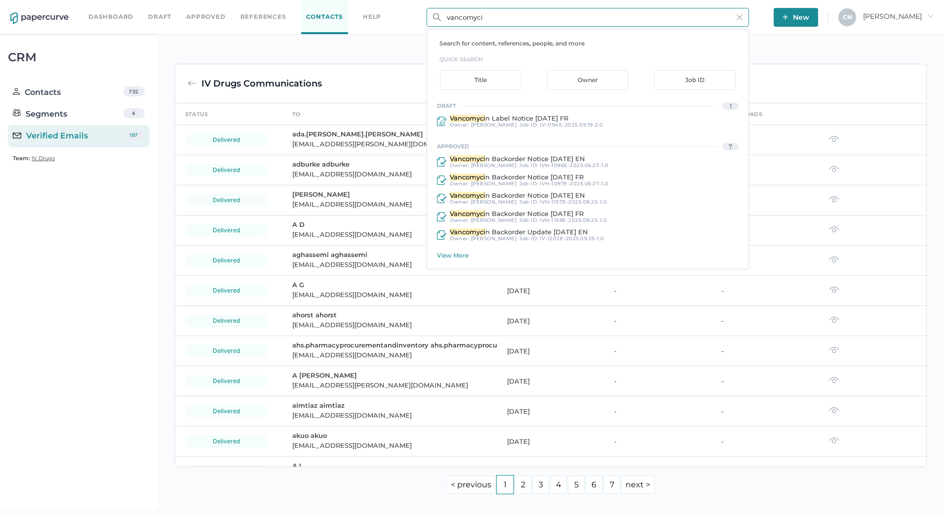
type input "vancomyci"
click at [451, 262] on div "Search for content, references, people, and more quick search Title Owner Job I…" at bounding box center [588, 149] width 322 height 240
click at [452, 256] on div "View More" at bounding box center [593, 254] width 312 height 7
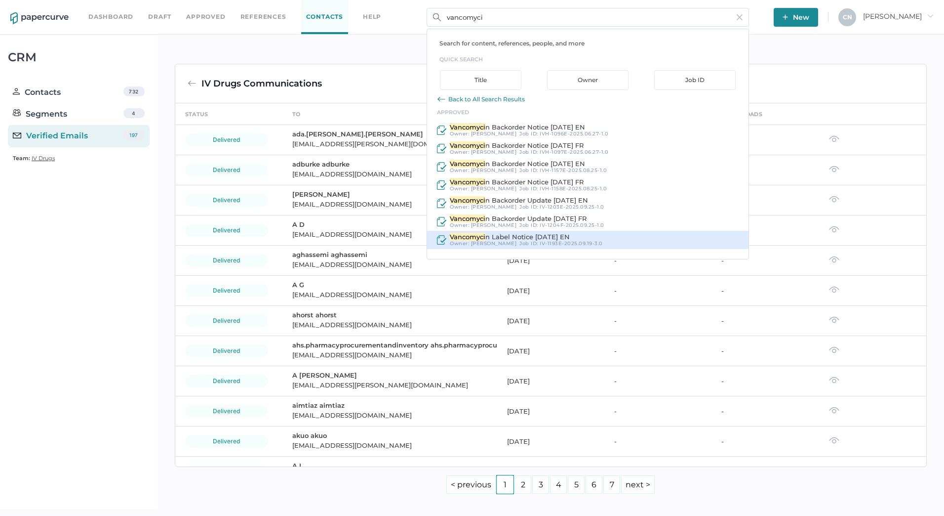
click at [472, 235] on span "Vancomyci" at bounding box center [468, 237] width 36 height 8
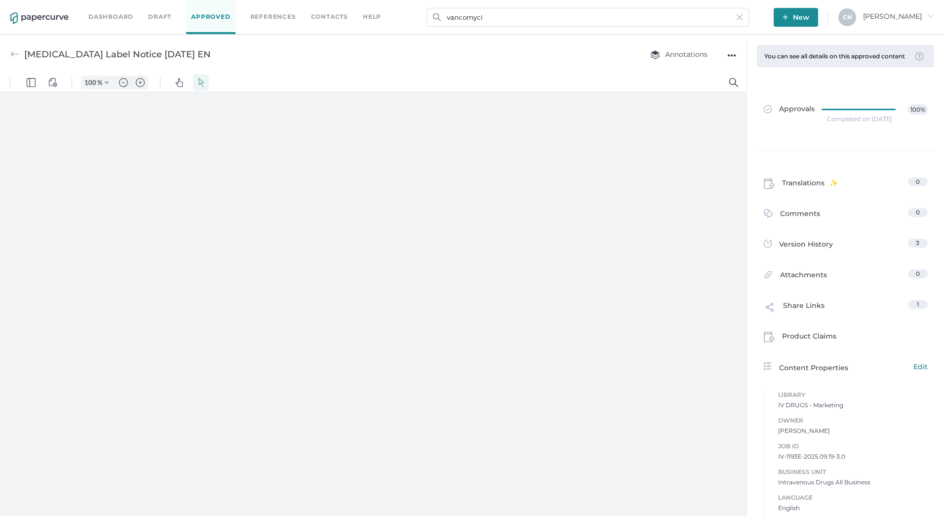
type input "133"
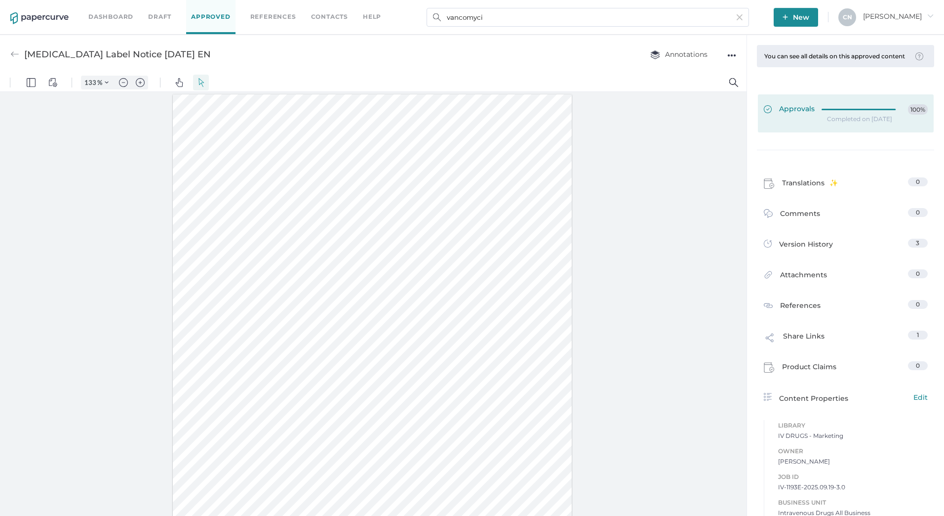
click at [852, 108] on link "Approvals 100%" at bounding box center [846, 113] width 176 height 38
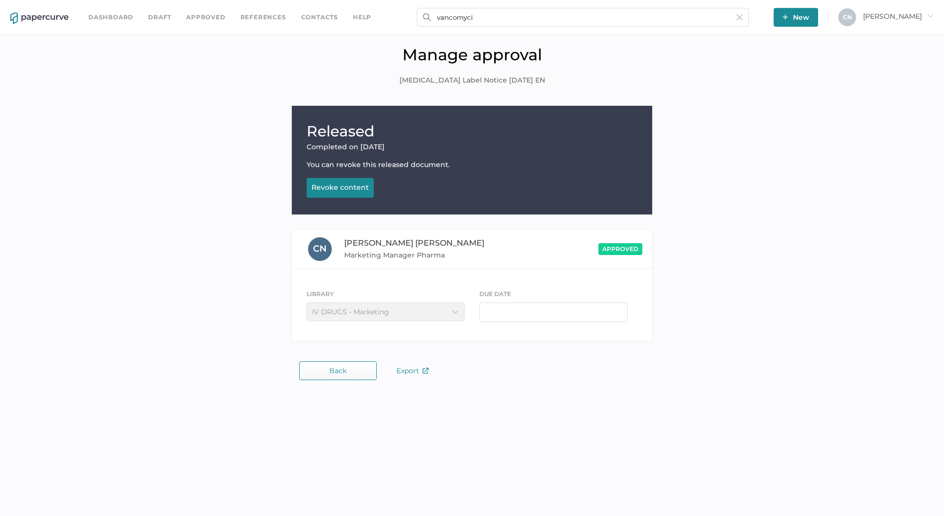
click at [347, 191] on div "Revoke content" at bounding box center [340, 187] width 57 height 9
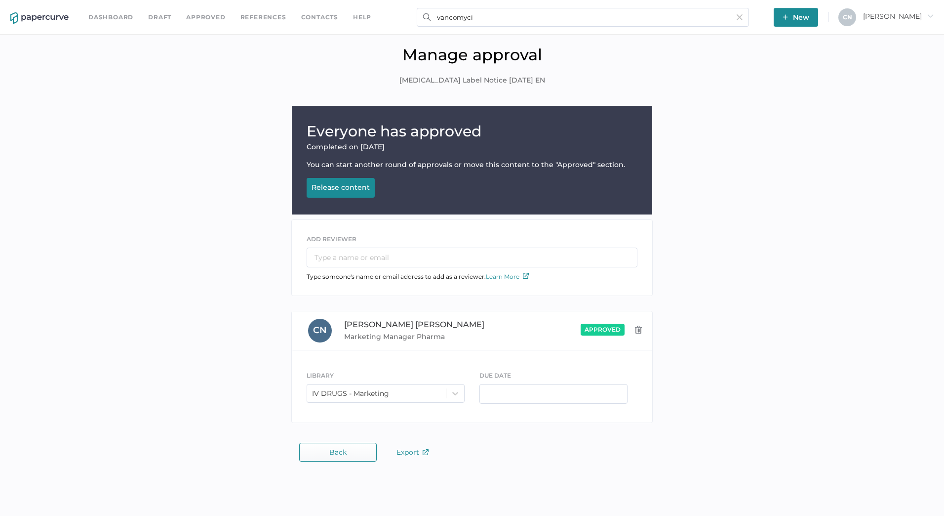
click at [342, 449] on span "Back" at bounding box center [337, 452] width 17 height 8
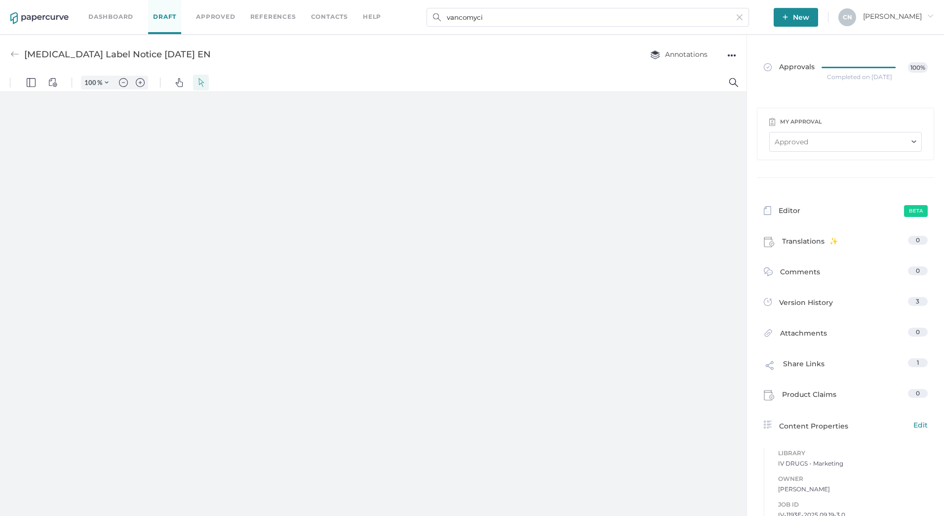
type input "133"
drag, startPoint x: 126, startPoint y: 61, endPoint x: 131, endPoint y: 57, distance: 6.3
click at [126, 61] on div "Vancomycin Label Notice 09.19.2025 EN" at bounding box center [117, 54] width 187 height 19
drag, startPoint x: 142, startPoint y: 46, endPoint x: 136, endPoint y: 50, distance: 6.7
click at [136, 50] on div "Vancomycin Label Notice 09.19.2025 EN" at bounding box center [117, 54] width 187 height 19
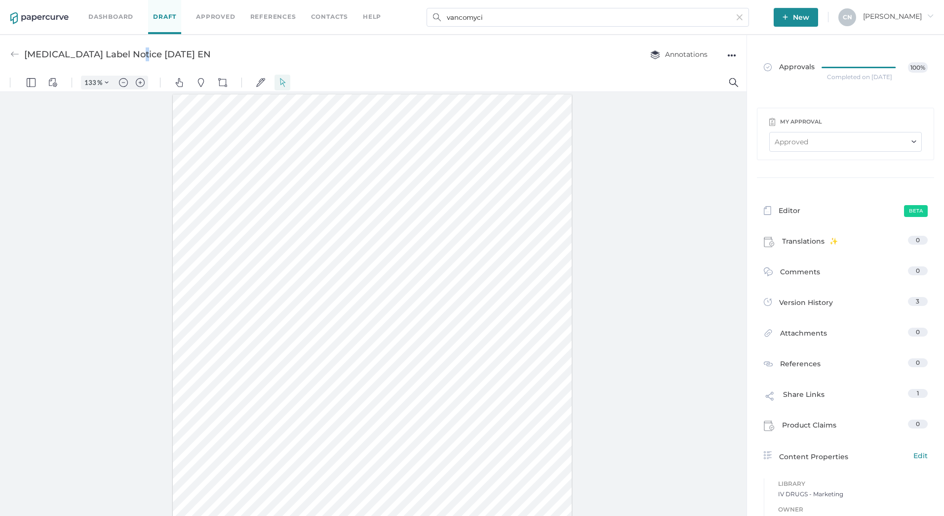
click at [136, 52] on div "Vancomycin Label Notice 09.19.2025 EN" at bounding box center [117, 54] width 187 height 19
click at [731, 57] on div "●●●" at bounding box center [731, 55] width 9 height 14
click at [677, 116] on span "Rename" at bounding box center [693, 111] width 68 height 18
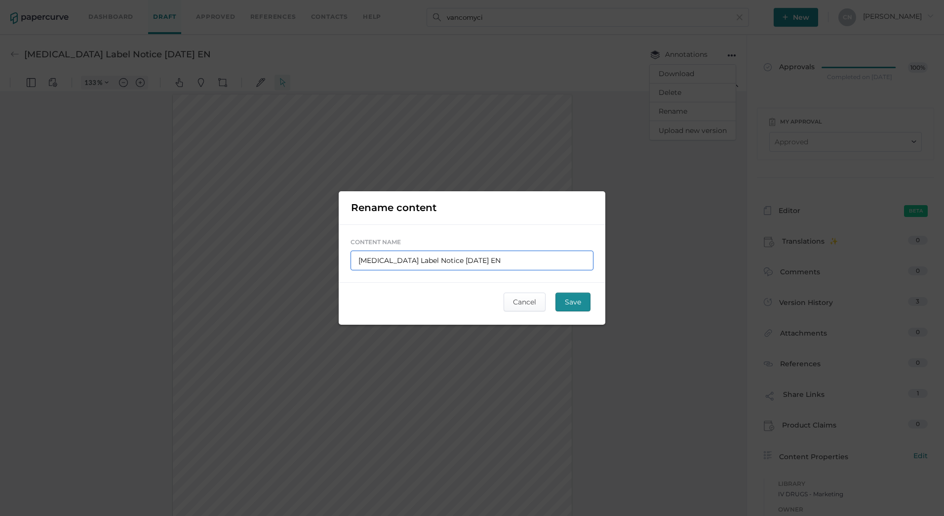
click at [424, 258] on input "Vancomycin Label Notice 09.19.2025 EN" at bounding box center [472, 260] width 243 height 20
type input "Vancomycin LabelNotice 09.19.2025 EN"
type input "Vancomycin LabeNotice 09.19.2025 EN"
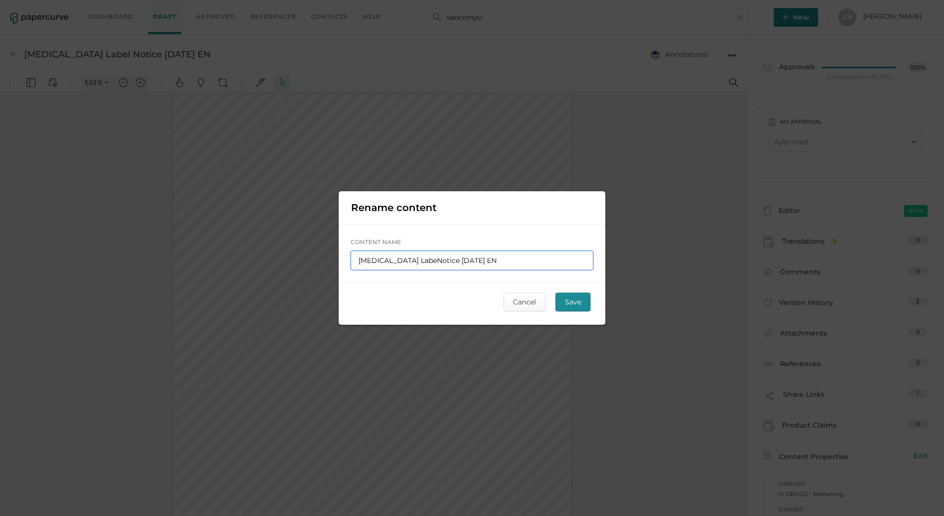
type input "Vancomycin LabNotice 09.19.2025 EN"
type input "Vancomycin LaNotice 09.19.2025 EN"
type input "Vancomycin LNotice 09.19.2025 EN"
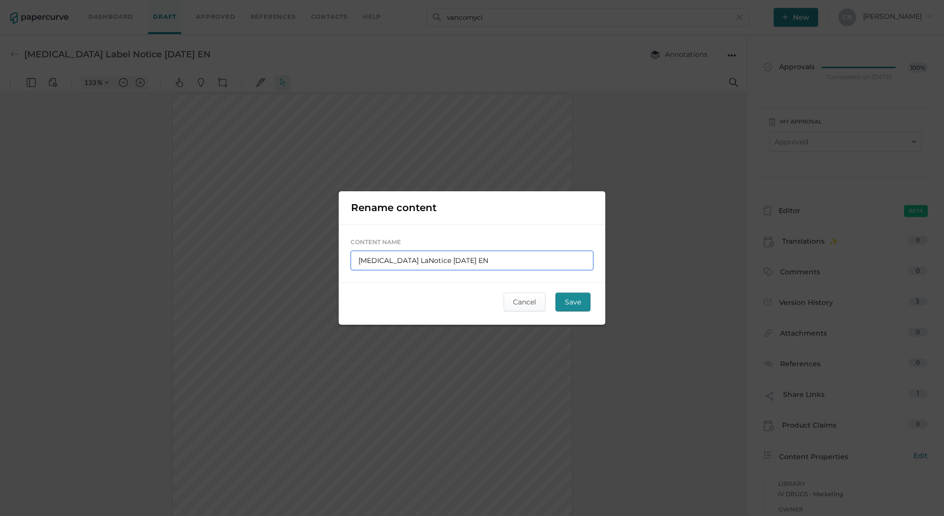
type input "Vancomycin LNotice 09.19.2025 EN"
type input "Vancomycin Notice 09.19.2025 EN"
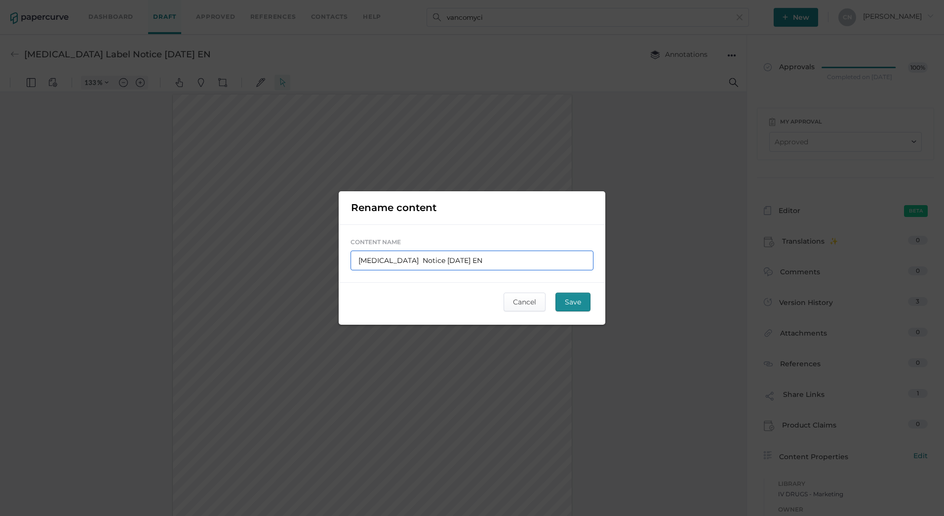
type input "Vancomycin BNotice 09.19.2025 EN"
type input "Vancomycin BaNotice 09.19.2025 EN"
type input "Vancomycin BacNotice 09.19.2025 EN"
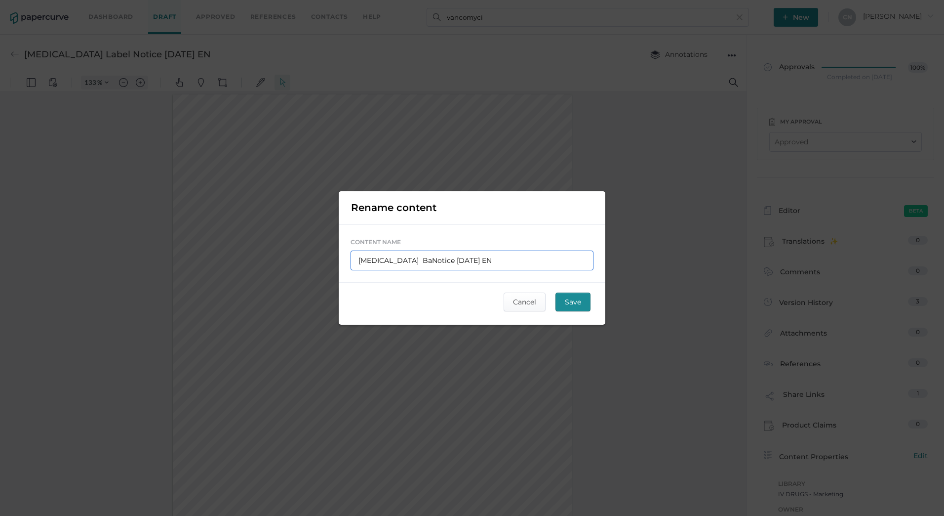
type input "Vancomycin BacNotice 09.19.2025 EN"
type input "Vancomycin BackNotice 09.19.2025 EN"
type input "Vancomycin BackoNotice 09.19.2025 EN"
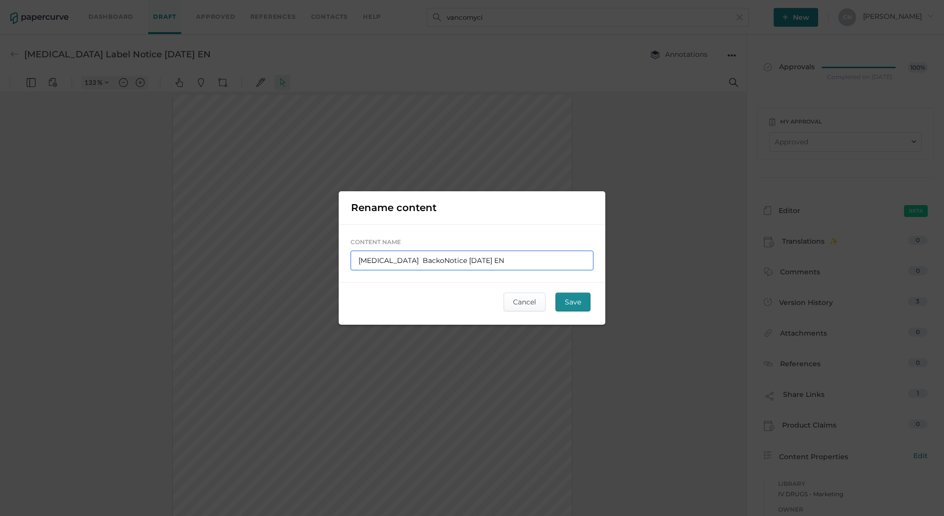
type input "Vancomycin BackorNotice 09.19.2025 EN"
type input "Vancomycin BackordNotice 09.19.2025 EN"
type input "Vancomycin BackordeNotice 09.19.2025 EN"
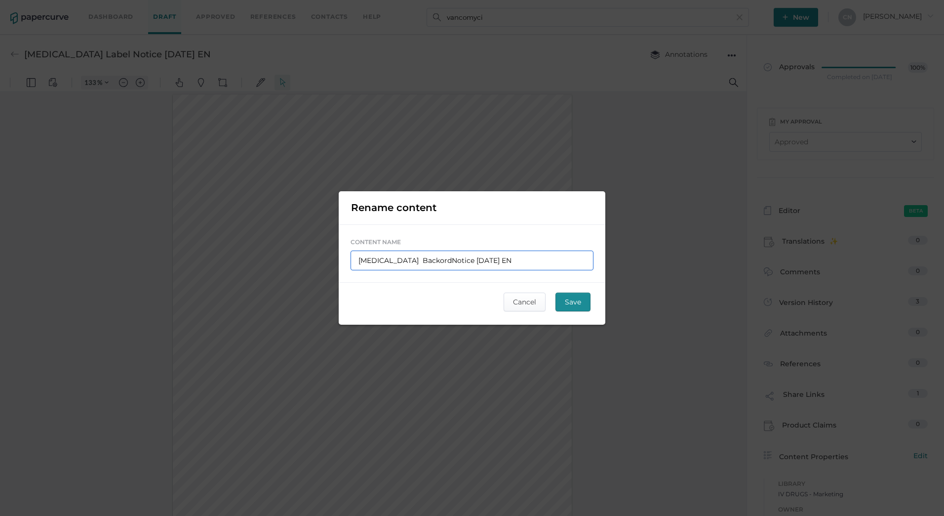
type input "Vancomycin BackordeNotice 09.19.2025 EN"
type input "Vancomycin BackorderNotice 09.19.2025 EN"
type input "Vancomycin Backorder Notice 09.19.2025 EN"
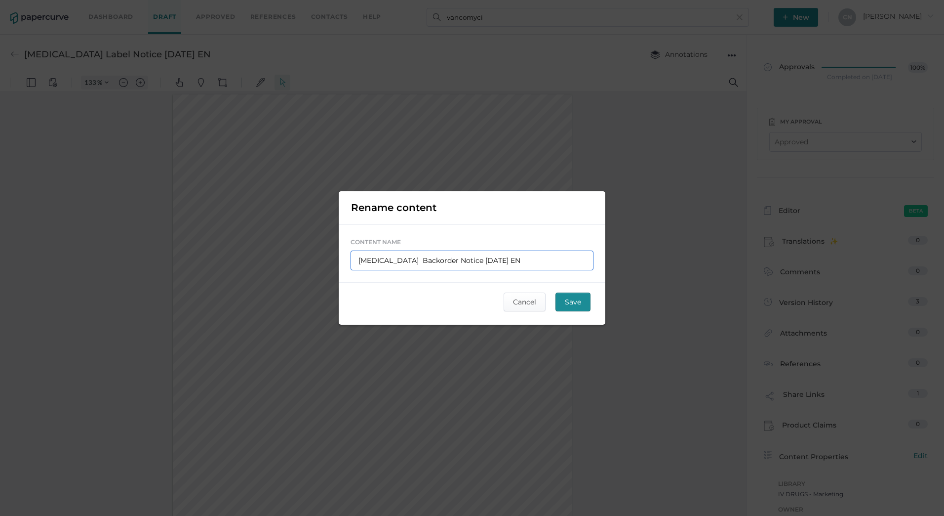
click at [483, 259] on input "Vancomycin Backorder Notice 09.19.2025 EN" at bounding box center [472, 260] width 243 height 20
type input "Vancomycin Backorder Notice 09.1.2025 EN"
type input "Vancomycin Backorder Notice 09..2025 EN"
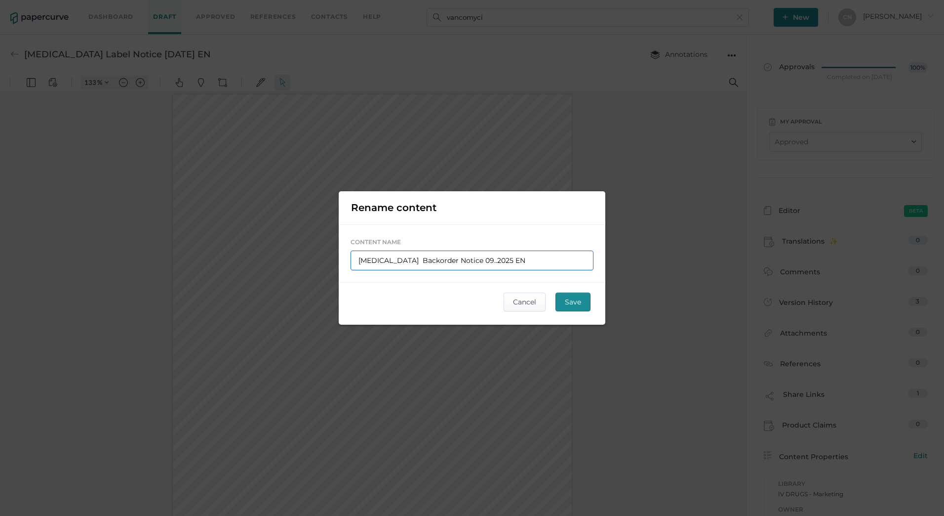
type input "Vancomycin Backorder Notice 09.2.2025 EN"
type input "Vancomycin Backorder Notice 09.25.2025 EN"
click at [466, 259] on input "Vancomycin Backorder Notice 09.25.2025 EN" at bounding box center [472, 260] width 243 height 20
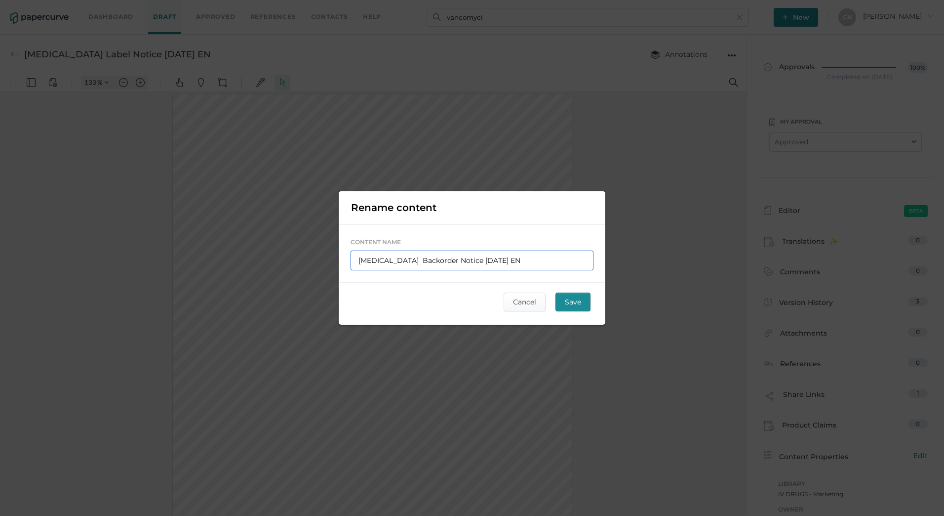
type input "Vancomycin Backorder Notic 09.25.2025 EN"
type input "Vancomycin Backorder Noti 09.25.2025 EN"
type input "Vancomycin Backorder Not 09.25.2025 EN"
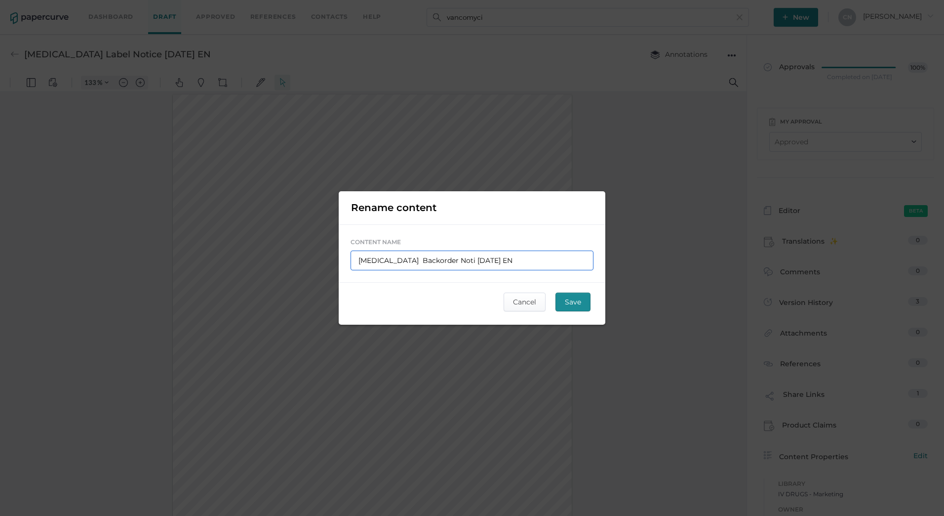
type input "Vancomycin Backorder Not 09.25.2025 EN"
type input "Vancomycin Backorder No 09.25.2025 EN"
type input "Vancomycin Backorder N 09.25.2025 EN"
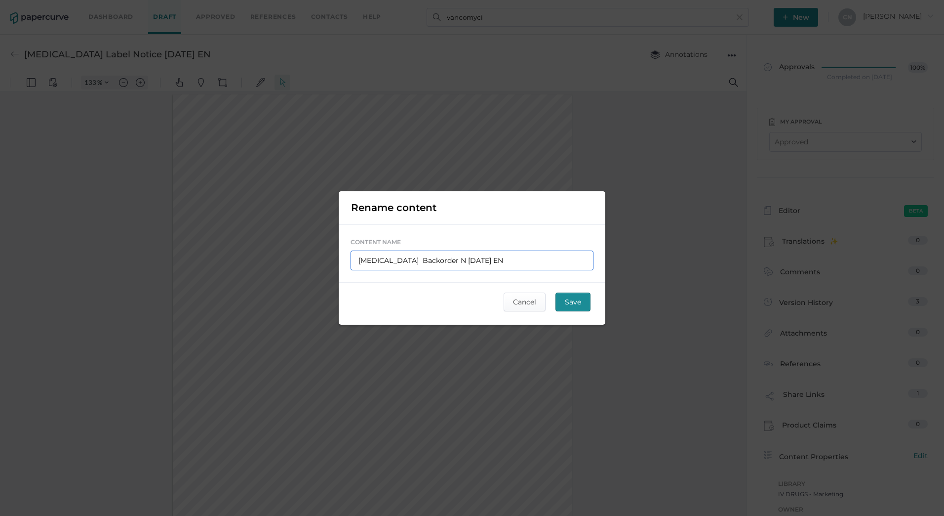
type input "Vancomycin Backorder 09.25.2025 EN"
type input "Vancomycin Backorder U 09.25.2025 EN"
type input "Vancomycin Backorder Up 09.25.2025 EN"
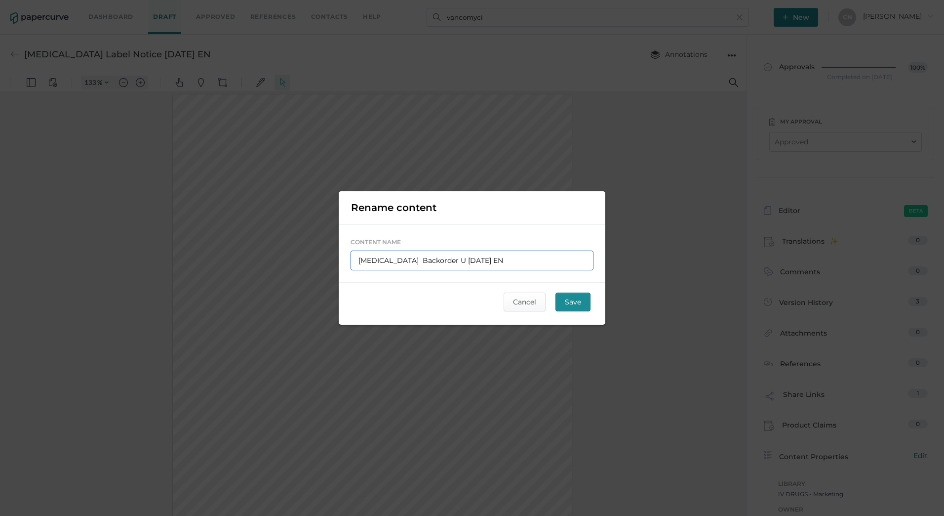
type input "Vancomycin Backorder Up 09.25.2025 EN"
type input "Vancomycin Backorder Upd 09.25.2025 EN"
type input "Vancomycin Backorder Upda 09.25.2025 EN"
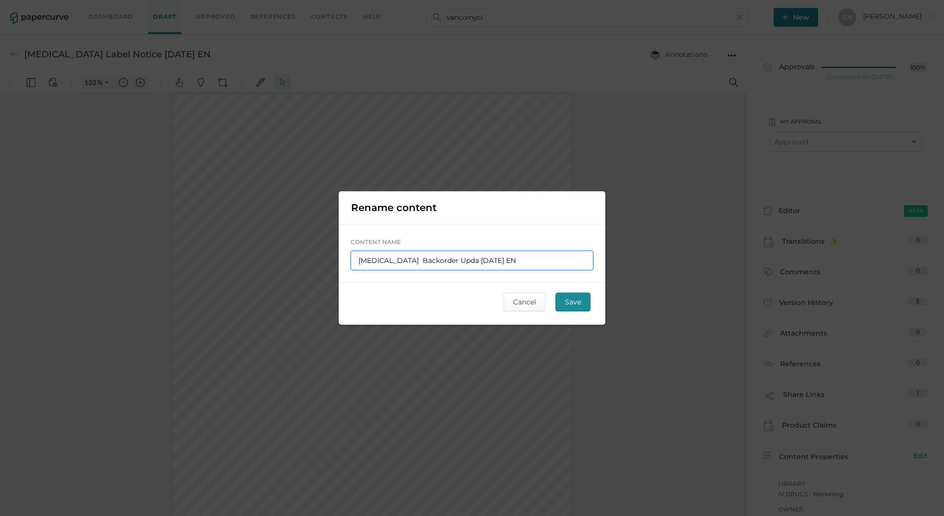
type input "Vancomycin Backorder Updat 09.25.2025 EN"
type input "Vancomycin Backorder Update 09.25.2025 EN"
type input "[MEDICAL_DATA] Backorder Update [DATE] EN"
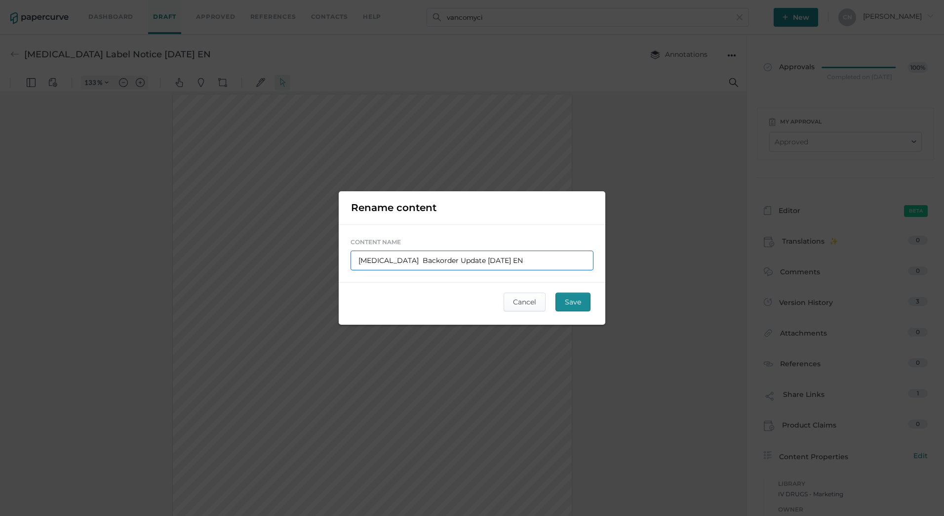
type input "[MEDICAL_DATA] Backorder Update [DATE] EN"
click at [578, 302] on span "Save" at bounding box center [573, 302] width 16 height 18
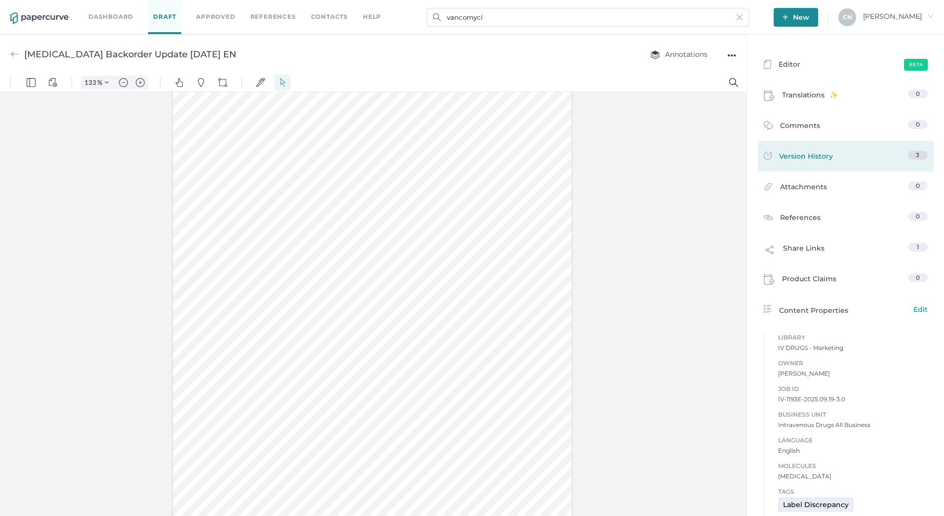
scroll to position [122, 0]
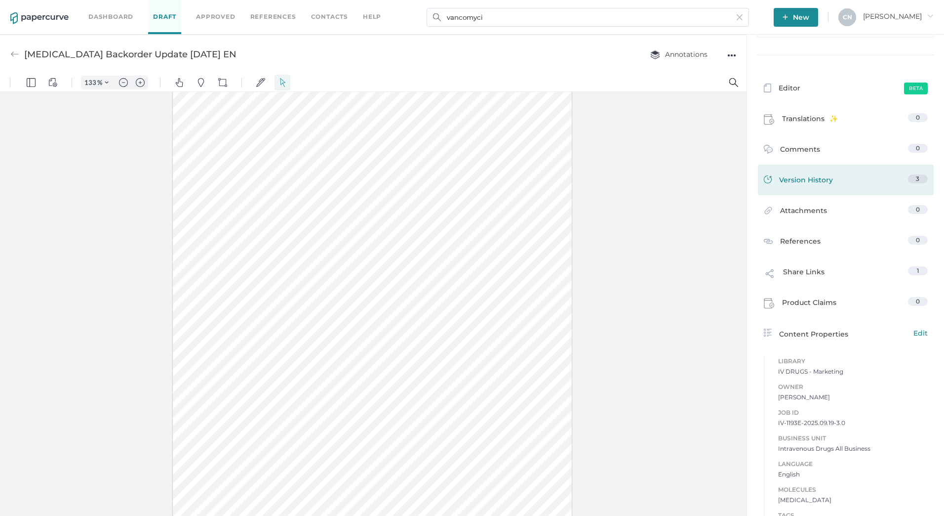
click at [809, 171] on div "Version History 3" at bounding box center [846, 179] width 176 height 31
click at [808, 181] on span "Version History" at bounding box center [806, 181] width 54 height 14
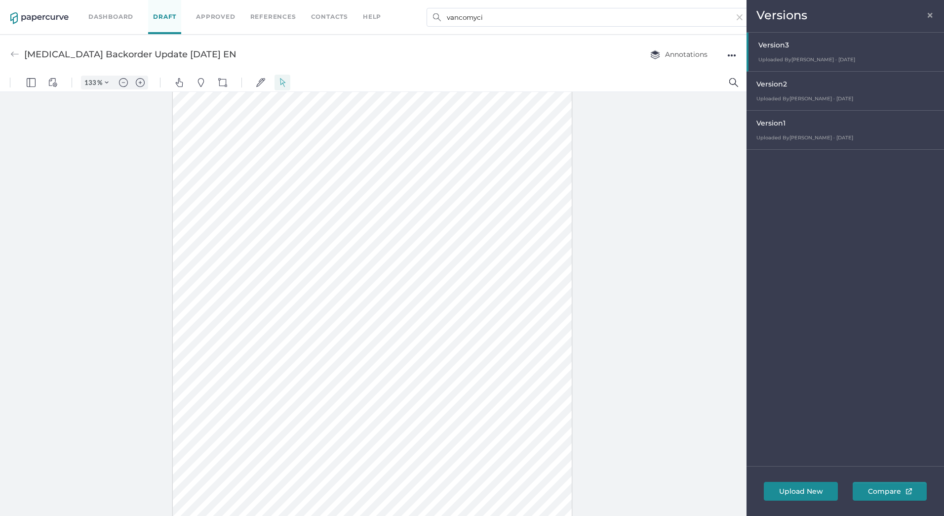
click at [933, 14] on span "×" at bounding box center [930, 14] width 8 height 8
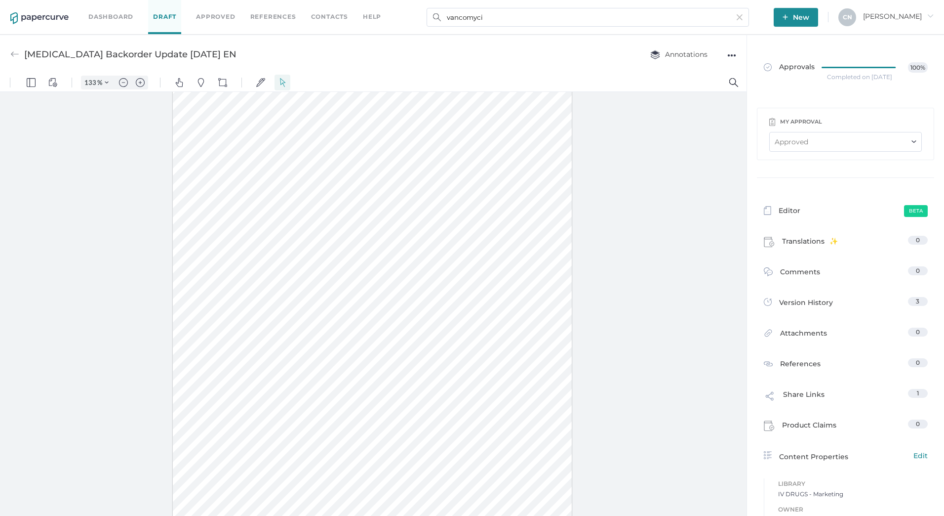
scroll to position [0, 0]
click at [47, 81] on button "View Controls" at bounding box center [53, 83] width 16 height 16
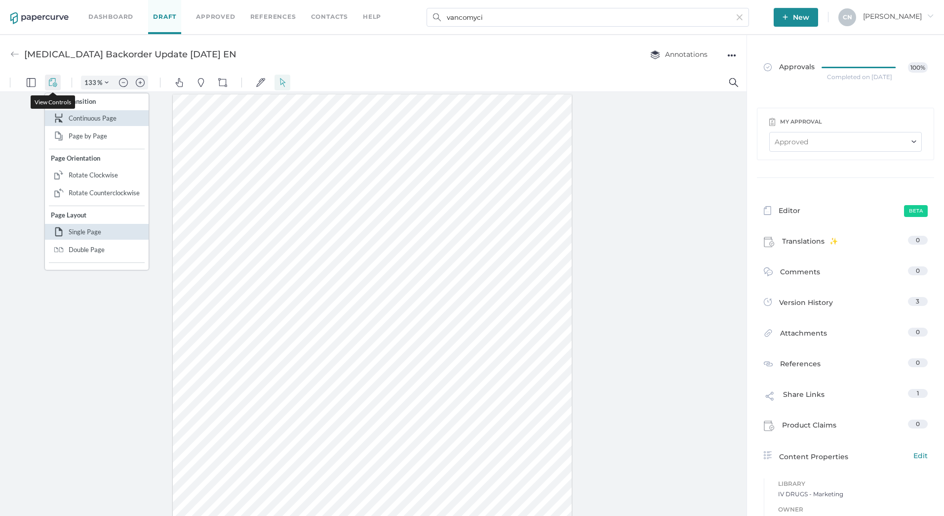
click at [47, 81] on button "View Controls" at bounding box center [53, 83] width 16 height 16
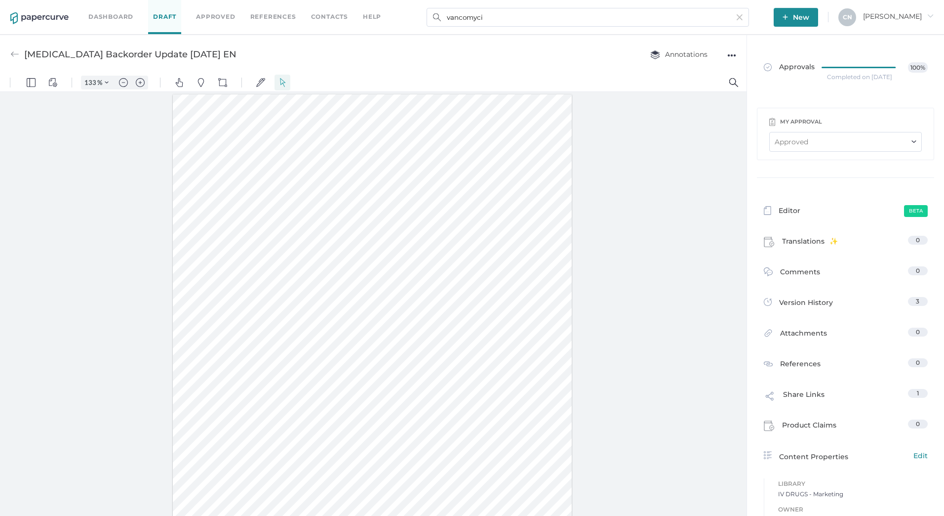
click at [722, 54] on div "Annotations" at bounding box center [677, 54] width 92 height 19
click at [728, 54] on div "●●●" at bounding box center [731, 55] width 9 height 14
click at [663, 53] on span "Annotations" at bounding box center [678, 54] width 57 height 9
click at [663, 53] on span "Annotations" at bounding box center [678, 54] width 57 height 8
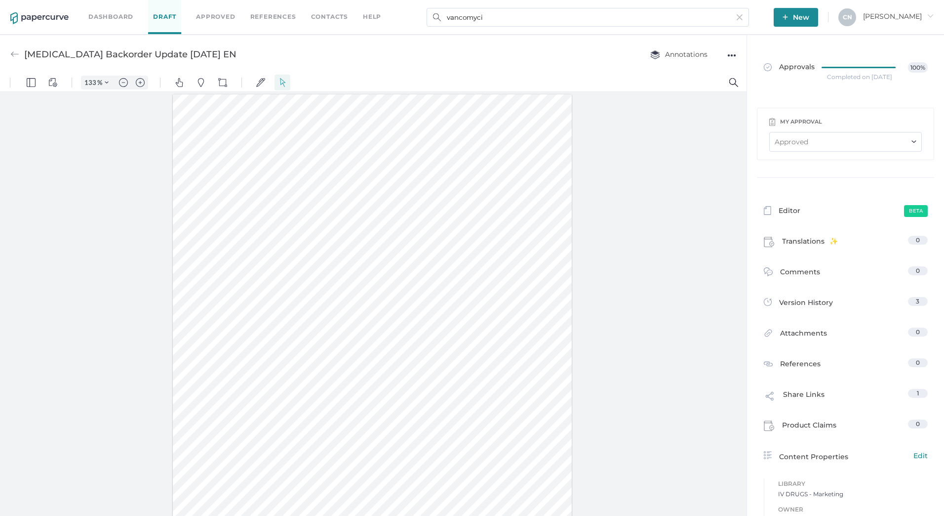
click at [97, 15] on link "Dashboard" at bounding box center [110, 16] width 45 height 11
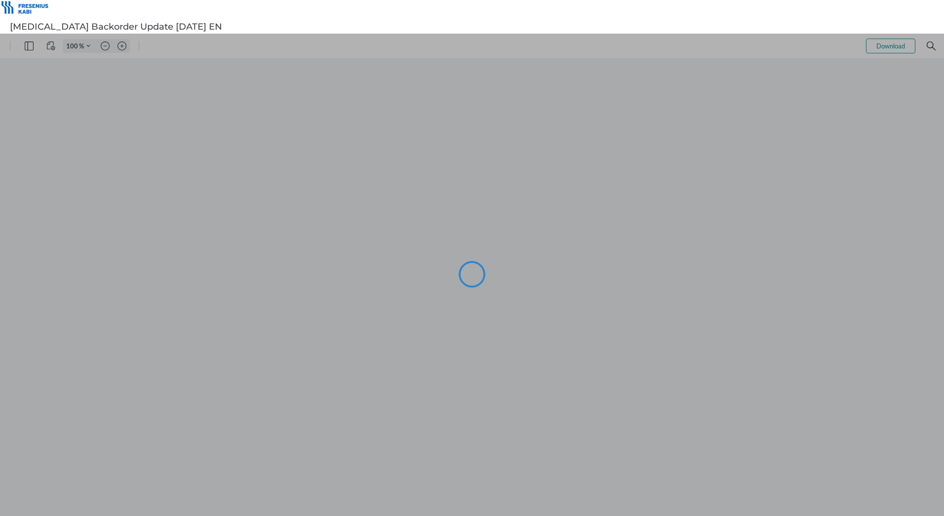
type input "116"
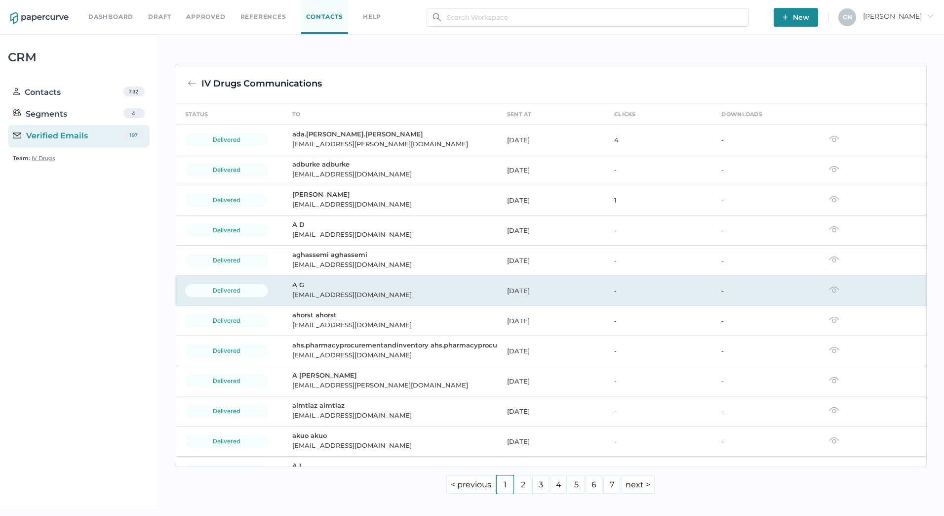
click at [299, 289] on div "agujral@headwatershealth.ca" at bounding box center [393, 294] width 203 height 12
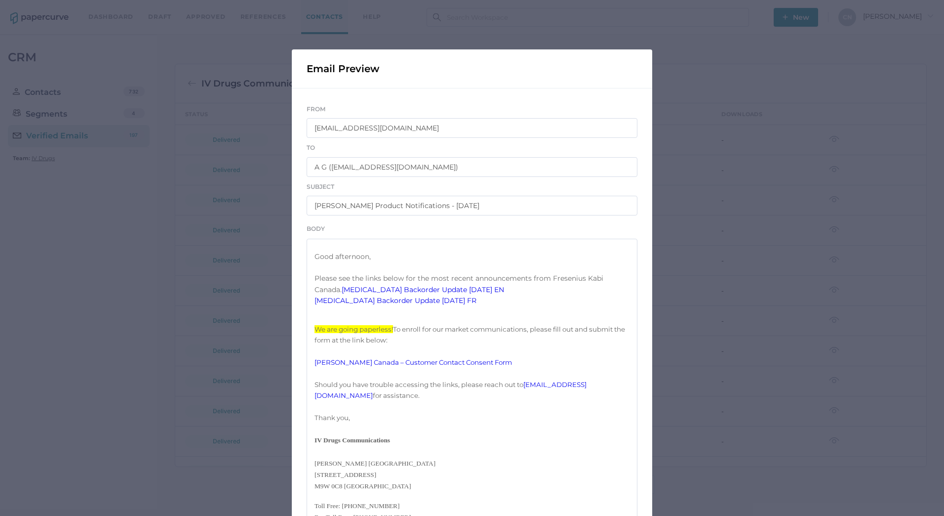
click at [416, 305] on link "[MEDICAL_DATA] Backorder Update [DATE] FR" at bounding box center [396, 300] width 162 height 9
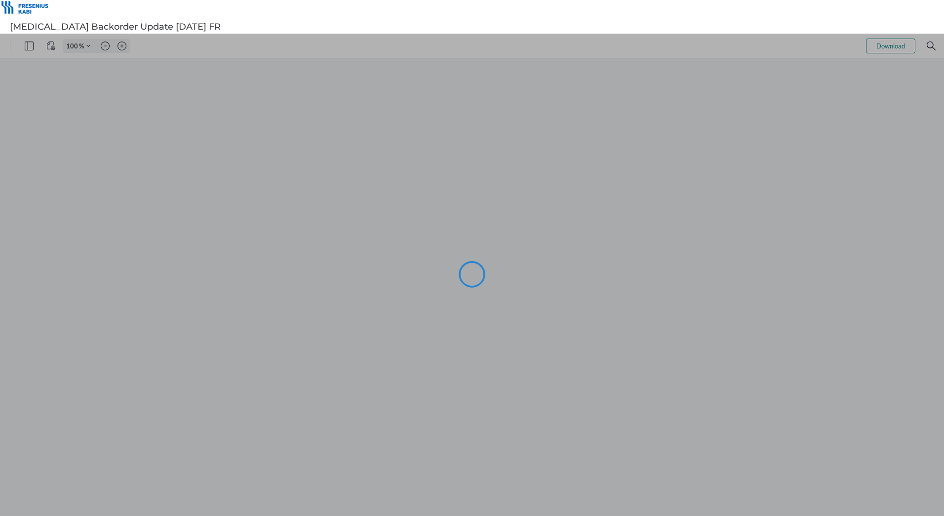
type input "116"
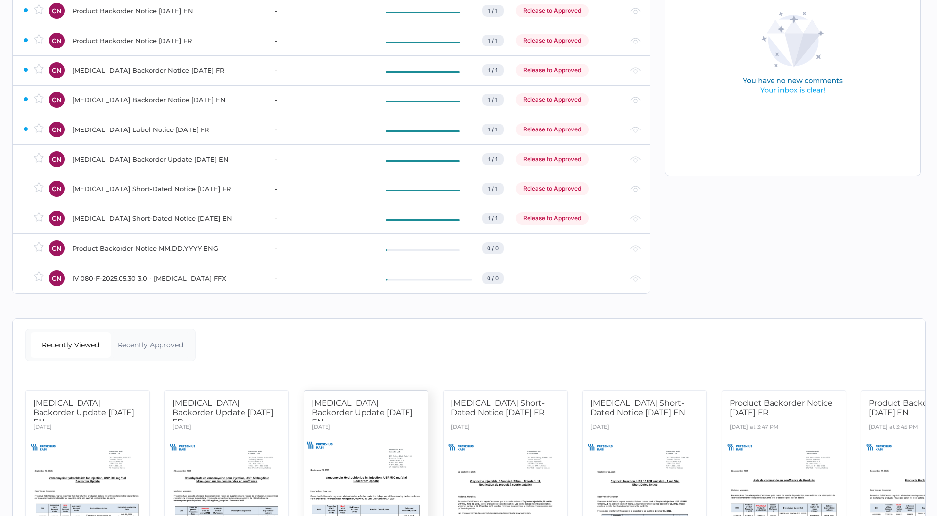
scroll to position [163, 0]
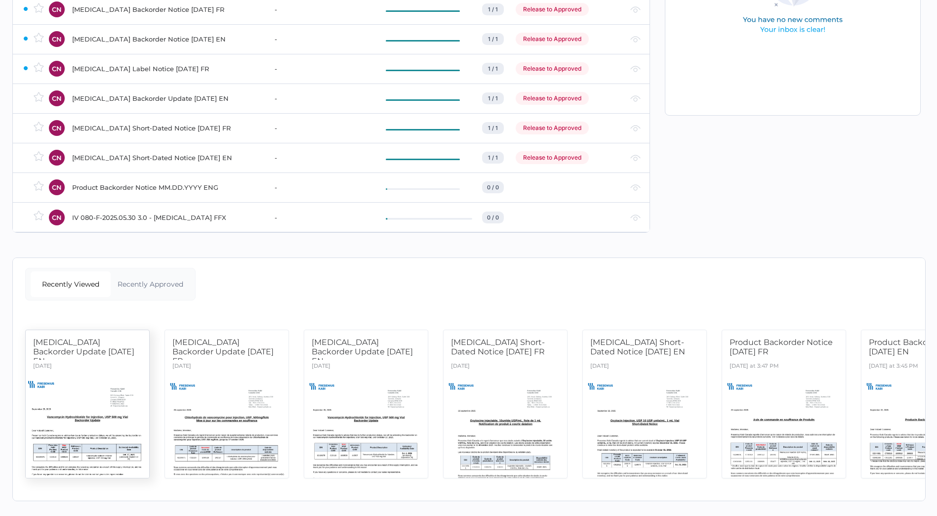
click at [88, 371] on div at bounding box center [88, 425] width 130 height 109
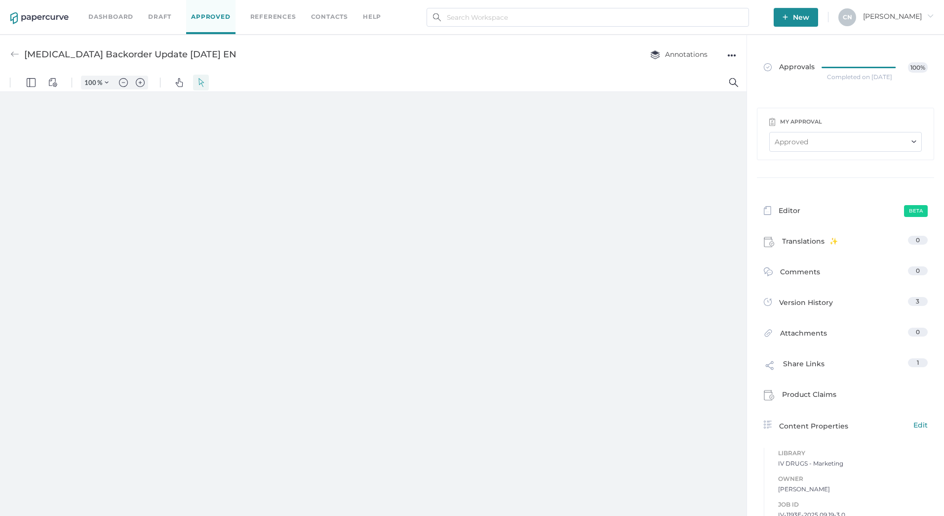
type input "133"
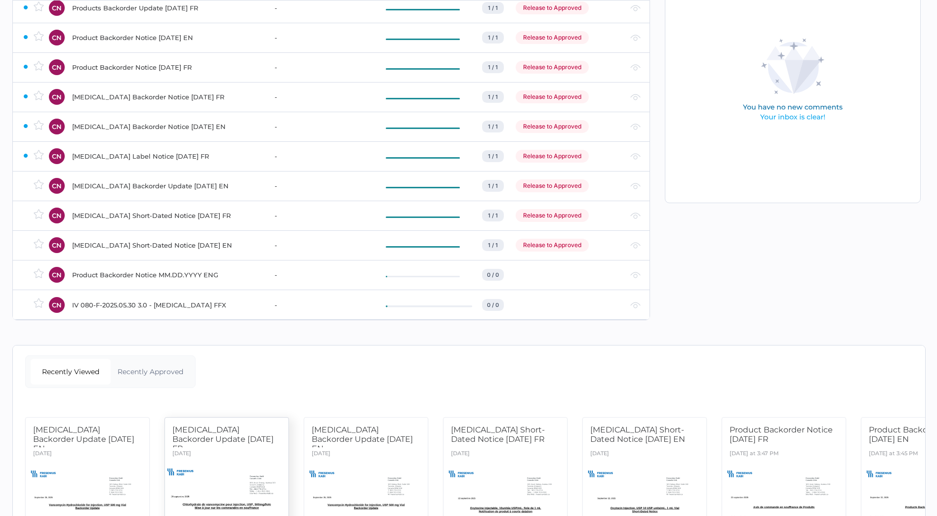
scroll to position [163, 0]
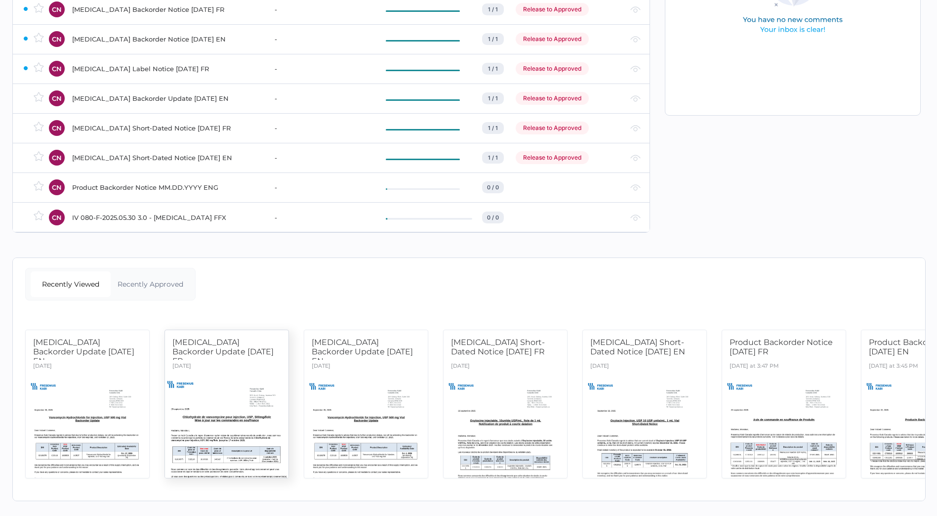
click at [243, 376] on div at bounding box center [227, 425] width 130 height 109
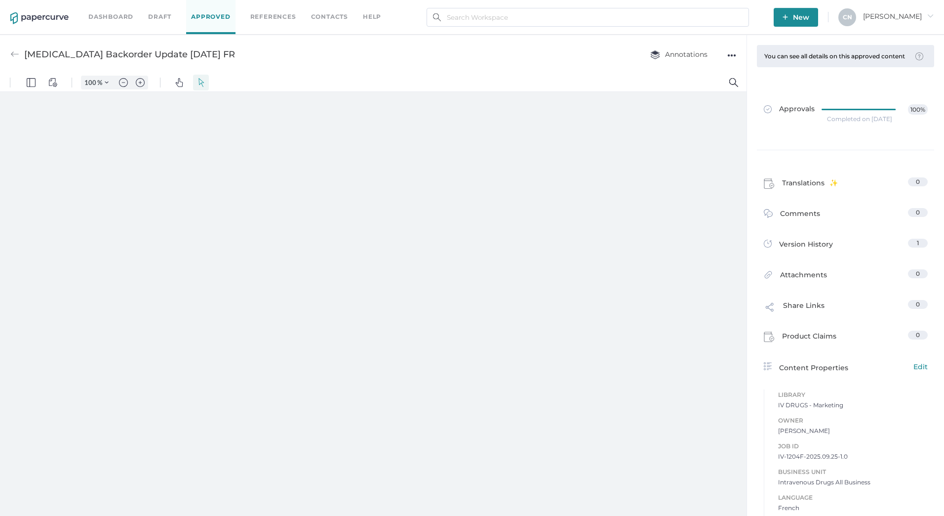
type input "133"
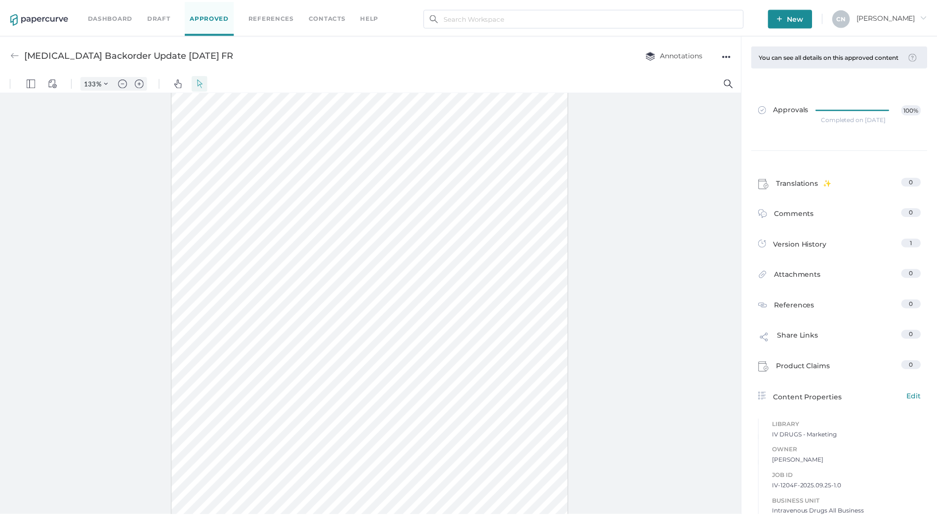
scroll to position [93, 0]
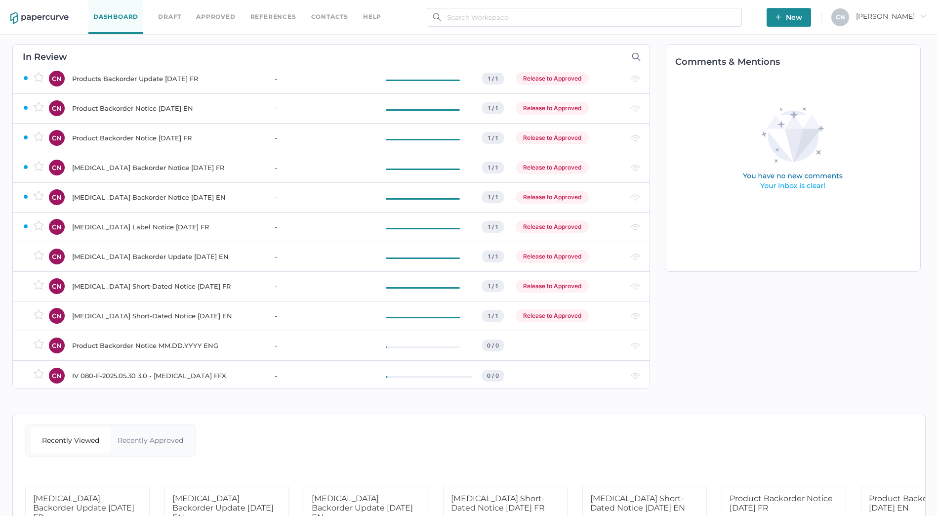
scroll to position [56, 0]
